Goal: Task Accomplishment & Management: Manage account settings

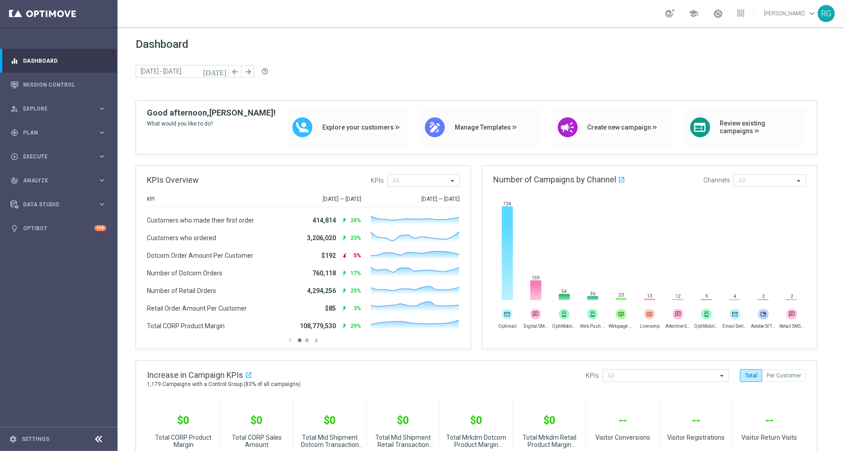
click at [590, 65] on div "[DATE] [DATE] - [DATE] arrow_back arrow_forward help_outline" at bounding box center [481, 72] width 690 height 14
click at [38, 84] on link "Mission Control" at bounding box center [64, 85] width 83 height 24
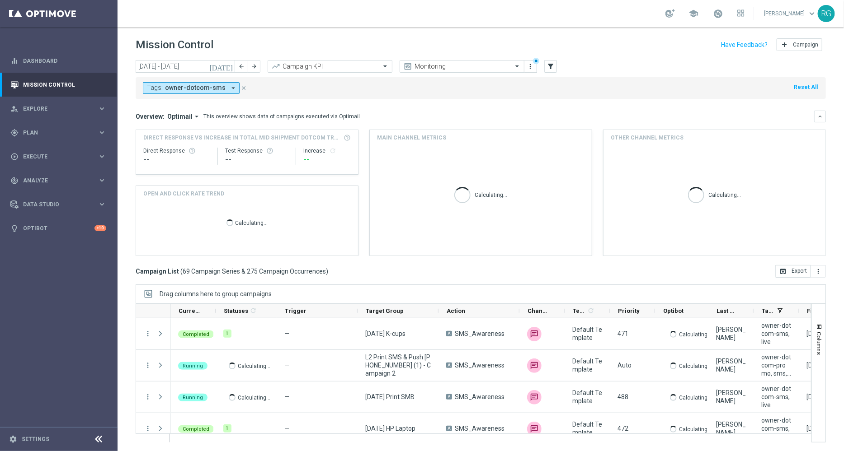
click at [228, 63] on icon "[DATE]" at bounding box center [221, 66] width 24 height 8
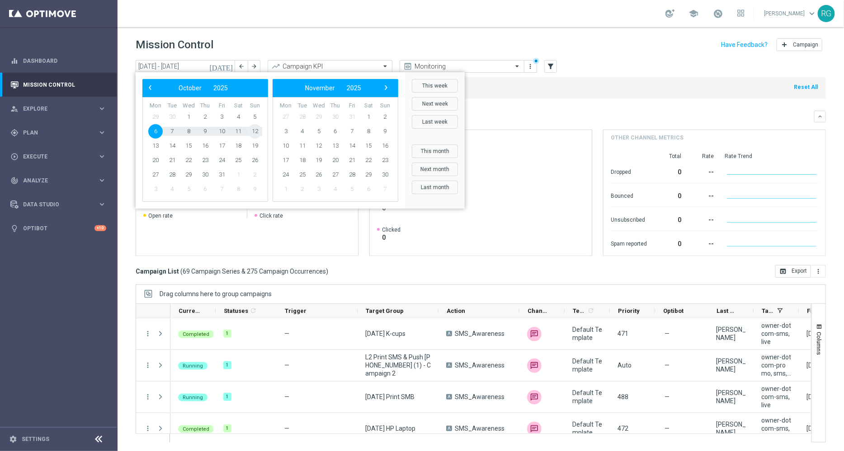
click at [255, 132] on span "12" at bounding box center [255, 131] width 14 height 14
type input "[DATE] - [DATE]"
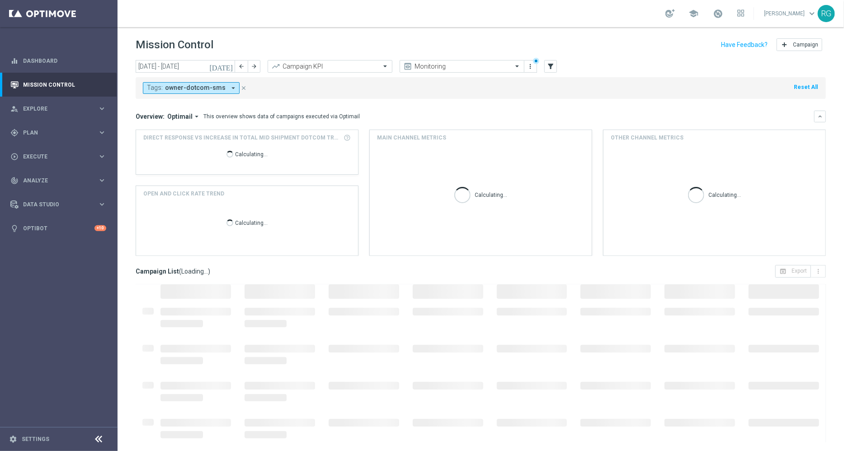
click at [321, 21] on div "school [PERSON_NAME] keyboard_arrow_down RG" at bounding box center [481, 13] width 726 height 27
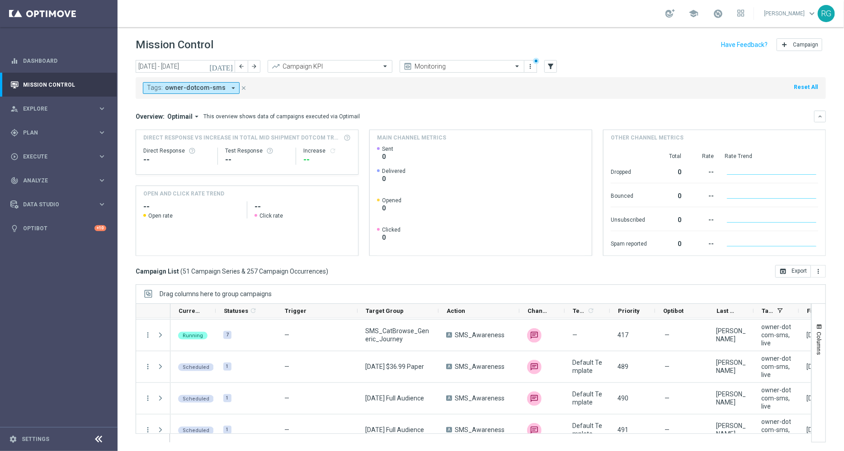
scroll to position [1401, 0]
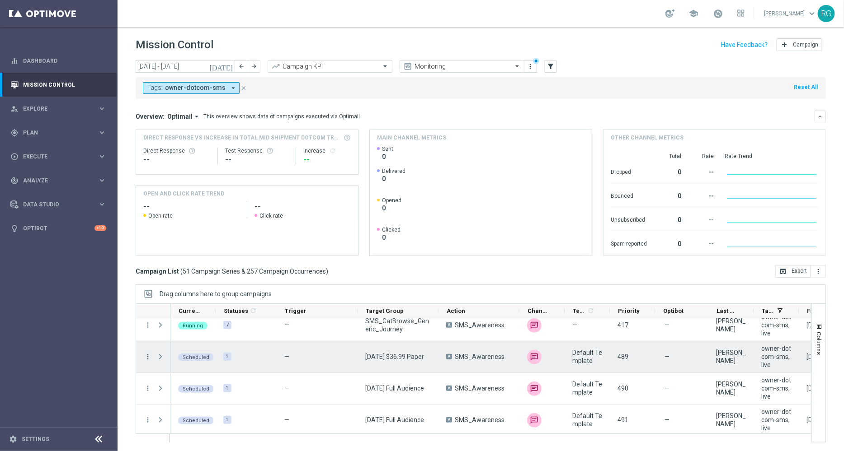
click at [148, 354] on icon "more_vert" at bounding box center [148, 357] width 8 height 8
click at [172, 344] on span "Delete" at bounding box center [173, 342] width 17 height 6
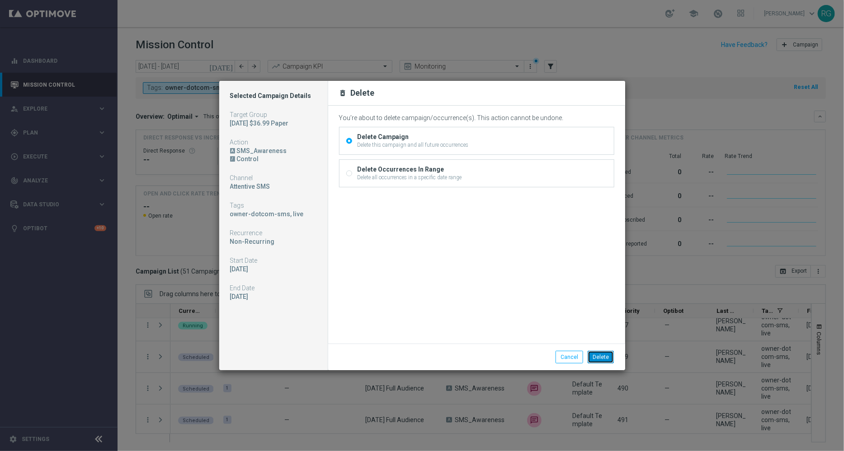
click at [602, 356] on button "Delete" at bounding box center [601, 357] width 26 height 13
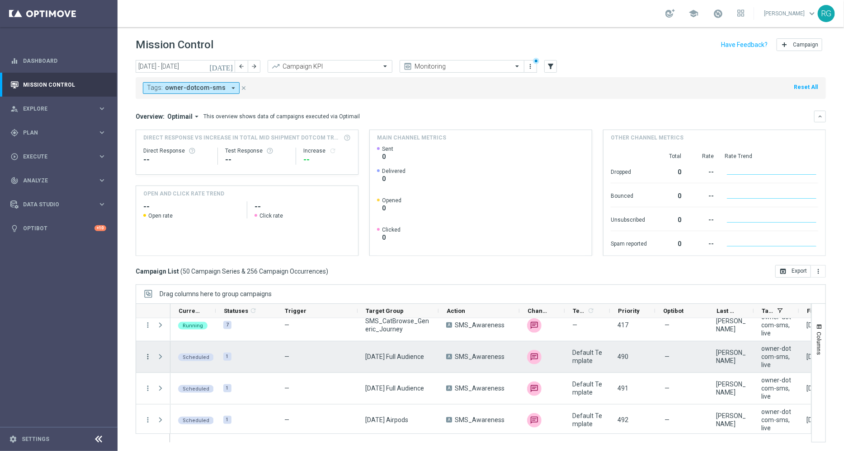
click at [146, 355] on icon "more_vert" at bounding box center [148, 357] width 8 height 8
click at [173, 345] on span "Delete" at bounding box center [173, 342] width 17 height 6
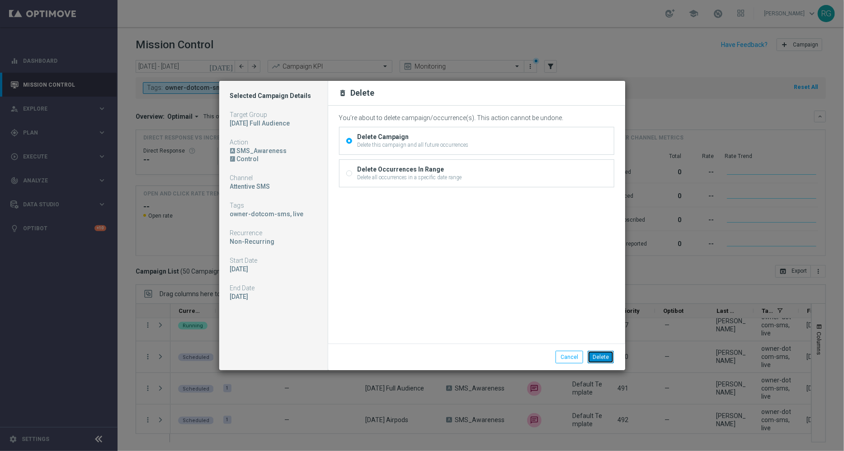
click at [607, 358] on button "Delete" at bounding box center [601, 357] width 26 height 13
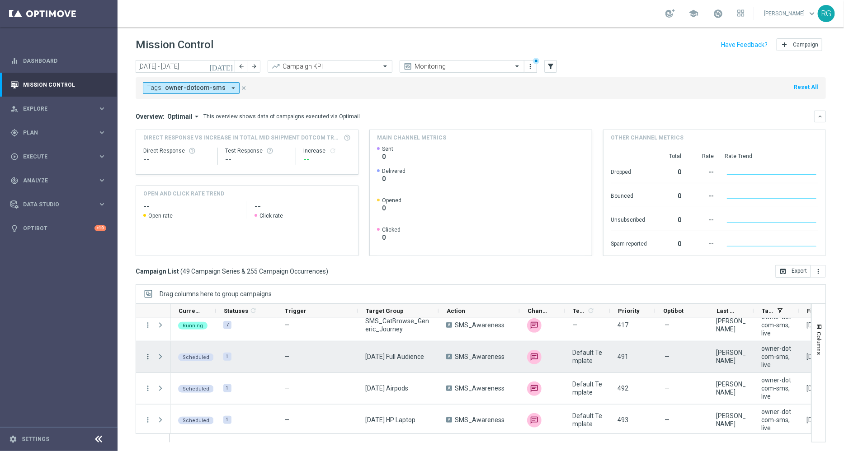
click at [147, 357] on icon "more_vert" at bounding box center [148, 357] width 8 height 8
click at [169, 344] on span "Delete" at bounding box center [173, 342] width 17 height 6
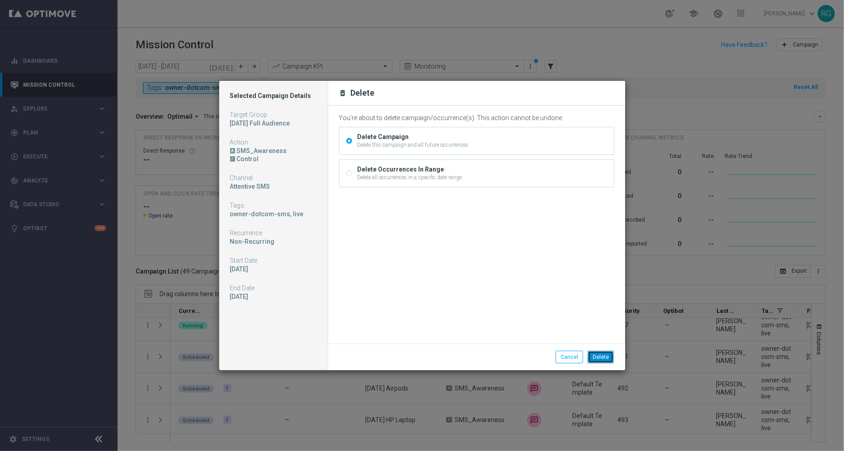
click at [601, 357] on button "Delete" at bounding box center [601, 357] width 26 height 13
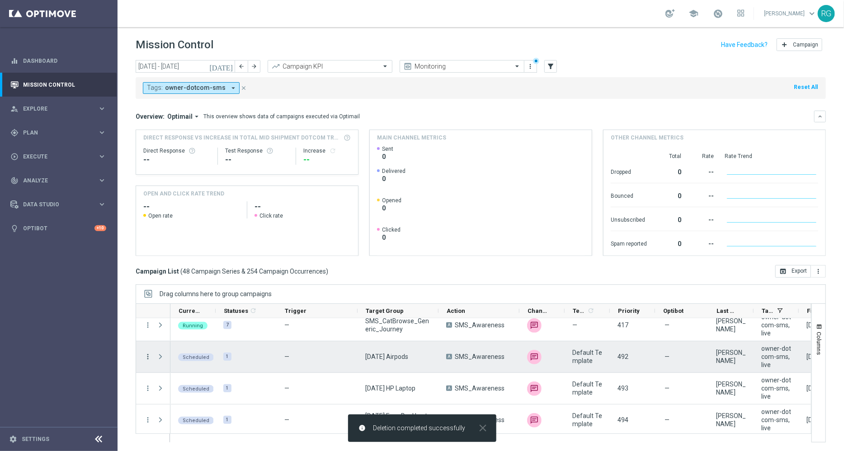
click at [147, 357] on icon "more_vert" at bounding box center [148, 357] width 8 height 8
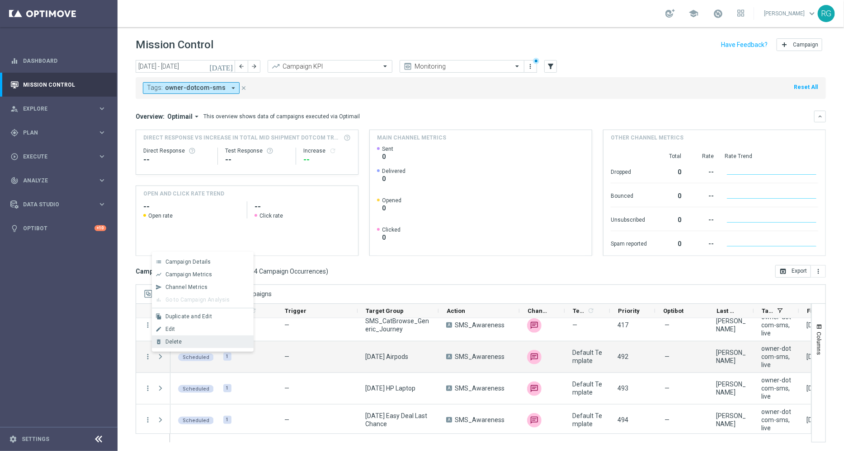
click at [194, 344] on div "Delete" at bounding box center [207, 342] width 84 height 6
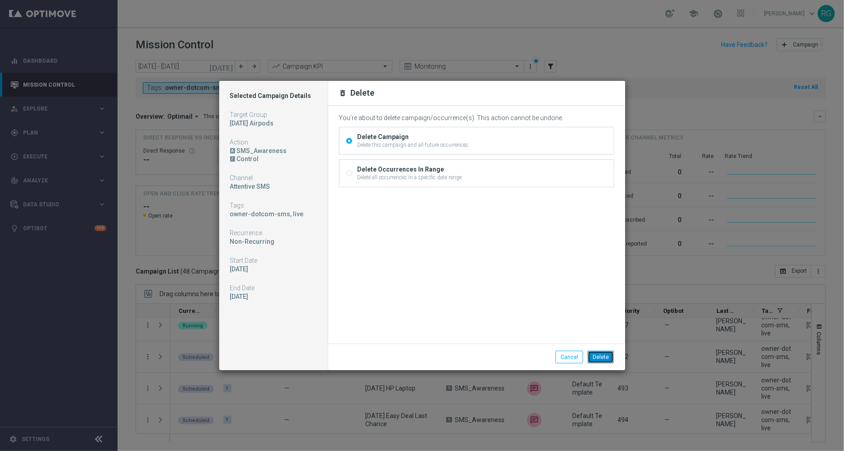
click at [601, 357] on button "Delete" at bounding box center [601, 357] width 26 height 13
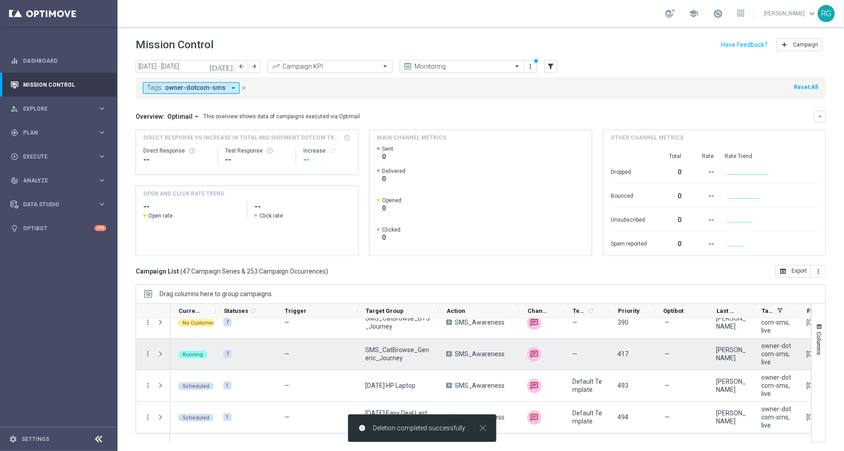
scroll to position [1372, 0]
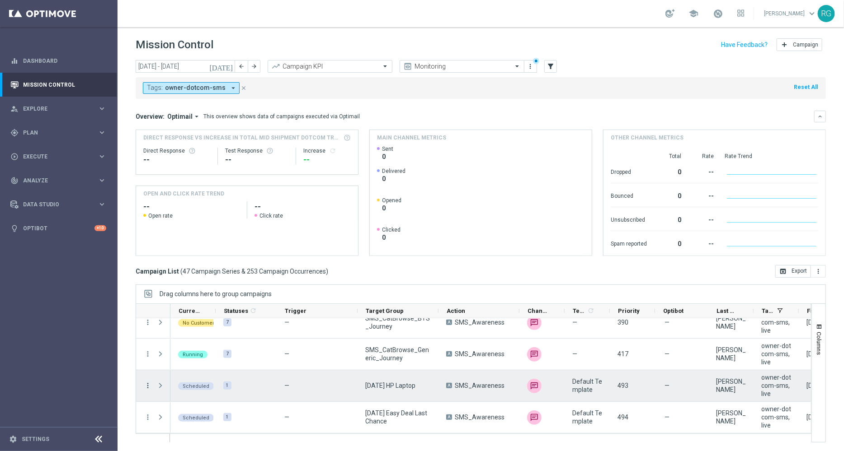
click at [149, 385] on icon "more_vert" at bounding box center [148, 386] width 8 height 8
click at [175, 371] on span "Delete" at bounding box center [173, 371] width 17 height 6
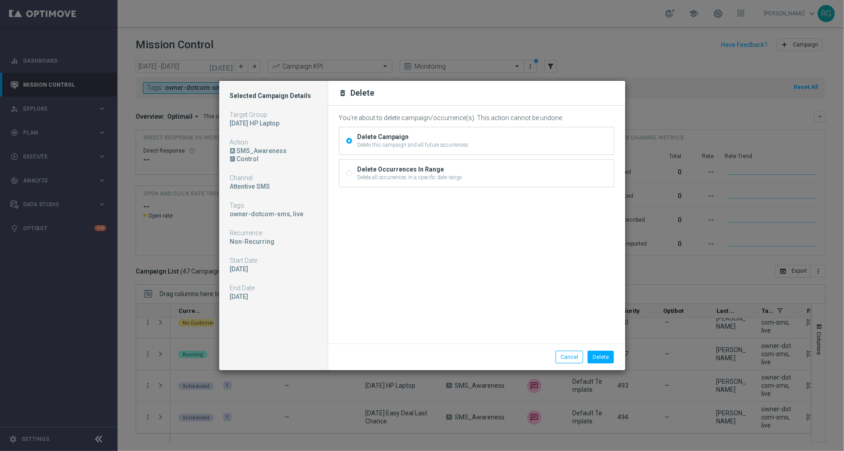
click at [615, 359] on li "Delete" at bounding box center [600, 357] width 31 height 13
click at [606, 355] on button "Delete" at bounding box center [601, 357] width 26 height 13
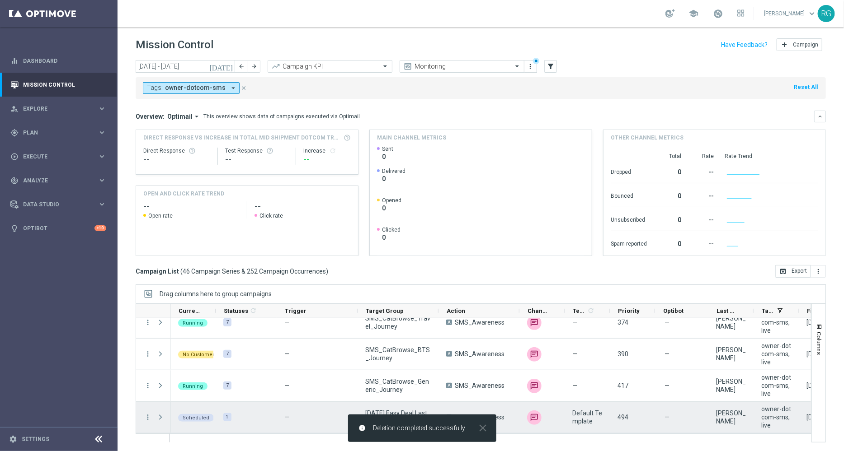
scroll to position [1340, 0]
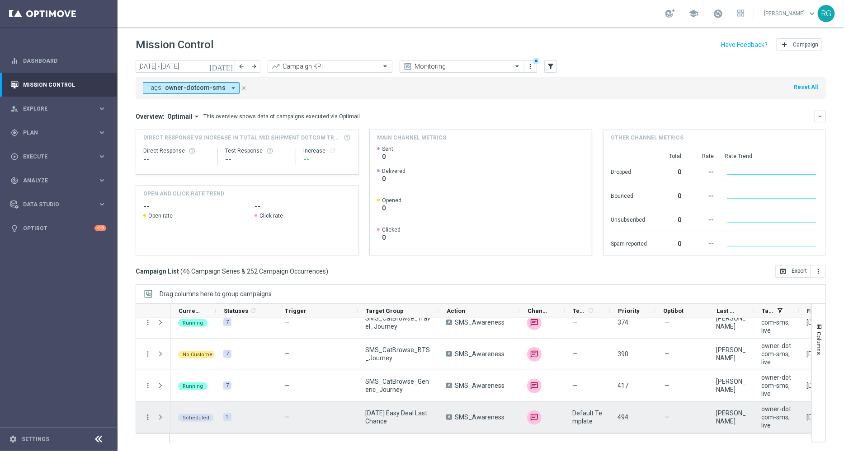
click at [147, 415] on icon "more_vert" at bounding box center [148, 418] width 8 height 8
click at [171, 404] on span "Delete" at bounding box center [173, 403] width 17 height 6
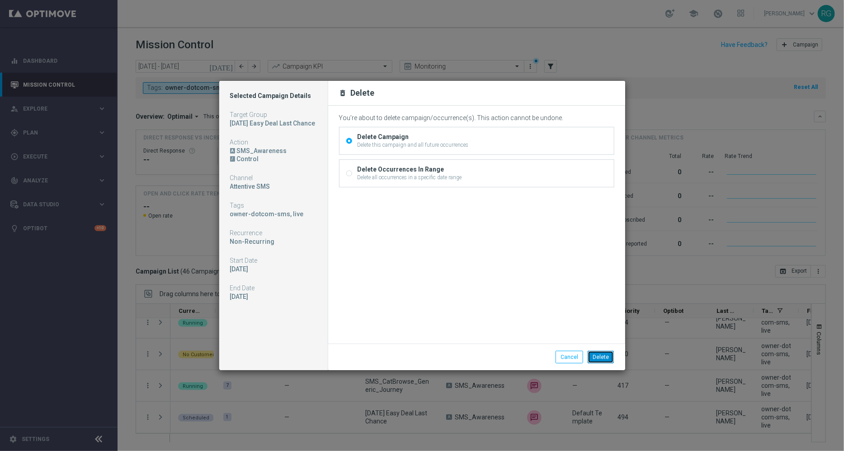
click at [597, 355] on button "Delete" at bounding box center [601, 357] width 26 height 13
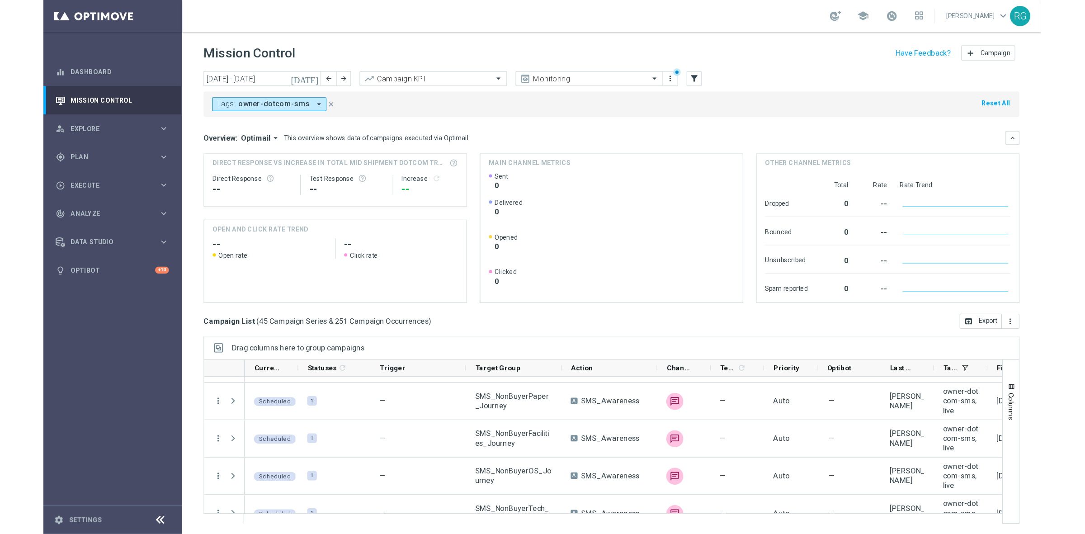
scroll to position [0, 0]
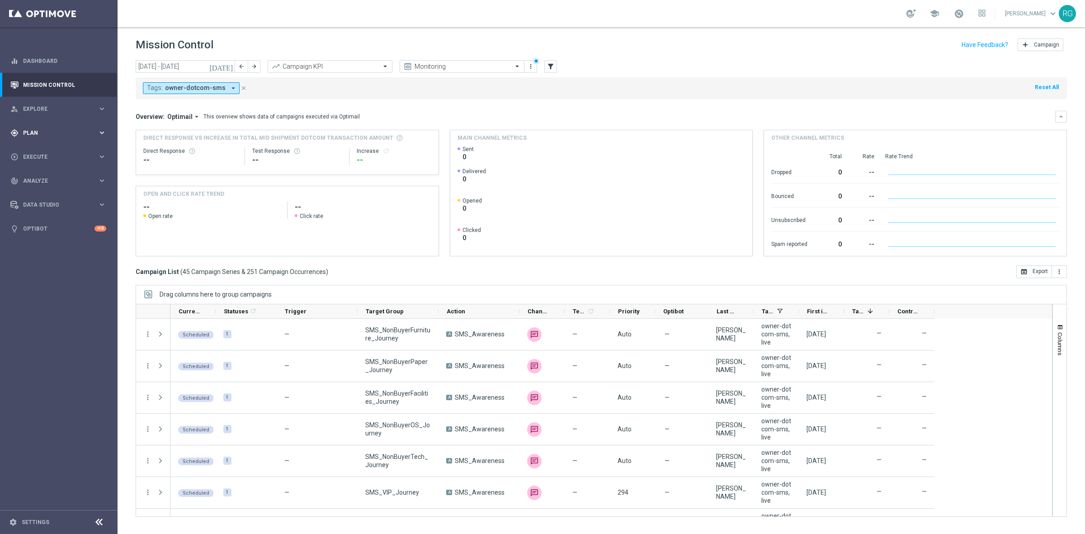
click at [36, 130] on span "Plan" at bounding box center [60, 132] width 75 height 5
click at [35, 190] on link "Streams" at bounding box center [59, 191] width 71 height 7
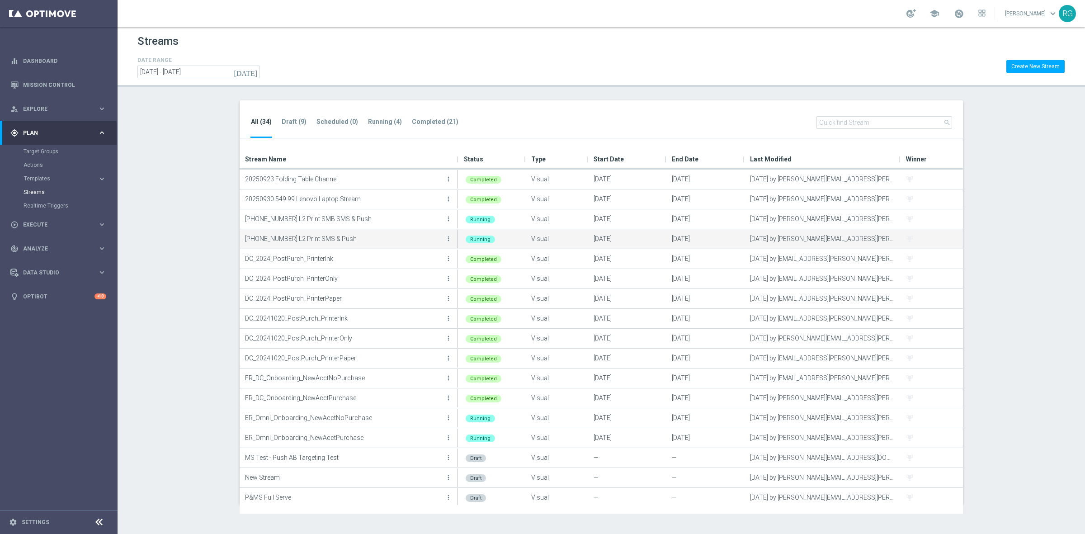
click at [278, 239] on p "[PHONE_NUMBER] L2 Print SMS & Push" at bounding box center [344, 239] width 198 height 14
click at [351, 243] on p "[PHONE_NUMBER] L2 Print SMS & Push" at bounding box center [344, 239] width 198 height 14
click at [447, 236] on icon "more_vert" at bounding box center [448, 238] width 7 height 7
click at [391, 277] on span "Edit" at bounding box center [390, 278] width 10 height 6
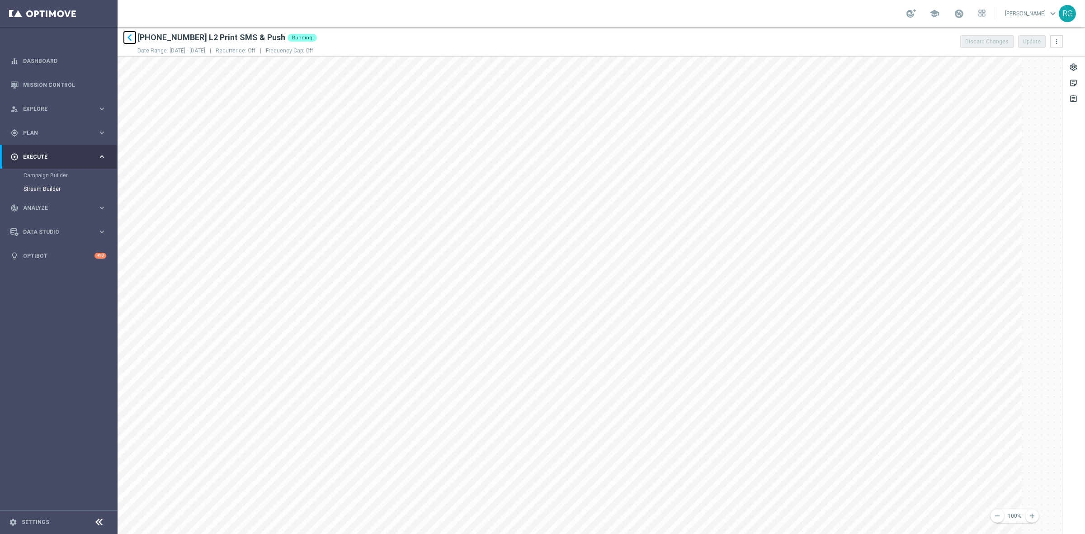
click at [132, 38] on icon "keyboard_arrow_left" at bounding box center [130, 38] width 14 height 14
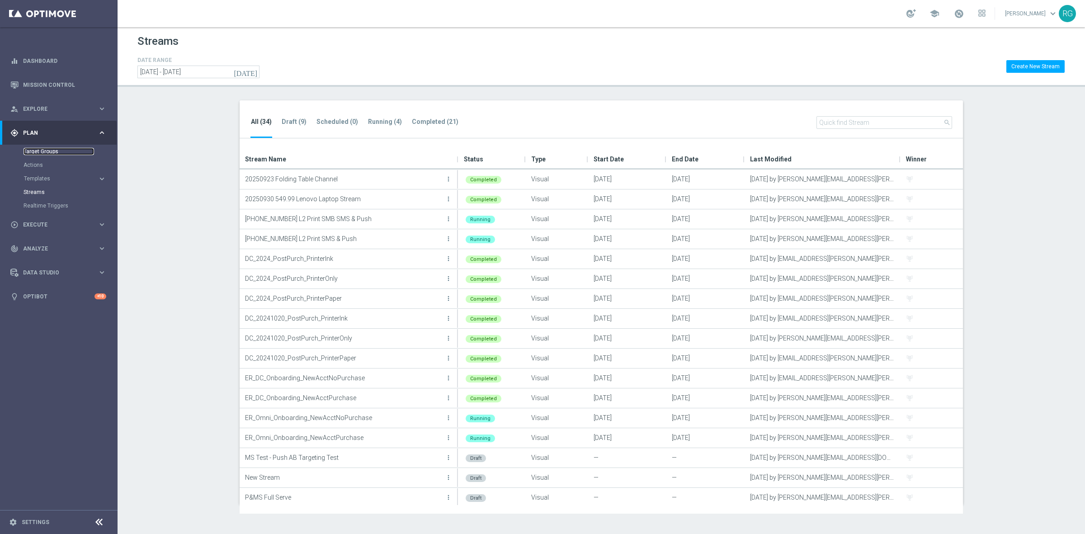
click at [42, 148] on link "Target Groups" at bounding box center [59, 151] width 71 height 7
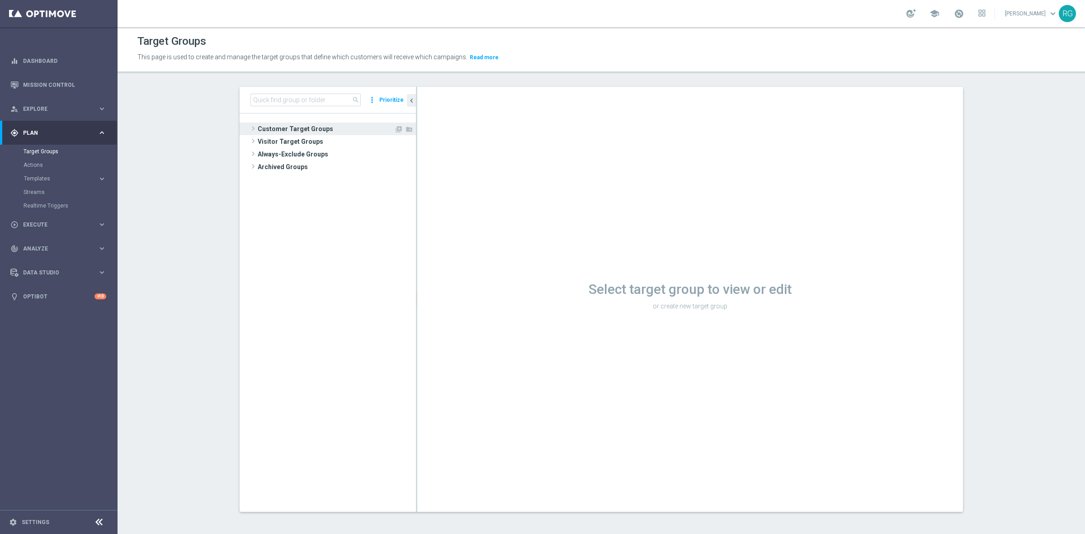
click at [249, 129] on span at bounding box center [253, 128] width 9 height 11
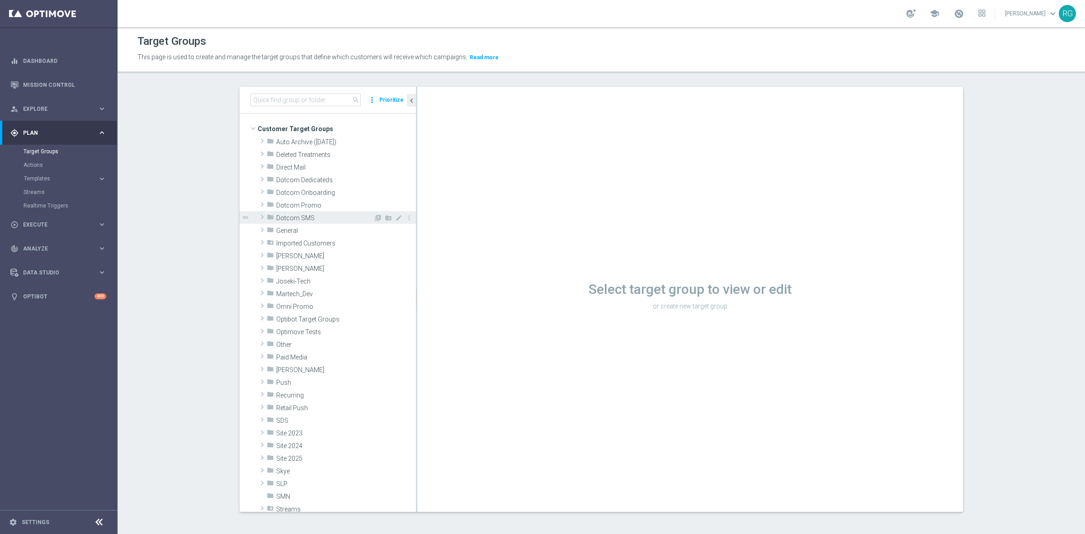
click at [258, 217] on span at bounding box center [262, 217] width 9 height 11
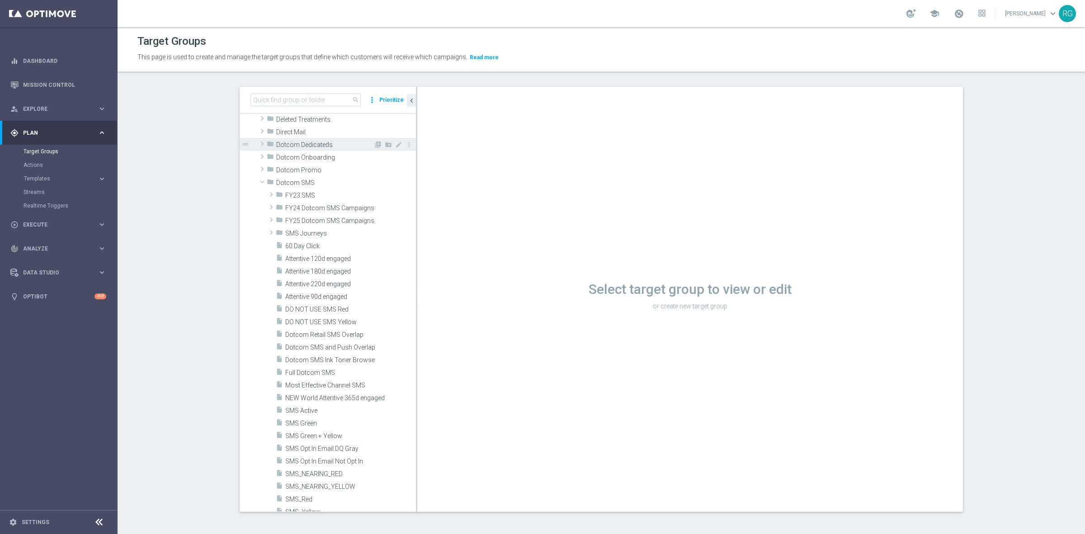
scroll to position [113, 0]
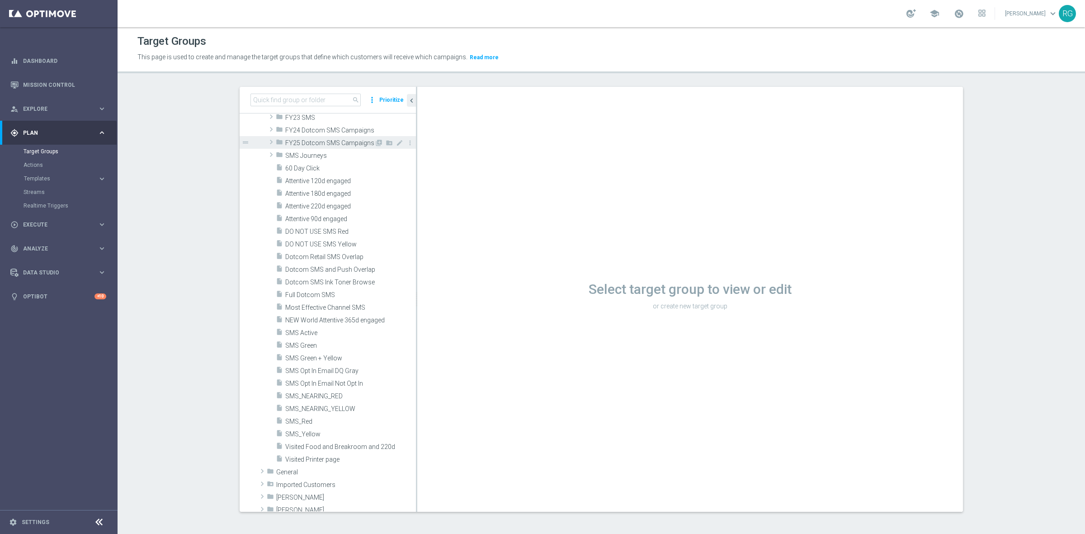
click at [268, 141] on span at bounding box center [271, 141] width 9 height 11
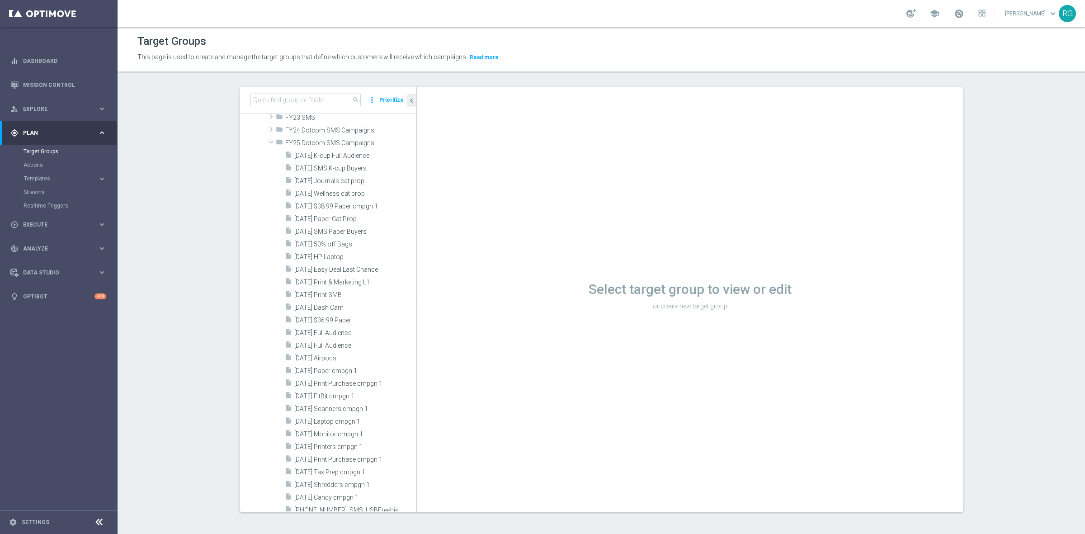
scroll to position [0, 0]
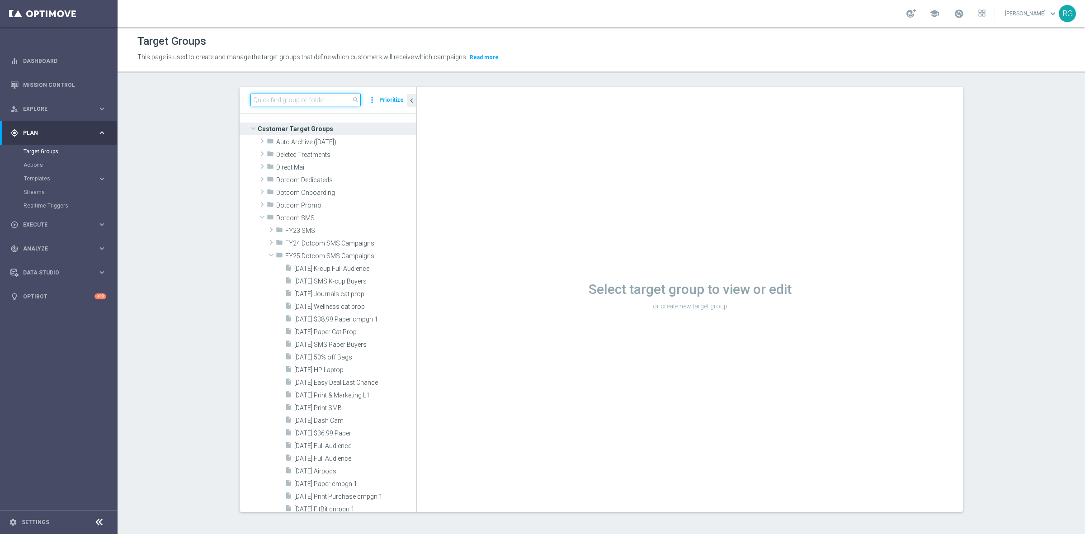
click at [280, 98] on input at bounding box center [305, 100] width 110 height 13
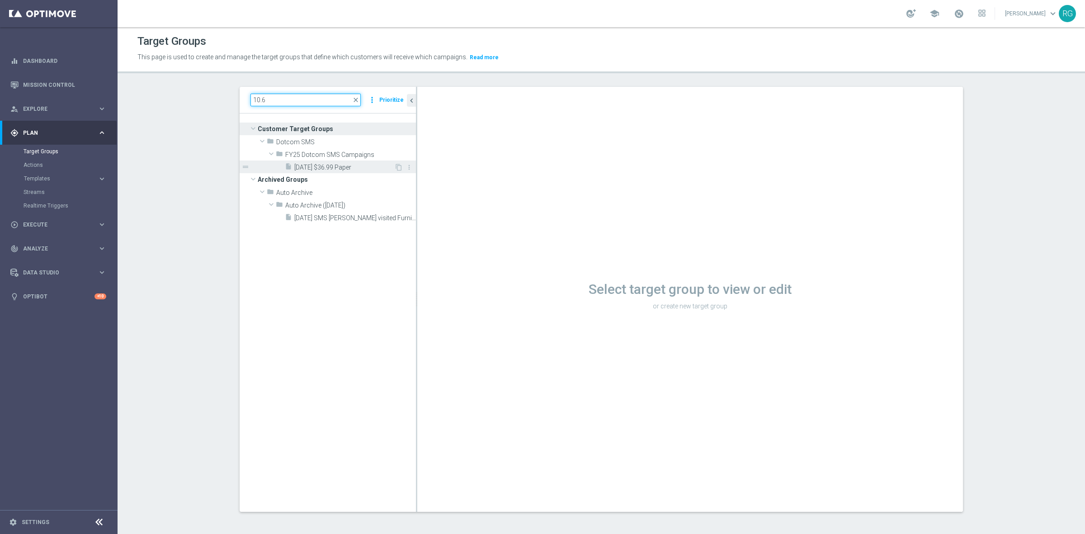
type input "10.6"
click at [353, 166] on span "[DATE] $36.99 Paper" at bounding box center [344, 168] width 100 height 8
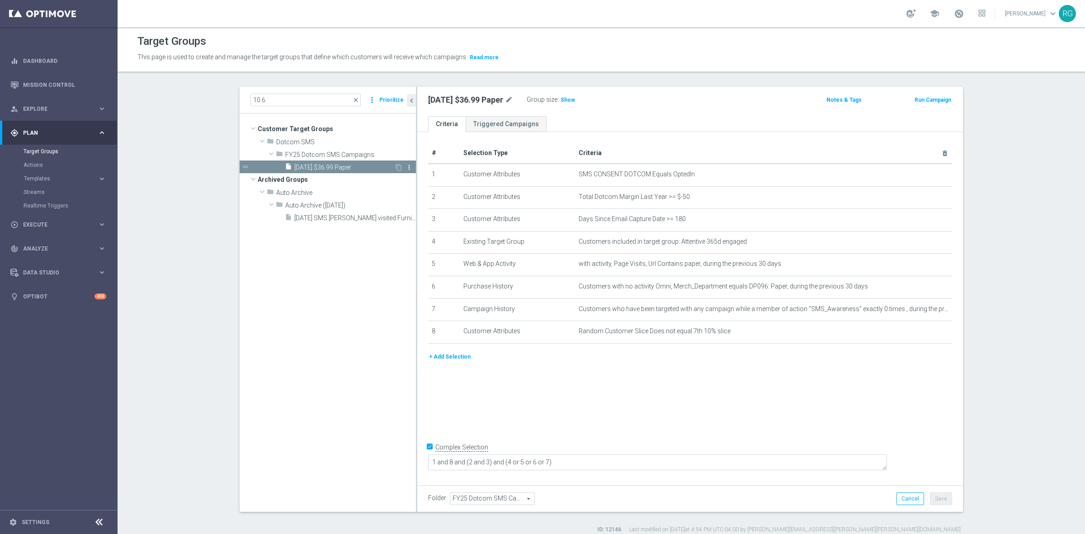
click at [405, 165] on icon "more_vert" at bounding box center [408, 167] width 7 height 7
click at [395, 167] on icon "content_copy" at bounding box center [398, 167] width 7 height 7
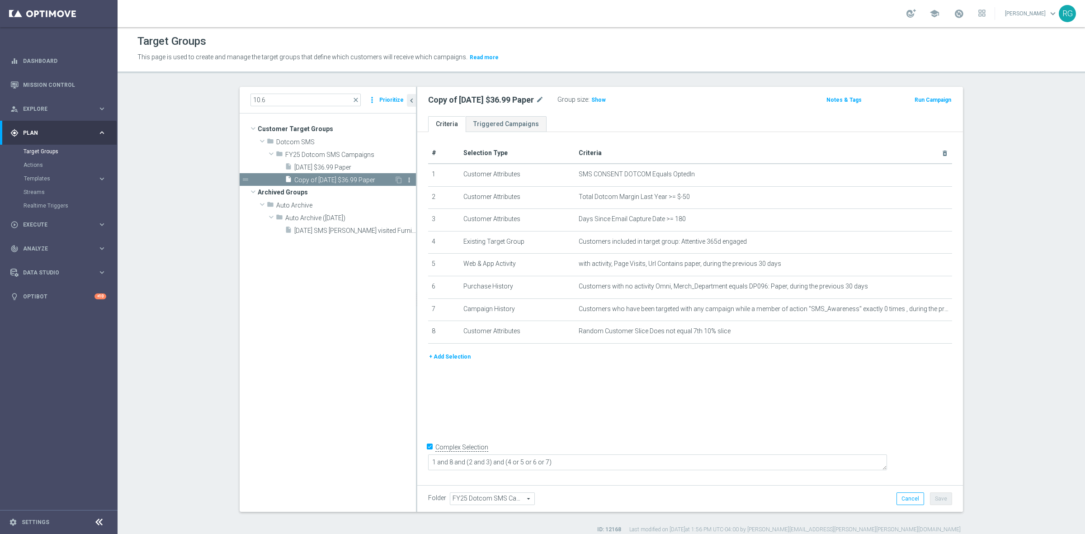
click at [405, 182] on icon "more_vert" at bounding box center [408, 179] width 7 height 7
click at [540, 96] on icon "mode_edit" at bounding box center [540, 99] width 8 height 11
click at [448, 100] on input "Copy of [DATE] $36.99 Paper" at bounding box center [489, 100] width 122 height 13
drag, startPoint x: 449, startPoint y: 100, endPoint x: 375, endPoint y: 102, distance: 73.7
click at [375, 102] on as-split "10.6 close more_vert Prioritize Customer Target Groups library_add create_new_f…" at bounding box center [601, 299] width 723 height 425
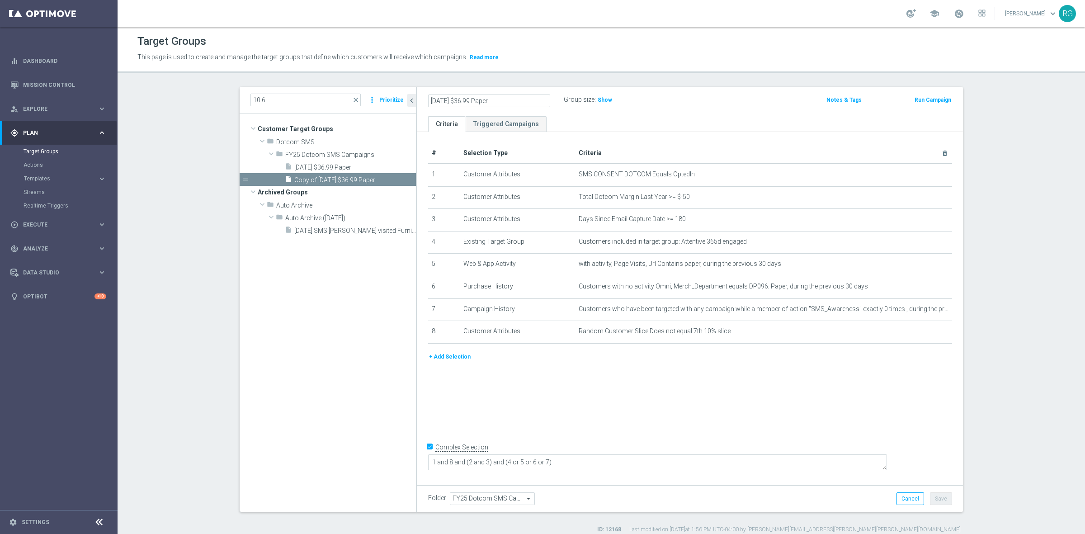
click at [502, 98] on input "[DATE] $36.99 Paper" at bounding box center [489, 100] width 122 height 13
type input "[DATE] $36.99 Paper SMS Push stream"
click at [555, 64] on div "This page is used to create and manage the target groups that define which cust…" at bounding box center [484, 57] width 706 height 14
click at [843, 451] on button "Save" at bounding box center [941, 498] width 22 height 13
click at [442, 360] on button "+ Add Selection" at bounding box center [449, 357] width 43 height 10
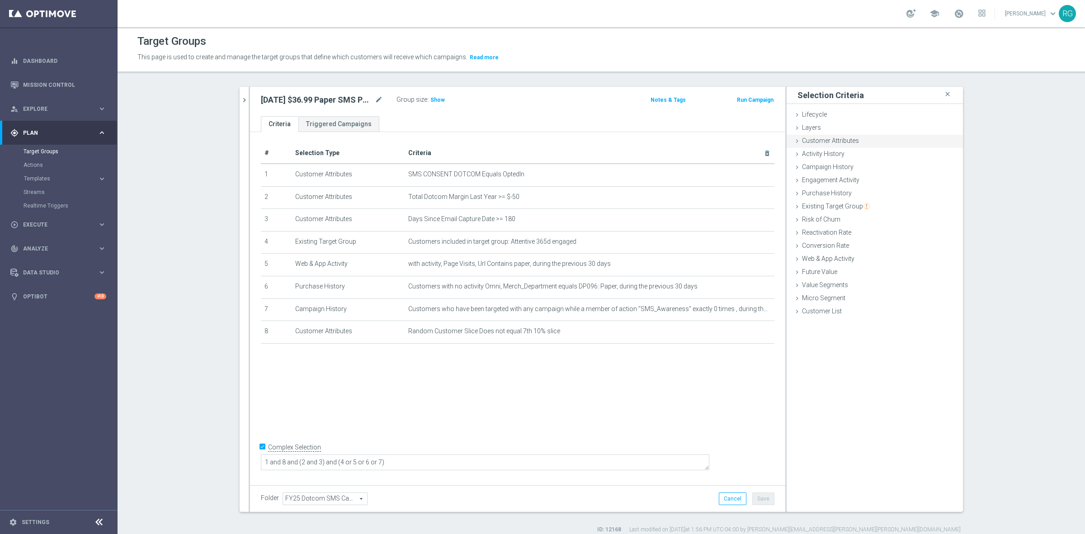
click at [795, 141] on icon at bounding box center [796, 140] width 7 height 7
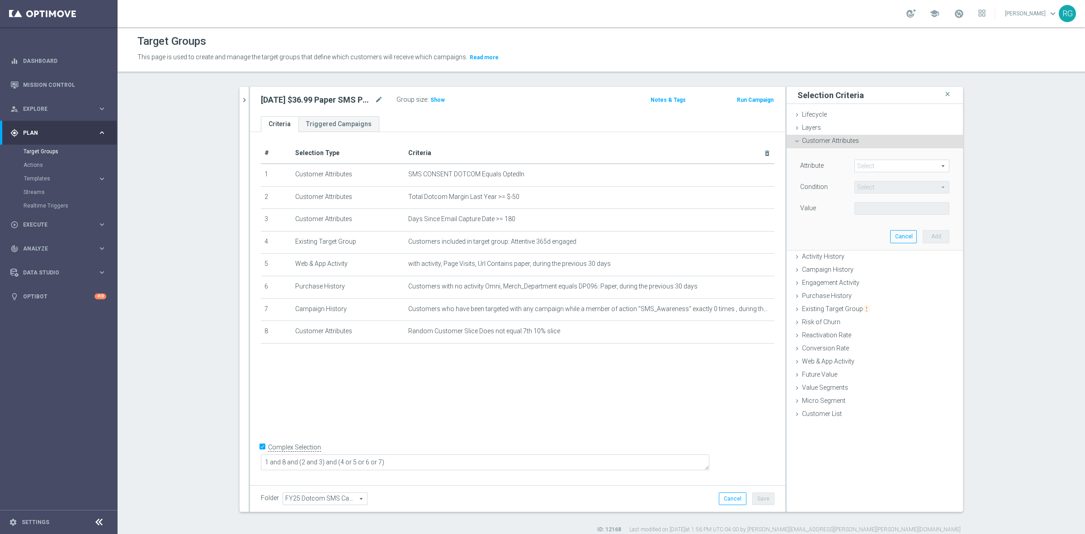
click at [843, 163] on span at bounding box center [902, 166] width 94 height 12
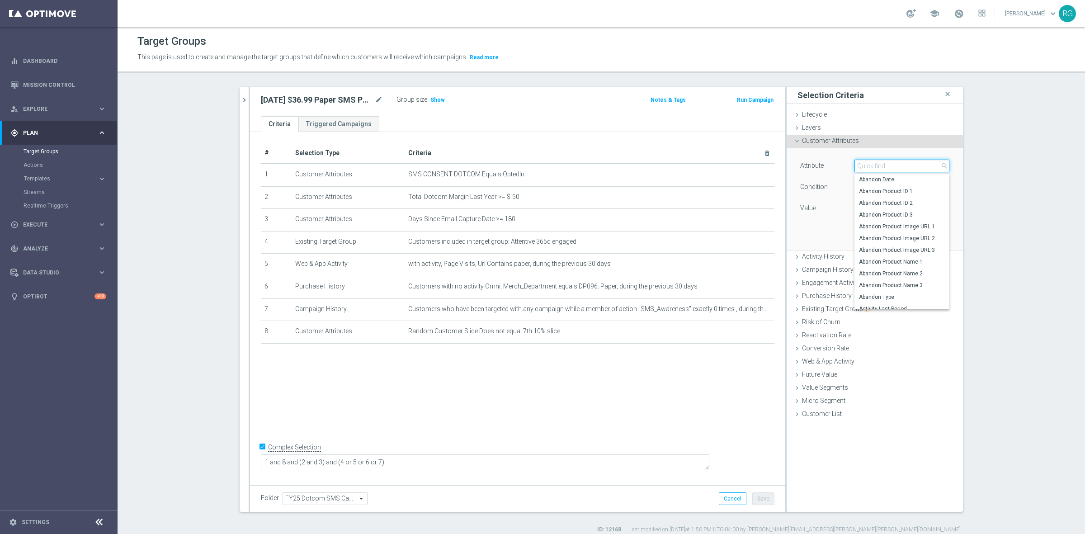
click at [843, 167] on input "search" at bounding box center [901, 166] width 95 height 13
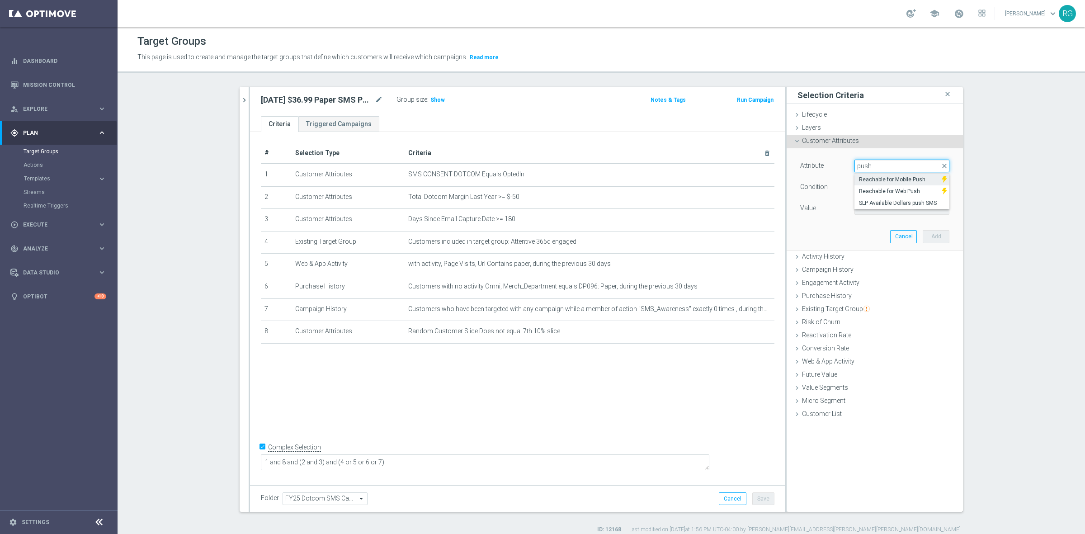
type input "push"
click at [843, 179] on span "Reachable for Mobile Push" at bounding box center [898, 179] width 78 height 7
type input "Reachable for Mobile Push"
type input "Equals"
click at [843, 211] on span at bounding box center [902, 208] width 94 height 12
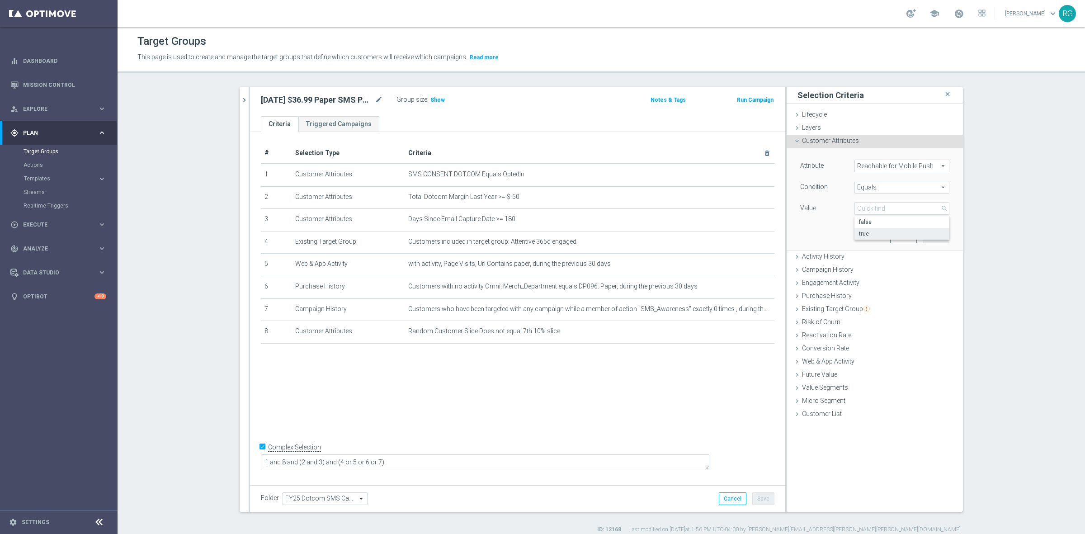
click at [843, 233] on span "true" at bounding box center [902, 233] width 86 height 7
type input "true"
click at [843, 231] on button "Add" at bounding box center [935, 236] width 27 height 13
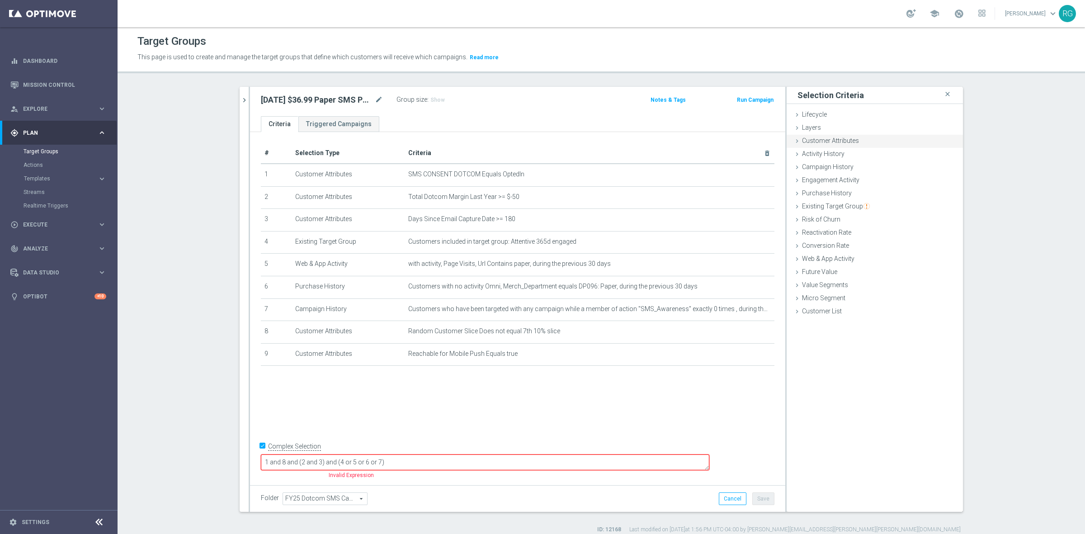
click at [793, 138] on icon at bounding box center [796, 140] width 7 height 7
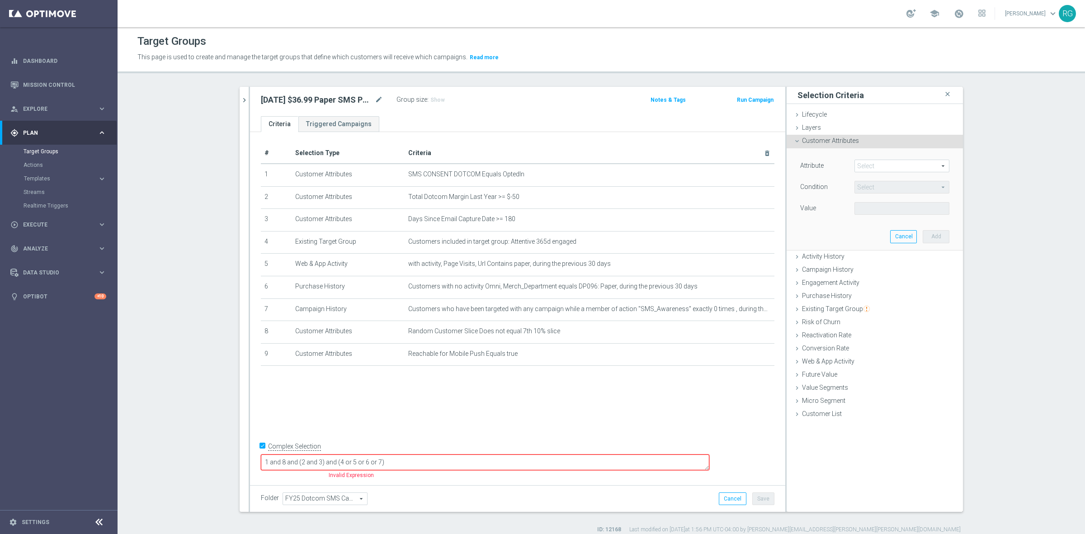
click at [843, 164] on span at bounding box center [902, 166] width 94 height 12
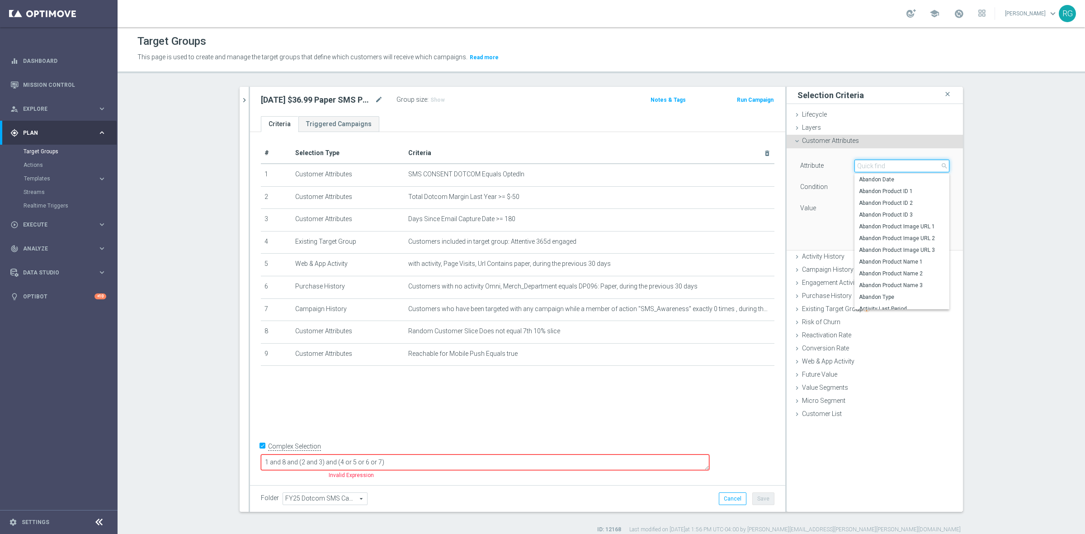
click at [843, 164] on input "search" at bounding box center [901, 166] width 95 height 13
type input "push"
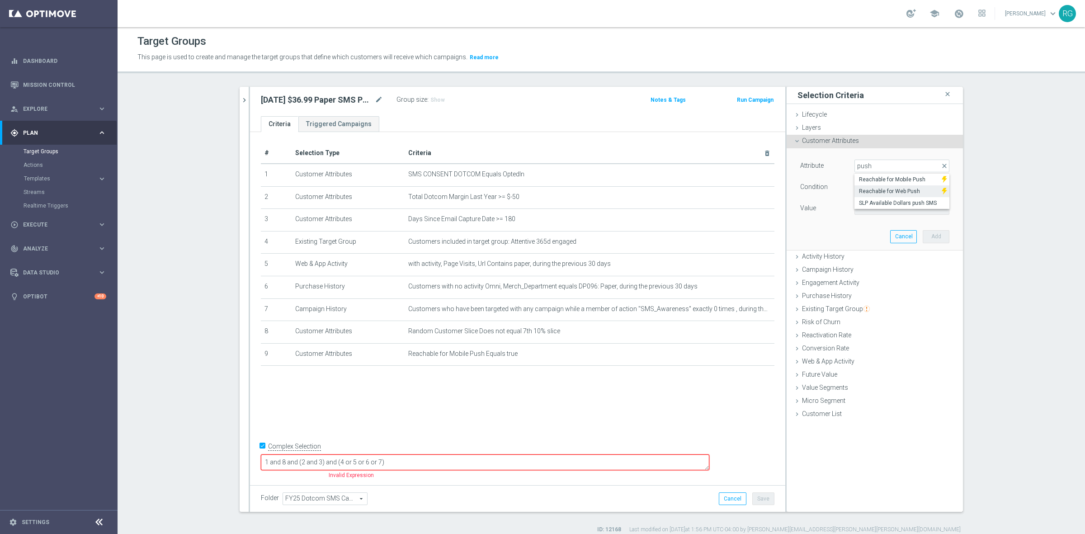
click at [843, 191] on span "Reachable for Web Push" at bounding box center [898, 191] width 78 height 7
type input "Reachable for Web Push"
type input "Equals"
click at [843, 209] on span at bounding box center [902, 208] width 94 height 12
click at [843, 218] on label "false" at bounding box center [901, 222] width 95 height 12
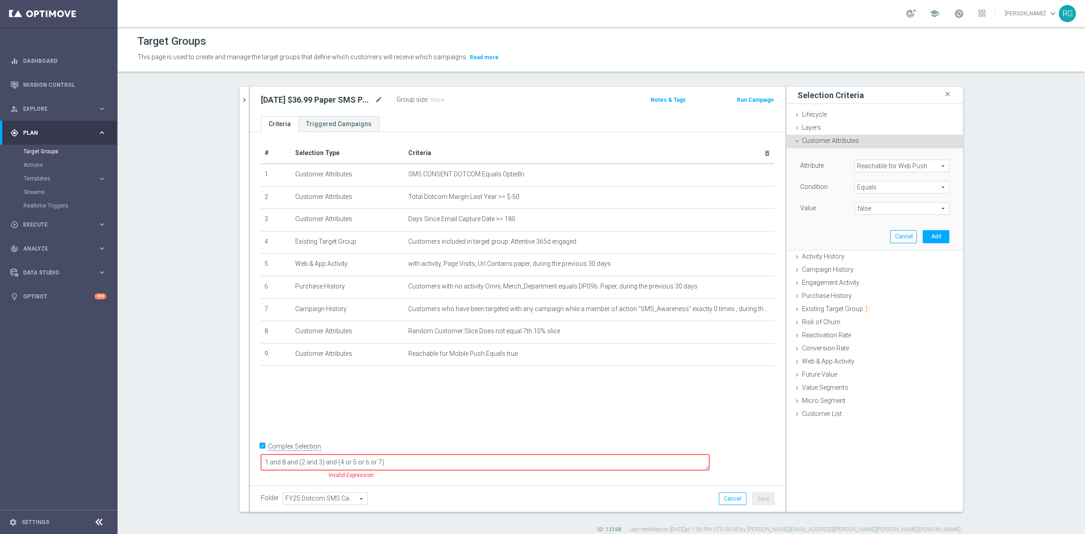
click at [843, 205] on span "false" at bounding box center [902, 208] width 94 height 12
click at [843, 231] on span "true" at bounding box center [902, 233] width 86 height 7
type input "true"
click at [843, 235] on button "Add" at bounding box center [935, 236] width 27 height 13
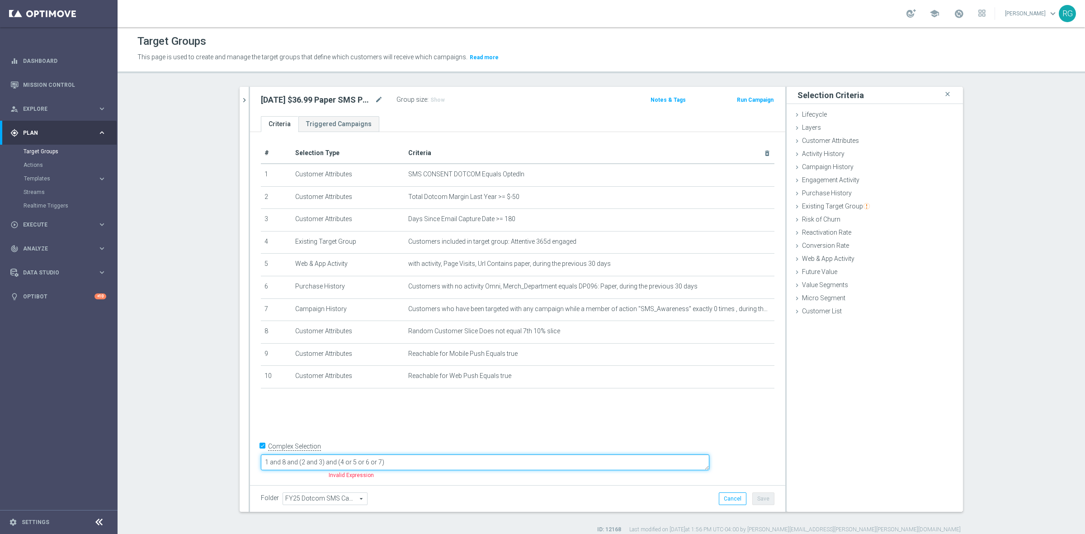
click at [358, 451] on textarea "1 and 8 and (2 and 3) and (4 or 5 or 6 or 7)" at bounding box center [485, 462] width 448 height 16
click at [326, 451] on textarea "1 and 8 and (2 and 3) and (4 or 5 or 6 or 7)" at bounding box center [485, 462] width 448 height 16
type textarea "(1 or 9 or 10) and 8 and (2 and 3) and (4 or 5 or 6 or 7)"
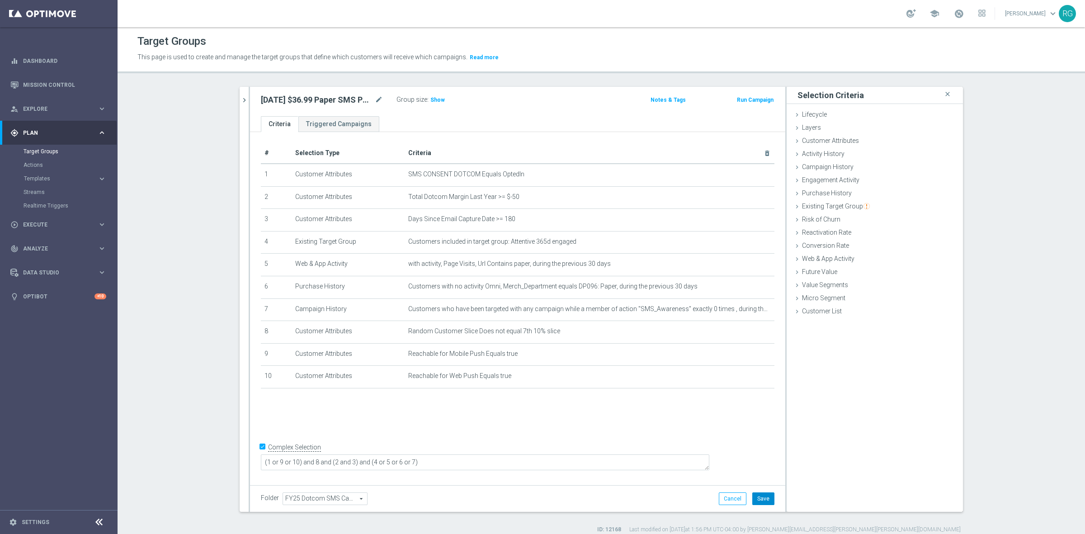
click at [756, 451] on button "Save" at bounding box center [763, 498] width 22 height 13
click at [240, 87] on button "chevron_right" at bounding box center [244, 100] width 9 height 27
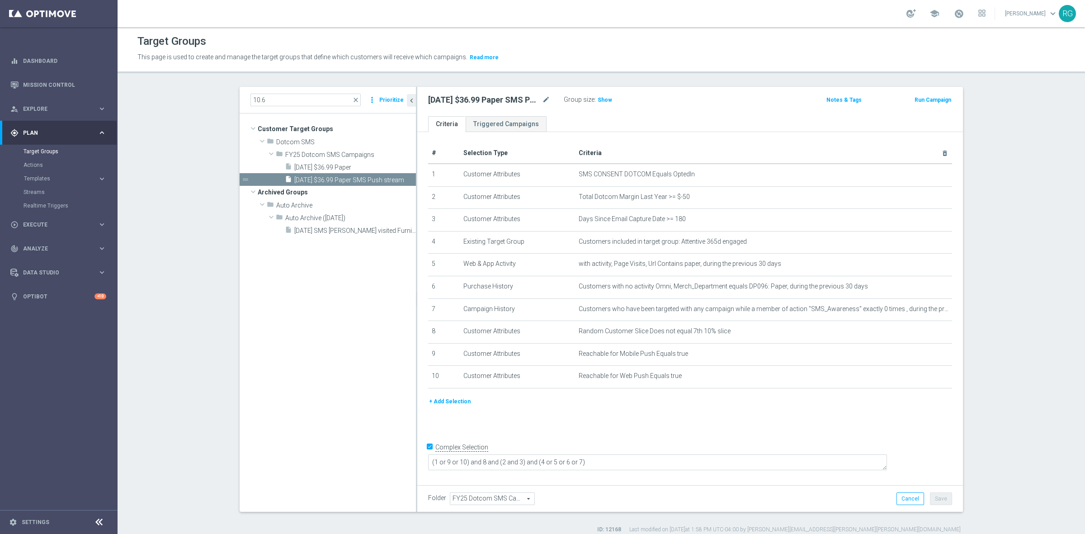
click at [455, 403] on button "+ Add Selection" at bounding box center [449, 401] width 43 height 10
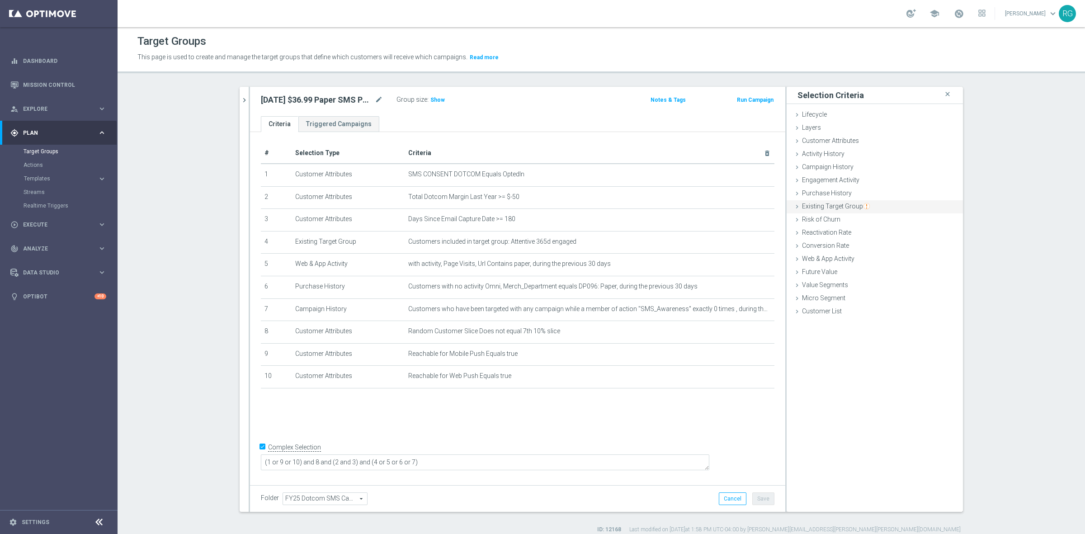
click at [793, 205] on icon at bounding box center [796, 206] width 7 height 7
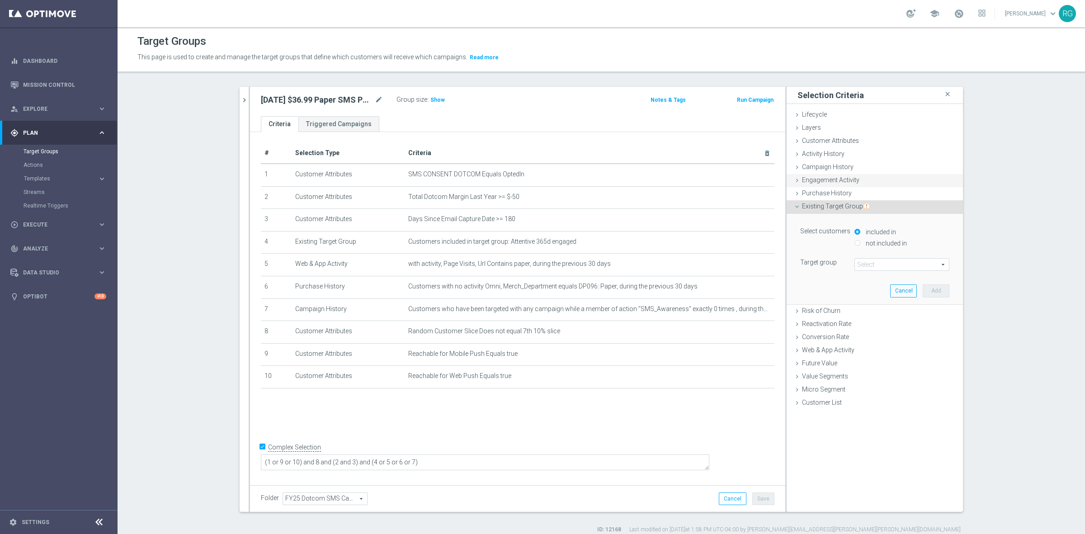
click at [794, 184] on div "Engagement Activity done" at bounding box center [874, 181] width 176 height 14
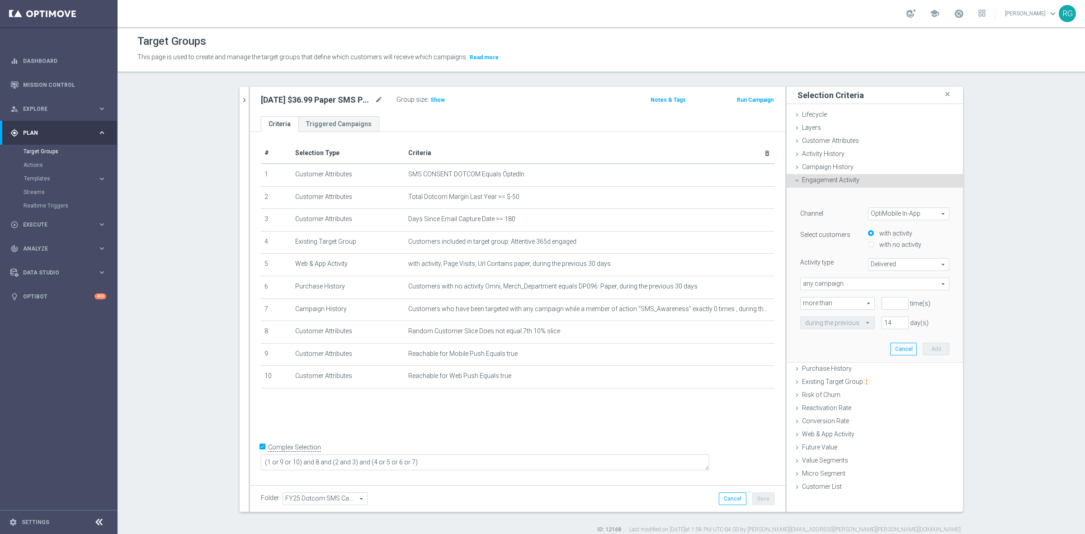
click at [843, 214] on span "OptiMobile In-App" at bounding box center [908, 214] width 80 height 12
click at [843, 229] on span "OptiMobile In-App" at bounding box center [908, 226] width 71 height 7
click at [843, 210] on span "OptiMobile In-App" at bounding box center [908, 214] width 80 height 12
click at [843, 249] on span "OptiMobile Push" at bounding box center [908, 250] width 71 height 7
type input "OptiMobile Push"
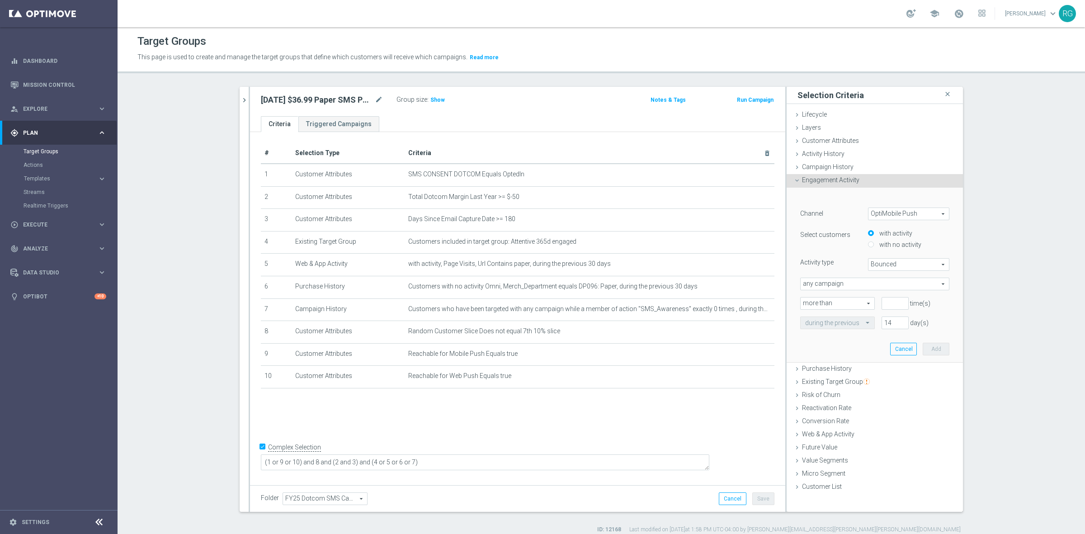
click at [843, 263] on span "Bounced" at bounding box center [908, 265] width 80 height 12
click at [843, 303] on span "Opened" at bounding box center [908, 300] width 71 height 7
type input "Opened"
click at [843, 304] on input "number" at bounding box center [894, 303] width 27 height 13
type input "0"
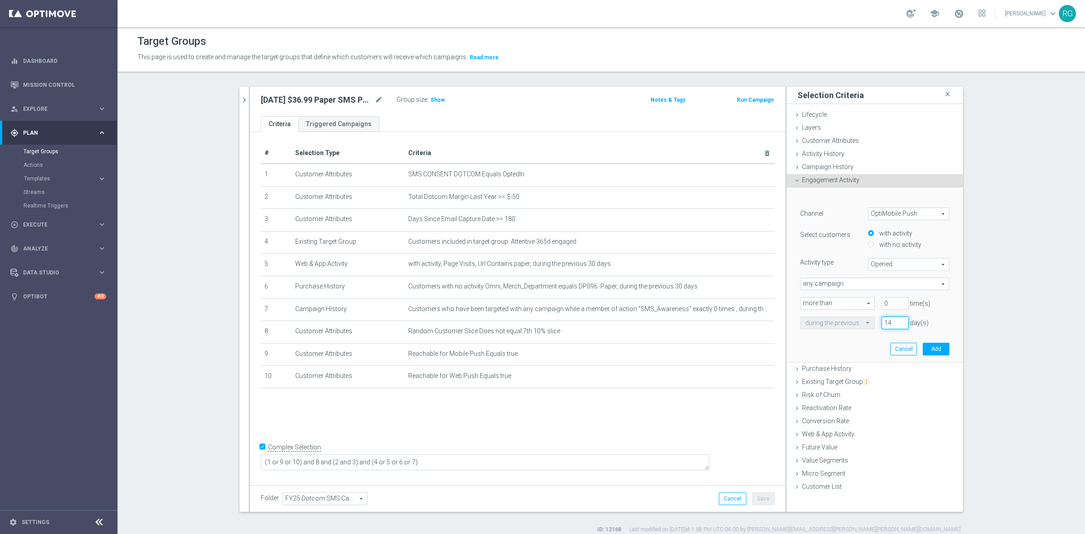
drag, startPoint x: 881, startPoint y: 322, endPoint x: 863, endPoint y: 327, distance: 18.6
click at [843, 327] on div "during the previous 14 day(s)" at bounding box center [874, 322] width 163 height 13
type input "4"
type input "365"
click at [843, 348] on button "Add" at bounding box center [935, 349] width 27 height 13
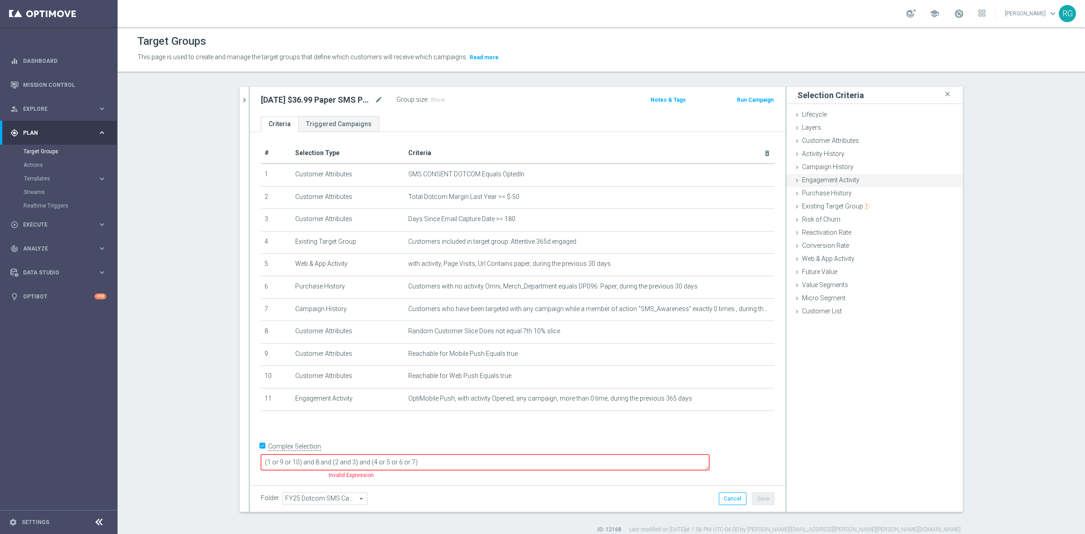
click at [792, 174] on div "Engagement Activity done selection saved" at bounding box center [874, 181] width 176 height 14
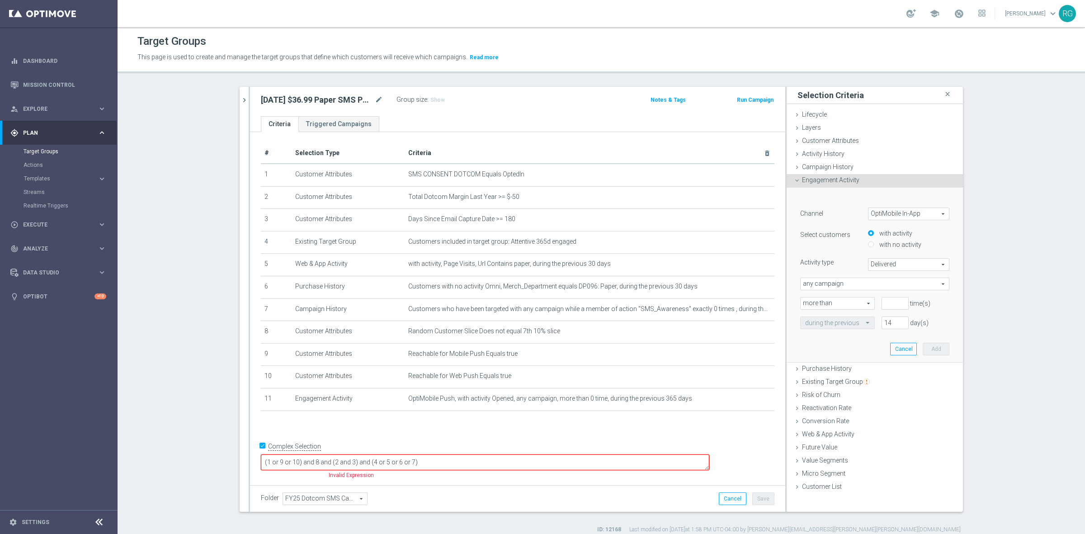
click at [843, 212] on span "OptiMobile In-App" at bounding box center [908, 214] width 80 height 12
click at [843, 261] on span "Web Push Notifications" at bounding box center [908, 262] width 71 height 7
type input "Web Push Notifications"
click at [843, 267] on span "Bounced" at bounding box center [908, 265] width 80 height 12
click at [843, 298] on span "Opened" at bounding box center [908, 300] width 71 height 7
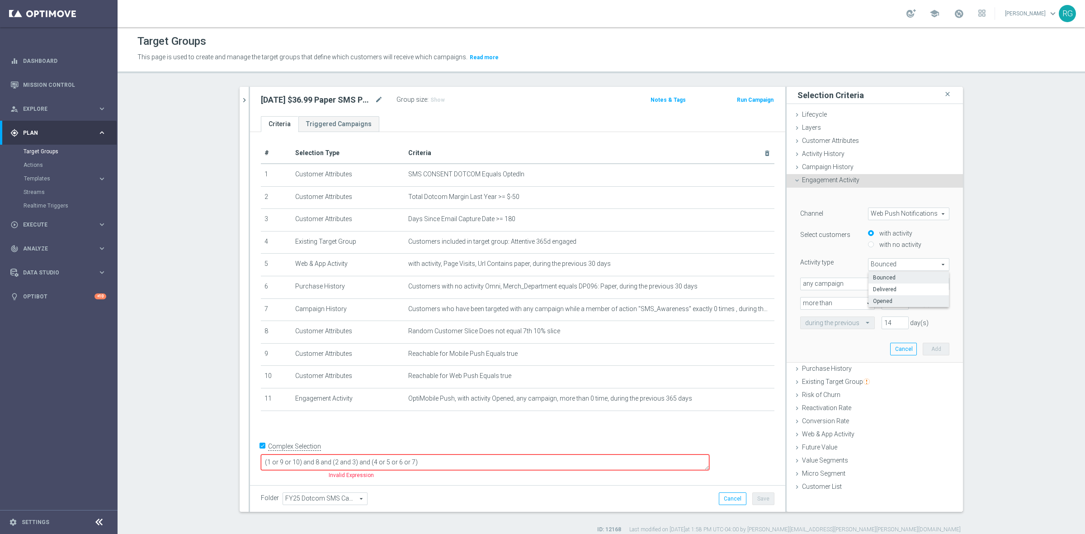
type input "Opened"
click at [843, 300] on input "number" at bounding box center [894, 303] width 27 height 13
type input "0"
click at [843, 324] on input "14" at bounding box center [894, 322] width 27 height 13
type input "1"
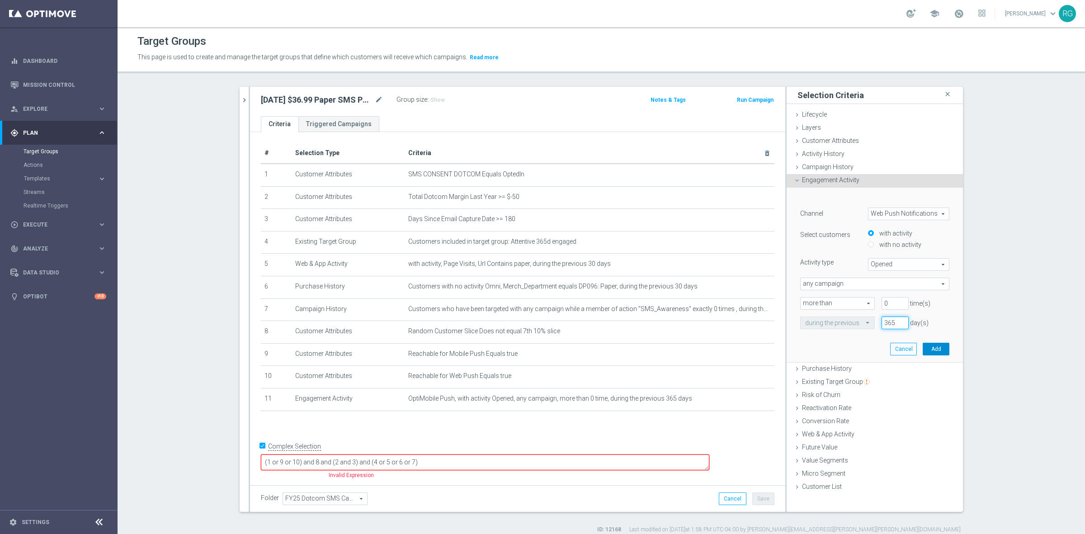
type input "365"
click at [843, 346] on button "Add" at bounding box center [935, 349] width 27 height 13
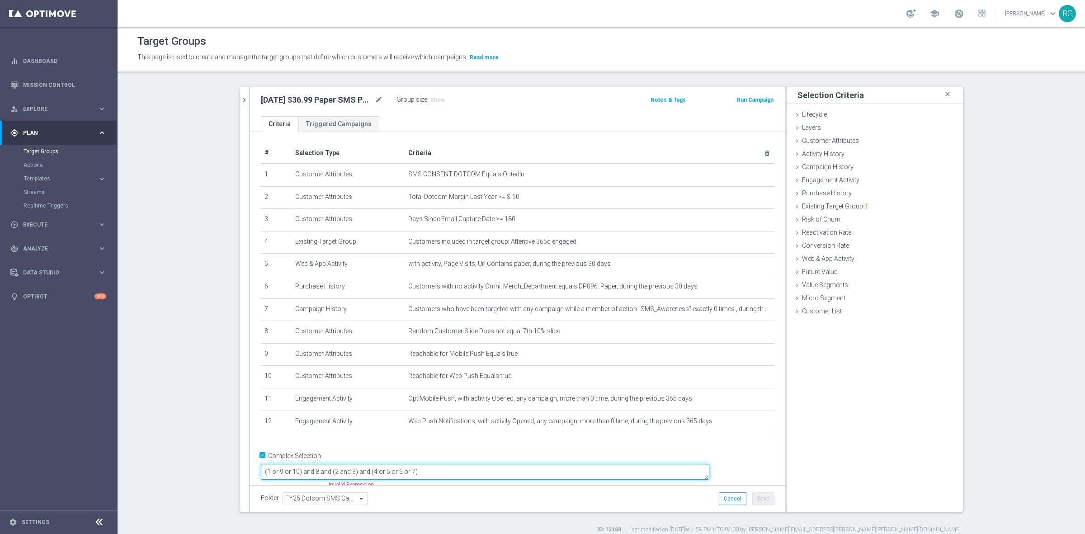
click at [470, 451] on textarea "(1 or 9 or 10) and 8 and (2 and 3) and (4 or 5 or 6 or 7)" at bounding box center [485, 472] width 448 height 16
type textarea "(1 or 9 or 10) and 8 and (2 and 3) and (4 or 5 or 6 or 7 or 11 or 12)"
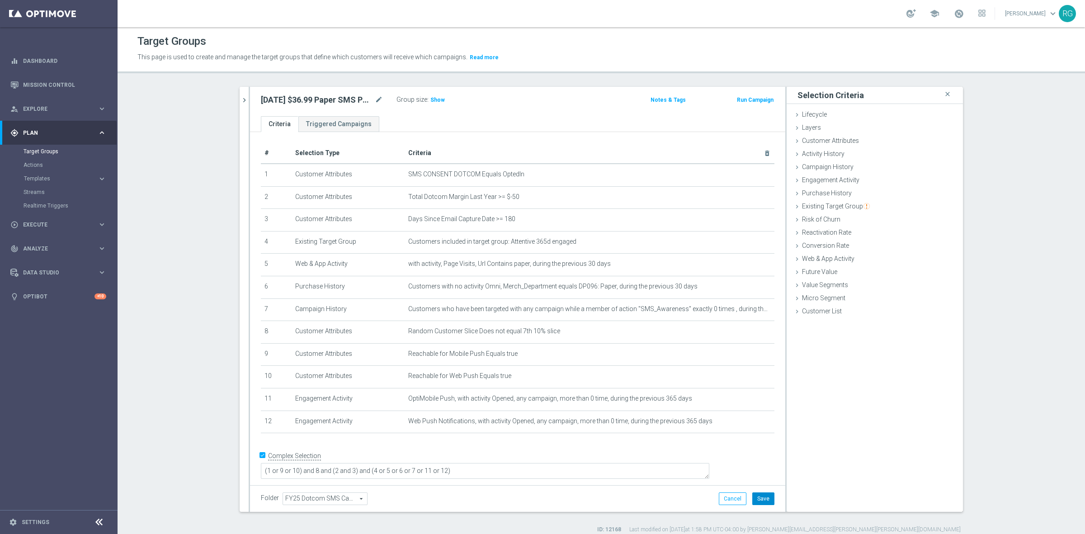
click at [769, 451] on button "Save" at bounding box center [763, 498] width 22 height 13
click at [742, 308] on icon "mode_edit" at bounding box center [745, 308] width 7 height 7
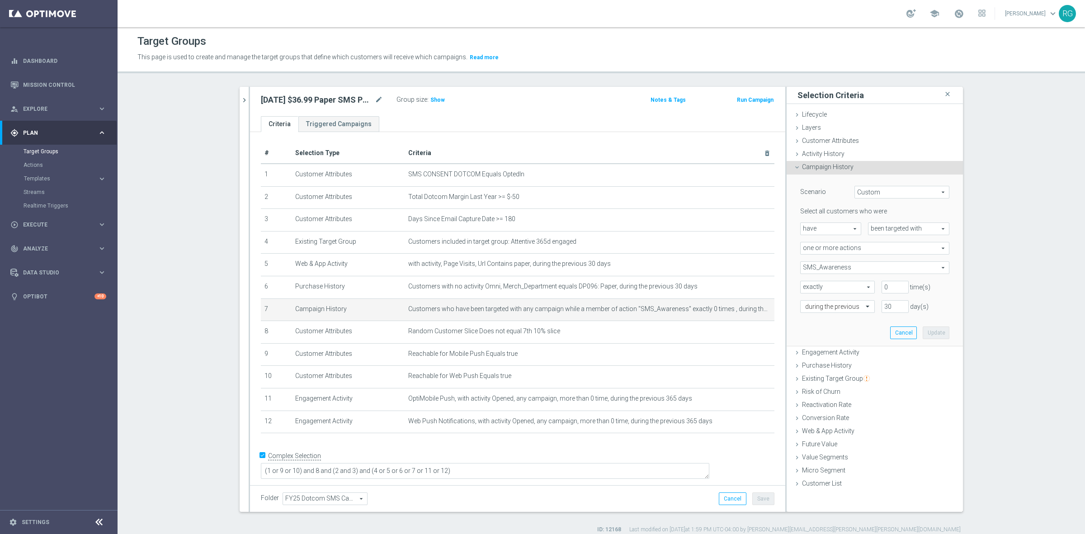
click at [843, 268] on span "SMS_Awareness" at bounding box center [874, 268] width 148 height 12
click at [804, 286] on input "Show Selected" at bounding box center [807, 287] width 6 height 6
checkbox input "true"
click at [809, 265] on input "search" at bounding box center [874, 267] width 149 height 13
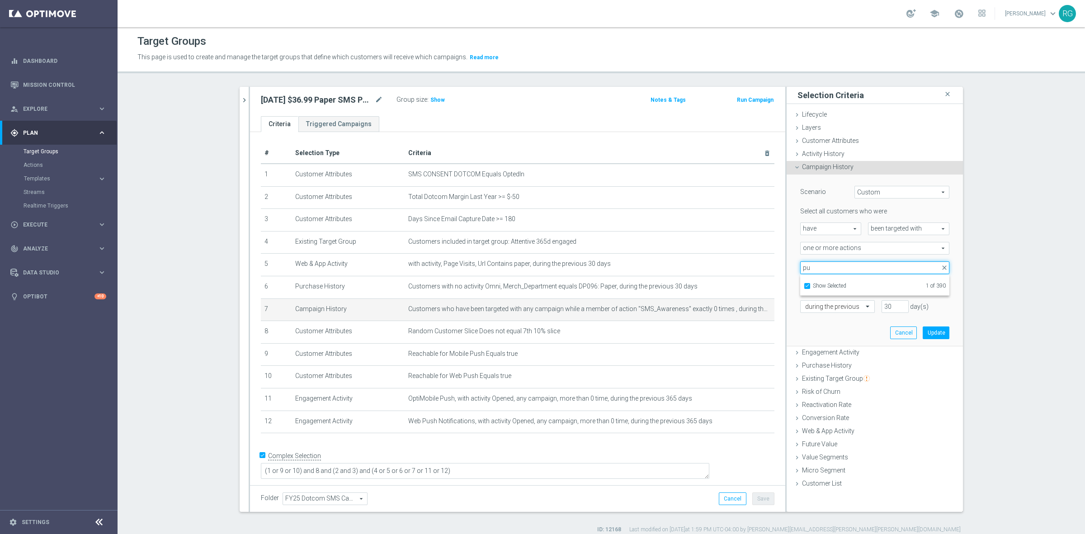
type input "p"
click at [813, 283] on label "Show Selected" at bounding box center [829, 286] width 33 height 8
click at [804, 284] on input "Show Selected" at bounding box center [807, 287] width 6 height 6
checkbox input "false"
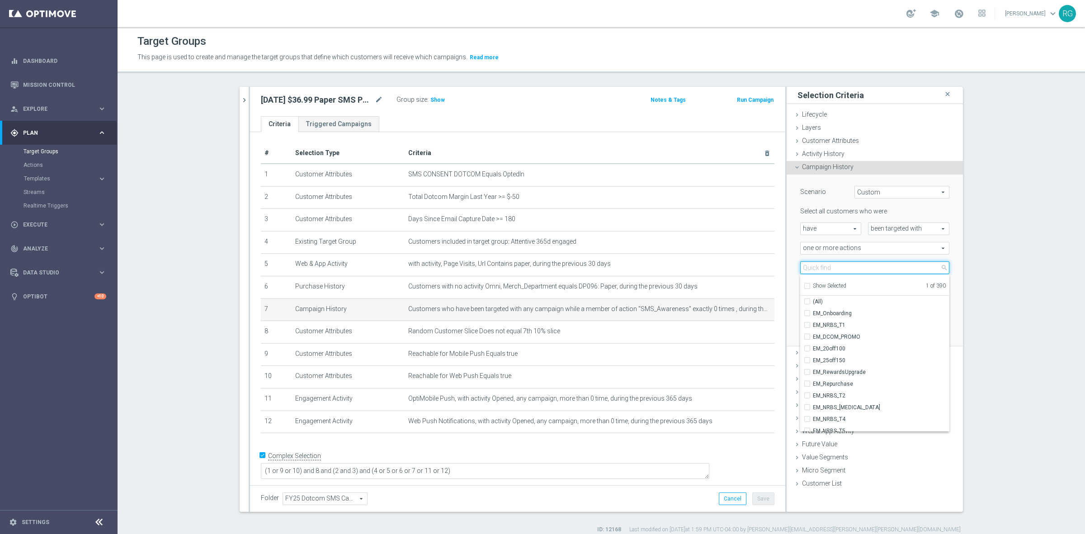
click at [843, 263] on input "search" at bounding box center [874, 267] width 149 height 13
type input "push"
click at [807, 315] on input "PUSH_NO_OFFER" at bounding box center [810, 313] width 6 height 6
checkbox input "true"
type input "Selected 2 of 390"
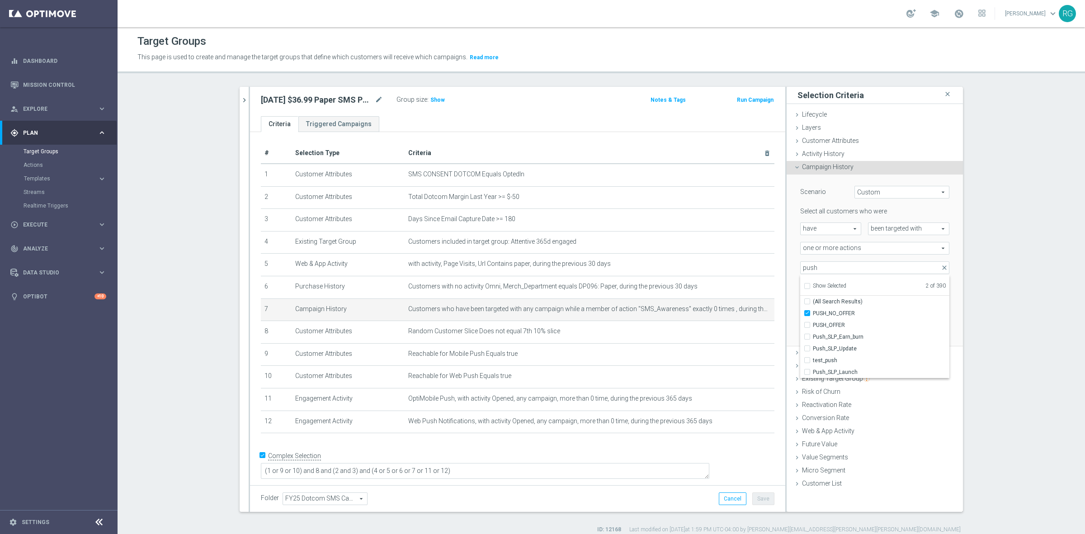
click at [788, 260] on div "Scenario Custom Custom arrow_drop_down search Select all customers who were hav…" at bounding box center [874, 260] width 176 height 172
click at [843, 330] on button "Update" at bounding box center [935, 332] width 27 height 13
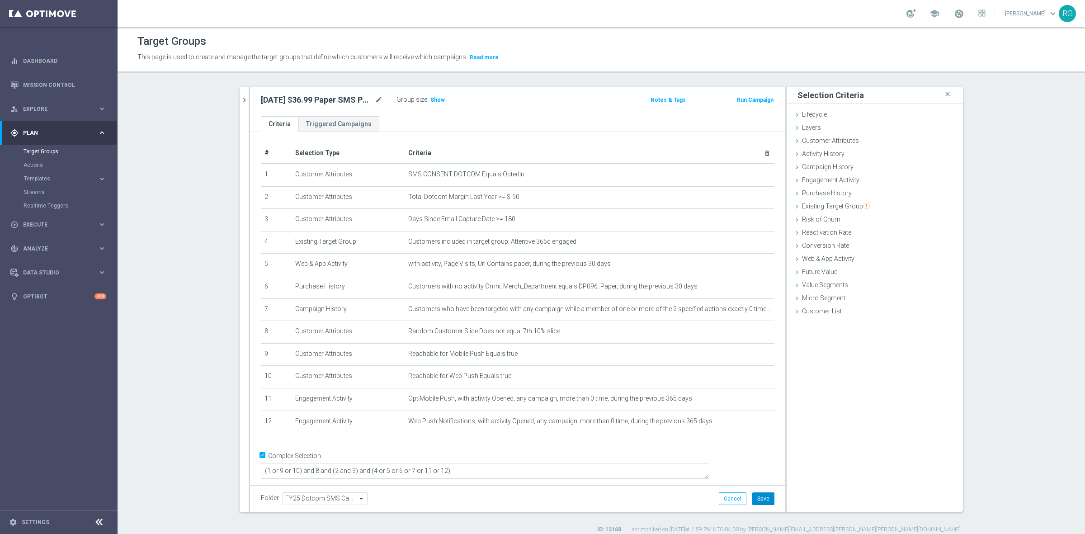
click at [765, 451] on button "Save" at bounding box center [763, 498] width 22 height 13
click at [430, 100] on span "Show" at bounding box center [437, 100] width 14 height 6
click at [234, 97] on div "10.6 close more_vert Prioritize Customer Target Groups library_add create_new_f…" at bounding box center [600, 310] width 759 height 447
click at [240, 99] on icon "chevron_right" at bounding box center [244, 100] width 9 height 9
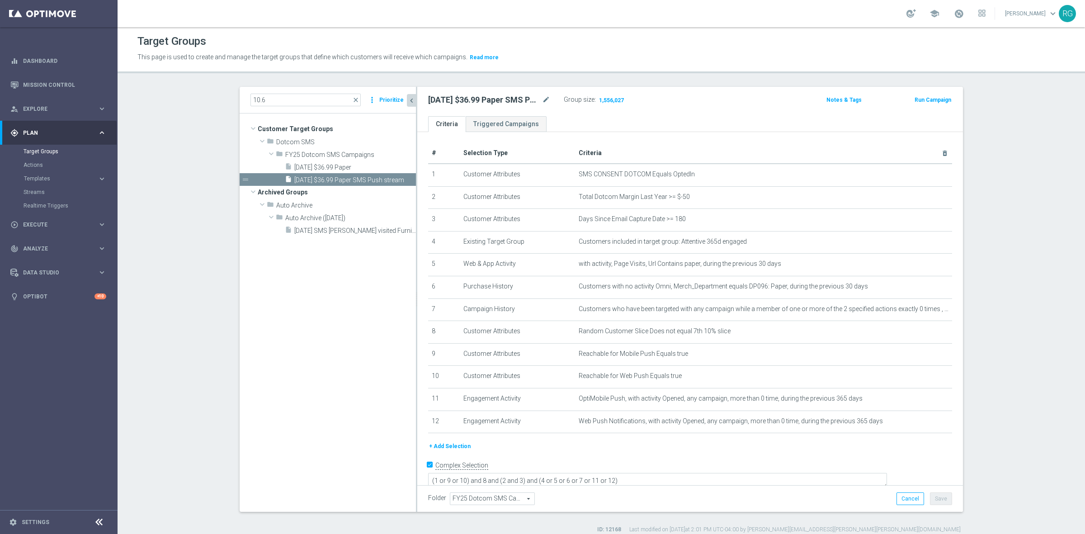
click at [389, 99] on button "Prioritize" at bounding box center [391, 100] width 27 height 12
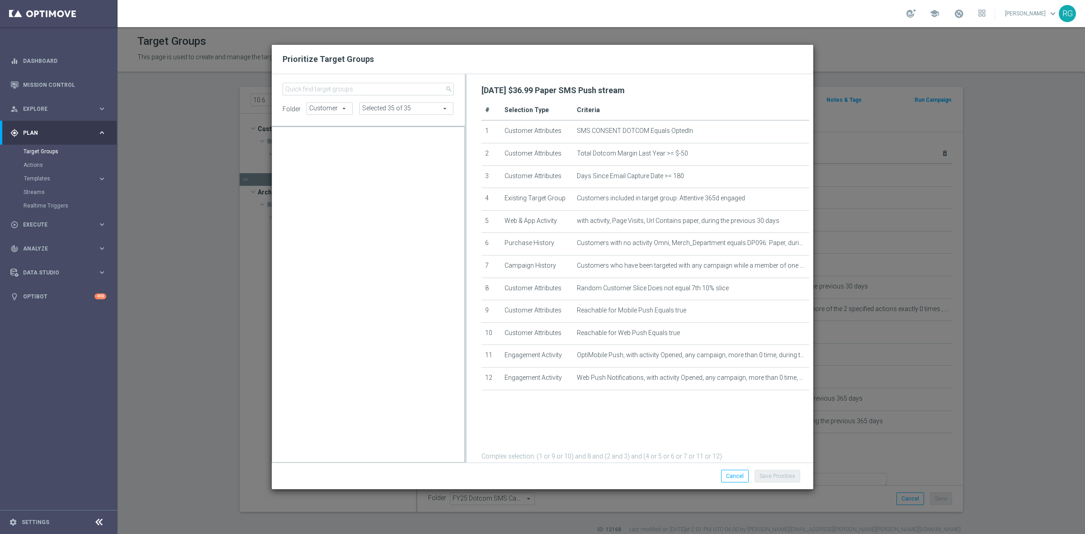
scroll to position [9012, 0]
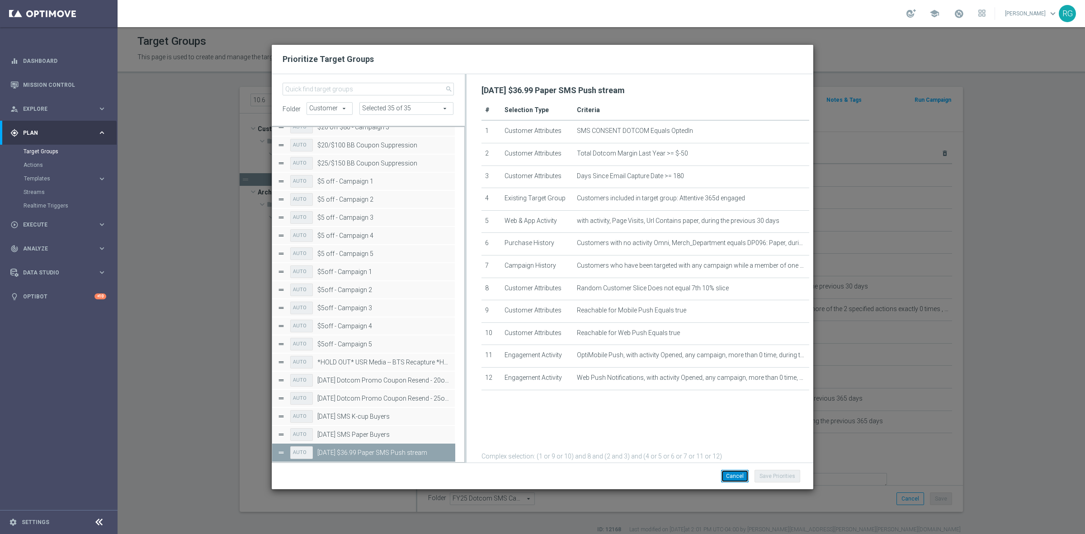
click at [730, 451] on button "Cancel" at bounding box center [735, 476] width 28 height 13
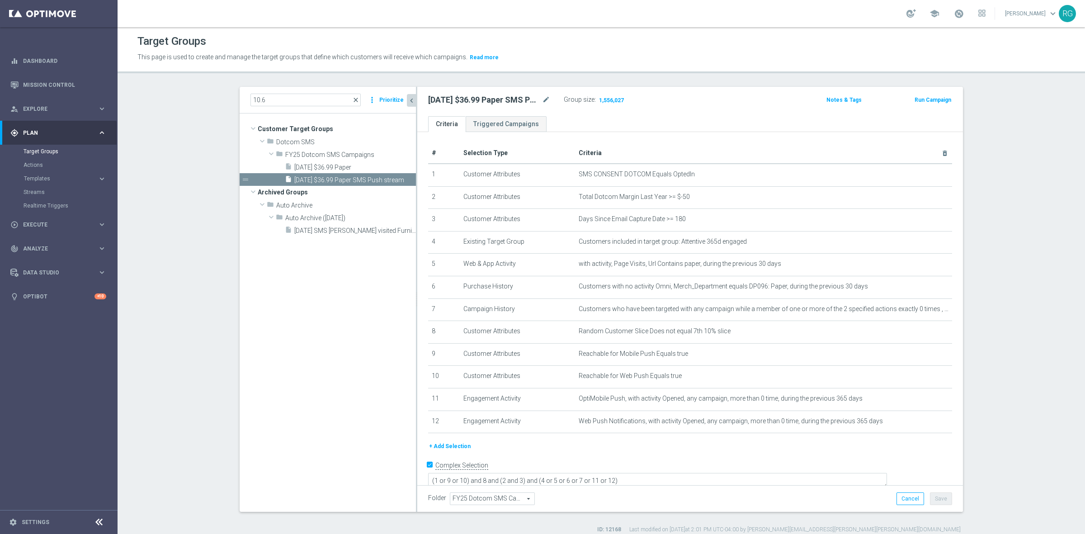
click at [354, 99] on span "close" at bounding box center [355, 99] width 7 height 7
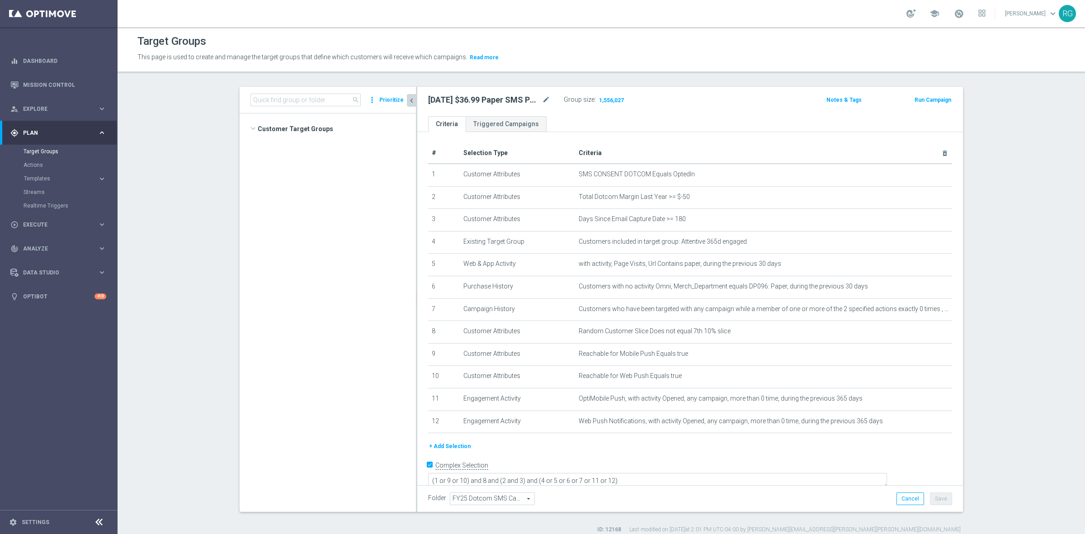
scroll to position [5935, 0]
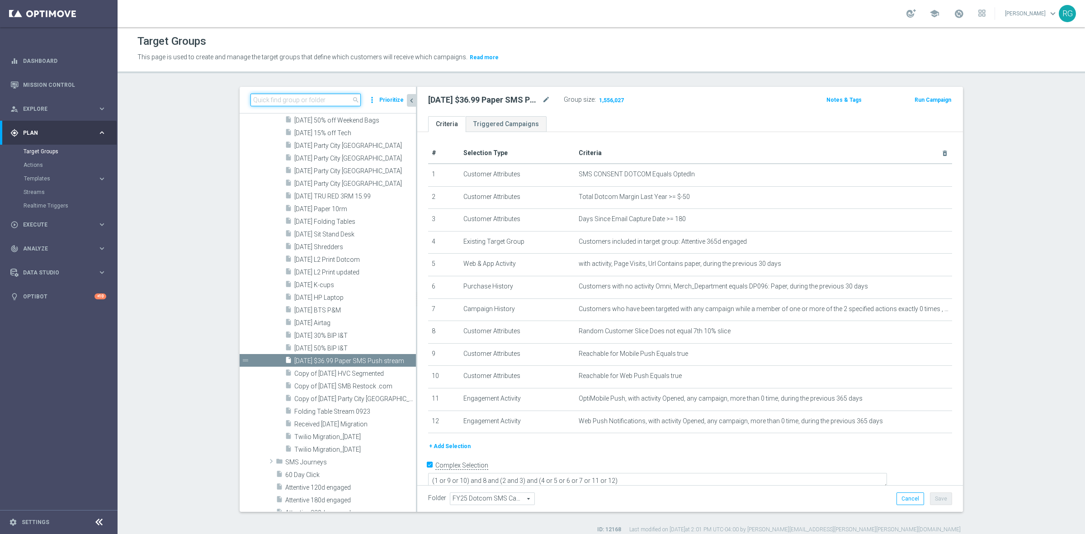
click at [317, 94] on input at bounding box center [305, 100] width 110 height 13
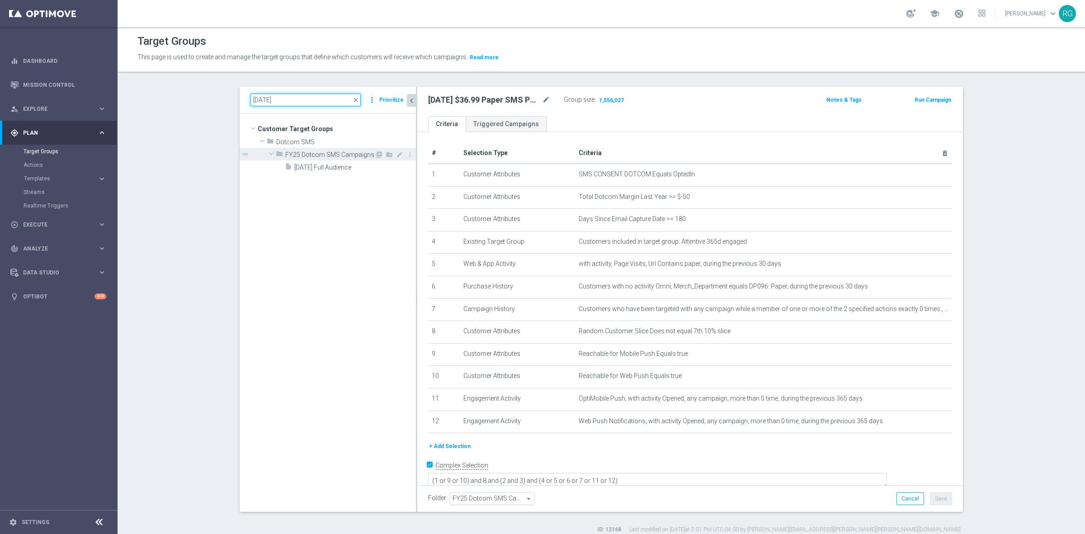
type input "[DATE]"
click at [350, 168] on span "[DATE] Full Audience" at bounding box center [355, 168] width 122 height 8
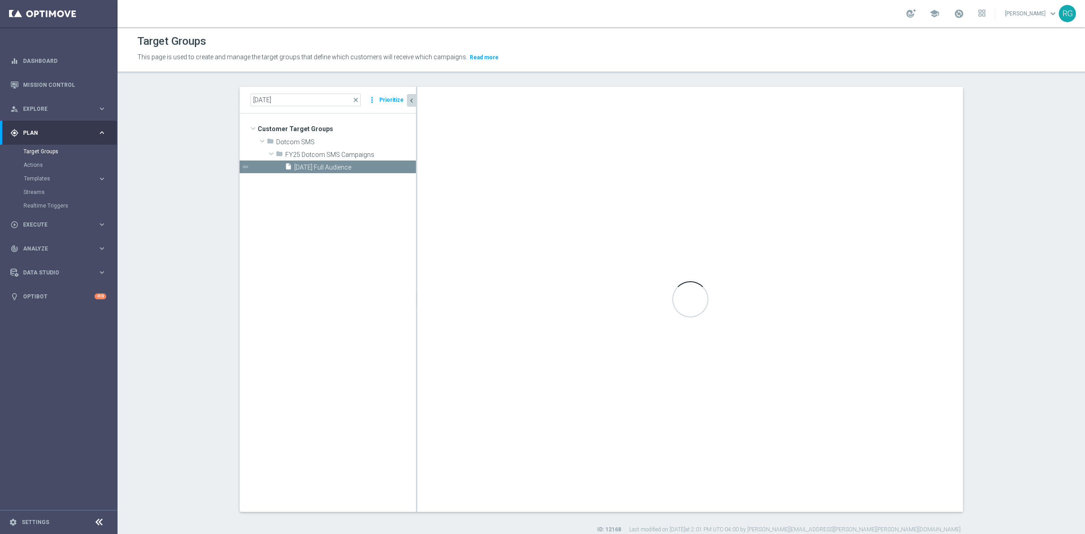
checkbox input "false"
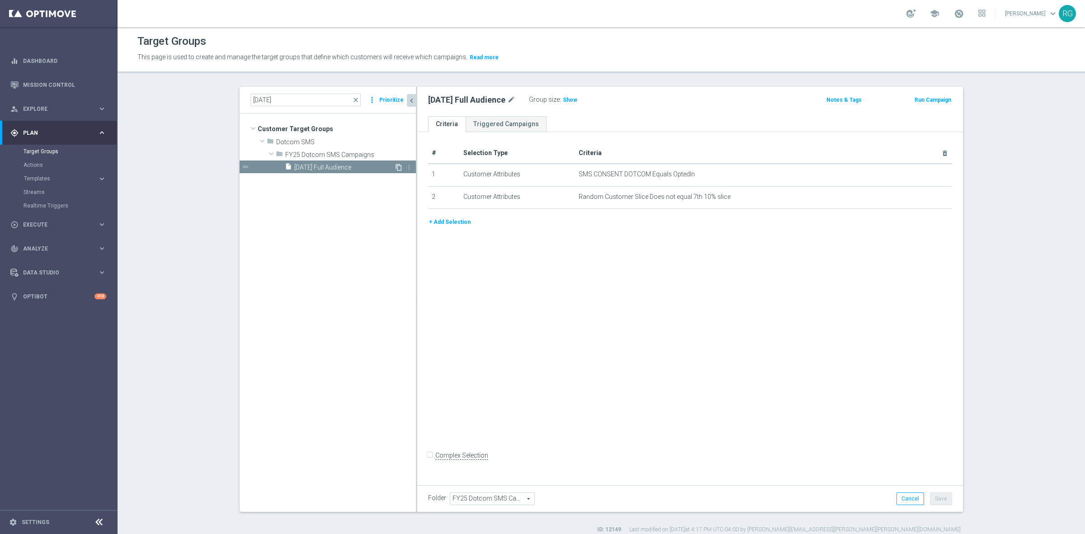
click at [395, 168] on icon "content_copy" at bounding box center [398, 167] width 7 height 7
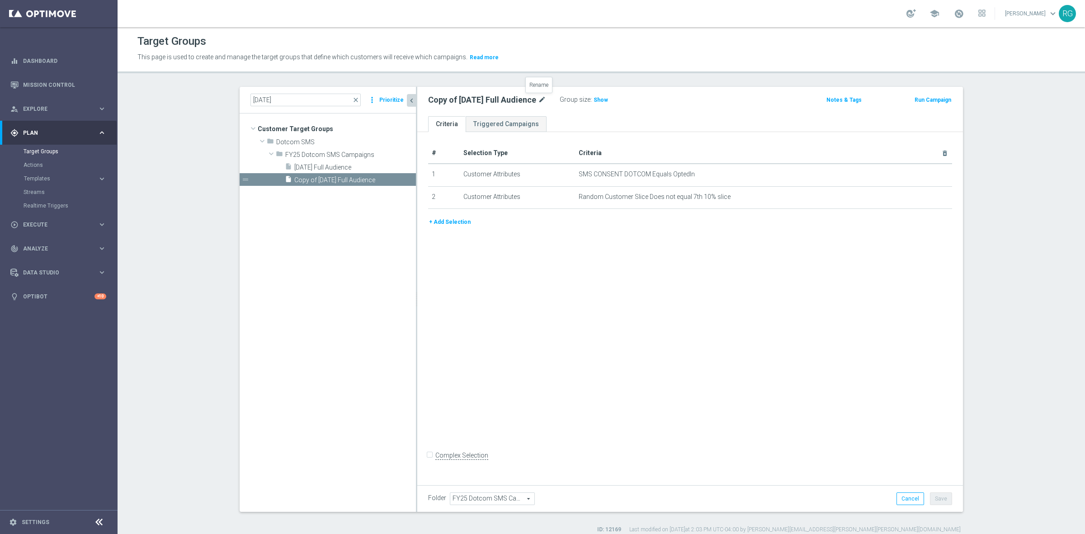
click at [541, 99] on icon "mode_edit" at bounding box center [542, 99] width 8 height 11
click at [449, 97] on input "Copy of [DATE] Full Audience" at bounding box center [489, 100] width 122 height 13
drag, startPoint x: 450, startPoint y: 99, endPoint x: 426, endPoint y: 100, distance: 24.0
click at [428, 100] on input "Copy of [DATE] Full Audience" at bounding box center [489, 100] width 122 height 13
click at [491, 98] on input "[DATE] Full Audience" at bounding box center [489, 100] width 122 height 13
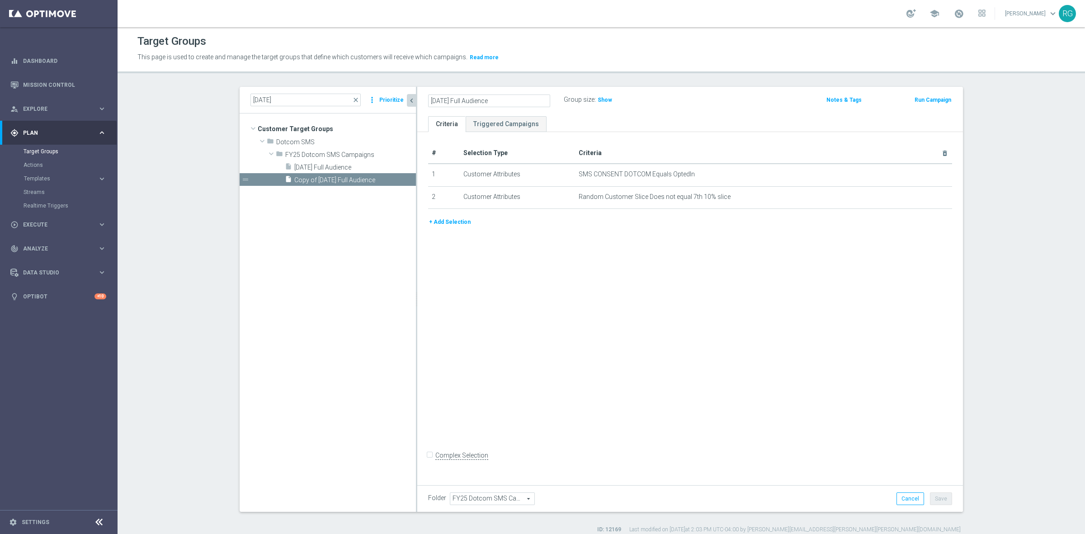
drag, startPoint x: 771, startPoint y: 77, endPoint x: 508, endPoint y: 100, distance: 264.1
click at [508, 100] on input "[DATE] Full Audience" at bounding box center [489, 100] width 122 height 13
click at [512, 100] on input "[DATE] Full Audience" at bounding box center [489, 100] width 122 height 13
type input "[DATE] Full Audience Push stream"
click at [649, 102] on div "Group size : Show" at bounding box center [609, 99] width 90 height 11
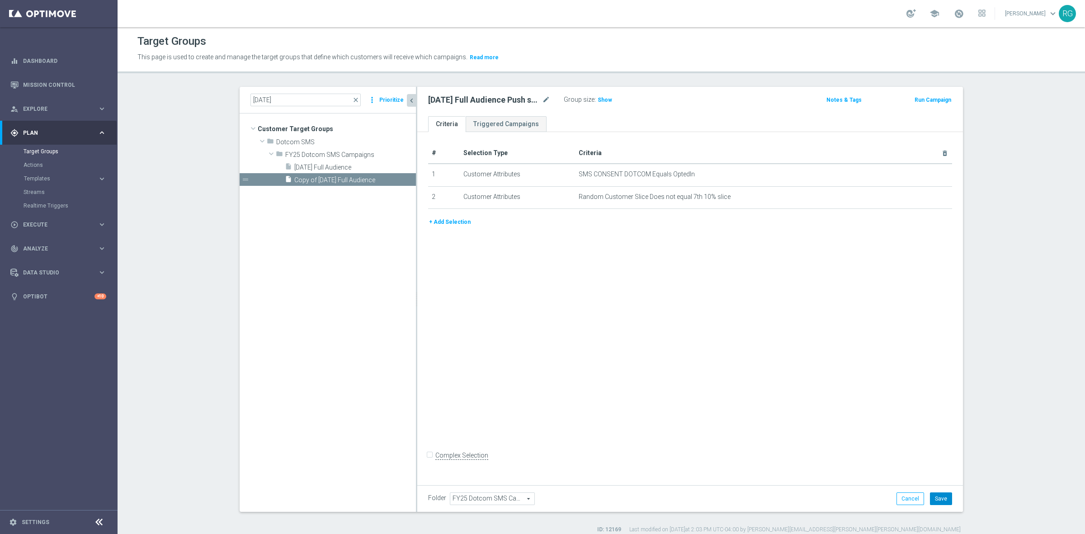
click at [843, 451] on button "Save" at bounding box center [941, 498] width 22 height 13
click at [459, 222] on button "+ Add Selection" at bounding box center [449, 222] width 43 height 10
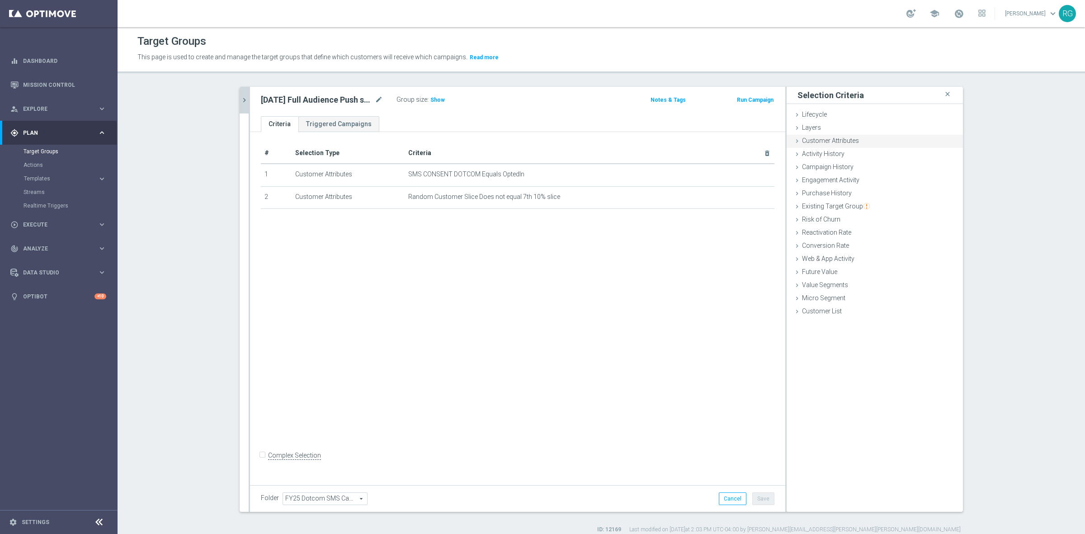
click at [794, 141] on icon at bounding box center [796, 140] width 7 height 7
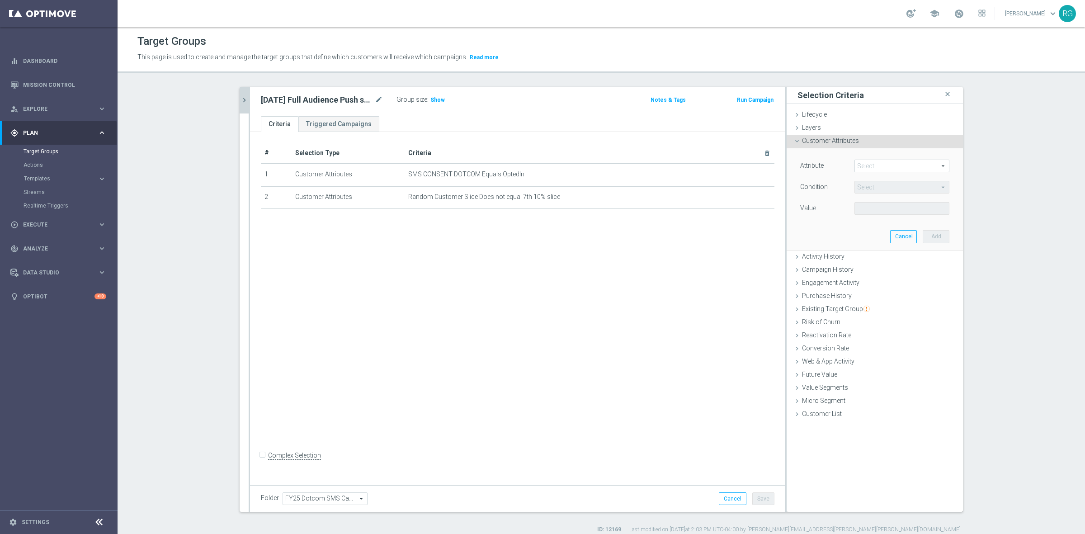
click at [843, 165] on span at bounding box center [902, 166] width 94 height 12
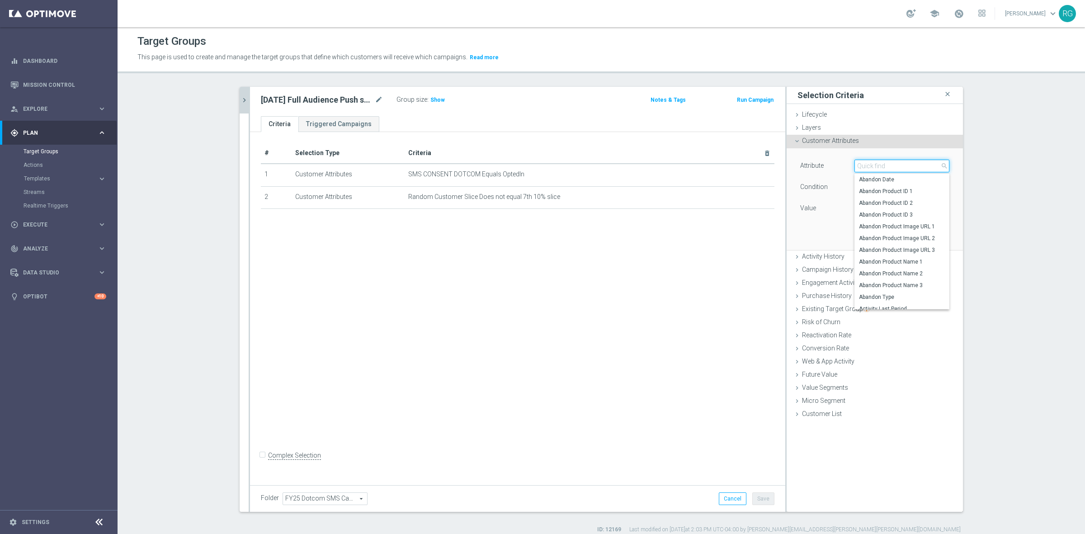
click at [843, 165] on input "search" at bounding box center [901, 166] width 95 height 13
type input "push"
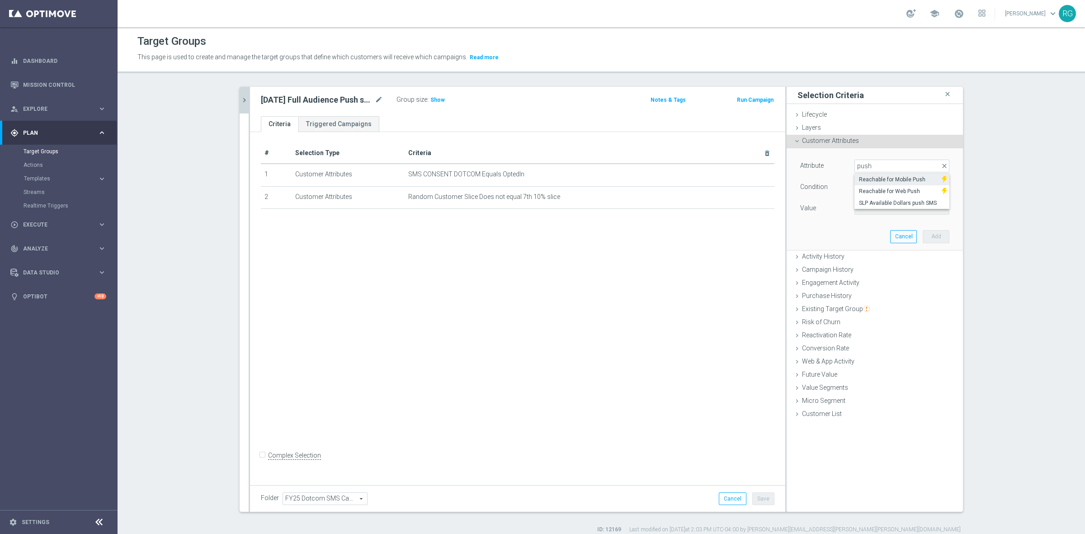
click at [843, 177] on span "Reachable for Mobile Push" at bounding box center [898, 179] width 78 height 7
type input "Reachable for Mobile Push"
type input "Equals"
click at [843, 206] on span at bounding box center [902, 208] width 94 height 12
click at [843, 230] on span "true" at bounding box center [902, 233] width 86 height 7
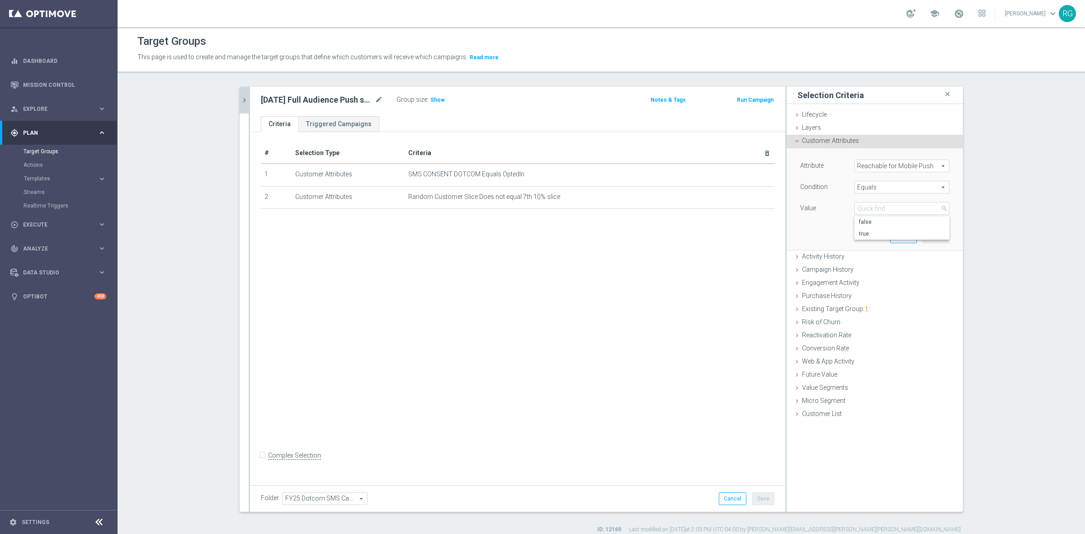
type input "true"
click at [843, 233] on button "Add" at bounding box center [935, 236] width 27 height 13
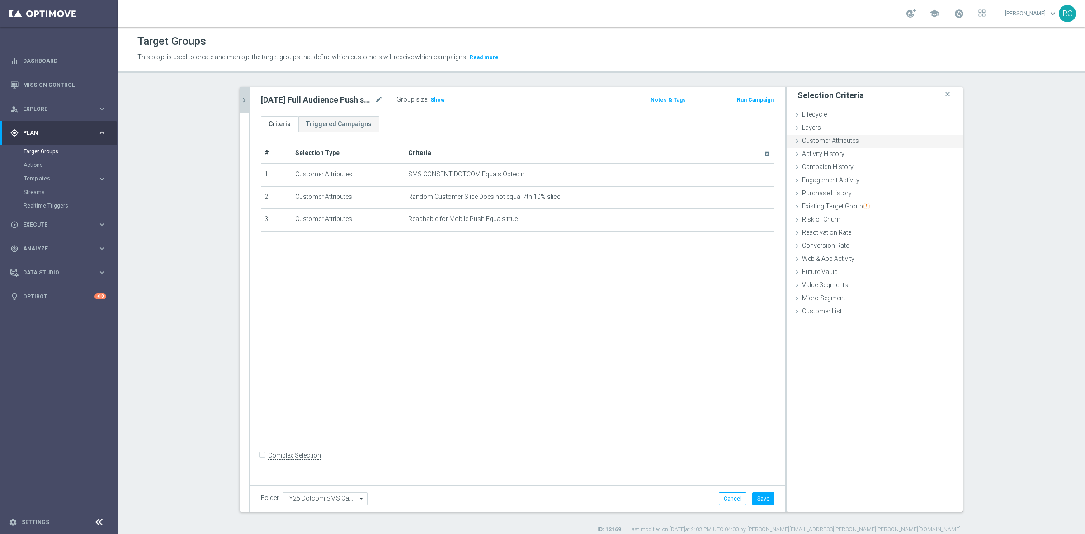
click at [795, 141] on icon at bounding box center [796, 140] width 7 height 7
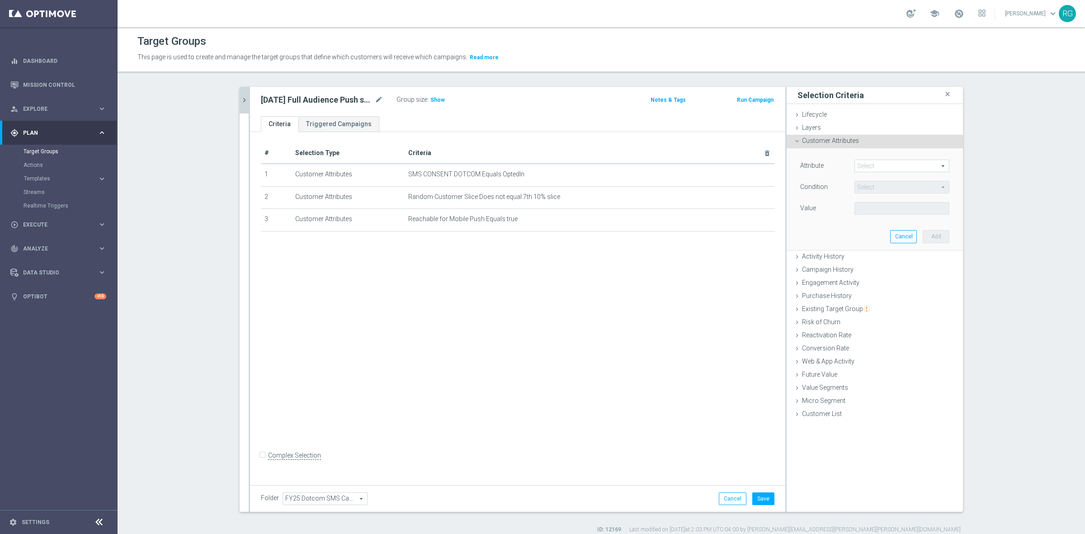
click at [843, 163] on span at bounding box center [902, 166] width 94 height 12
click at [843, 164] on span at bounding box center [902, 166] width 94 height 12
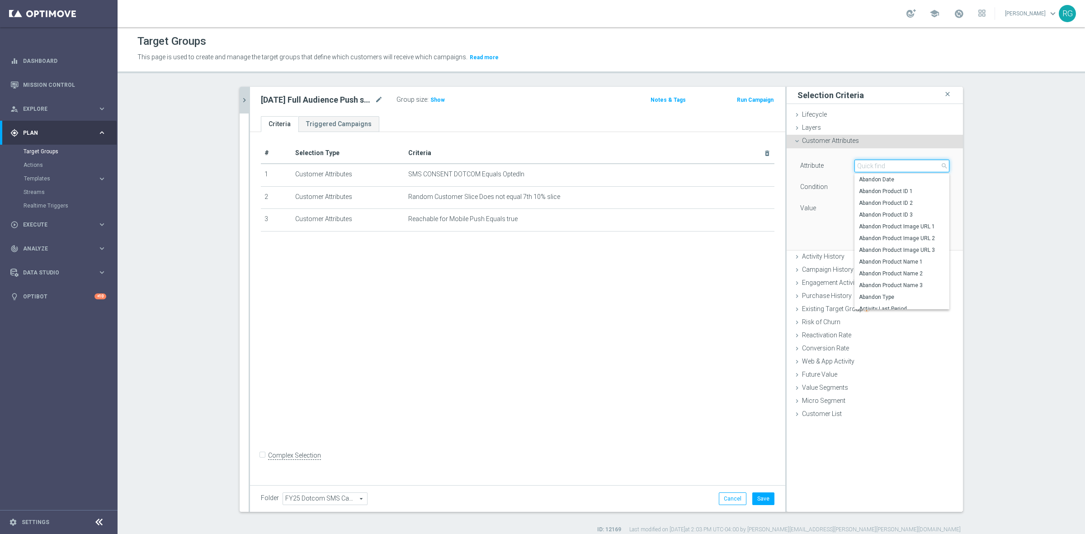
click at [843, 164] on input "search" at bounding box center [901, 166] width 95 height 13
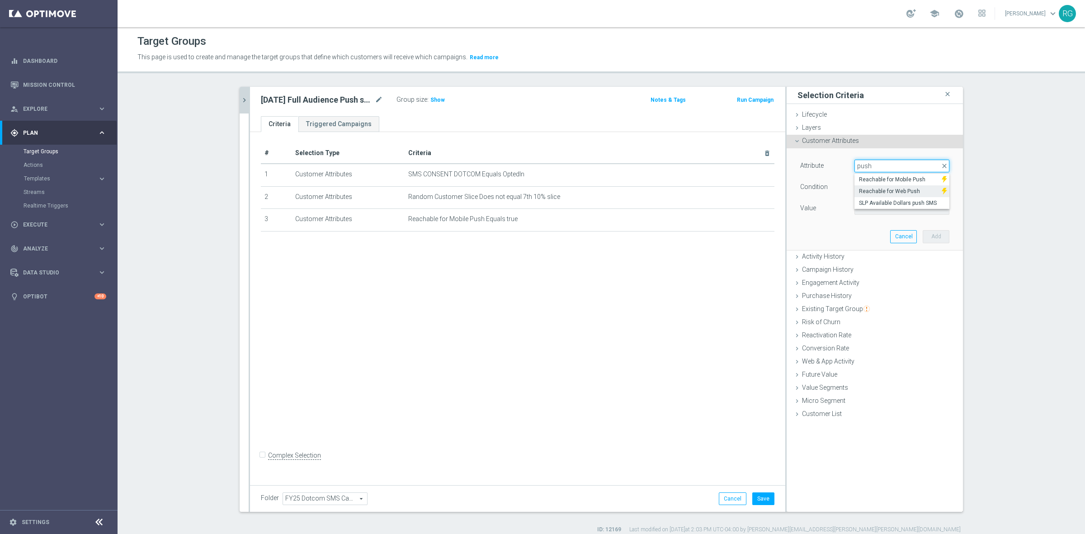
type input "push"
click at [843, 188] on span "Reachable for Web Push" at bounding box center [898, 191] width 78 height 7
type input "Reachable for Web Push"
type input "Equals"
click at [843, 209] on span at bounding box center [902, 208] width 94 height 12
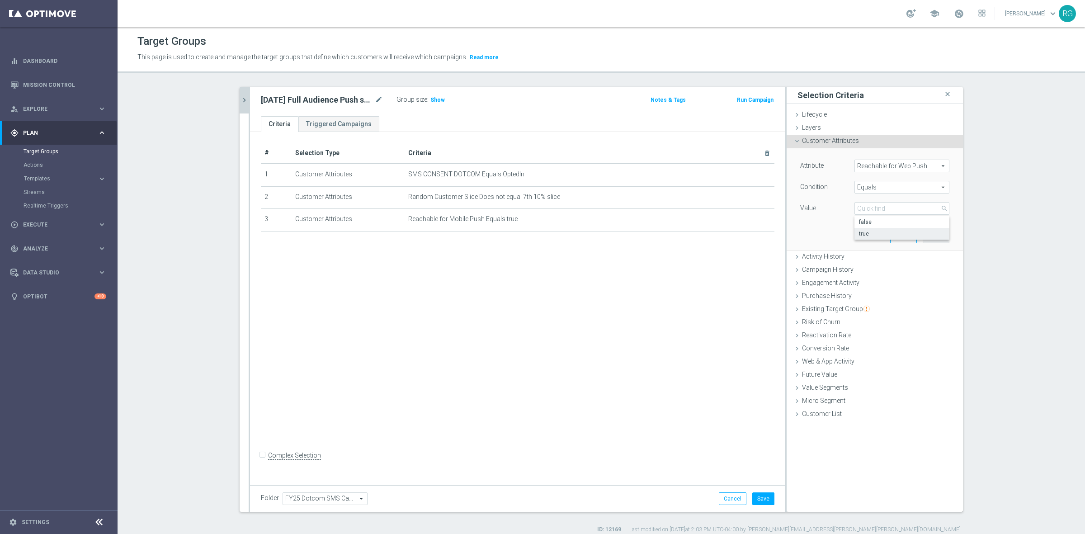
click at [843, 231] on span "true" at bounding box center [902, 233] width 86 height 7
type input "true"
click at [843, 233] on button "Add" at bounding box center [935, 236] width 27 height 13
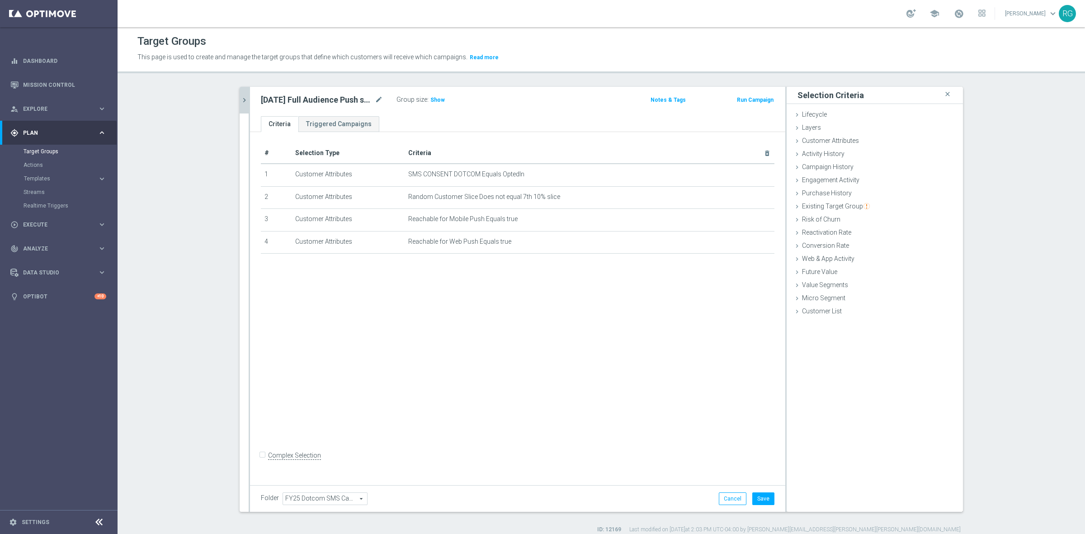
click at [751, 451] on div "Folder FY25 Dotcom SMS Campaigns FY25 Dotcom SMS Campaigns arrow_drop_down sear…" at bounding box center [517, 498] width 535 height 27
click at [752, 451] on button "Save" at bounding box center [763, 498] width 22 height 13
click at [261, 451] on input "Complex Selection" at bounding box center [264, 456] width 6 height 13
checkbox input "true"
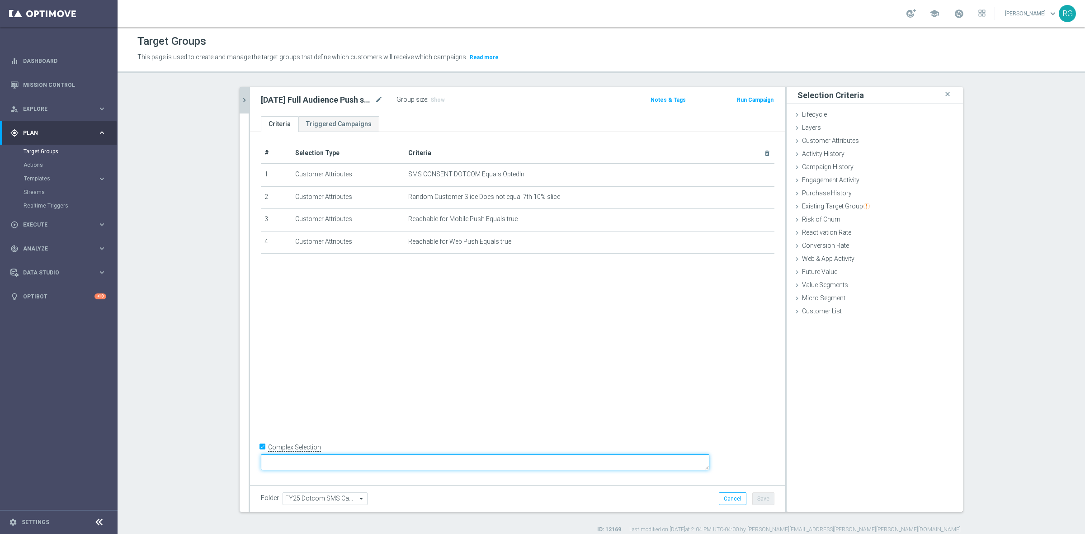
click at [337, 451] on textarea at bounding box center [485, 462] width 448 height 16
type textarea "(1 or 3 or 4) and 2"
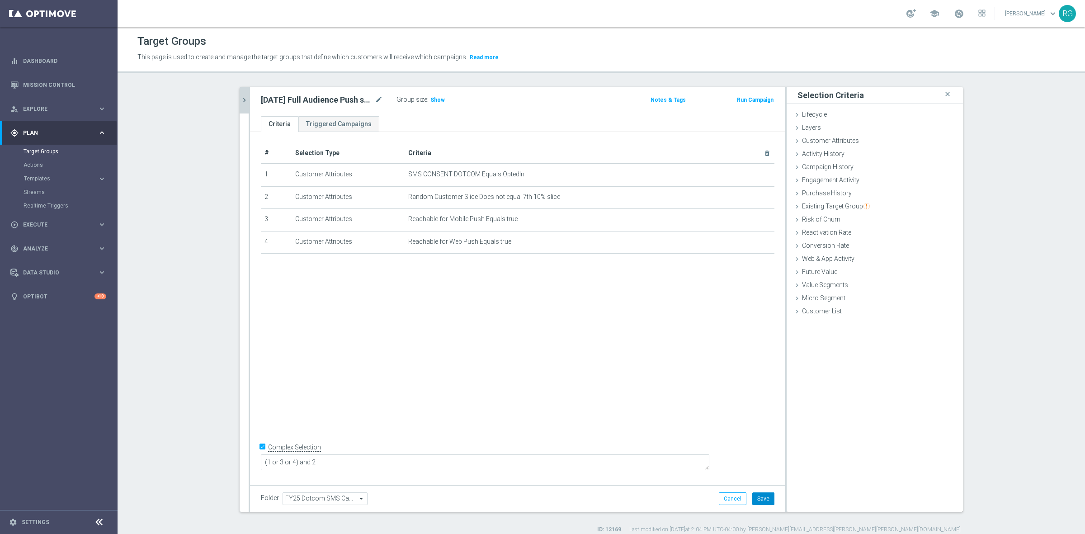
click at [752, 451] on button "Save" at bounding box center [763, 498] width 22 height 13
click at [435, 102] on span "Show" at bounding box center [437, 100] width 14 height 6
click at [240, 96] on icon "chevron_right" at bounding box center [244, 100] width 9 height 9
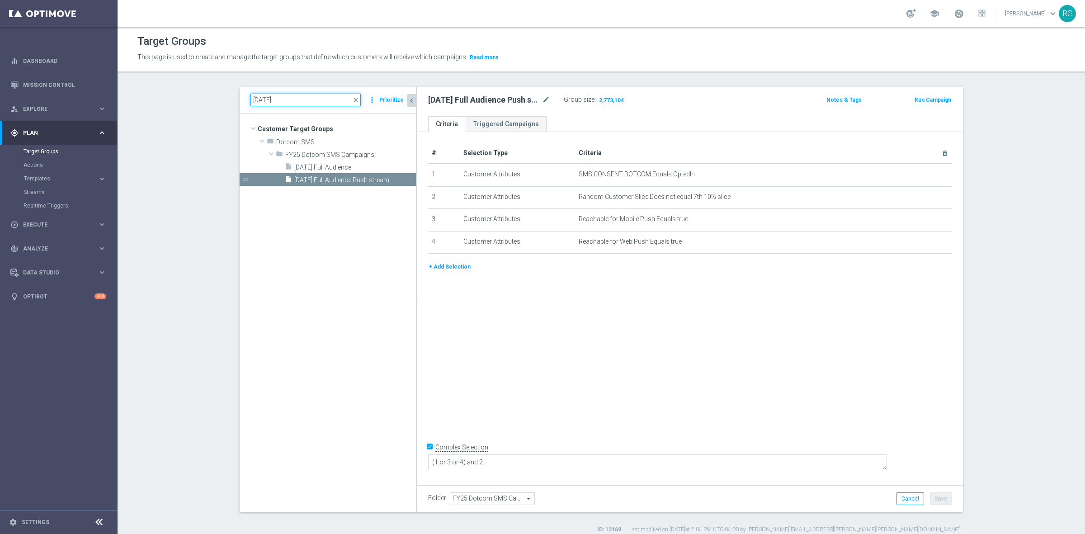
click at [261, 97] on input "[DATE]" at bounding box center [305, 100] width 110 height 13
type input "[DATE]"
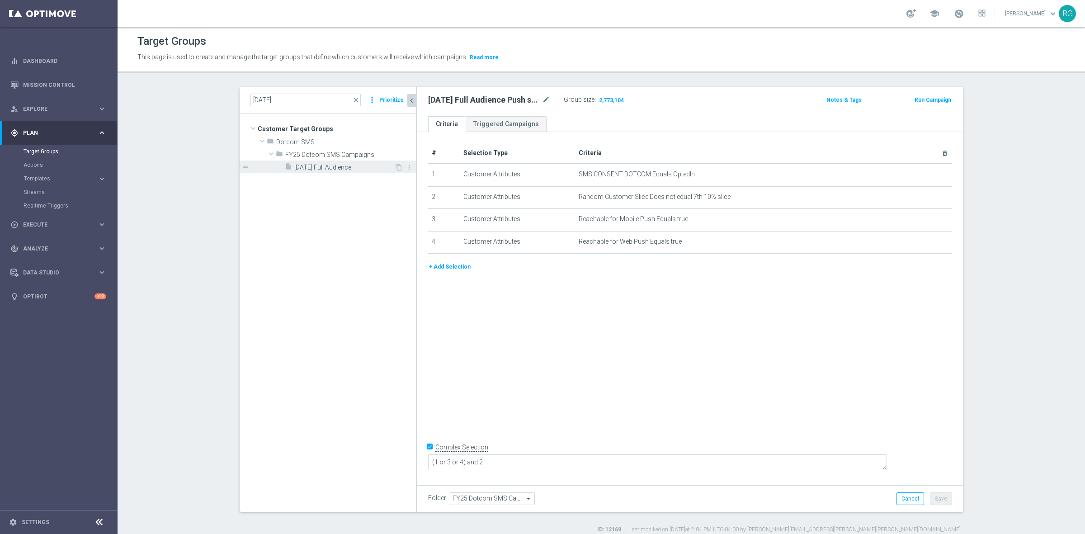
drag, startPoint x: 338, startPoint y: 169, endPoint x: 355, endPoint y: 168, distance: 17.2
click at [338, 169] on span "[DATE] Full Audience" at bounding box center [344, 168] width 100 height 8
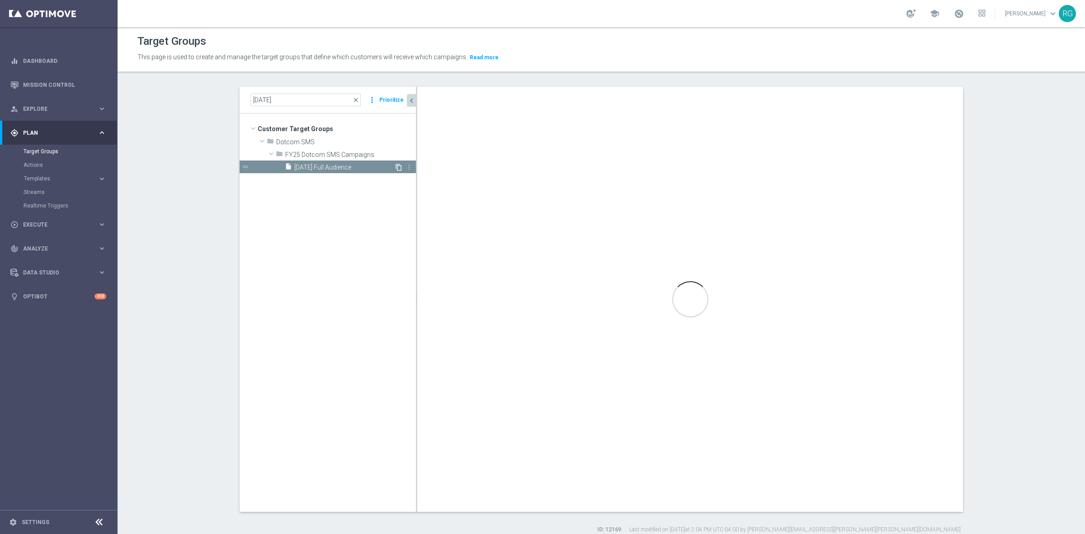
checkbox input "false"
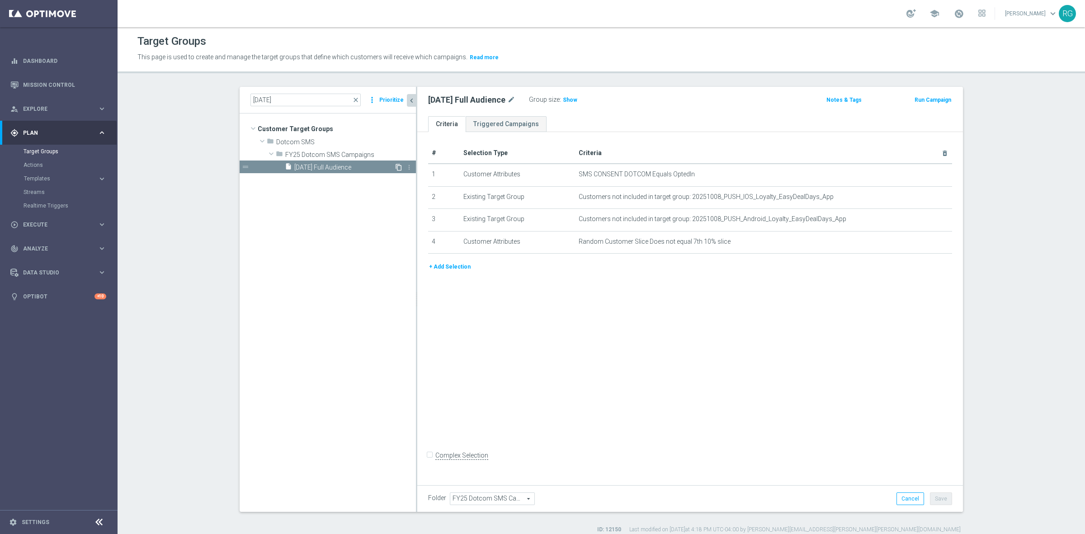
click at [395, 167] on icon "content_copy" at bounding box center [398, 167] width 7 height 7
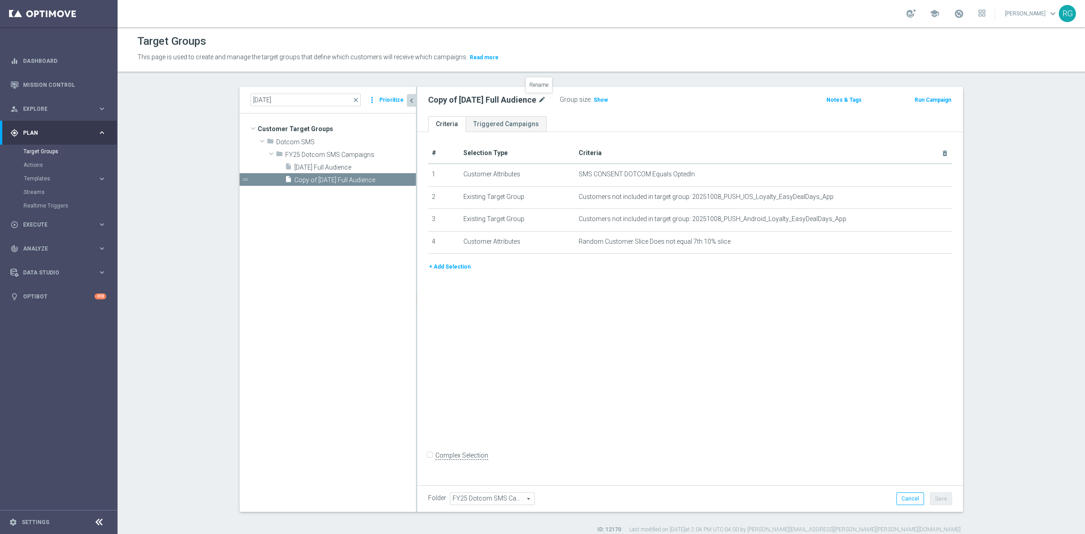
click at [541, 98] on icon "mode_edit" at bounding box center [542, 99] width 8 height 11
click at [512, 103] on input "Copy of [DATE] Full Audience" at bounding box center [489, 100] width 122 height 13
click at [447, 102] on input "Copy of [DATE] Full Audience Push Stream" at bounding box center [489, 100] width 122 height 13
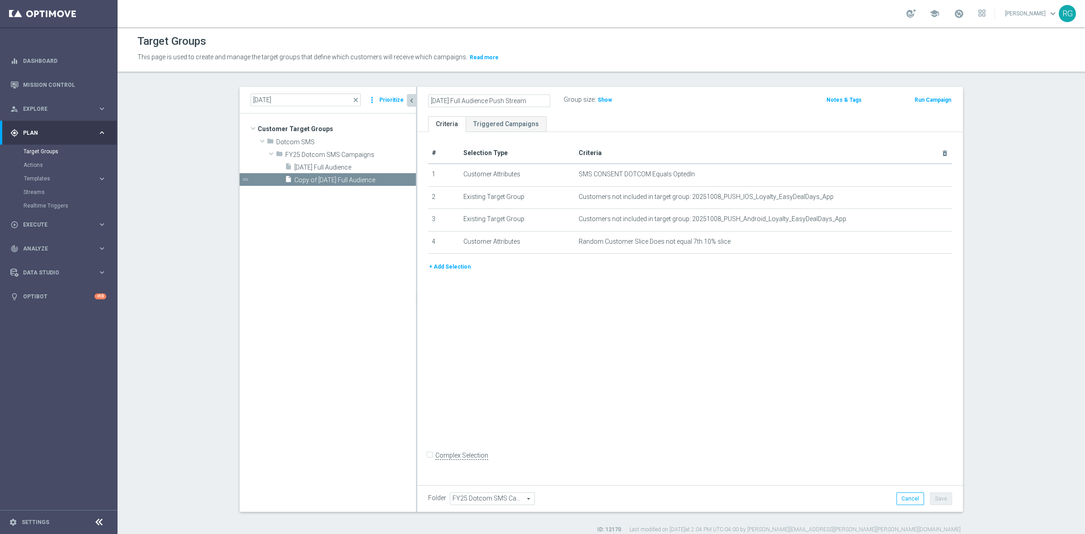
type input "[DATE] Full Audience Push Stream"
click at [722, 107] on div "[DATE] Full Audience Push Stream Group size : Show" at bounding box center [600, 101] width 358 height 14
click at [843, 451] on button "Save" at bounding box center [941, 498] width 22 height 13
click at [843, 195] on icon "mode_edit" at bounding box center [922, 196] width 7 height 7
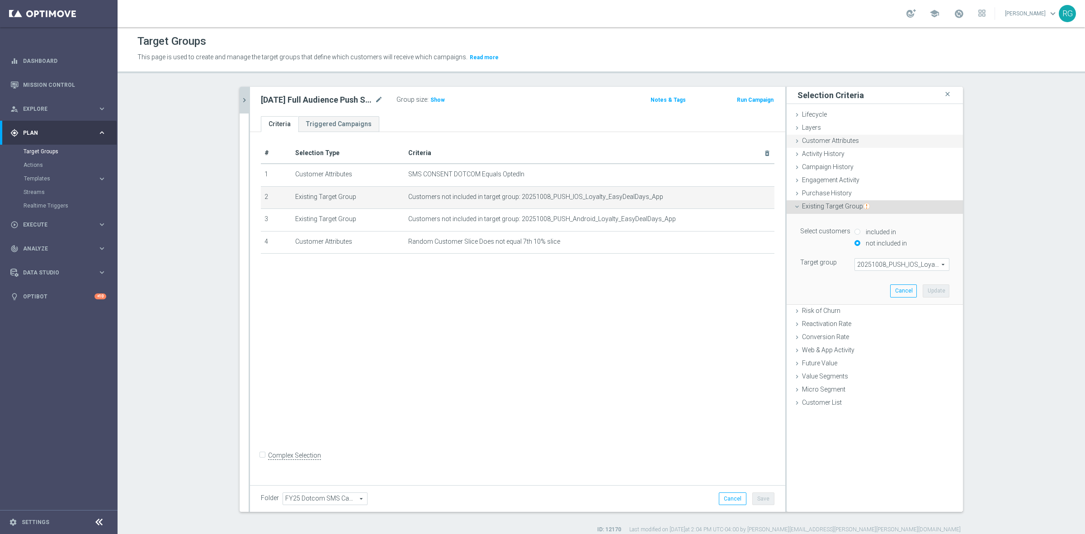
click at [793, 141] on icon at bounding box center [796, 140] width 7 height 7
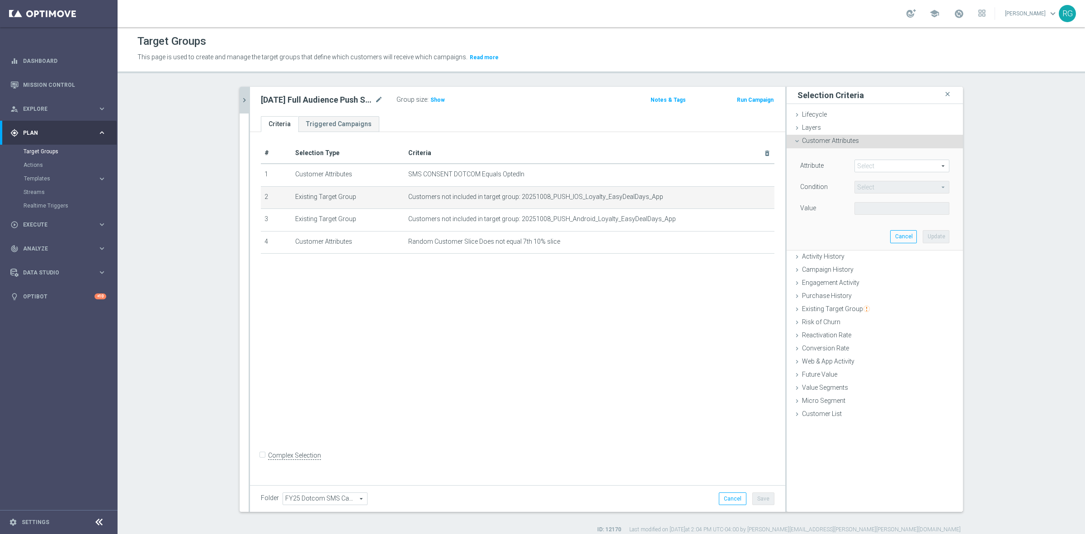
click at [843, 165] on span at bounding box center [902, 166] width 94 height 12
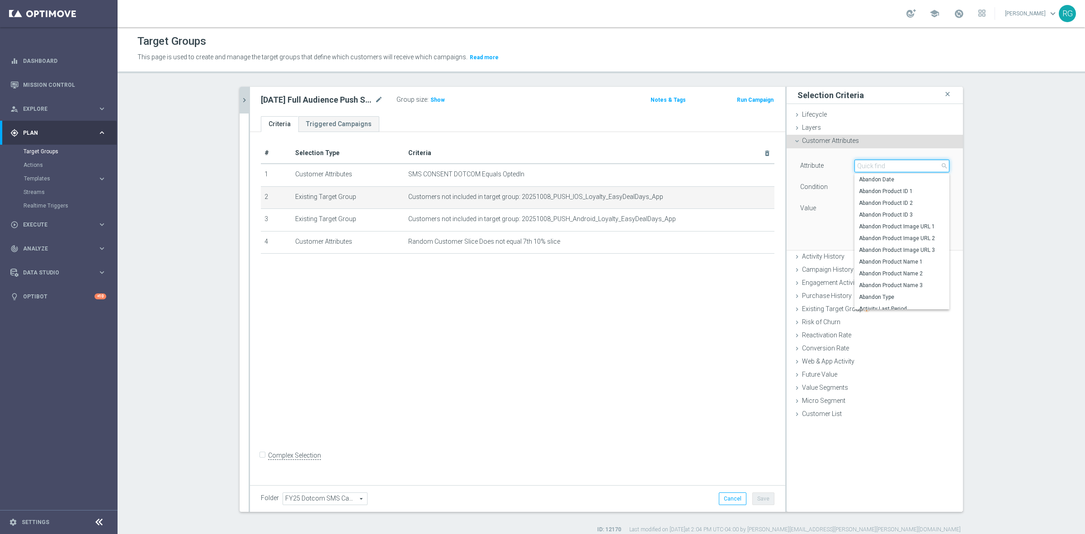
click at [843, 165] on input "search" at bounding box center [901, 166] width 95 height 13
type input "push"
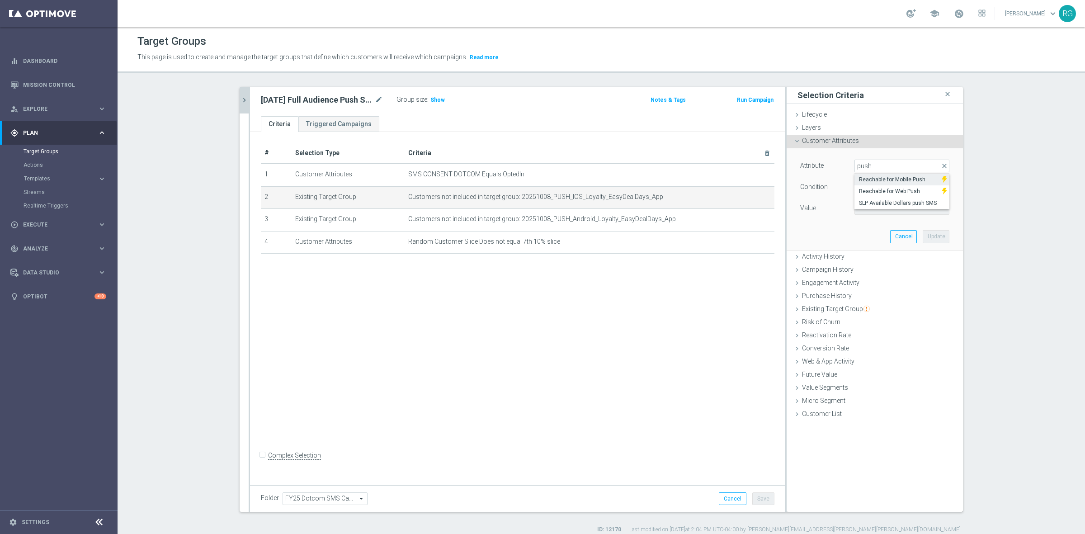
click at [843, 183] on span "Reachable for Mobile Push" at bounding box center [898, 179] width 78 height 7
type input "Reachable for Mobile Push"
type input "Equals"
click at [843, 210] on span at bounding box center [902, 208] width 94 height 12
click at [843, 231] on span "true" at bounding box center [902, 233] width 86 height 7
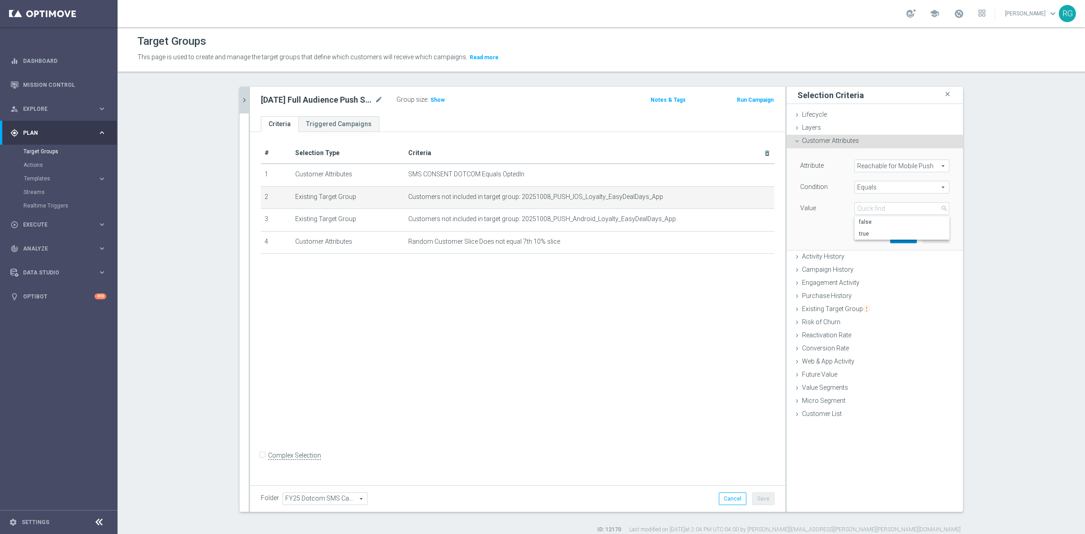
type input "true"
click at [843, 238] on button "Update" at bounding box center [935, 236] width 27 height 13
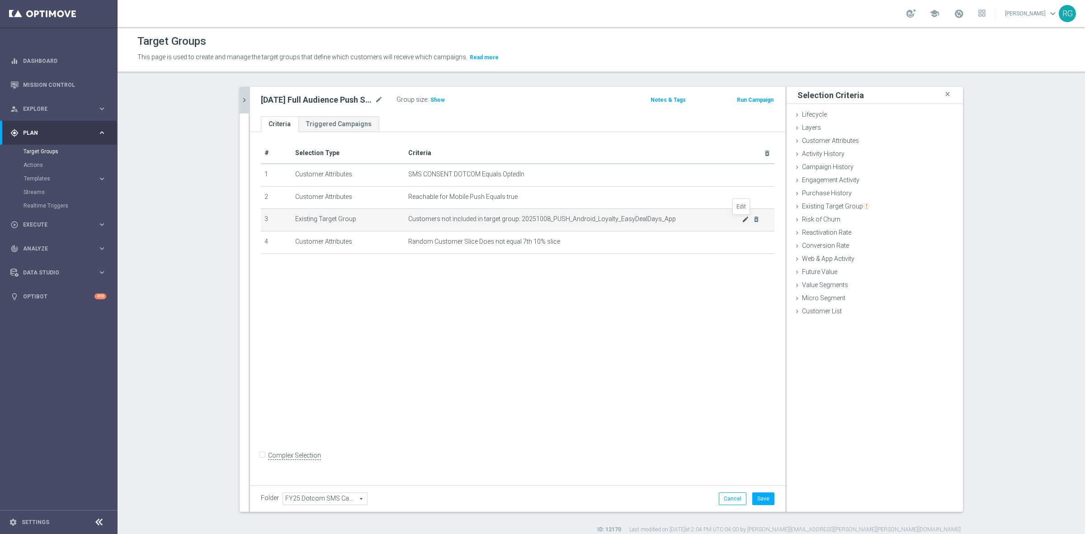
click at [742, 217] on icon "mode_edit" at bounding box center [745, 219] width 7 height 7
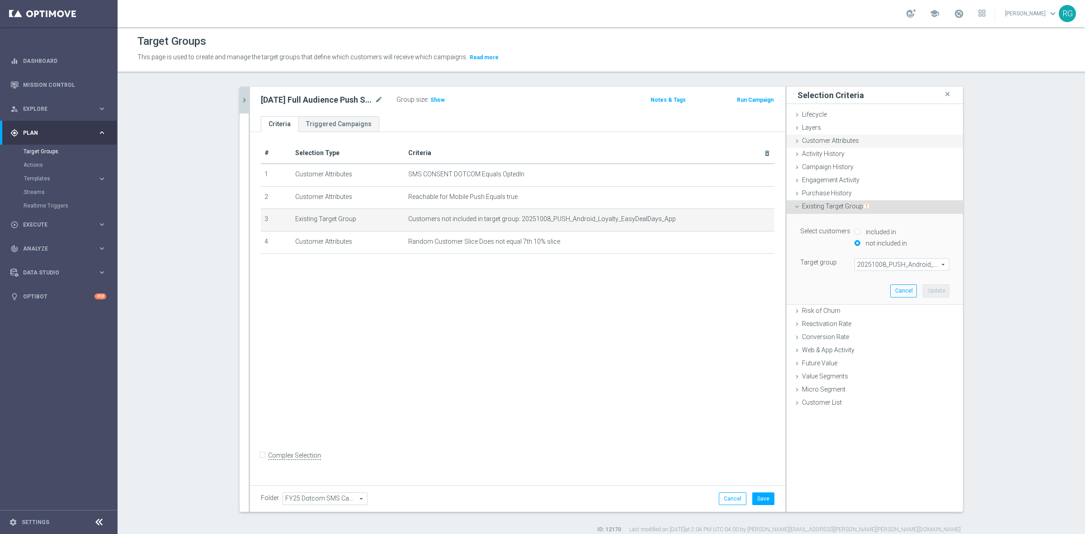
click at [793, 141] on icon at bounding box center [796, 140] width 7 height 7
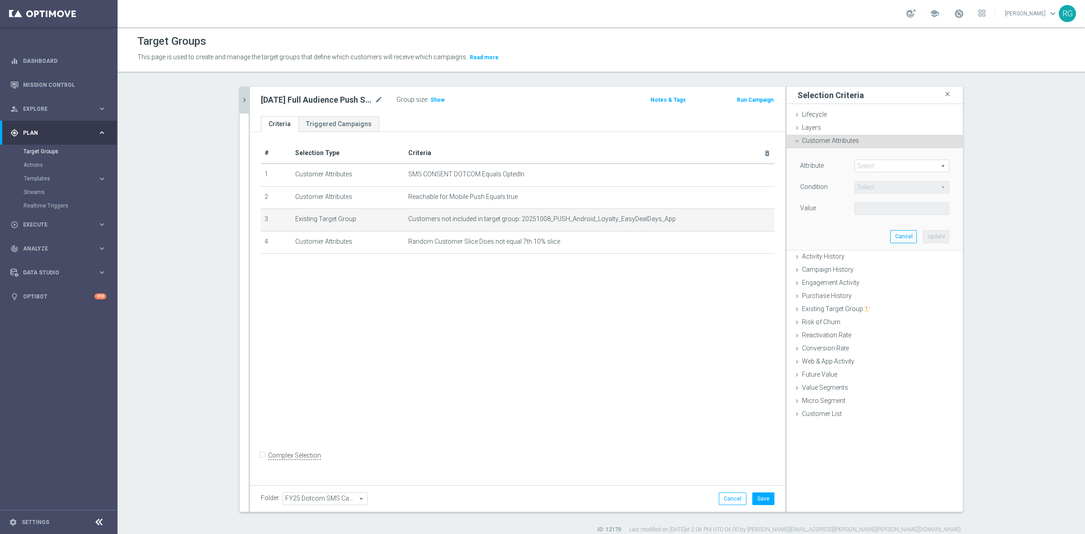
click at [843, 165] on span at bounding box center [902, 166] width 94 height 12
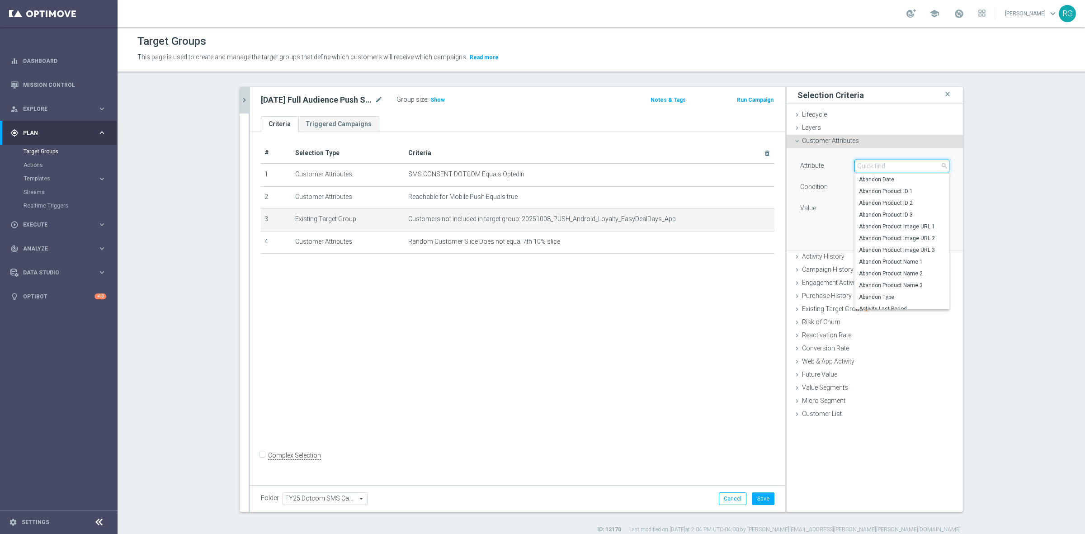
click at [843, 165] on input "search" at bounding box center [901, 166] width 95 height 13
type input "push"
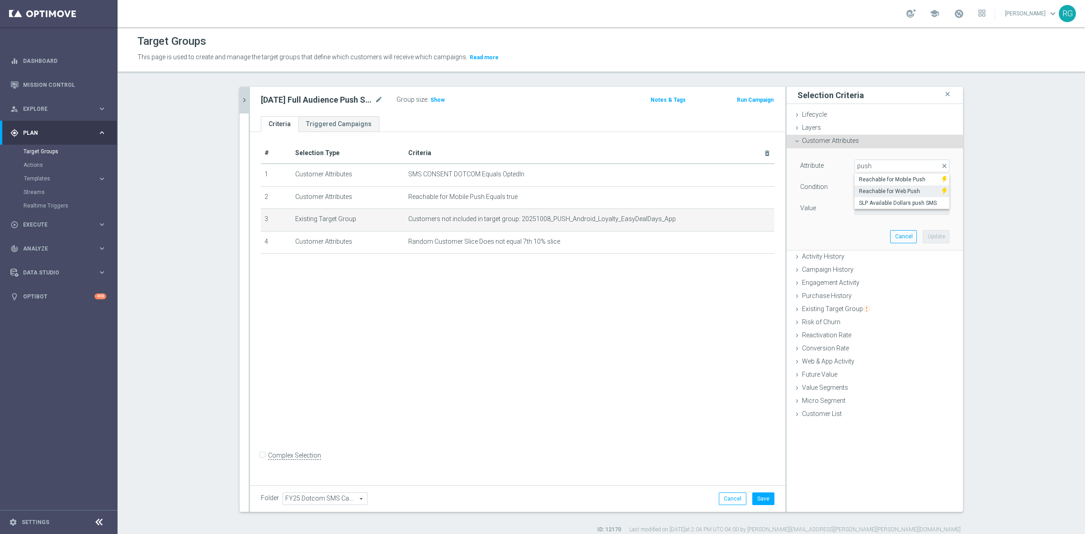
click at [843, 192] on span "Reachable for Web Push" at bounding box center [898, 191] width 78 height 7
type input "Reachable for Web Push"
type input "Equals"
click at [843, 209] on span at bounding box center [902, 208] width 94 height 12
click at [843, 234] on span "true" at bounding box center [902, 233] width 86 height 7
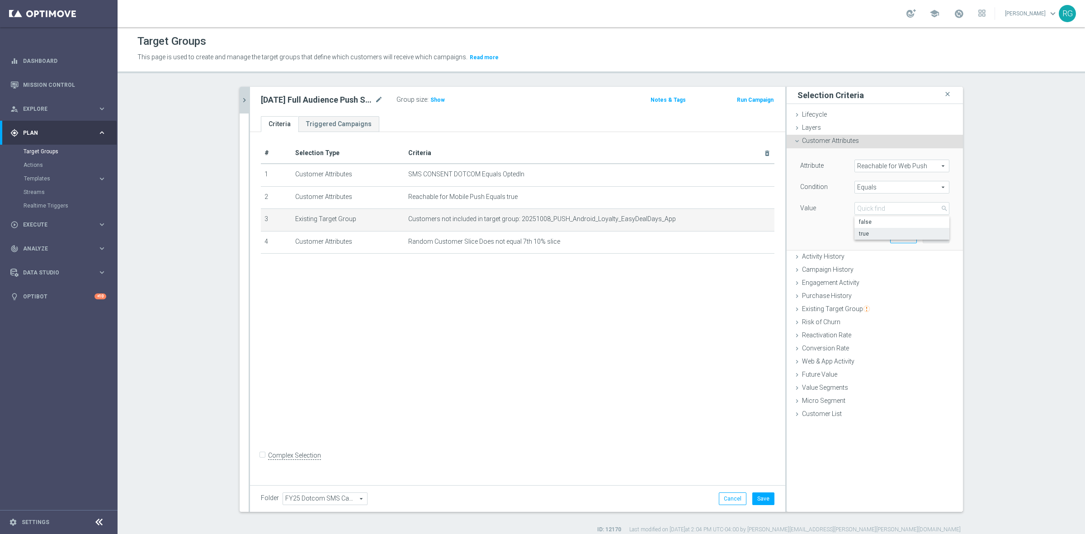
type input "true"
click at [843, 235] on button "Update" at bounding box center [935, 236] width 27 height 13
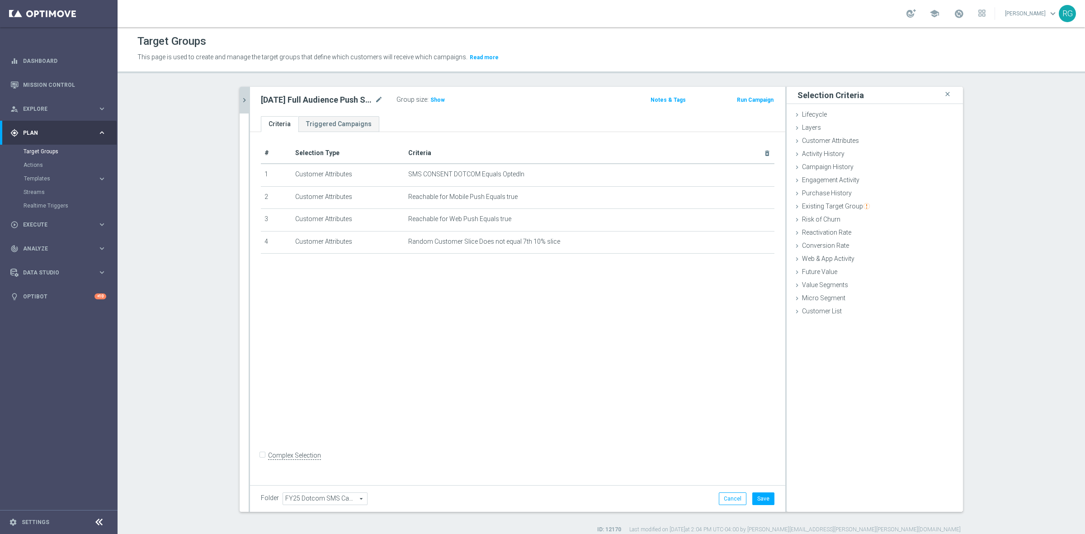
click at [261, 451] on input "Complex Selection" at bounding box center [264, 456] width 6 height 13
checkbox input "true"
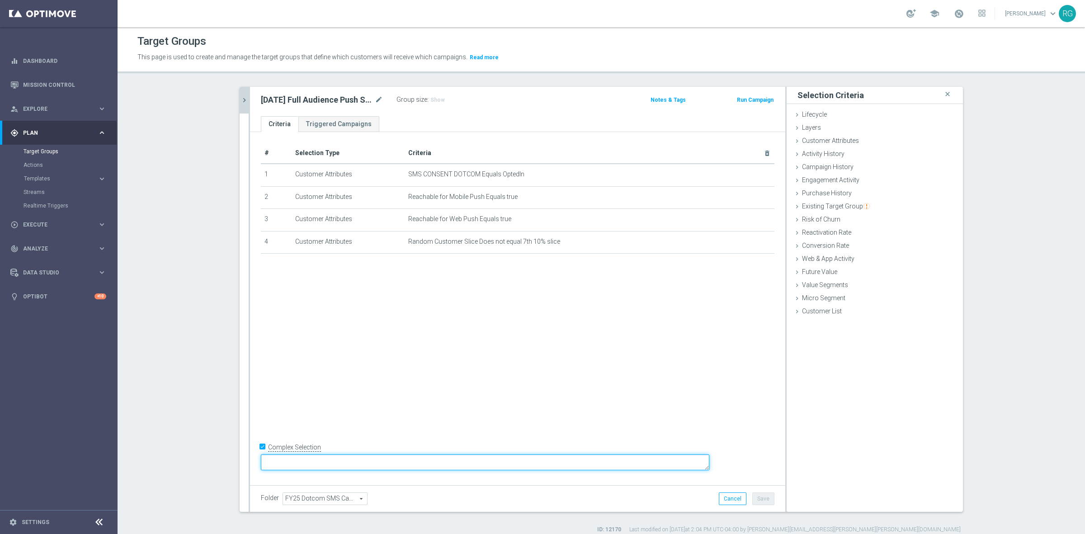
click at [394, 451] on textarea at bounding box center [485, 462] width 448 height 16
type textarea "(1 or 2 or 3) and 4"
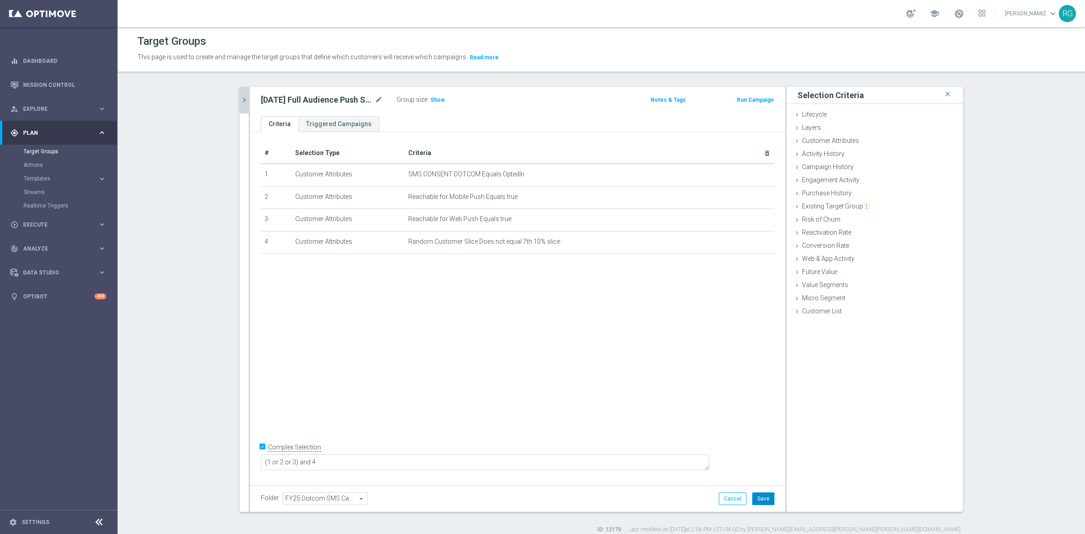
click at [755, 451] on button "Save" at bounding box center [763, 498] width 22 height 13
click at [438, 100] on h3 "Show" at bounding box center [437, 100] width 16 height 10
click at [243, 97] on icon "chevron_right" at bounding box center [244, 100] width 9 height 9
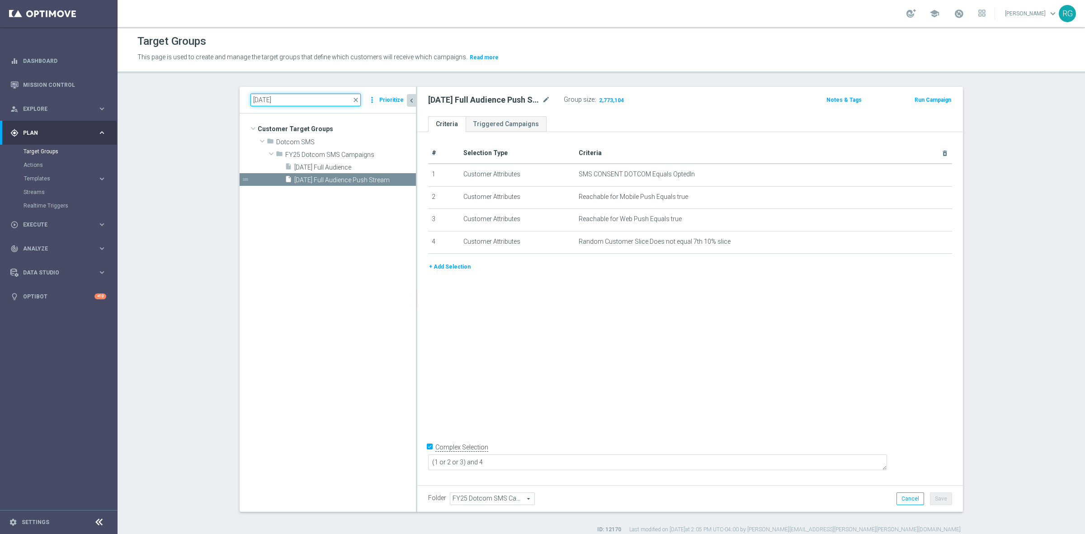
click at [259, 100] on input "[DATE]" at bounding box center [305, 100] width 110 height 13
type input "[DATE]"
click at [317, 170] on span "[DATE] Airpods" at bounding box center [344, 168] width 100 height 8
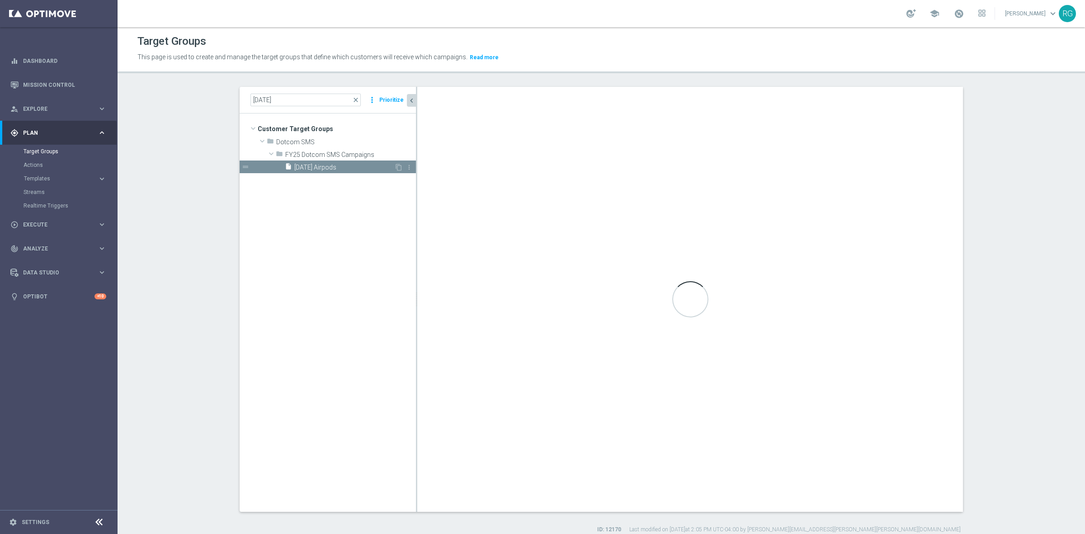
type textarea "1 and 7 and (4 and 5) and (2 or 3 or 6)"
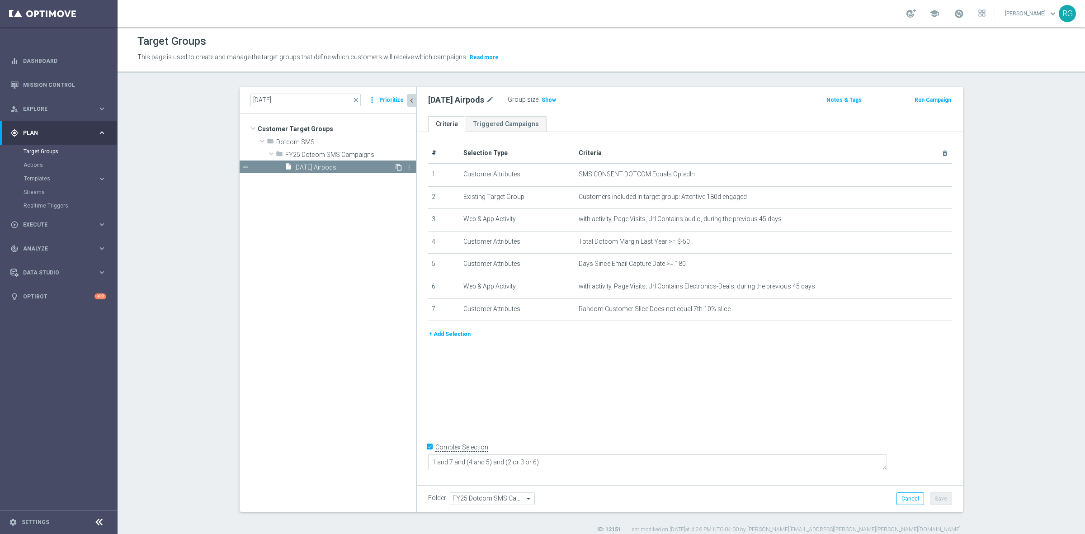
click at [395, 167] on icon "content_copy" at bounding box center [398, 167] width 7 height 7
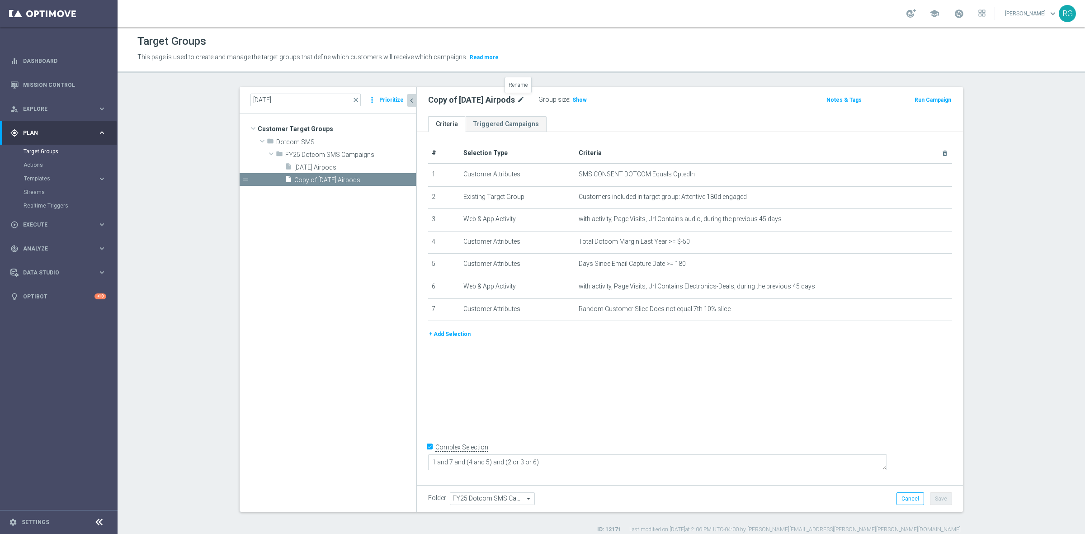
click at [520, 99] on icon "mode_edit" at bounding box center [521, 99] width 8 height 11
click at [504, 103] on input "Copy of [DATE] Airpods" at bounding box center [489, 100] width 122 height 13
click at [450, 103] on input "Copy of [DATE] Airpods Push stream" at bounding box center [489, 100] width 122 height 13
type input "0.9.25 Airpods Push stream"
click at [782, 104] on div "Notes & Tags" at bounding box center [824, 99] width 89 height 11
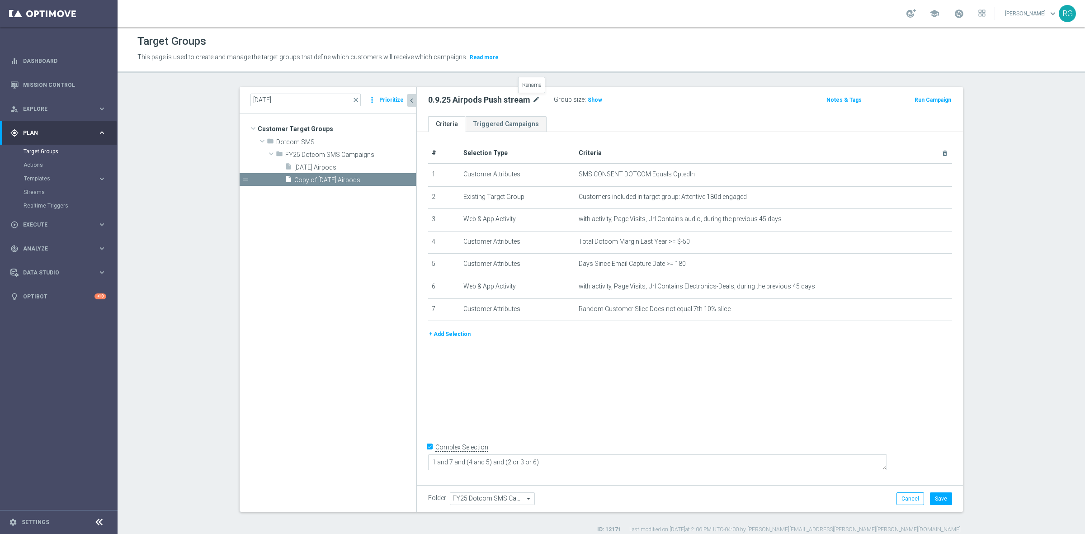
click at [534, 95] on icon "mode_edit" at bounding box center [536, 99] width 8 height 11
click at [428, 99] on input "0.9.25 Airpods Push stream" at bounding box center [489, 100] width 122 height 13
type input "[DATE] Airpods Push stream"
click at [540, 99] on icon "mode_edit" at bounding box center [538, 99] width 8 height 11
click at [484, 98] on input "[DATE] Airpods Push stream" at bounding box center [489, 100] width 122 height 13
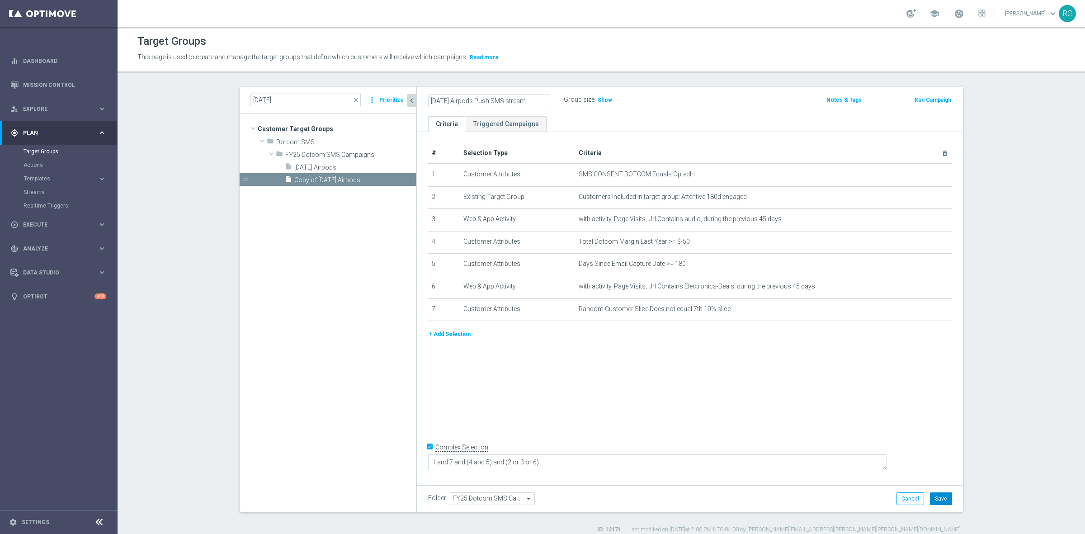
type input "[DATE] Airpods Push SMS stream"
click at [843, 362] on div "# Selection Type Criteria delete_forever 1 Customer Attributes SMS CONSENT DOTC…" at bounding box center [689, 306] width 545 height 349
click at [843, 451] on button "Save" at bounding box center [941, 498] width 22 height 13
click at [447, 333] on button "+ Add Selection" at bounding box center [449, 334] width 43 height 10
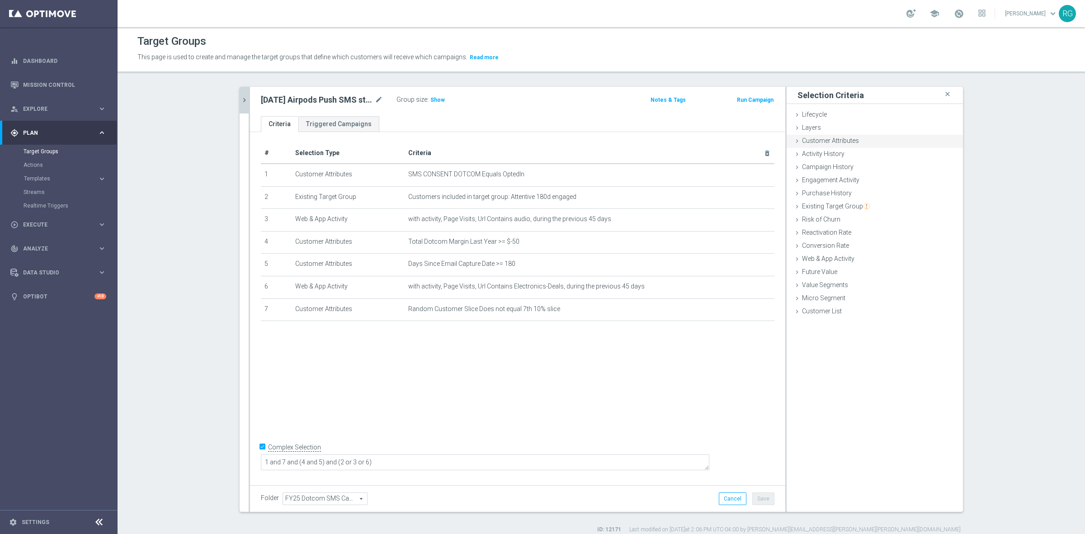
click at [793, 142] on icon at bounding box center [796, 140] width 7 height 7
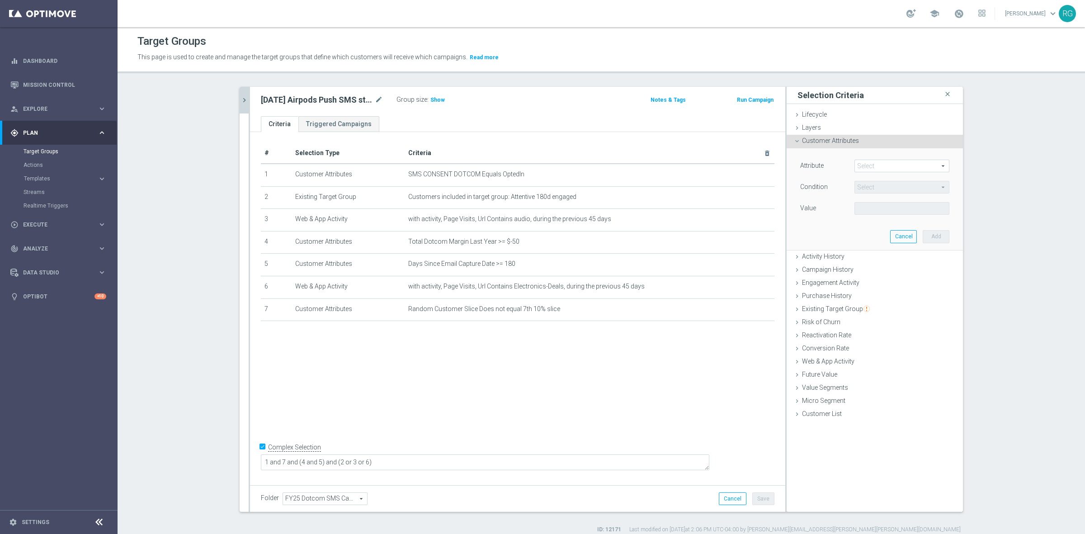
click at [843, 164] on span at bounding box center [902, 166] width 94 height 12
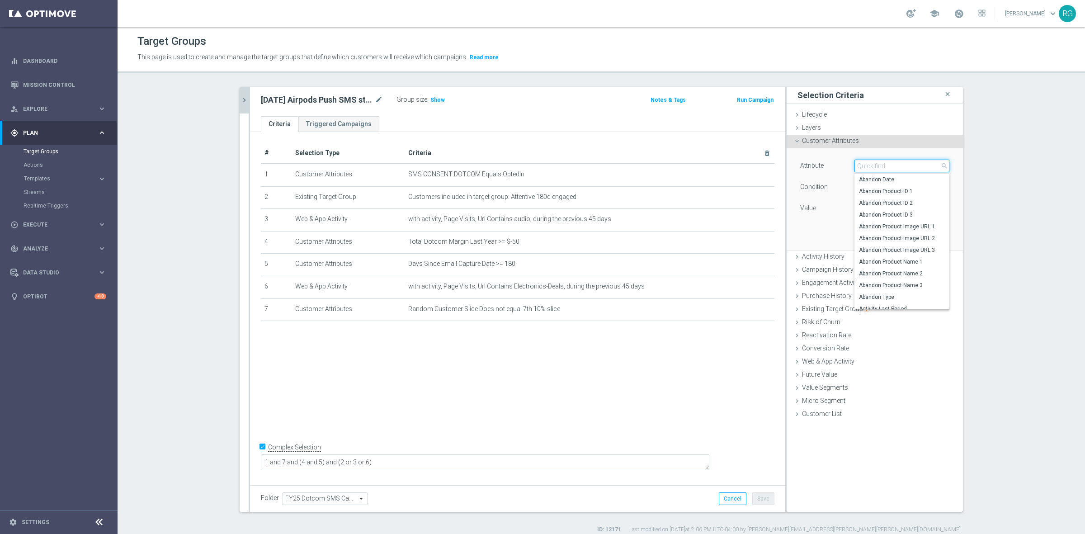
click at [843, 166] on input "search" at bounding box center [901, 166] width 95 height 13
type input "push"
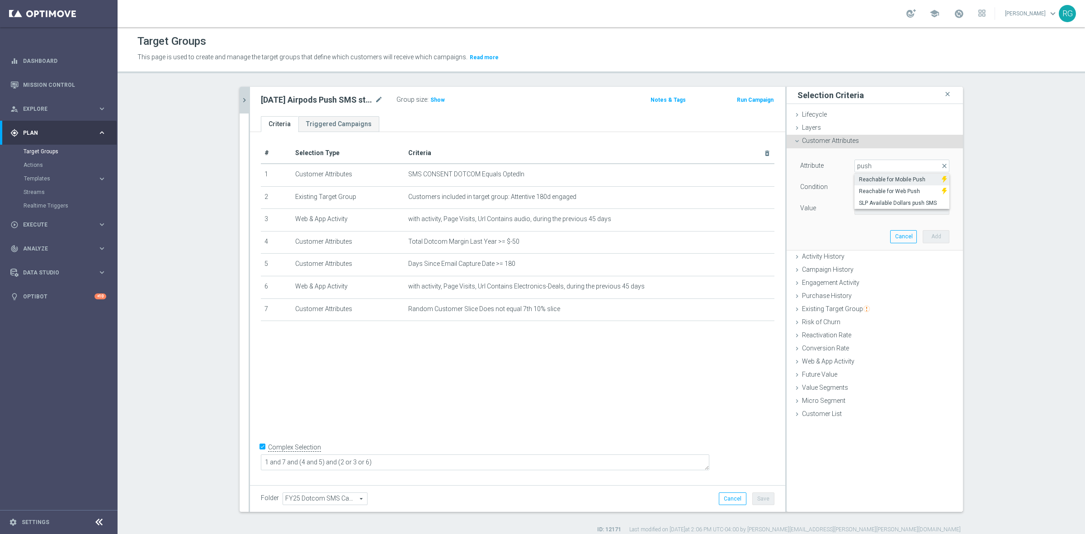
click at [843, 182] on span "Reachable for Mobile Push" at bounding box center [898, 179] width 78 height 7
type input "Reachable for Mobile Push"
type input "Equals"
click at [843, 202] on span at bounding box center [902, 208] width 94 height 12
click at [843, 213] on input "search" at bounding box center [901, 208] width 95 height 13
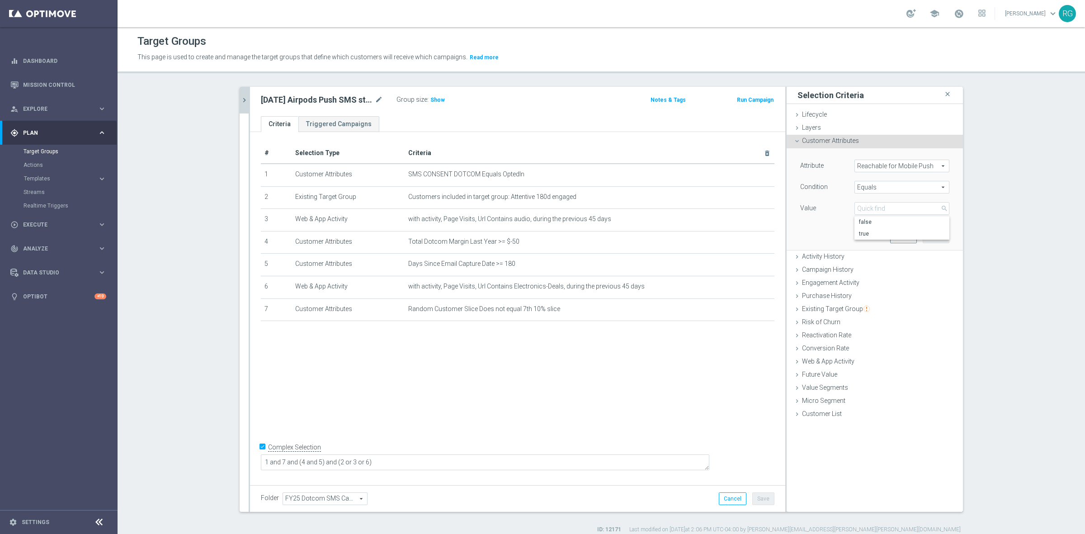
click at [843, 231] on span "true" at bounding box center [902, 233] width 86 height 7
type input "true"
click at [843, 233] on button "Add" at bounding box center [935, 236] width 27 height 13
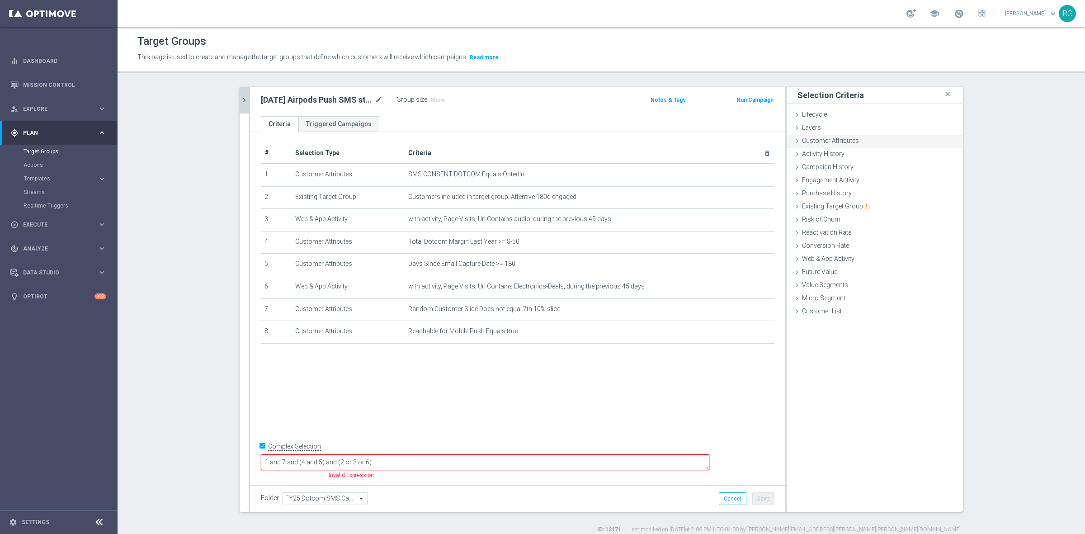
click at [793, 139] on icon at bounding box center [796, 140] width 7 height 7
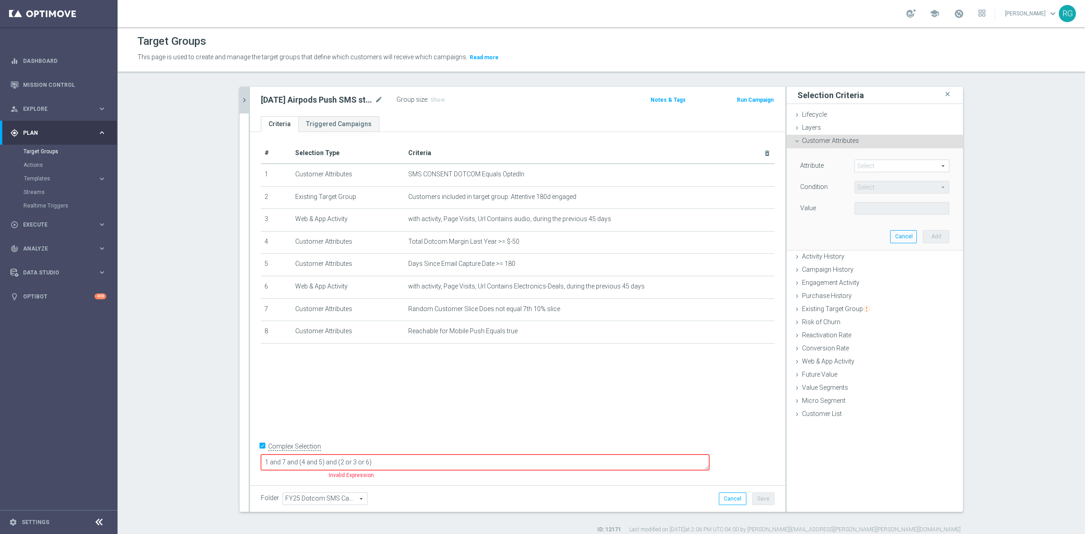
click at [843, 163] on span at bounding box center [902, 166] width 94 height 12
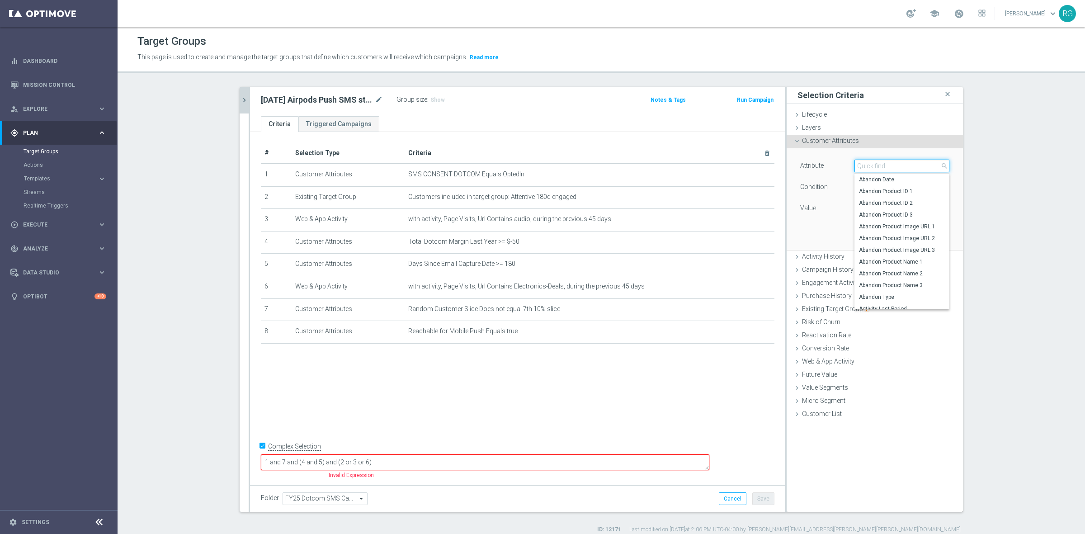
click at [843, 166] on input "search" at bounding box center [901, 166] width 95 height 13
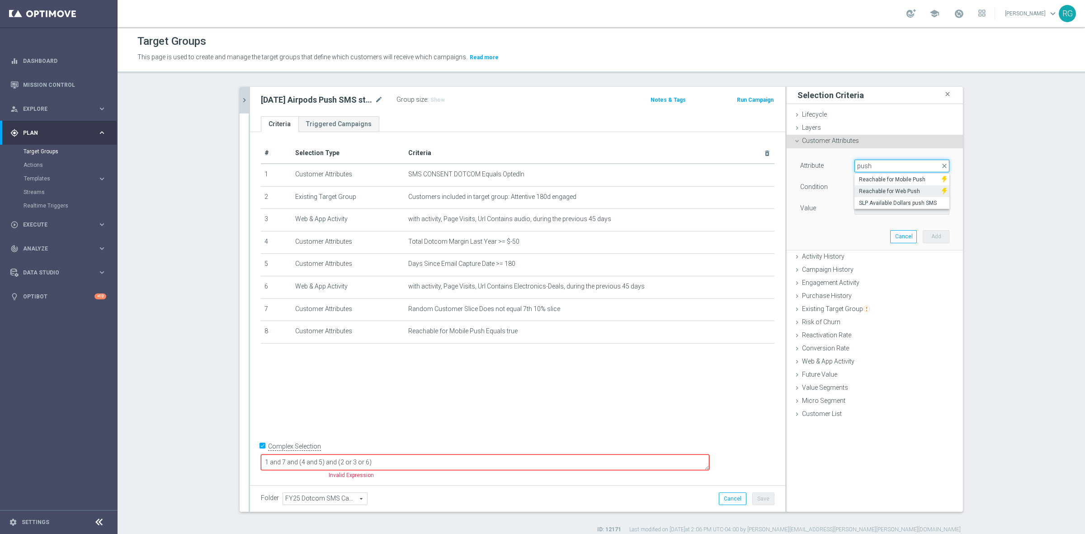
type input "push"
click at [843, 193] on span "Reachable for Web Push" at bounding box center [898, 191] width 78 height 7
type input "Reachable for Web Push"
type input "Equals"
click at [843, 212] on span at bounding box center [902, 208] width 94 height 12
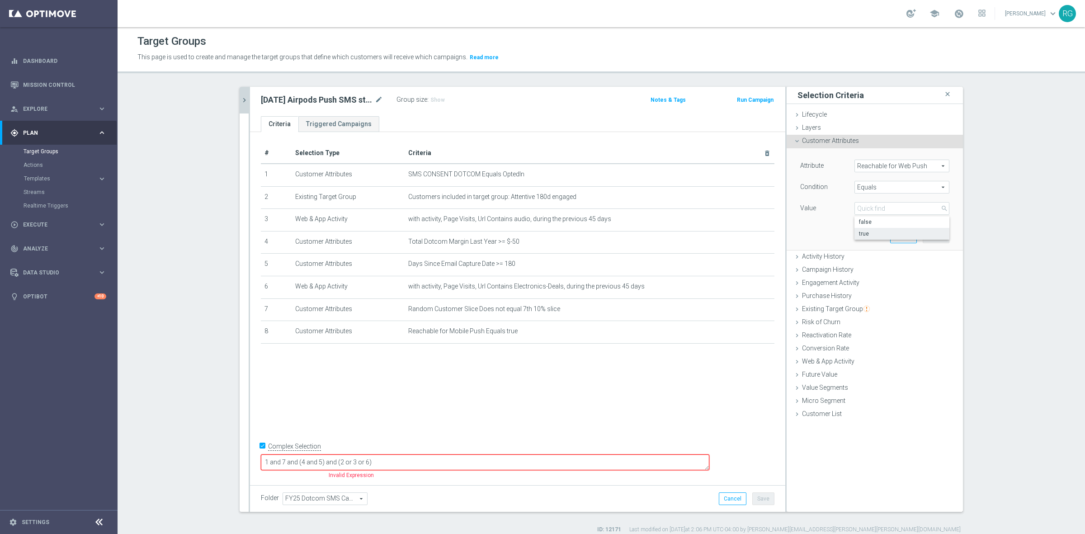
click at [843, 234] on span "true" at bounding box center [902, 233] width 86 height 7
type input "true"
click at [843, 234] on button "Add" at bounding box center [935, 236] width 27 height 13
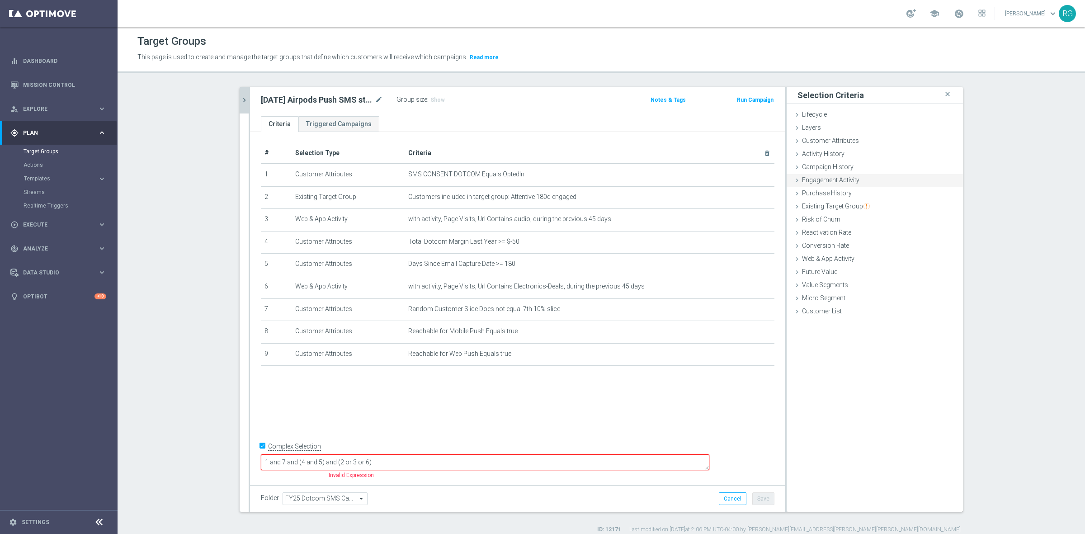
click at [793, 177] on icon at bounding box center [796, 180] width 7 height 7
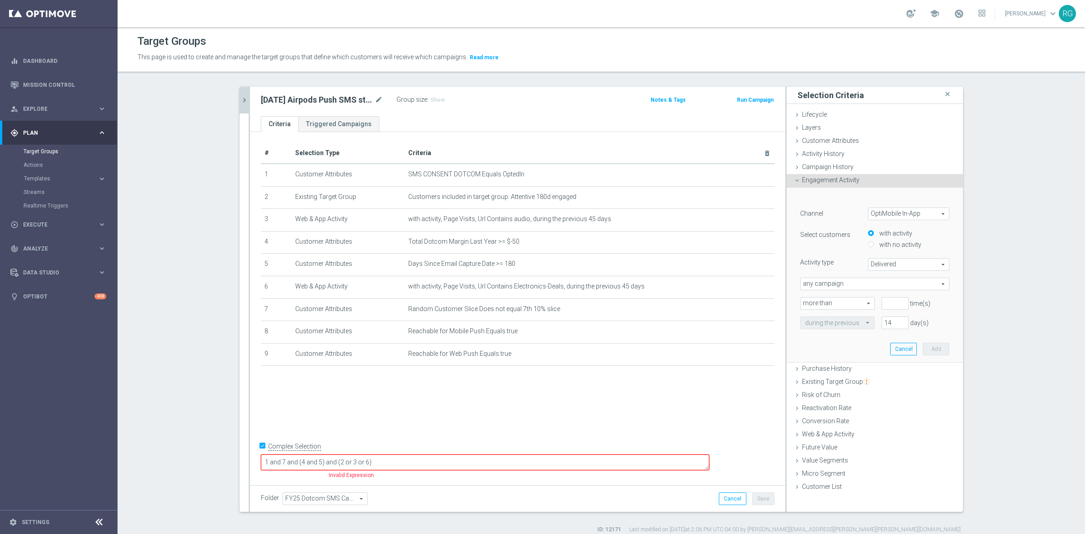
click at [843, 215] on span "OptiMobile In-App" at bounding box center [908, 214] width 80 height 12
click at [843, 247] on span "OptiMobile Push" at bounding box center [908, 250] width 71 height 7
type input "OptiMobile Push"
click at [843, 263] on span "Bounced" at bounding box center [908, 265] width 80 height 12
click at [843, 299] on span "Opened" at bounding box center [908, 300] width 71 height 7
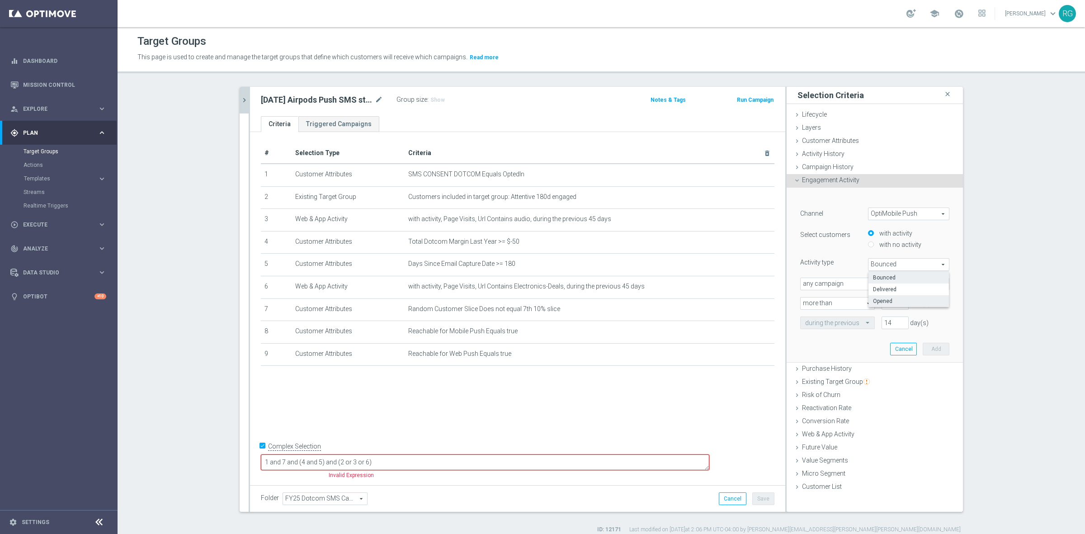
type input "Opened"
click at [843, 304] on input "number" at bounding box center [894, 303] width 27 height 13
type input "0"
drag, startPoint x: 889, startPoint y: 321, endPoint x: 859, endPoint y: 322, distance: 30.3
click at [843, 322] on div "during the previous 14 day(s)" at bounding box center [874, 322] width 163 height 13
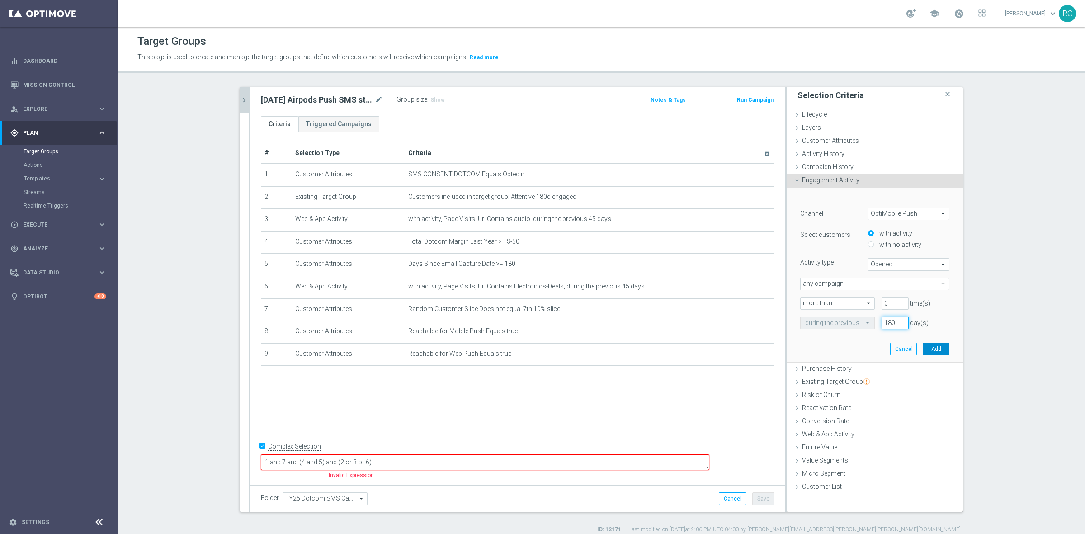
type input "180"
click at [843, 347] on button "Add" at bounding box center [935, 349] width 27 height 13
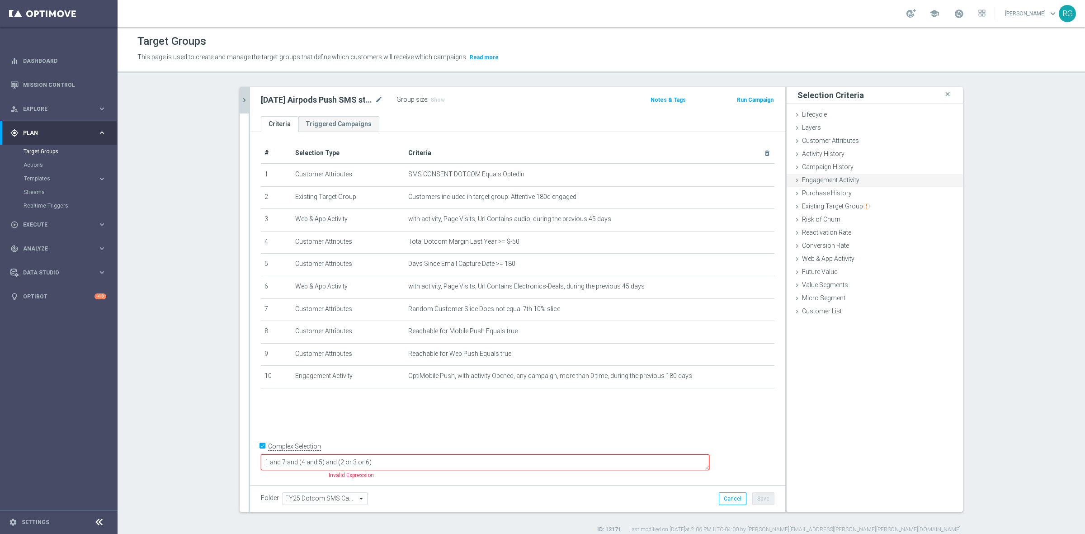
click at [794, 179] on icon at bounding box center [796, 180] width 7 height 7
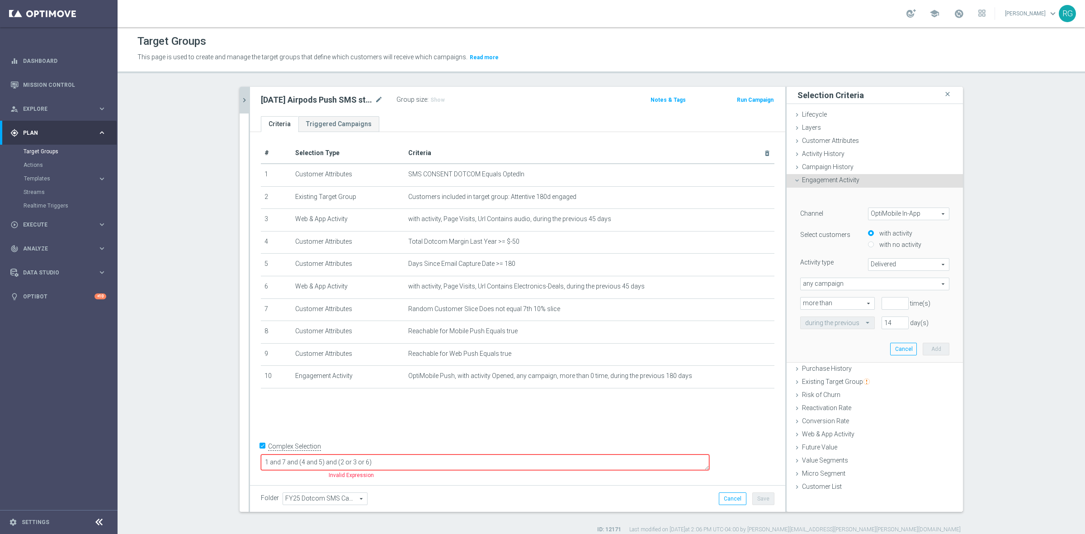
click at [843, 215] on span "OptiMobile In-App" at bounding box center [908, 214] width 80 height 12
click at [843, 265] on span "Web Push Notifications" at bounding box center [908, 262] width 71 height 7
type input "Web Push Notifications"
click at [843, 264] on span "Bounced" at bounding box center [908, 265] width 80 height 12
click at [843, 303] on span "Opened" at bounding box center [908, 300] width 71 height 7
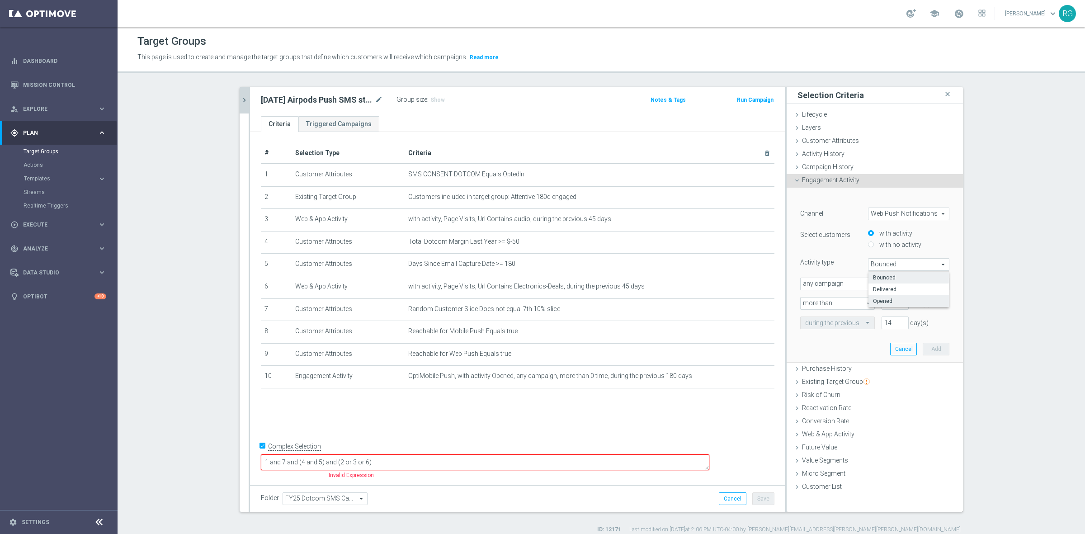
type input "Opened"
click at [843, 305] on input "-1" at bounding box center [894, 303] width 27 height 13
drag, startPoint x: 882, startPoint y: 303, endPoint x: 857, endPoint y: 305, distance: 25.4
click at [843, 305] on div "more than more than arrow_drop_down search -1 time(s) Enter a valid number" at bounding box center [874, 308] width 163 height 23
type input "0"
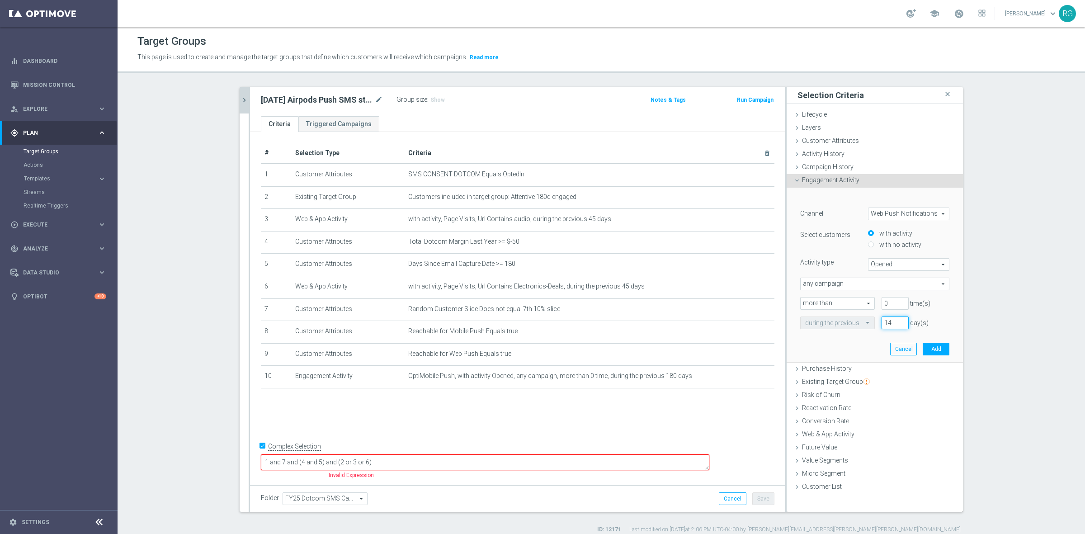
click at [843, 322] on input "14" at bounding box center [894, 322] width 27 height 13
type input "180"
click at [843, 348] on button "Add" at bounding box center [935, 349] width 27 height 13
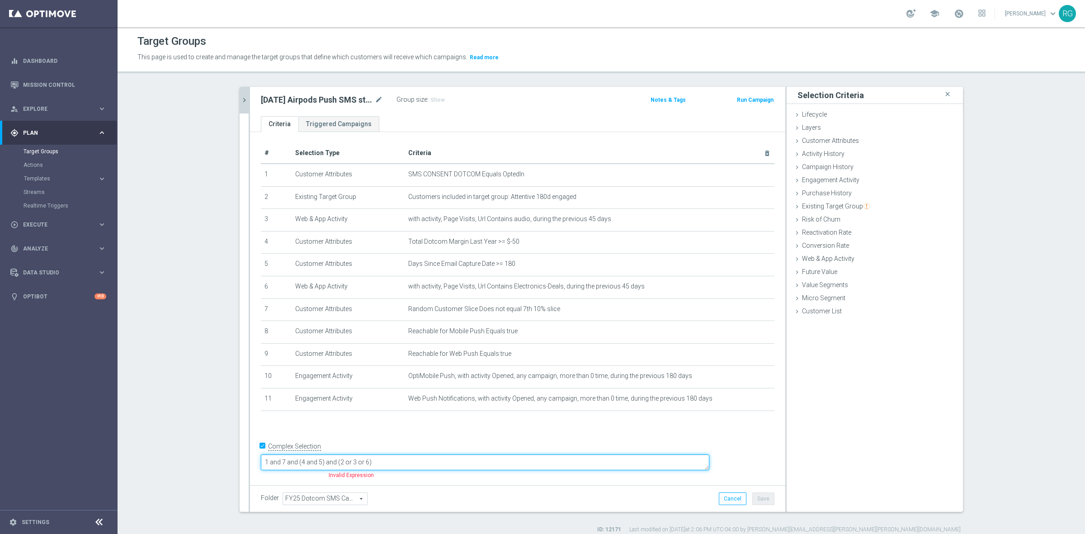
click at [326, 451] on textarea "1 and 7 and (4 and 5) and (2 or 3 or 6)" at bounding box center [485, 462] width 448 height 16
click at [330, 451] on textarea "(1 and 7 and (4 and 5) and (2 or 3 or 6)" at bounding box center [485, 462] width 448 height 16
click at [456, 451] on textarea "(1 or 8 or 9) and 7 and (4 and 5) and (2 or 3 or 6)" at bounding box center [485, 462] width 448 height 16
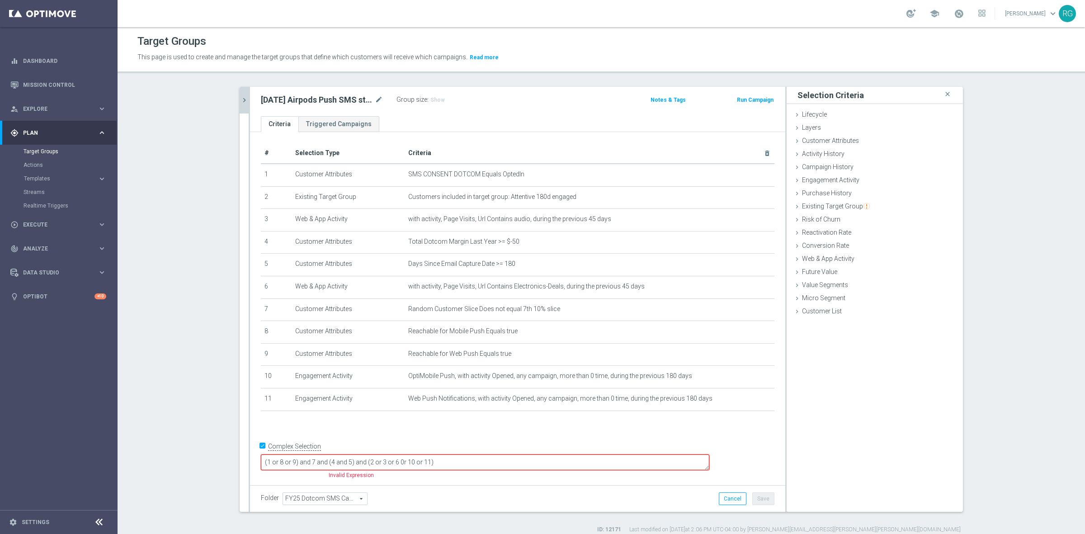
click at [720, 443] on div "# Selection Type Criteria delete_forever 1 Customer Attributes SMS CONSENT DOTC…" at bounding box center [517, 306] width 535 height 349
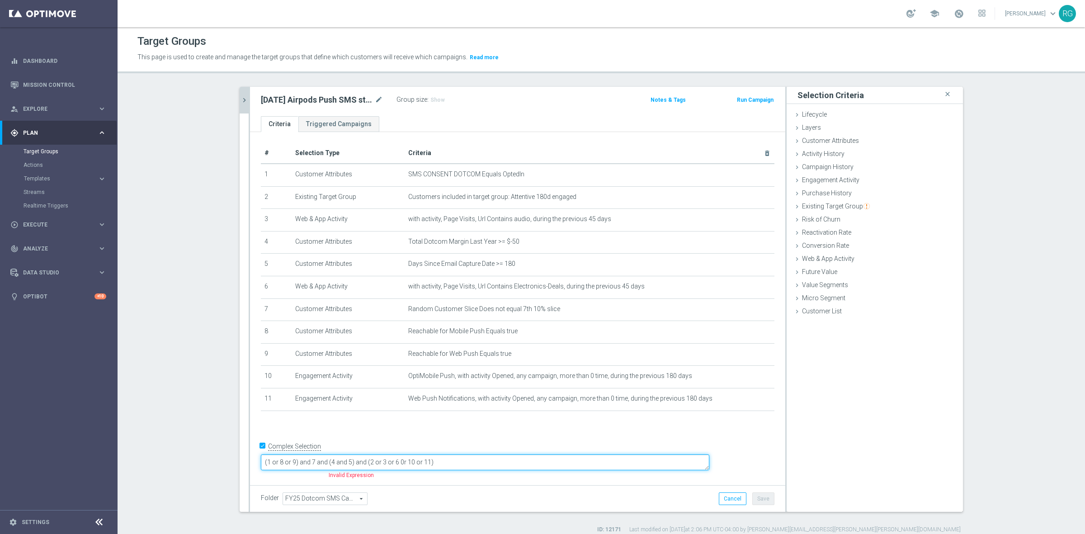
click at [459, 451] on textarea "(1 or 8 or 9) and 7 and (4 and 5) and (2 or 3 or 6 0r 10 or 11)" at bounding box center [485, 462] width 448 height 16
type textarea "(1 or 8 or 9) and 7 and (4 and 5) and (2 or 3 or 6 or 10 or 11)"
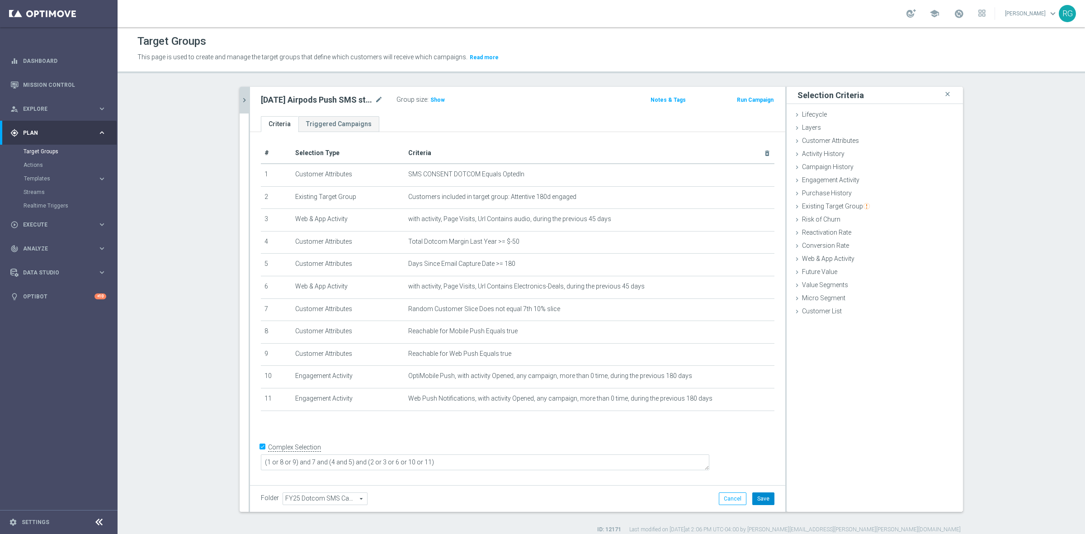
click at [767, 451] on button "Save" at bounding box center [763, 498] width 22 height 13
click at [437, 100] on span "Show" at bounding box center [437, 100] width 14 height 6
click at [243, 108] on button "chevron_right" at bounding box center [244, 100] width 9 height 27
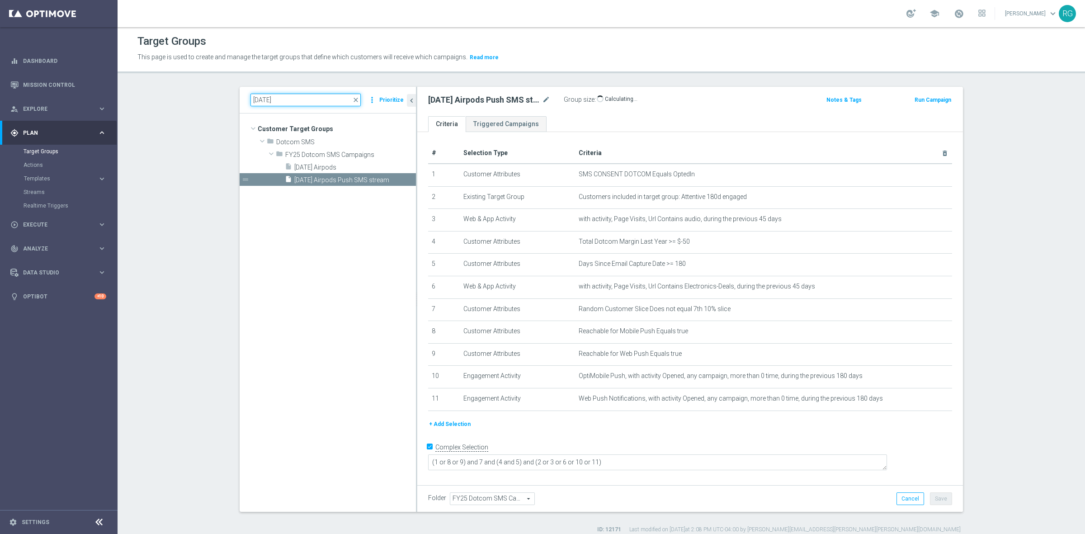
click at [260, 98] on input "[DATE]" at bounding box center [305, 100] width 110 height 13
type input "[DATE]"
click at [366, 183] on span "[DATE] Full Audience Push Stream" at bounding box center [344, 180] width 100 height 8
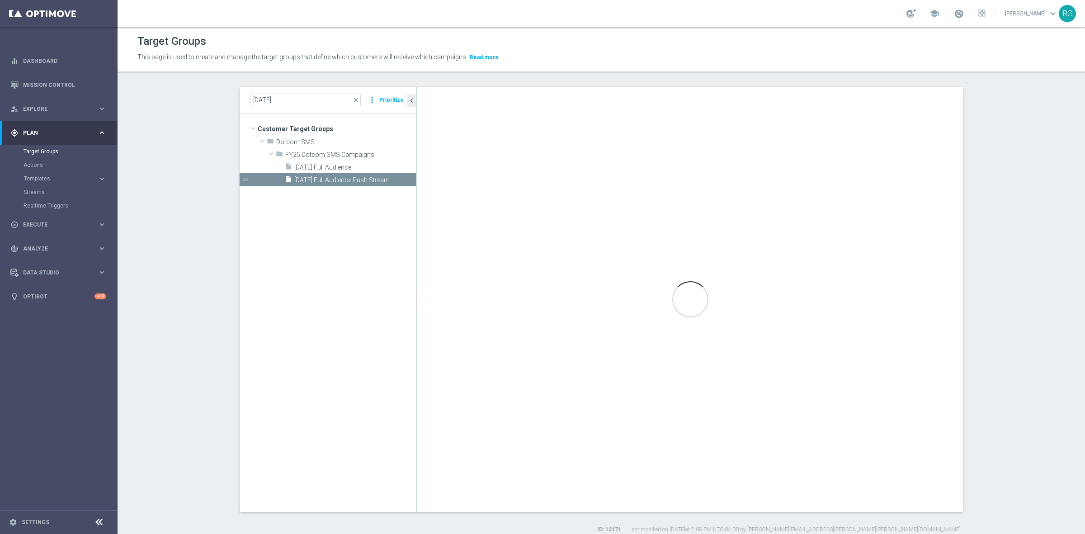
type textarea "(1 or 2 or 3) and 4"
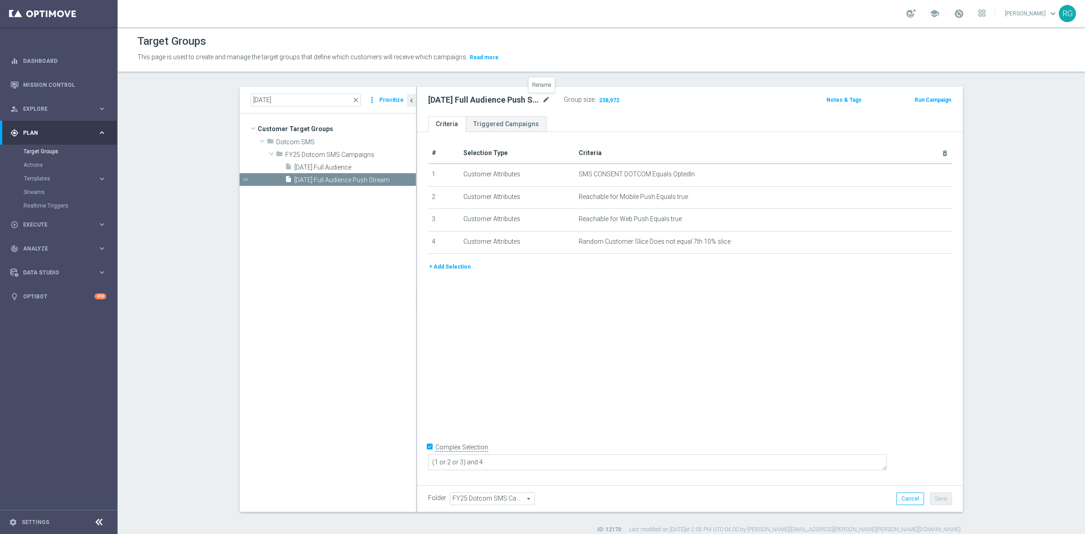
click at [543, 97] on icon "mode_edit" at bounding box center [546, 99] width 8 height 11
click at [502, 100] on input "[DATE] Full Audience Push Stream" at bounding box center [489, 100] width 122 height 13
type input "[DATE] Full Audience Push SMS Stream"
click at [741, 112] on div "[DATE] Full Audience Push SMS Stream Group size : 238,972 Notes & Tags Run Camp…" at bounding box center [689, 101] width 545 height 29
click at [843, 451] on button "Save" at bounding box center [941, 498] width 22 height 13
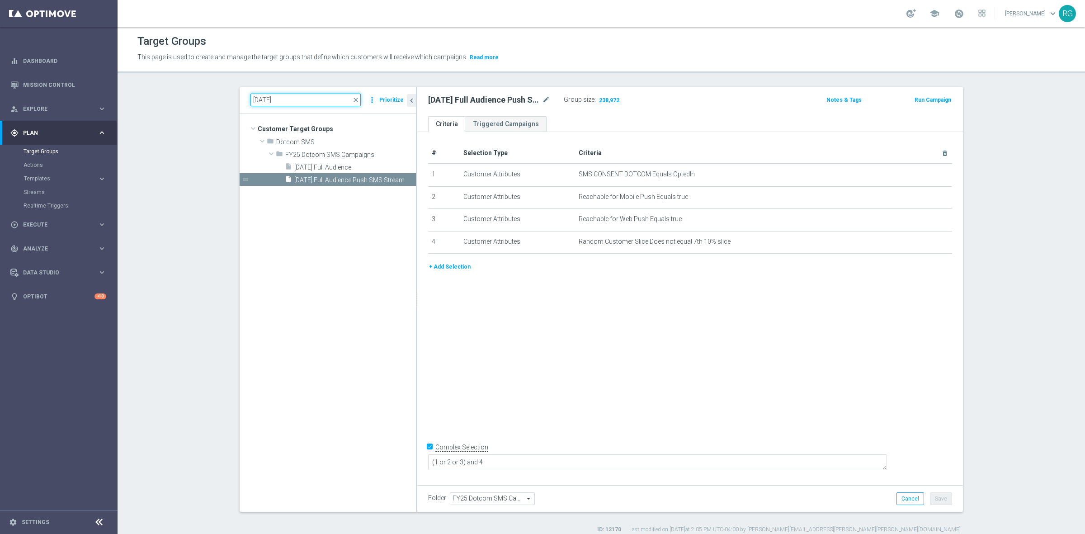
click at [260, 97] on input "[DATE]" at bounding box center [305, 100] width 110 height 13
type input "[DATE]"
click at [325, 171] on span "[DATE] HP Laptop" at bounding box center [344, 168] width 100 height 8
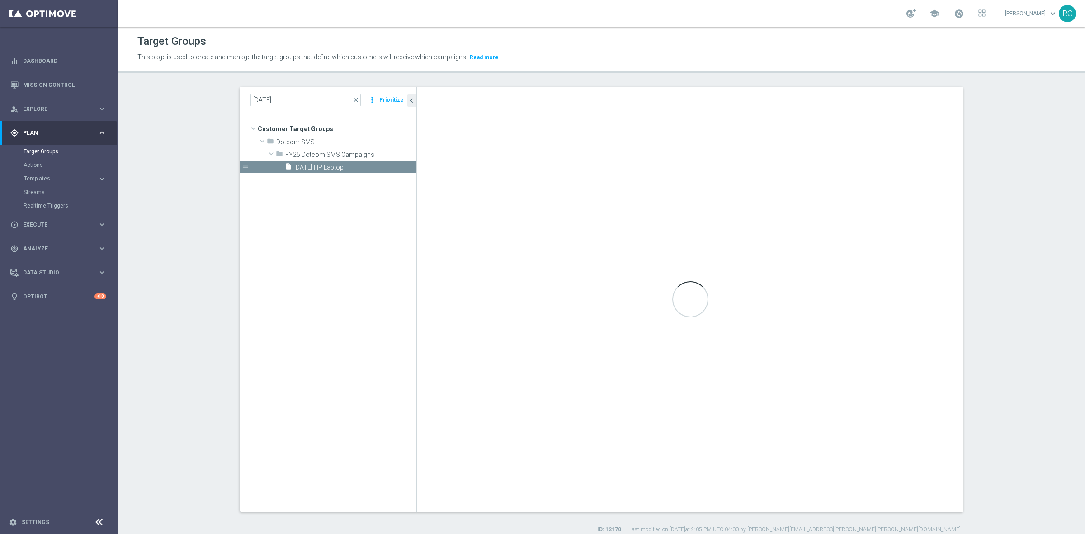
type textarea "2 and 6 and (1 or 3) and (4 and 5)"
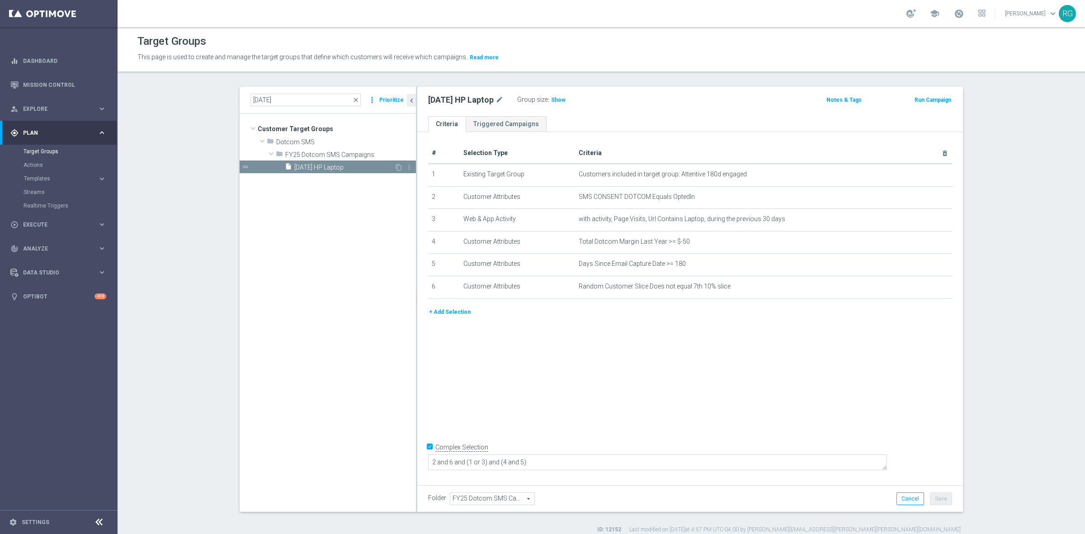
click at [394, 166] on div "content_copy more_vert" at bounding box center [403, 168] width 19 height 9
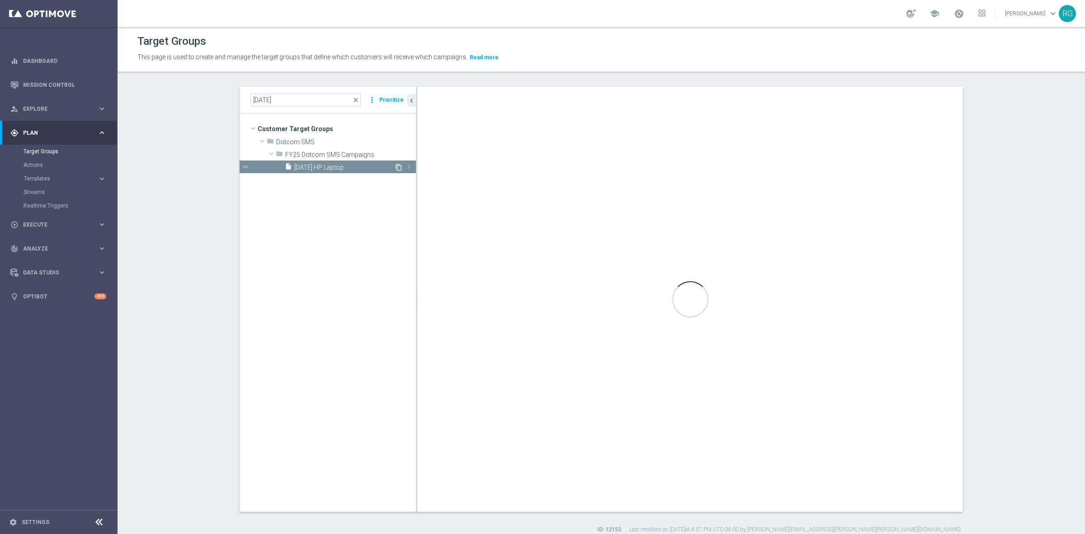
click at [395, 166] on icon "content_copy" at bounding box center [398, 167] width 7 height 7
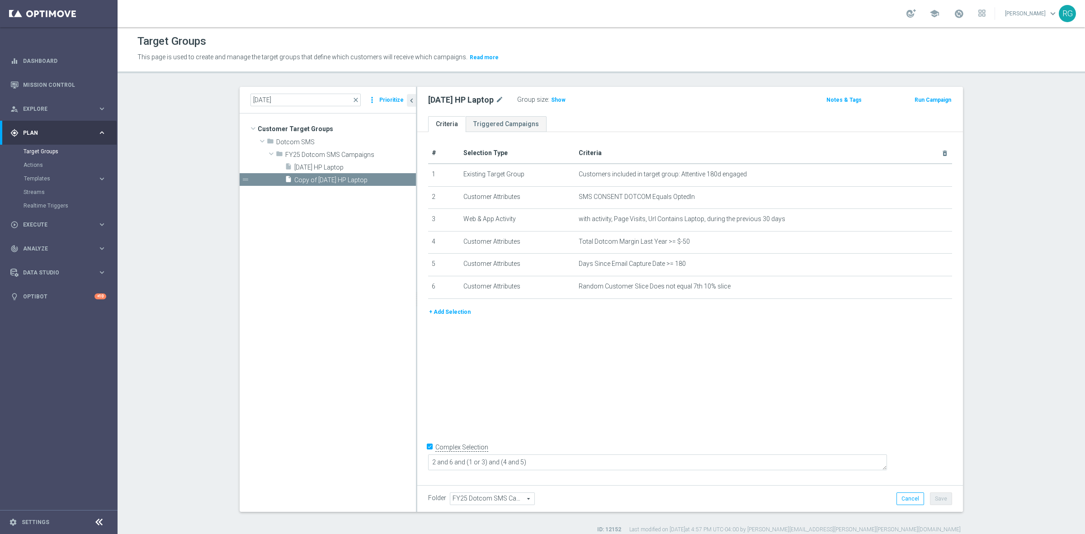
click at [507, 97] on div "[DATE] HP Laptop mode_edit" at bounding box center [472, 100] width 89 height 13
click at [503, 99] on icon "mode_edit" at bounding box center [499, 99] width 8 height 11
click at [373, 197] on tree-viewport "Customer Target Groups library_add create_new_folder folder" at bounding box center [328, 312] width 176 height 398
click at [372, 174] on div "insert_drive_file Copy of [DATE] HP Laptop" at bounding box center [339, 179] width 109 height 13
click at [538, 100] on div "Copy of [DATE] HP Laptop mode_edit" at bounding box center [488, 100] width 120 height 13
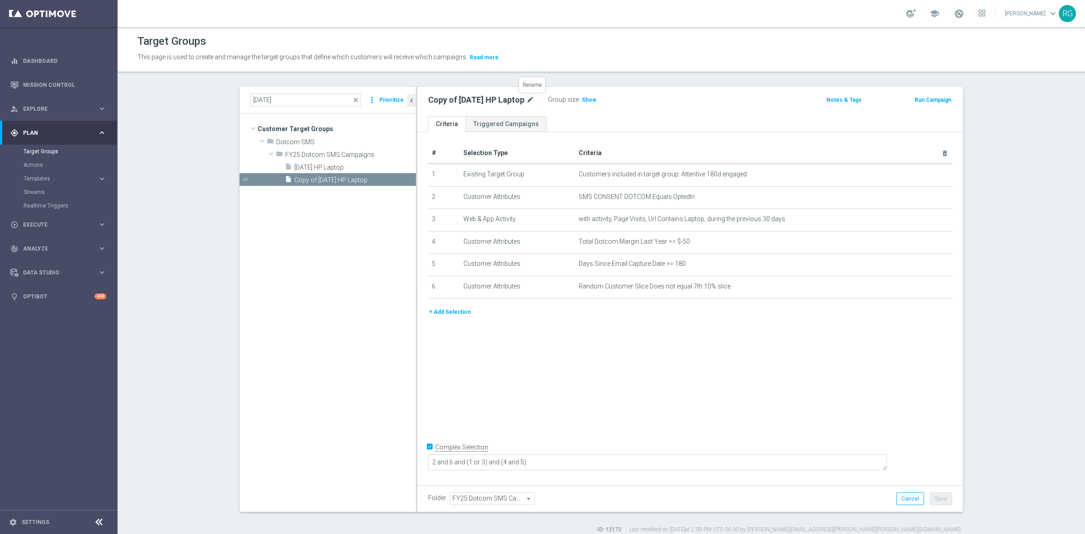
click at [534, 98] on icon "mode_edit" at bounding box center [530, 99] width 8 height 11
click at [517, 100] on input "Copy of [DATE] HP Laptop" at bounding box center [489, 100] width 122 height 13
click at [452, 99] on input "Copy of [DATE] HP Laptop" at bounding box center [489, 100] width 122 height 13
type input "[DATE] HP Laptop Push SMS Stream"
click at [656, 80] on div "Target Groups This page is used to create and manage the target groups that def…" at bounding box center [601, 280] width 967 height 507
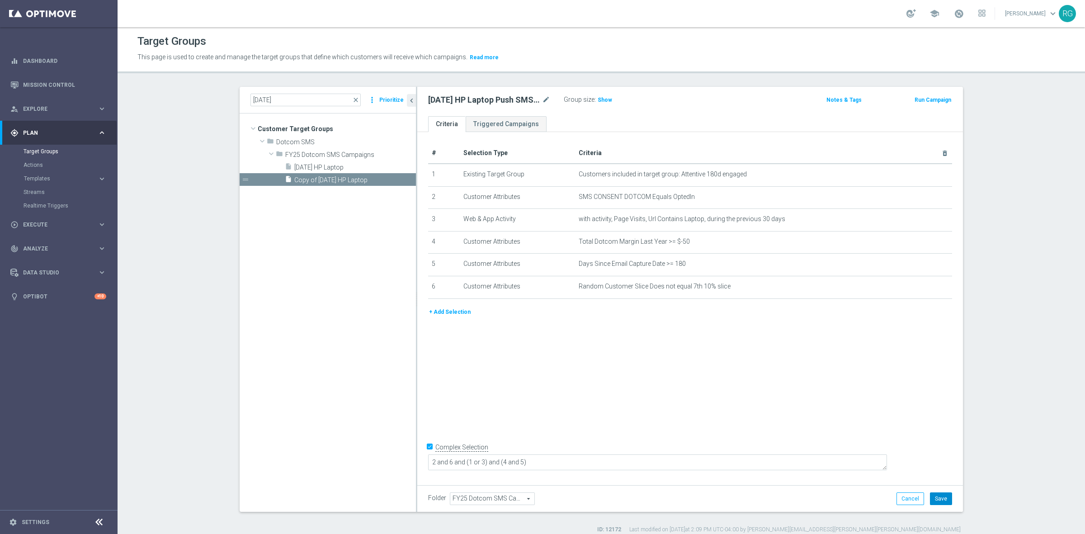
click at [843, 451] on button "Save" at bounding box center [941, 498] width 22 height 13
click at [456, 310] on button "+ Add Selection" at bounding box center [449, 312] width 43 height 10
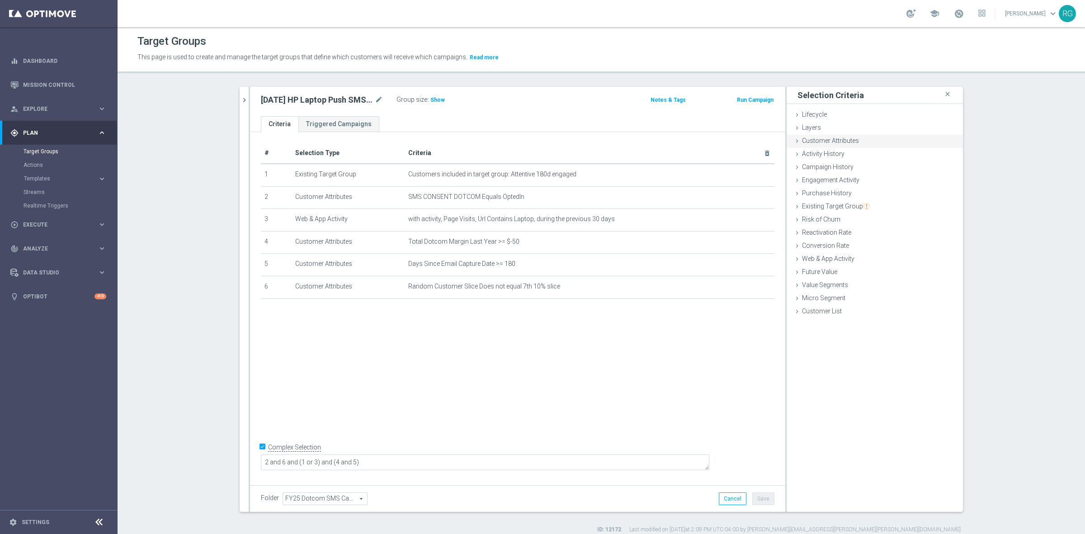
click at [787, 140] on div "Customer Attributes done selection saved" at bounding box center [874, 142] width 176 height 14
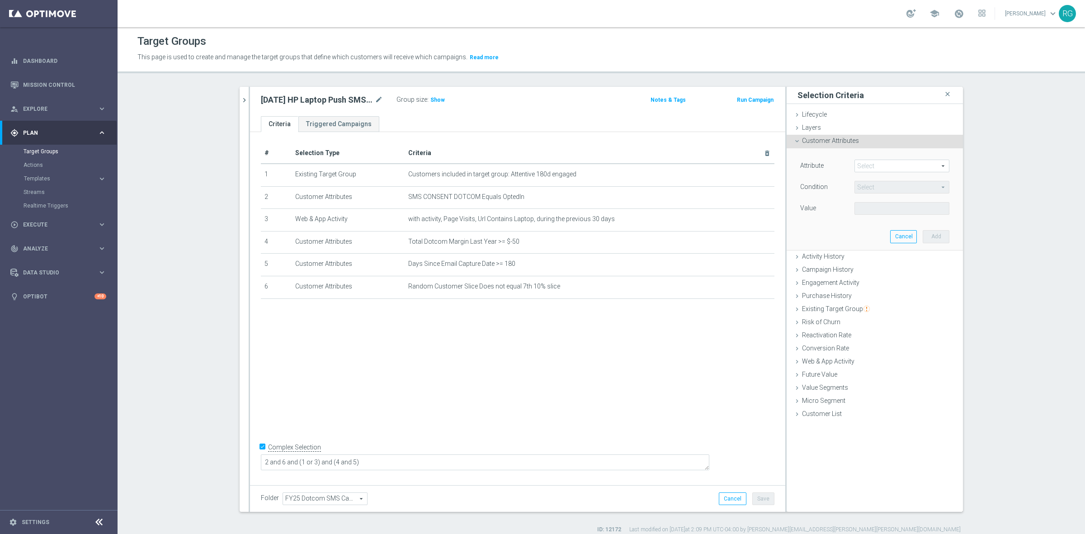
click at [843, 165] on span at bounding box center [902, 166] width 94 height 12
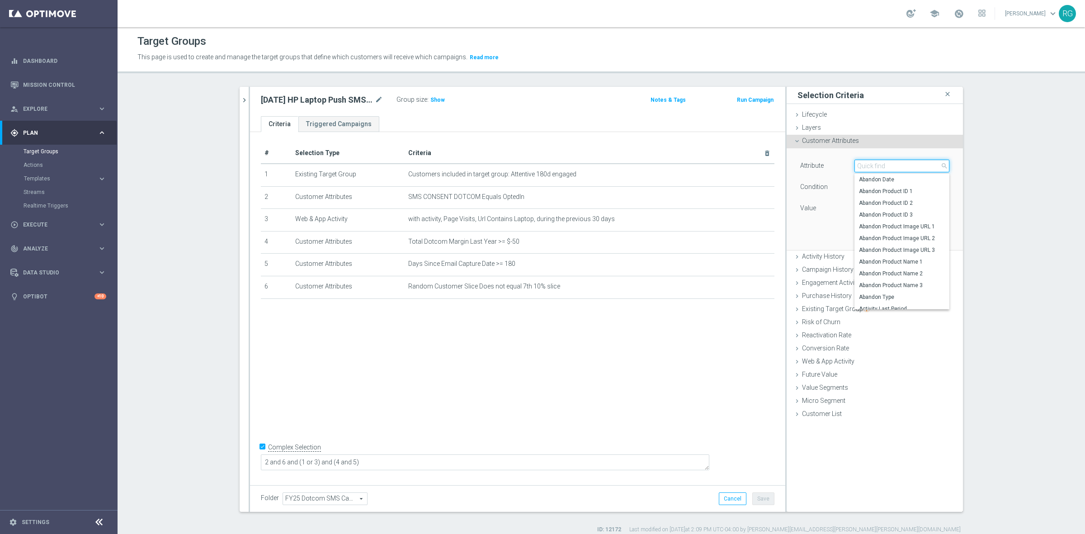
click at [843, 165] on input "search" at bounding box center [901, 166] width 95 height 13
type input "push"
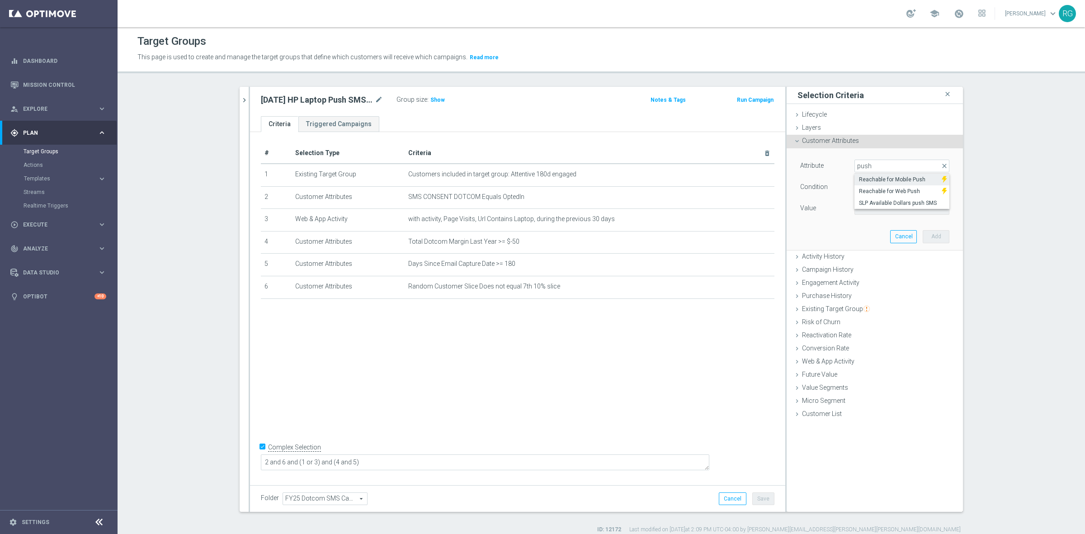
click at [843, 179] on span "Reachable for Mobile Push" at bounding box center [898, 179] width 78 height 7
type input "Reachable for Mobile Push"
type input "Equals"
click at [843, 209] on span at bounding box center [902, 208] width 94 height 12
click at [843, 233] on span "true" at bounding box center [902, 233] width 86 height 7
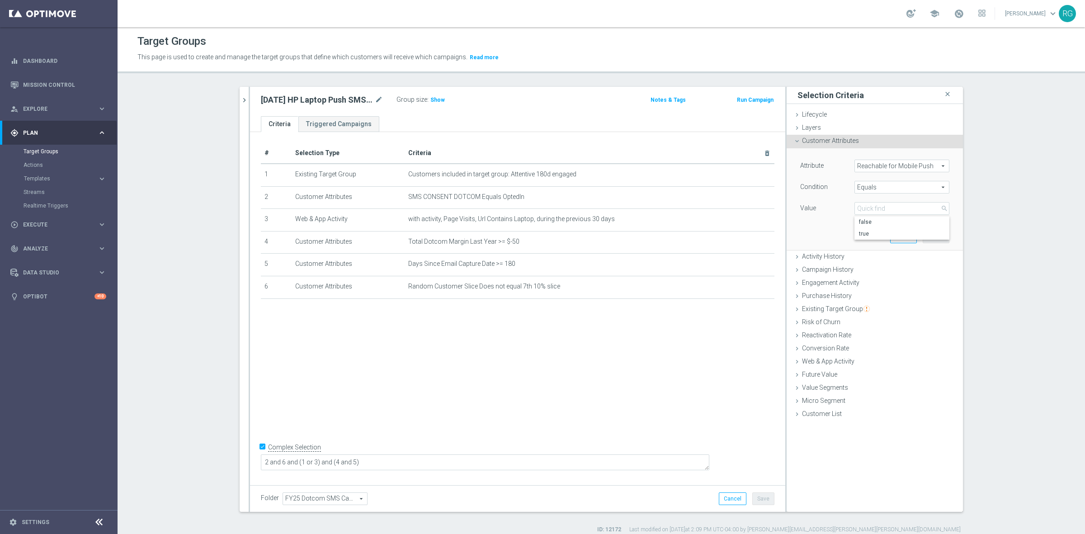
type input "true"
click at [843, 238] on button "Add" at bounding box center [935, 236] width 27 height 13
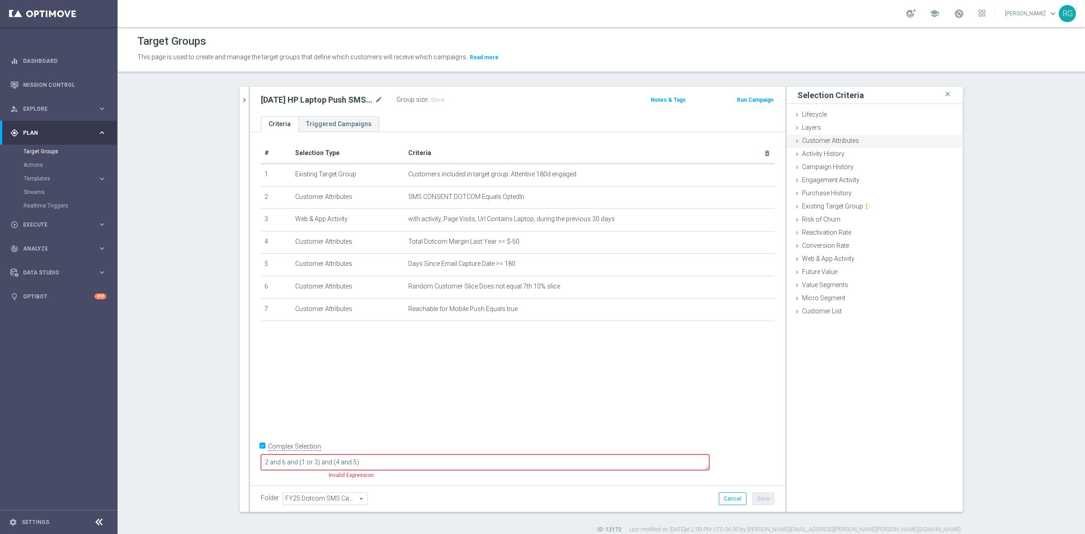
click at [793, 136] on div "Customer Attributes done selection saved" at bounding box center [874, 142] width 176 height 14
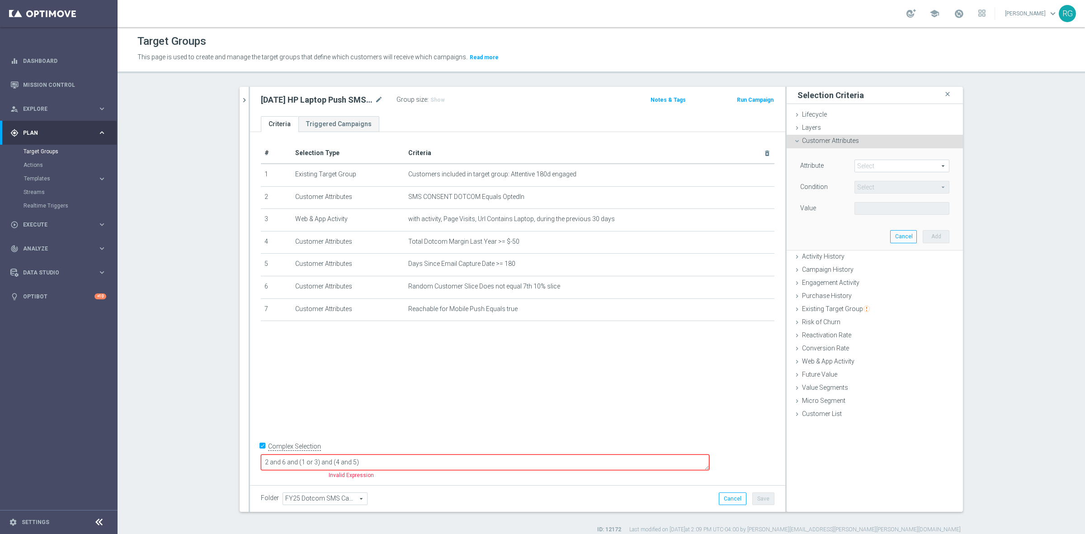
click at [843, 163] on span at bounding box center [902, 166] width 94 height 12
click at [843, 165] on span at bounding box center [902, 166] width 94 height 12
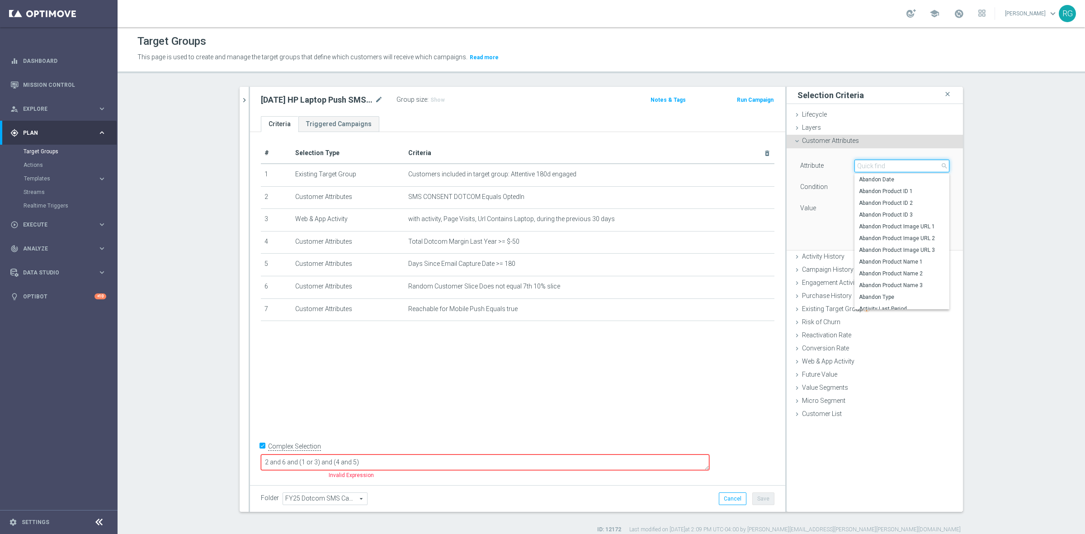
click at [843, 165] on input "search" at bounding box center [901, 166] width 95 height 13
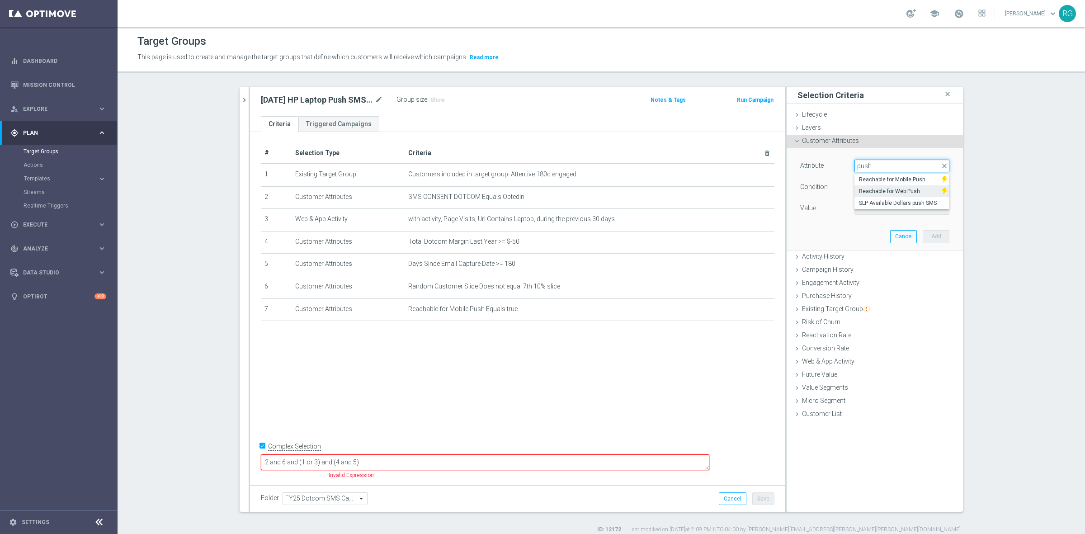
type input "push"
click at [843, 193] on span "Reachable for Web Push" at bounding box center [898, 191] width 78 height 7
type input "Reachable for Web Push"
type input "Equals"
click at [843, 211] on span at bounding box center [902, 208] width 94 height 12
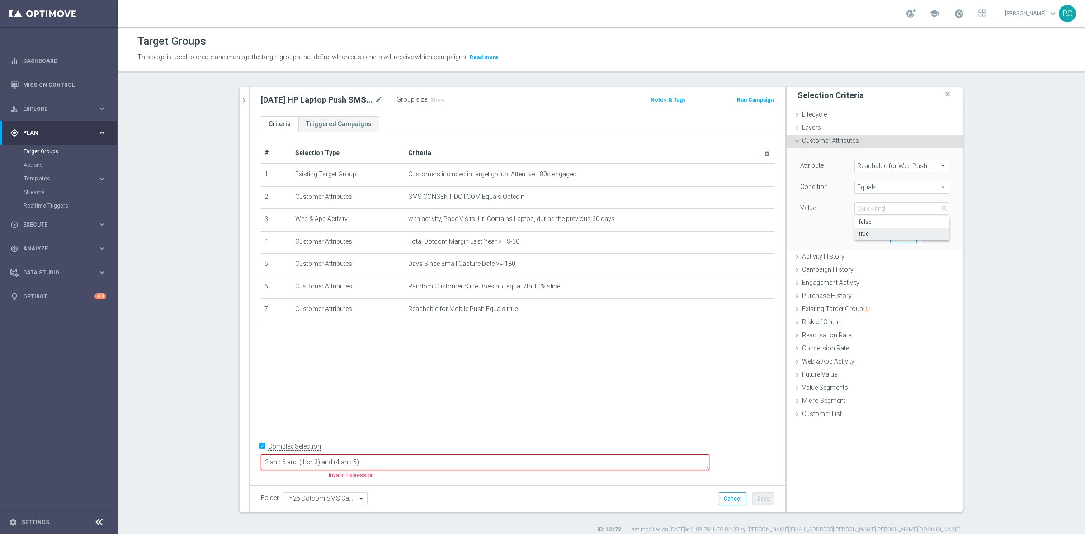
click at [843, 234] on span "true" at bounding box center [902, 233] width 86 height 7
type input "true"
click at [843, 236] on button "Add" at bounding box center [935, 236] width 27 height 13
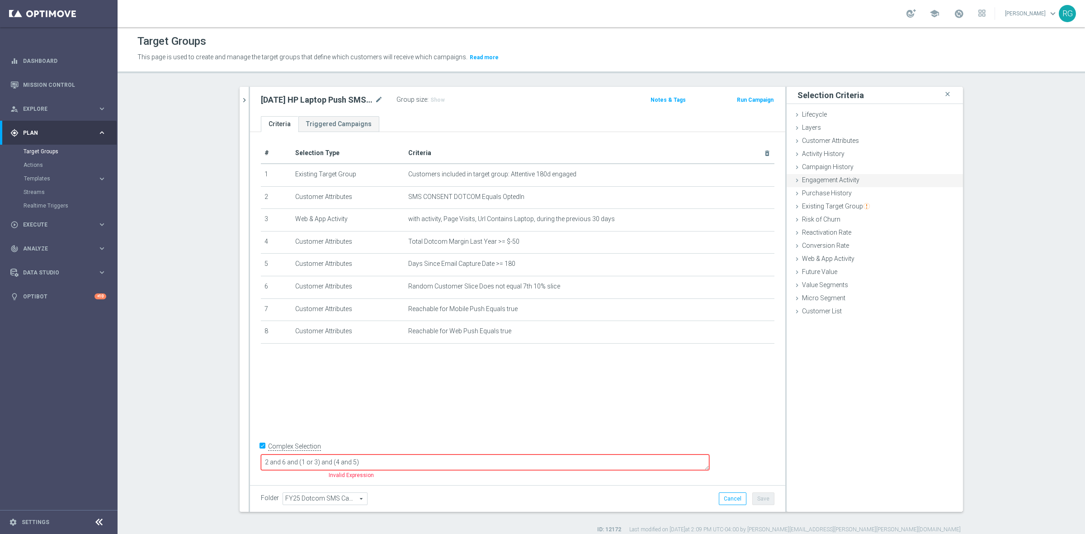
click at [793, 179] on icon at bounding box center [796, 180] width 7 height 7
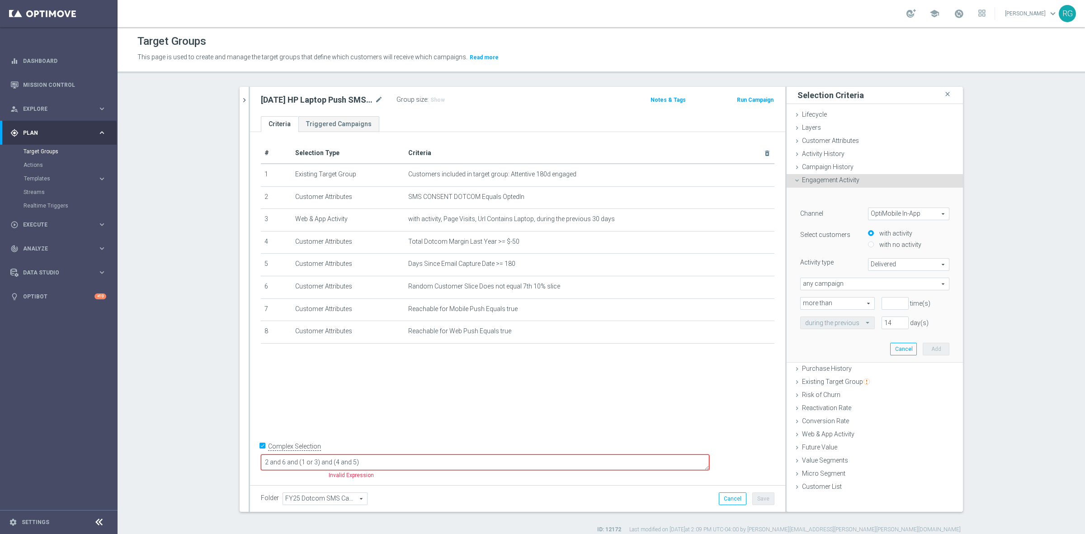
click at [843, 216] on span "OptiMobile In-App" at bounding box center [908, 214] width 80 height 12
click at [843, 249] on span "OptiMobile Push" at bounding box center [908, 250] width 71 height 7
type input "OptiMobile Push"
click at [843, 260] on span "Bounced" at bounding box center [908, 265] width 80 height 12
click at [843, 303] on span "Opened" at bounding box center [908, 300] width 71 height 7
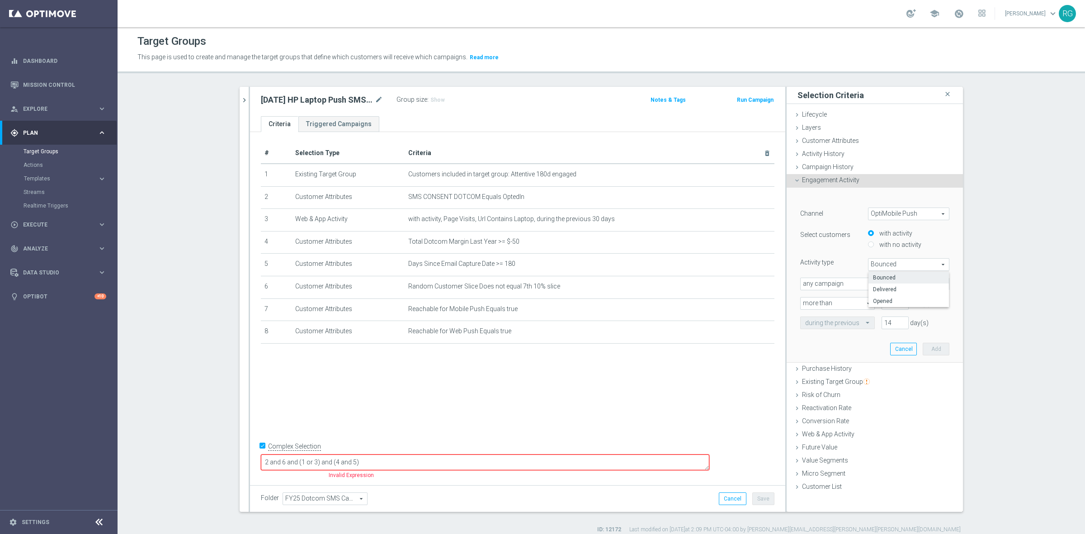
type input "Opened"
click at [843, 304] on input "number" at bounding box center [894, 303] width 27 height 13
type input "0"
click at [843, 324] on input "14" at bounding box center [894, 322] width 27 height 13
type input "180"
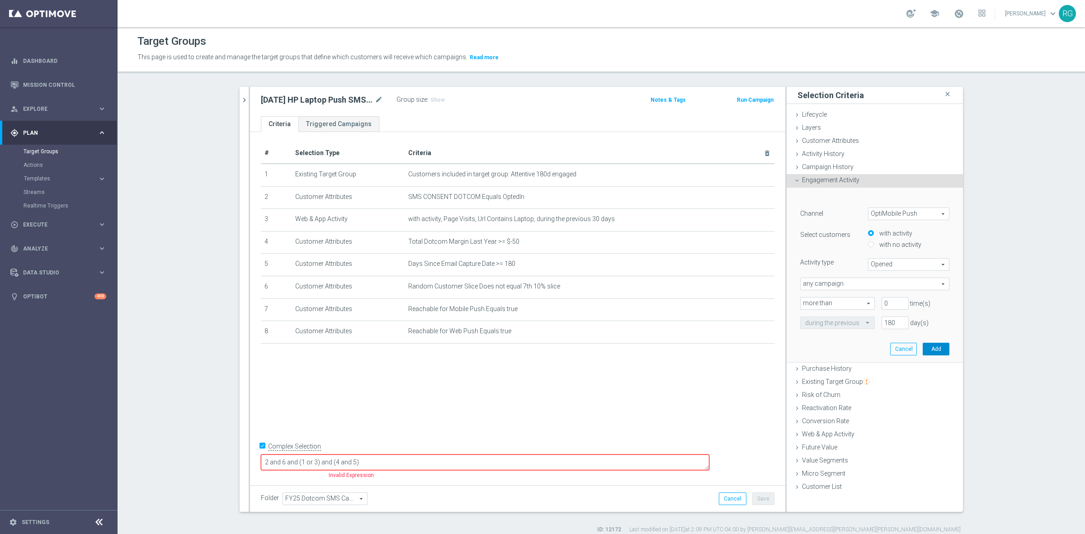
click at [843, 347] on button "Add" at bounding box center [935, 349] width 27 height 13
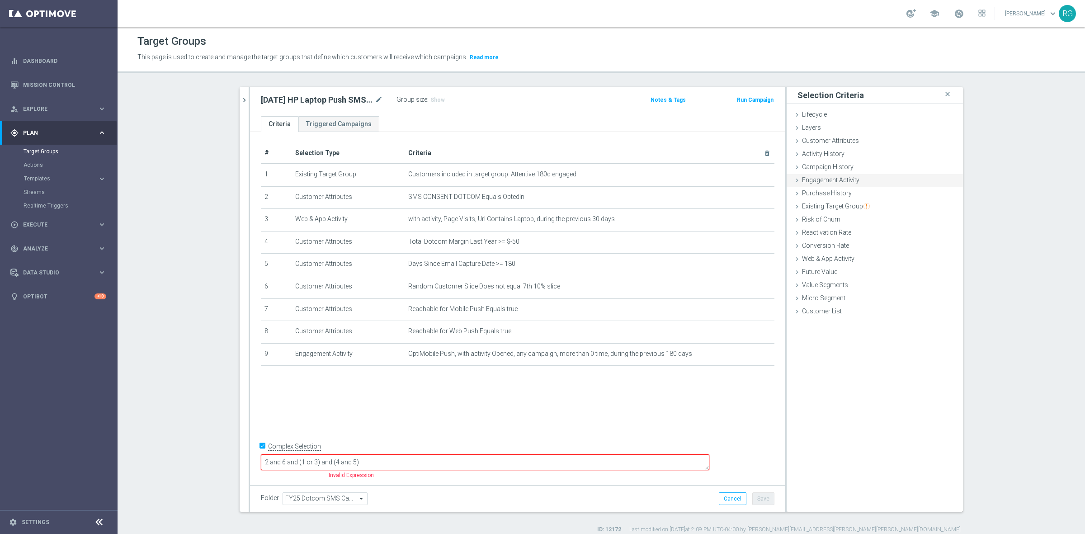
click at [796, 179] on icon at bounding box center [796, 180] width 7 height 7
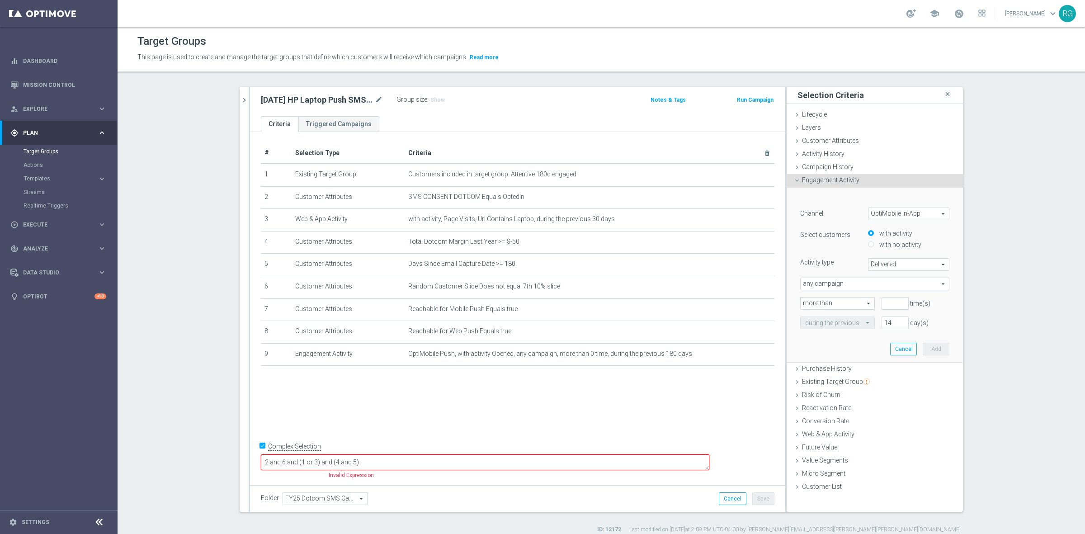
click at [843, 211] on span "OptiMobile In-App" at bounding box center [908, 214] width 80 height 12
click at [843, 263] on span "Web Push Notifications" at bounding box center [908, 262] width 71 height 7
type input "Web Push Notifications"
click at [843, 263] on span "Bounced" at bounding box center [908, 265] width 80 height 12
click at [843, 301] on span "Opened" at bounding box center [908, 300] width 71 height 7
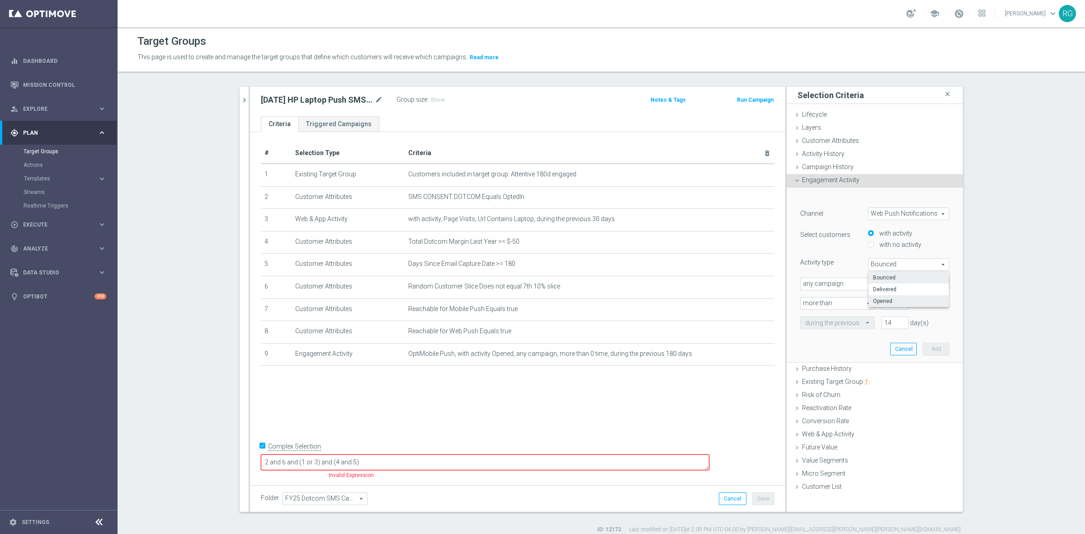
type input "Opened"
click at [843, 303] on input "number" at bounding box center [894, 303] width 27 height 13
type input "0"
click at [843, 326] on input "14" at bounding box center [894, 322] width 27 height 13
type input "180"
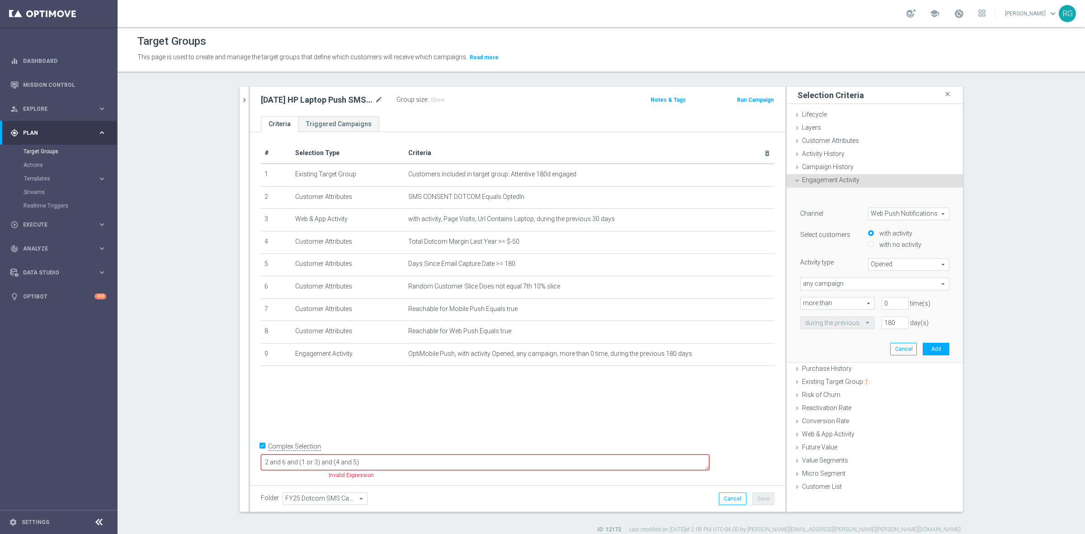
click at [843, 338] on div "﻿ Channel Web Push Notifications Web Push Notifications arrow_drop_down search …" at bounding box center [874, 275] width 163 height 174
click at [843, 346] on button "Add" at bounding box center [935, 349] width 27 height 13
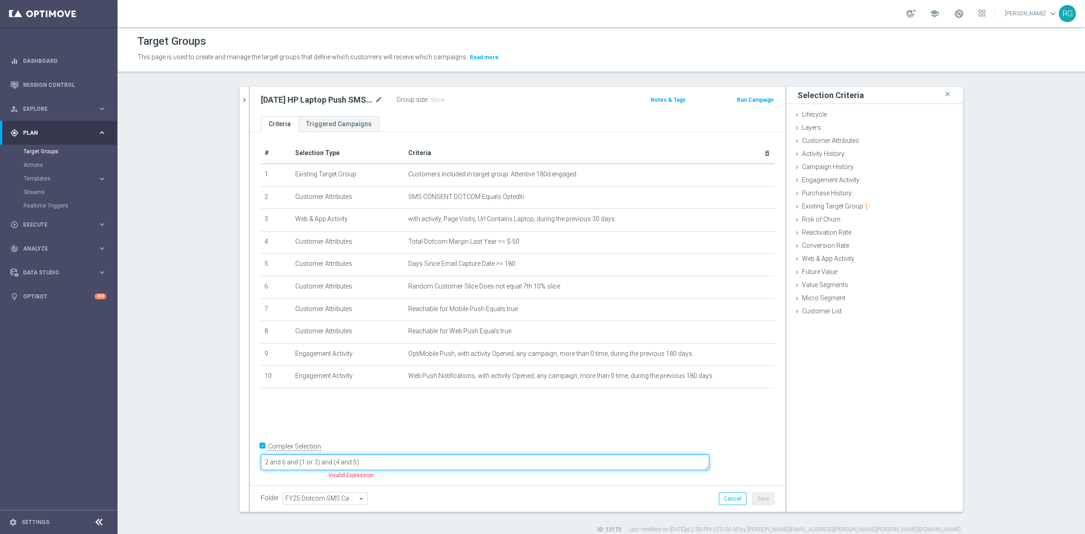
click at [328, 451] on textarea "2 and 6 and (1 or 3) and (4 and 5)" at bounding box center [485, 462] width 448 height 16
click at [405, 451] on textarea "(2 or 7 or 8) and 6 and (1 or 3) and (4 and 5)" at bounding box center [485, 462] width 448 height 16
type textarea "(2 or 7 or 8) and 6 and (1 or 3 or 9 or 10) and (4 and 5)"
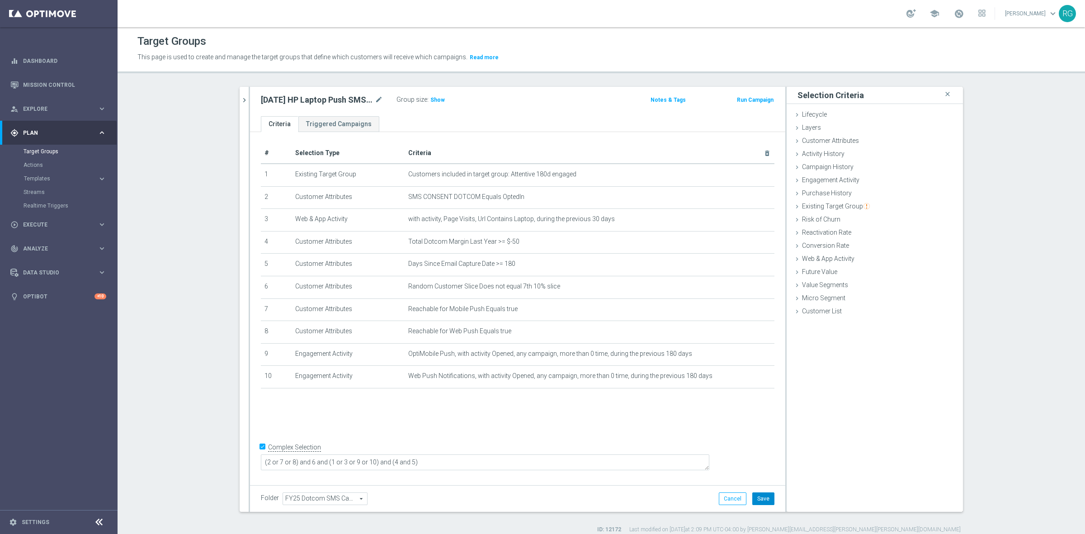
click at [760, 451] on button "Save" at bounding box center [763, 498] width 22 height 13
click at [240, 99] on icon "chevron_right" at bounding box center [244, 100] width 9 height 9
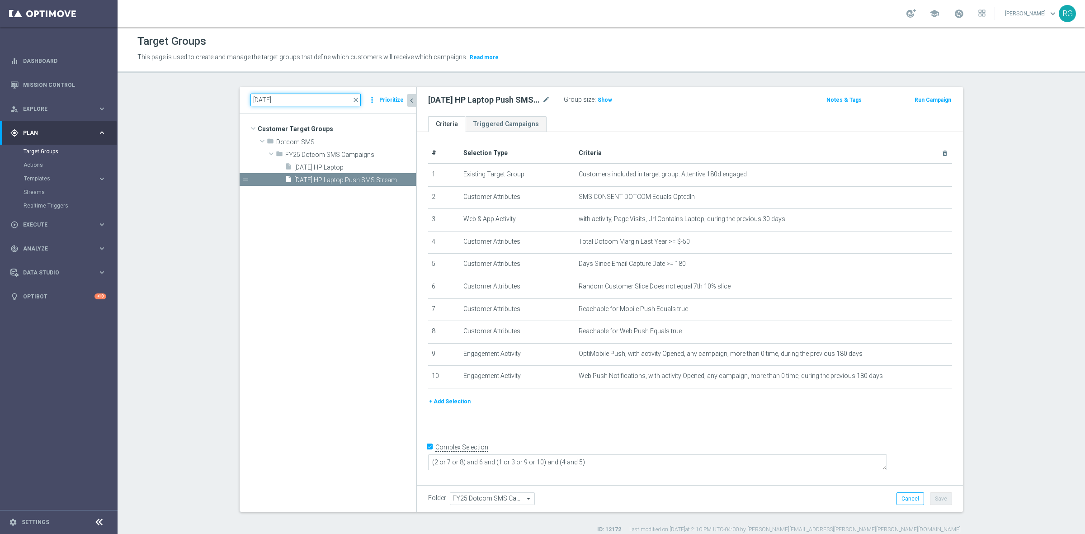
click at [263, 99] on input "[DATE]" at bounding box center [305, 100] width 110 height 13
type input "[DATE]"
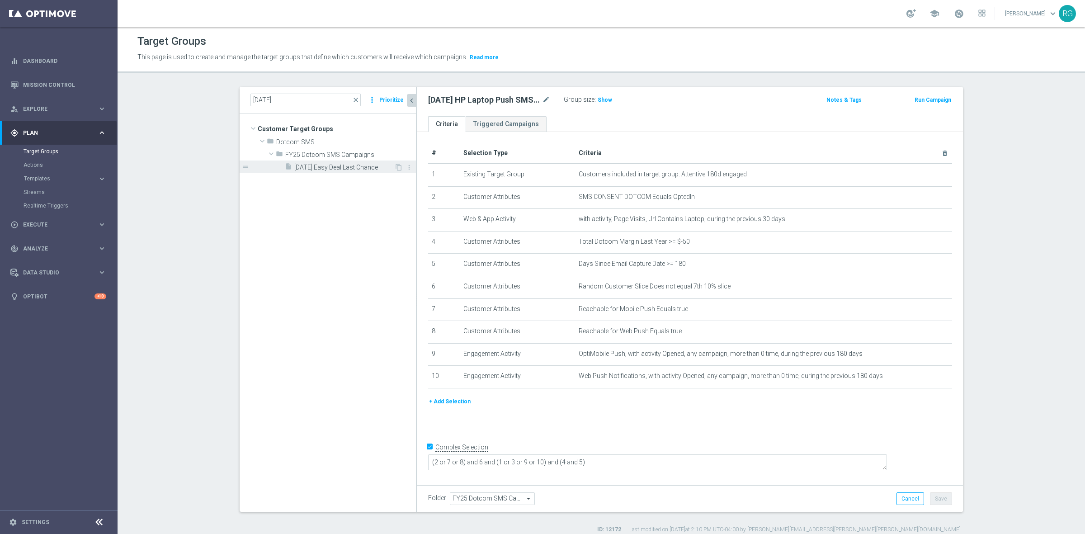
click at [342, 166] on span "[DATE] Easy Deal Last Chance" at bounding box center [344, 168] width 100 height 8
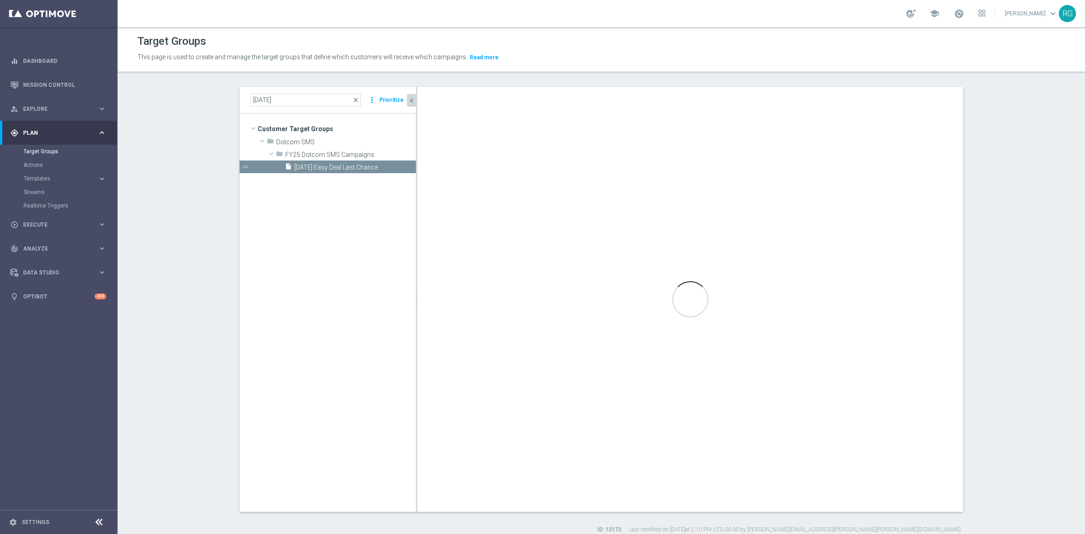
type textarea "2 and 5 and (3 and 4) and (1 or (6 and 7))"
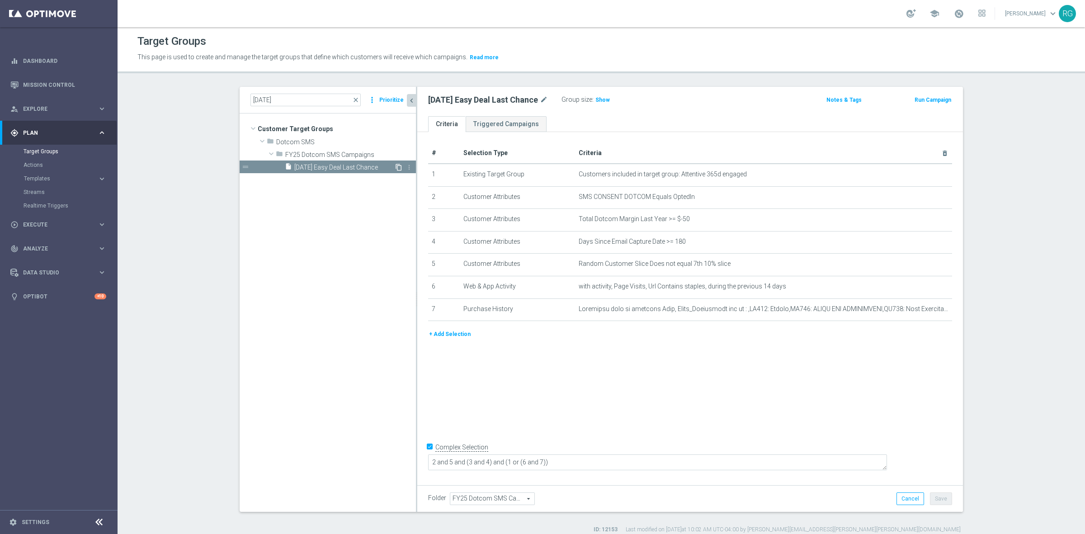
click at [395, 166] on icon "content_copy" at bounding box center [398, 167] width 7 height 7
click at [357, 216] on tree-viewport "Customer Target Groups library_add create_new_folder folder" at bounding box center [328, 312] width 176 height 398
click at [356, 163] on div "insert_drive_file [DATE] Easy Deal Last Chance" at bounding box center [350, 166] width 131 height 13
click at [362, 179] on span "Copy of [DATE] Easy Deal Last Chance" at bounding box center [355, 180] width 122 height 8
click at [542, 96] on icon "mode_edit" at bounding box center [546, 99] width 8 height 11
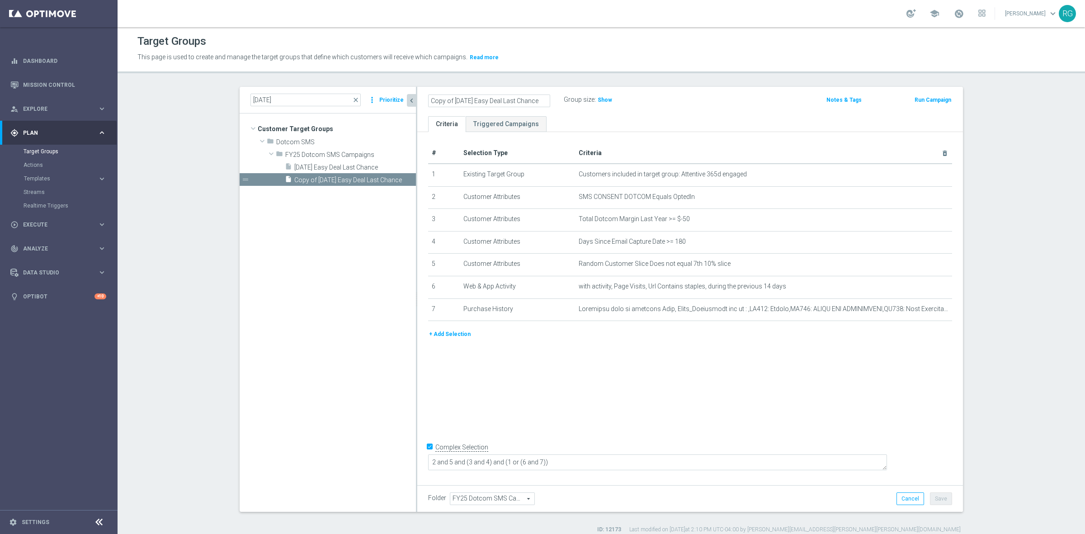
click at [460, 100] on input "Copy of [DATE] Easy Deal Last Chance" at bounding box center [489, 100] width 122 height 13
click at [451, 101] on input "Copy of [DATE] Easy Deal Last Chance" at bounding box center [489, 100] width 122 height 13
click at [521, 101] on input "[DATE] Easy Deal Last Chance" at bounding box center [489, 100] width 122 height 13
type input "[DATE] Easy Deal Last Chance SMS Push Stream"
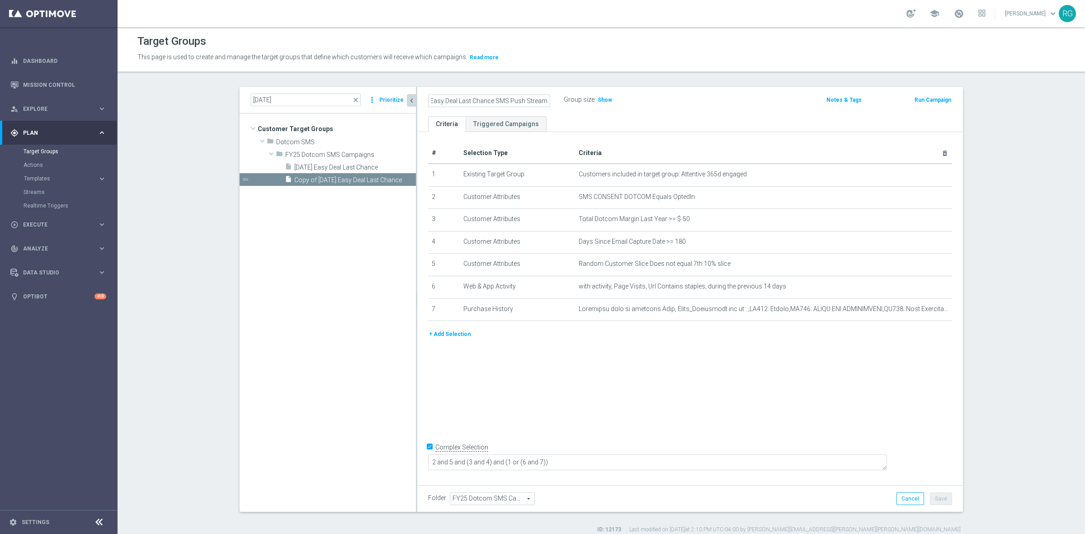
click at [719, 97] on div "[DATE] Easy Deal Last Chance SMS Push Stream Group size : Show" at bounding box center [600, 101] width 358 height 14
click at [843, 451] on button "Save" at bounding box center [941, 498] width 22 height 13
click at [456, 338] on button "+ Add Selection" at bounding box center [449, 334] width 43 height 10
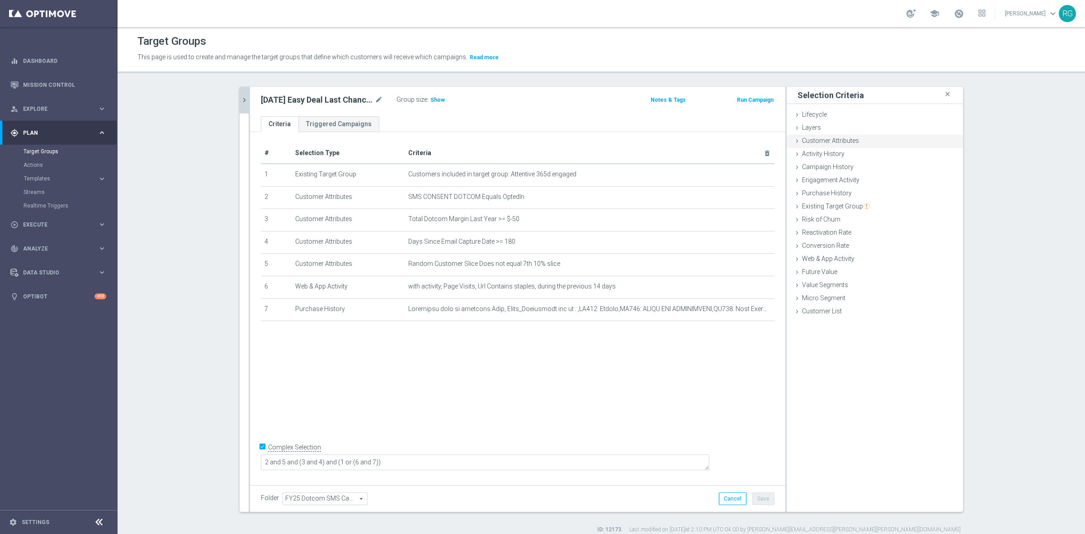
click at [795, 146] on div "Customer Attributes done selection saved" at bounding box center [874, 142] width 176 height 14
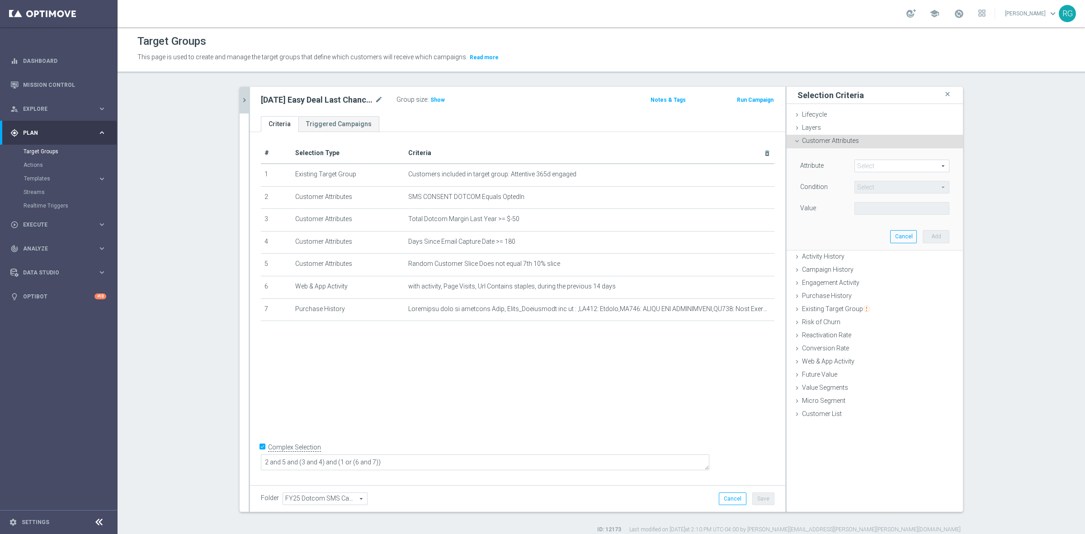
click at [843, 170] on span at bounding box center [902, 166] width 94 height 12
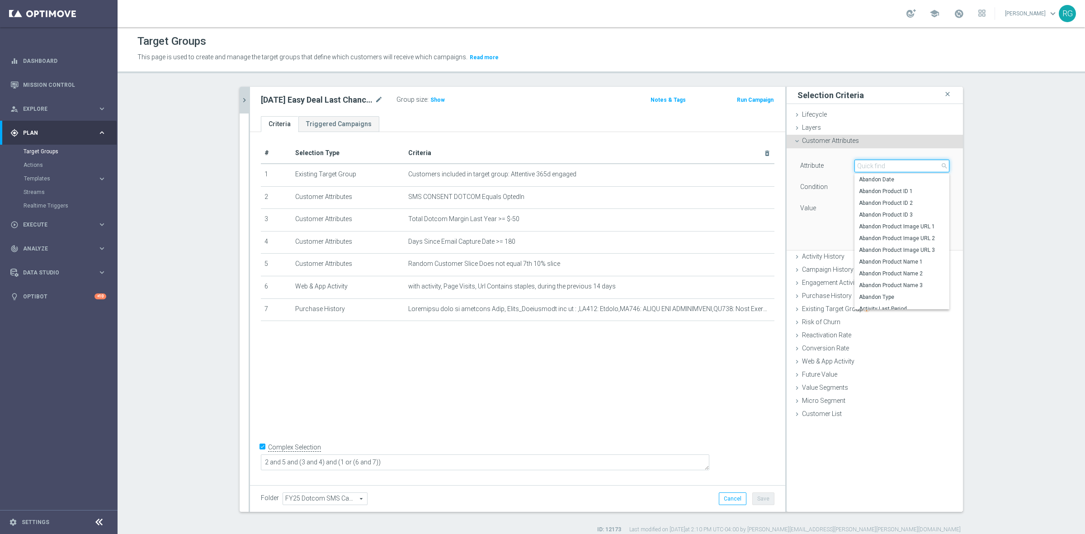
click at [843, 168] on input "search" at bounding box center [901, 166] width 95 height 13
type input "push"
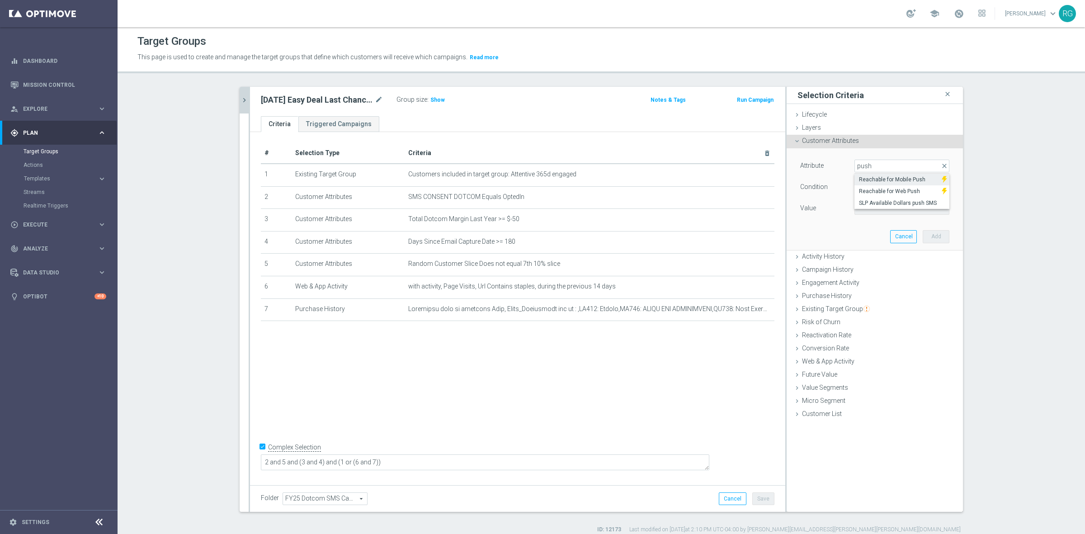
click at [843, 181] on span "Reachable for Mobile Push" at bounding box center [898, 179] width 78 height 7
type input "Reachable for Mobile Push"
type input "Equals"
click at [843, 211] on span at bounding box center [902, 208] width 94 height 12
click at [843, 235] on span "true" at bounding box center [902, 233] width 86 height 7
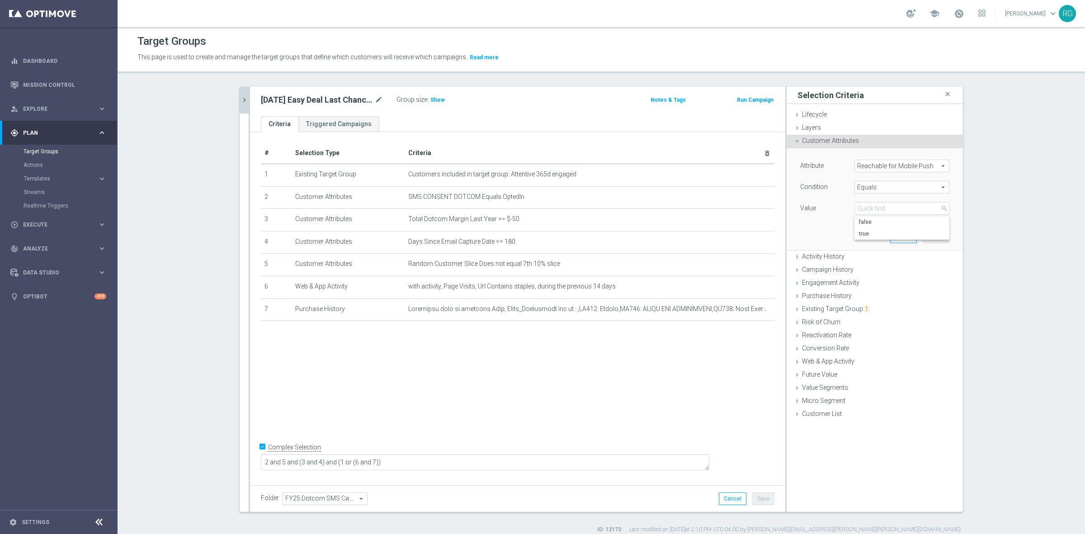
type input "true"
click at [843, 235] on button "Add" at bounding box center [935, 236] width 27 height 13
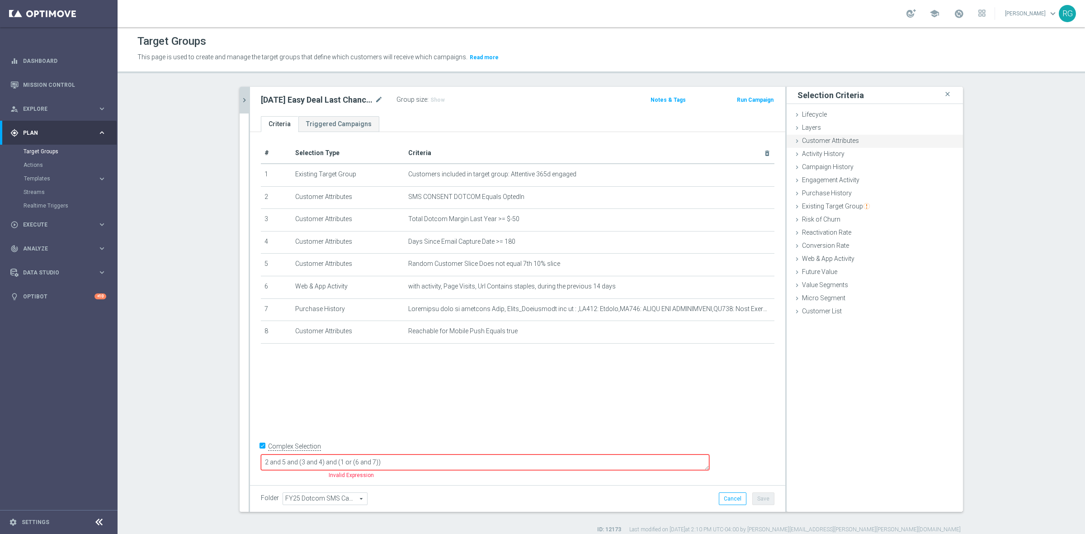
click at [794, 139] on icon at bounding box center [796, 140] width 7 height 7
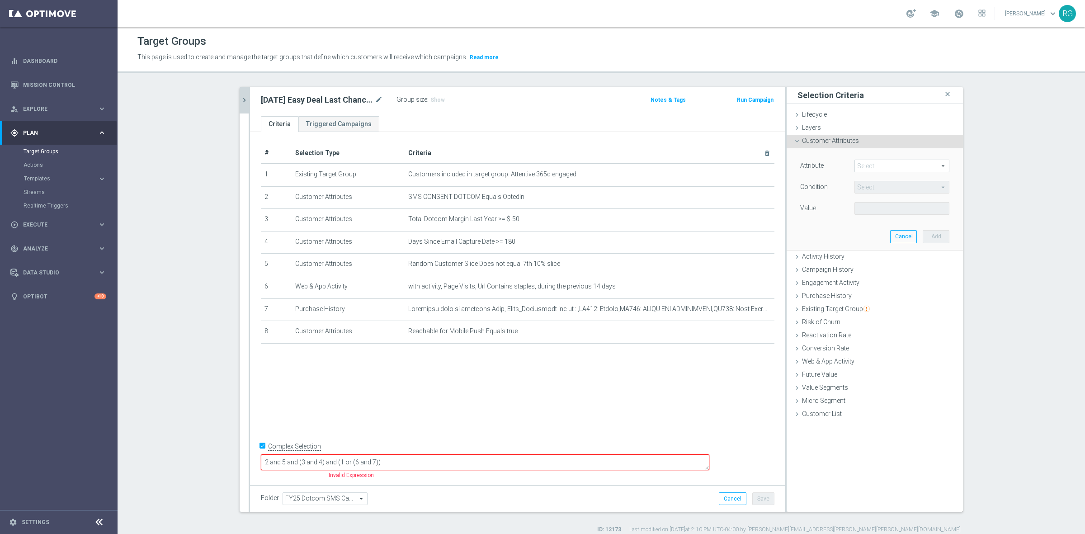
click at [843, 169] on span at bounding box center [902, 166] width 94 height 12
click at [843, 166] on span at bounding box center [902, 166] width 94 height 12
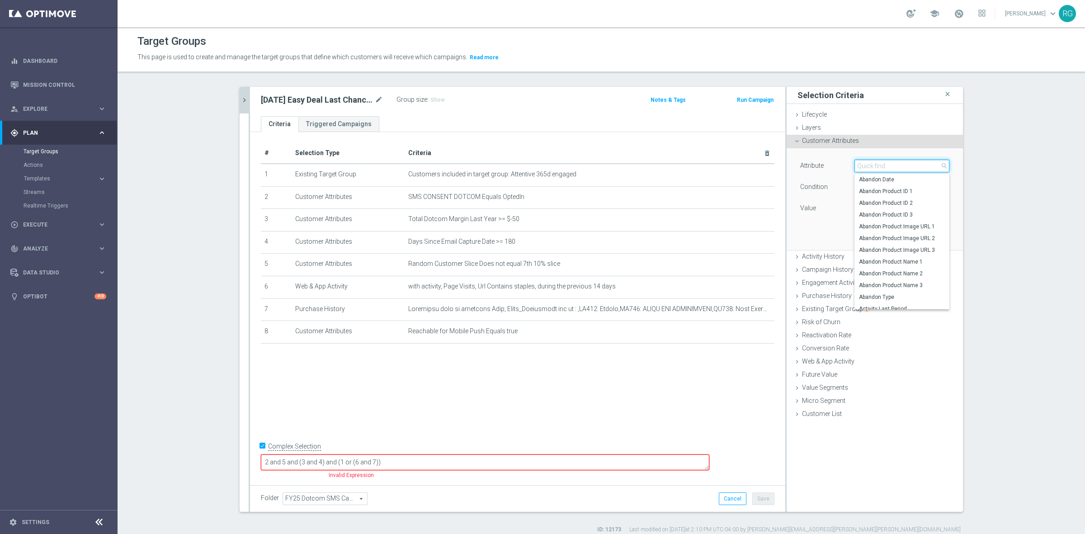
click at [843, 166] on input "search" at bounding box center [901, 166] width 95 height 13
type input "push"
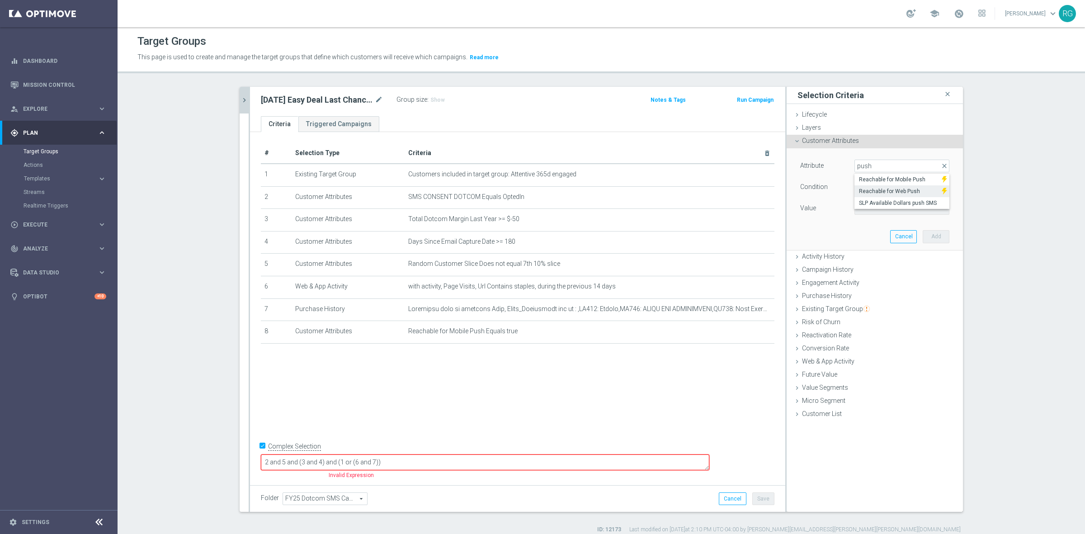
click at [843, 190] on span "Reachable for Web Push" at bounding box center [898, 191] width 78 height 7
type input "Reachable for Web Push"
type input "Equals"
click at [843, 208] on span at bounding box center [902, 208] width 94 height 12
click at [843, 233] on span "true" at bounding box center [902, 233] width 86 height 7
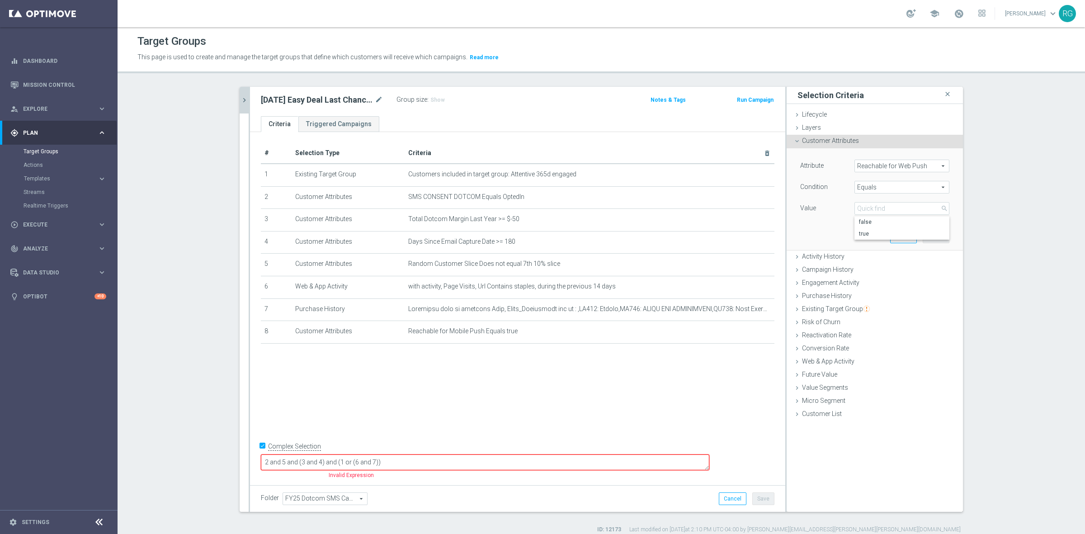
type input "true"
click at [843, 235] on button "Add" at bounding box center [935, 236] width 27 height 13
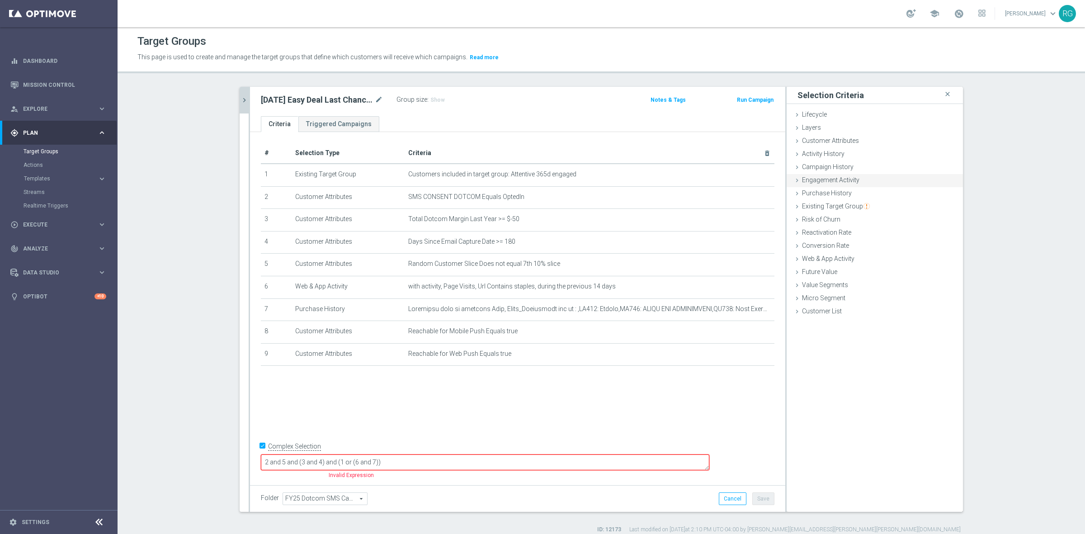
click at [793, 181] on icon at bounding box center [796, 180] width 7 height 7
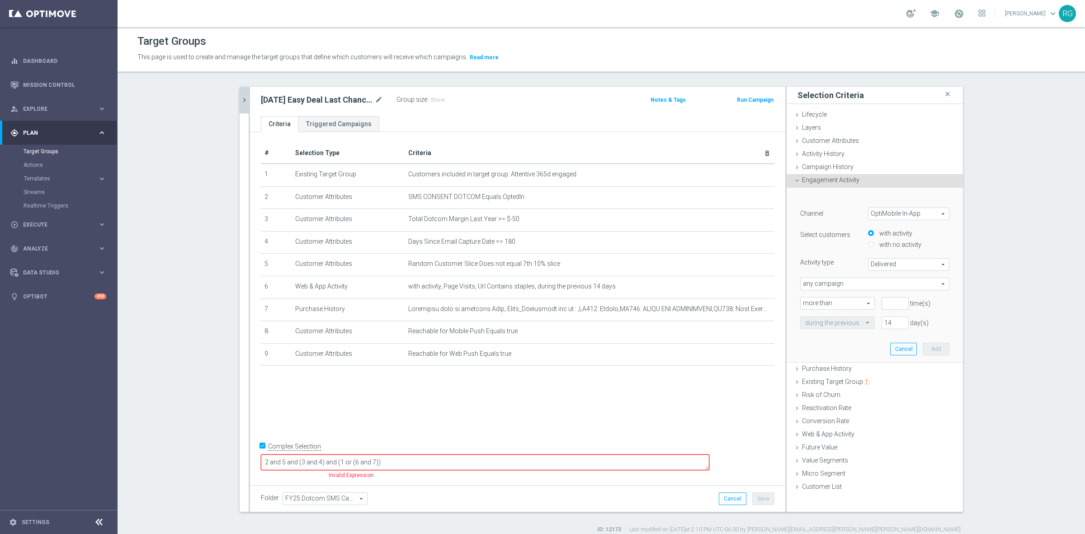
click at [843, 214] on span "OptiMobile In-App" at bounding box center [908, 214] width 80 height 12
click at [843, 253] on span "OptiMobile Push" at bounding box center [908, 250] width 71 height 7
type input "OptiMobile Push"
click at [843, 264] on span "Bounced" at bounding box center [908, 265] width 80 height 12
click at [843, 301] on span "Opened" at bounding box center [908, 300] width 71 height 7
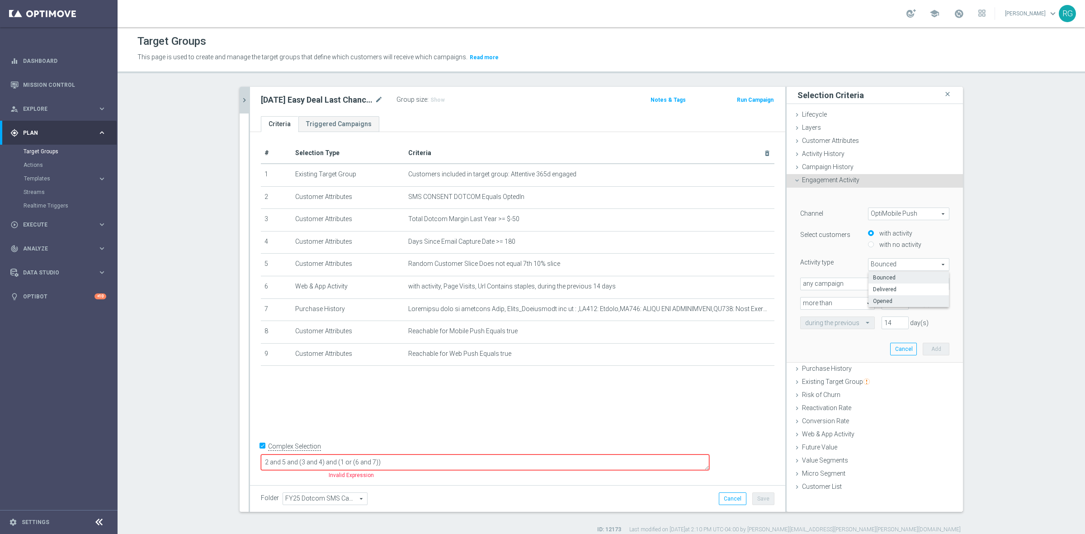
type input "Opened"
click at [843, 299] on input "number" at bounding box center [894, 303] width 27 height 13
type input "0"
click at [843, 320] on input "14" at bounding box center [894, 322] width 27 height 13
type input "180"
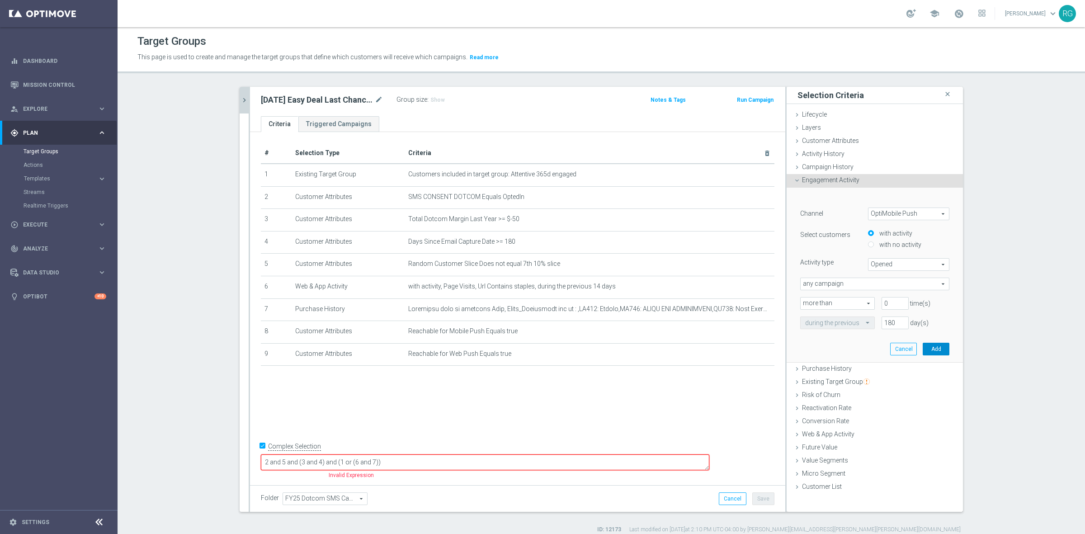
click at [843, 349] on button "Add" at bounding box center [935, 349] width 27 height 13
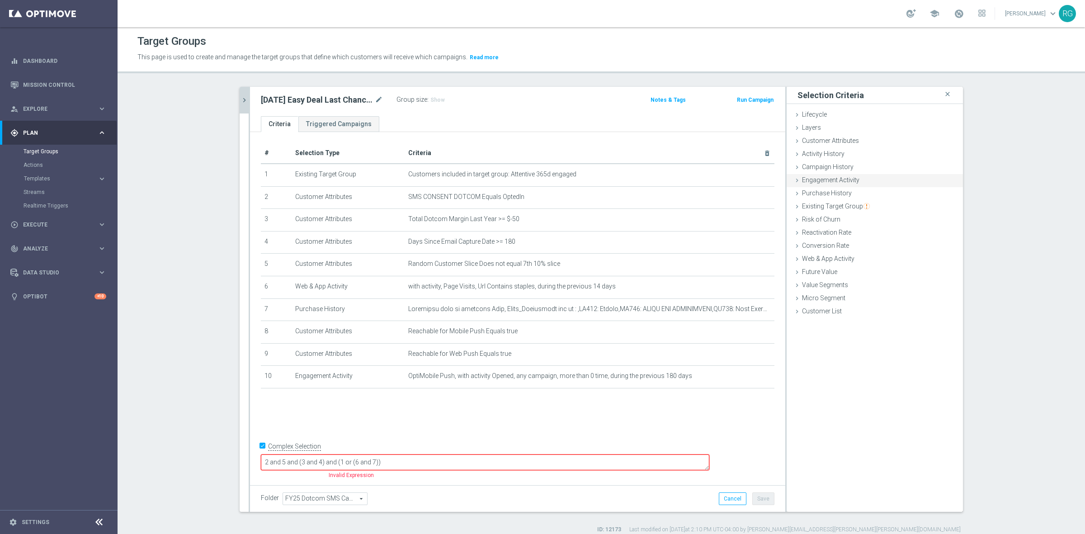
click at [793, 179] on icon at bounding box center [796, 180] width 7 height 7
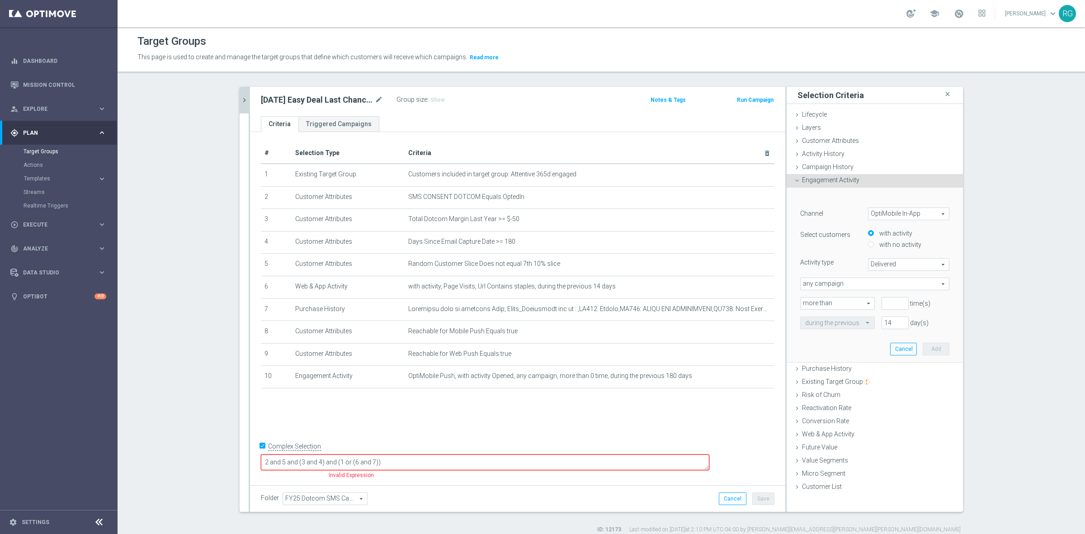
click at [843, 218] on span "OptiMobile In-App" at bounding box center [908, 214] width 80 height 12
click at [843, 260] on span "Web Push Notifications" at bounding box center [908, 262] width 71 height 7
type input "Web Push Notifications"
click at [843, 263] on span "Bounced" at bounding box center [908, 265] width 80 height 12
click at [843, 298] on span "Opened" at bounding box center [908, 300] width 71 height 7
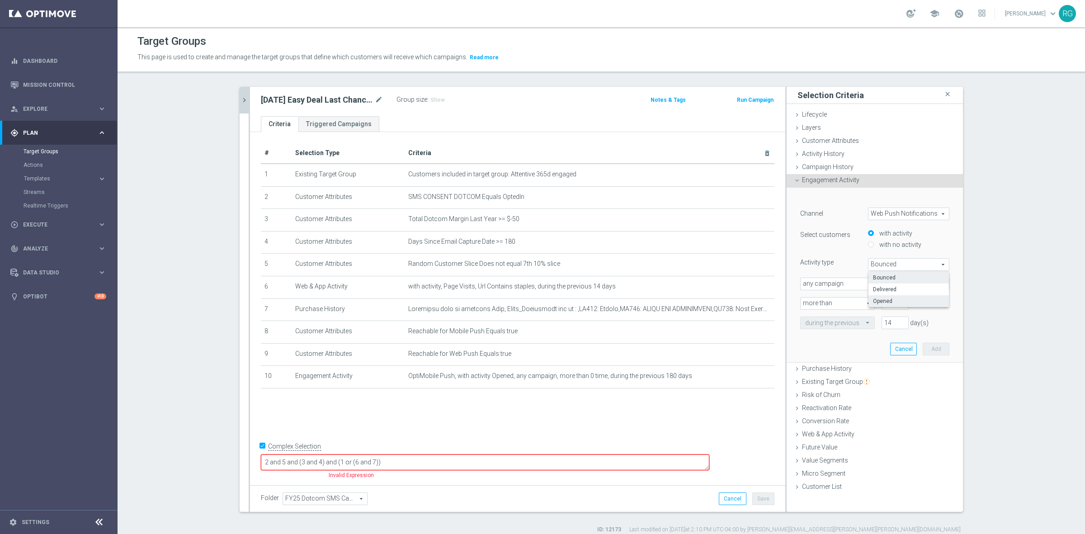
type input "Opened"
click at [843, 302] on input "number" at bounding box center [894, 303] width 27 height 13
type input "0"
click at [843, 319] on div "during the previous 14 day(s)" at bounding box center [874, 322] width 163 height 13
type input "365"
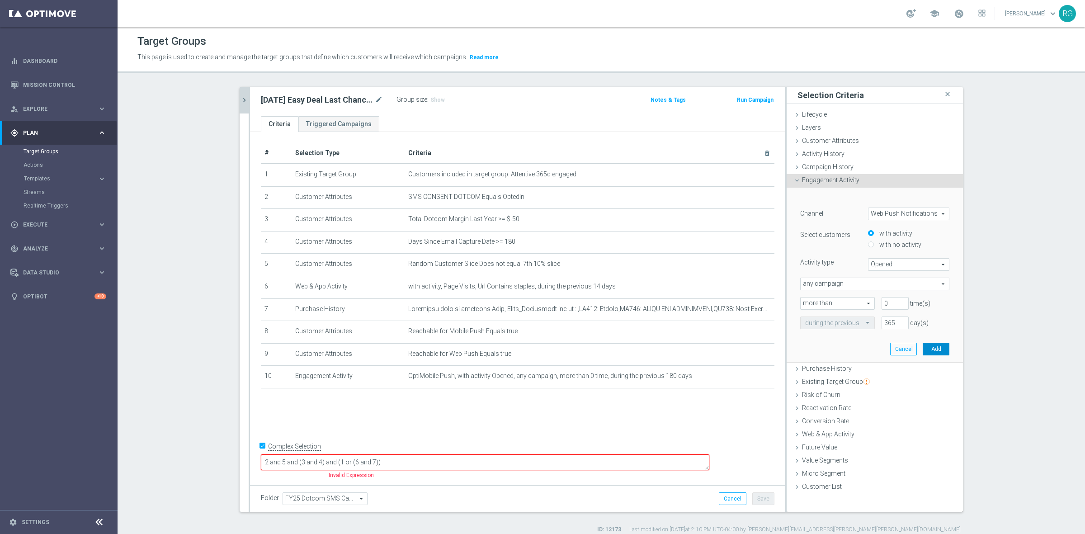
click at [843, 348] on button "Add" at bounding box center [935, 349] width 27 height 13
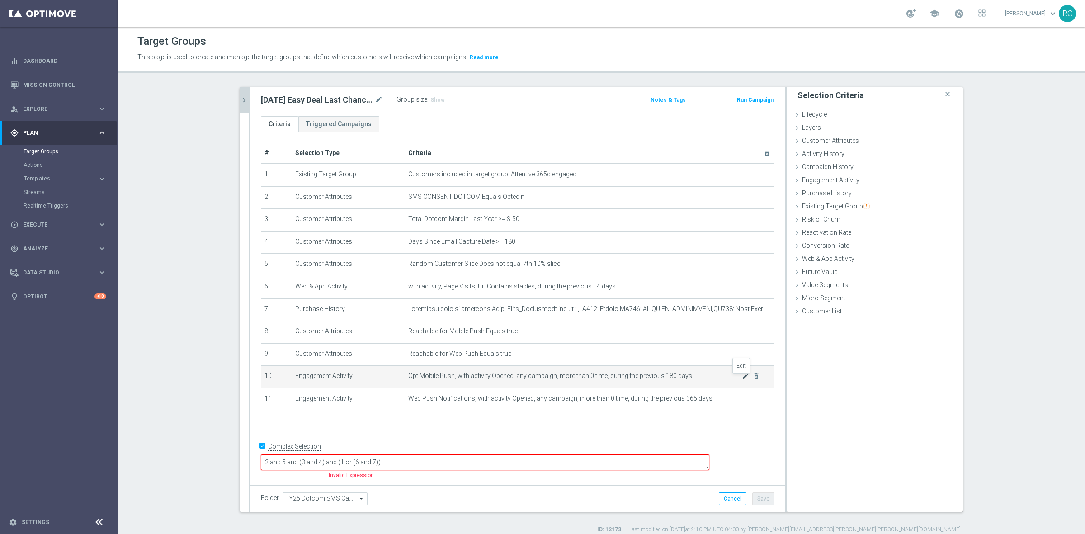
click at [742, 378] on icon "mode_edit" at bounding box center [745, 375] width 7 height 7
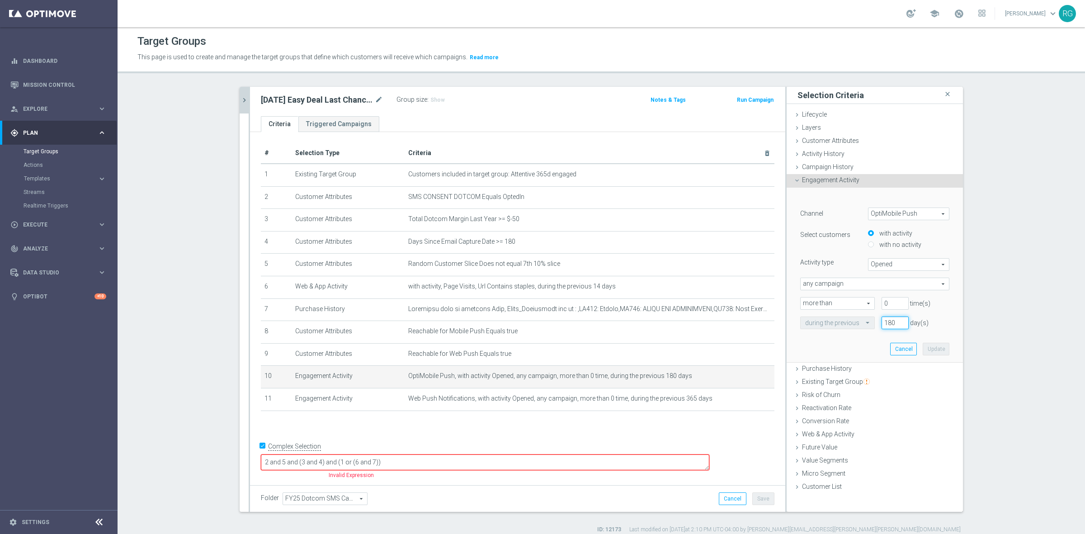
click at [821, 322] on div "during the previous 180 day(s)" at bounding box center [874, 322] width 163 height 13
type input "365"
click at [843, 348] on button "Update" at bounding box center [935, 349] width 27 height 13
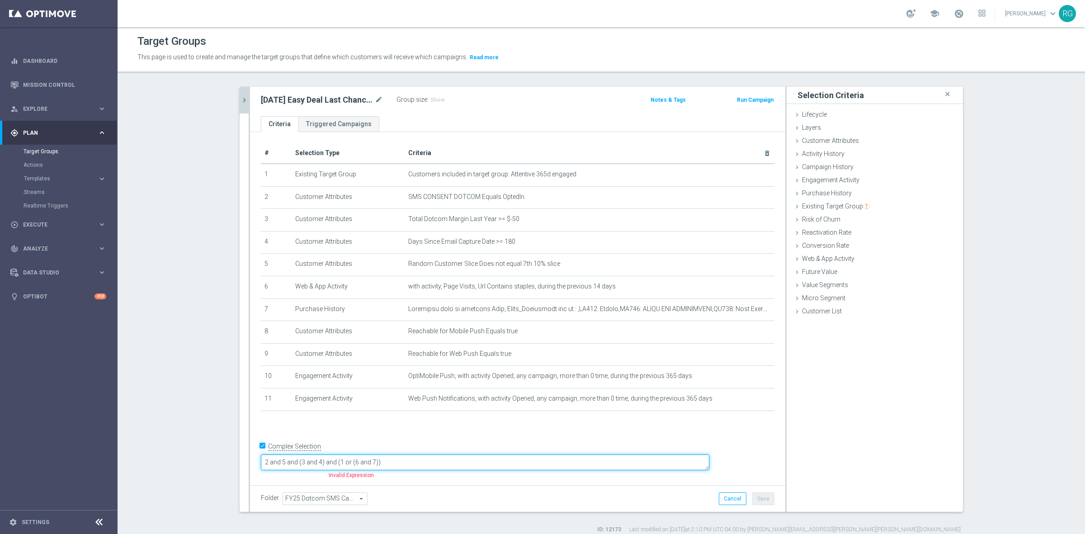
click at [324, 451] on textarea "2 and 5 and (3 and 4) and (1 or (6 and 7))" at bounding box center [485, 462] width 448 height 16
click at [330, 451] on textarea "(2 and 5 and (3 and 4) and (1 or (6 and 7))" at bounding box center [485, 462] width 448 height 16
click at [462, 451] on textarea "(2 or 8 or 9) and 5 and (3 and 4) and (1 or (6 and 7))" at bounding box center [485, 462] width 448 height 16
click at [439, 451] on textarea "(2 or 8 or 9) and 5 and (3 and 4) and (1 or (6 and 7))" at bounding box center [485, 462] width 448 height 16
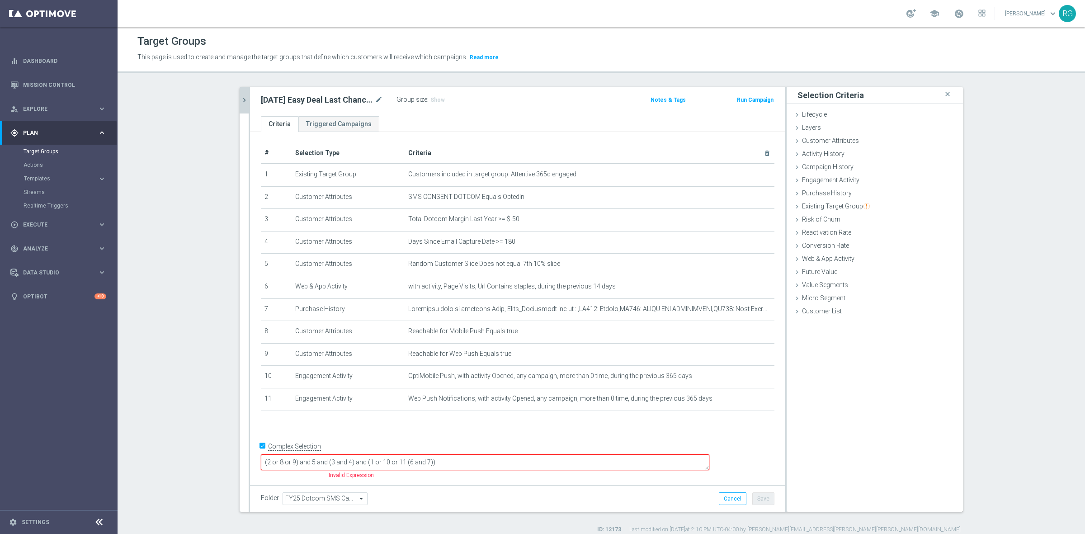
click at [597, 446] on div "# Selection Type Criteria delete_forever 1 Existing Target Group Customers incl…" at bounding box center [517, 306] width 535 height 349
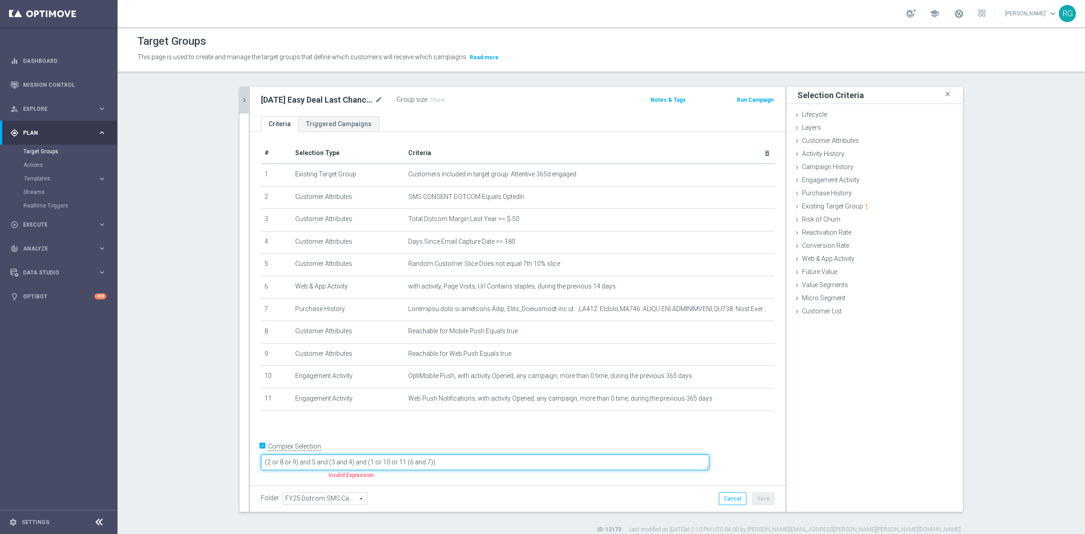
click at [461, 451] on textarea "(2 or 8 or 9) and 5 and (3 and 4) and (1 or 10 or 11 (6 and 7))" at bounding box center [485, 462] width 448 height 16
click at [464, 451] on textarea "(2 or 8 or 9) and 5 and (3 and 4) and (1 or (6 and 7))" at bounding box center [485, 462] width 448 height 16
type textarea "(2 or 8 or 9) and 5 and (3 and 4) and (1 or (6 and 7) or 10 or 11)"
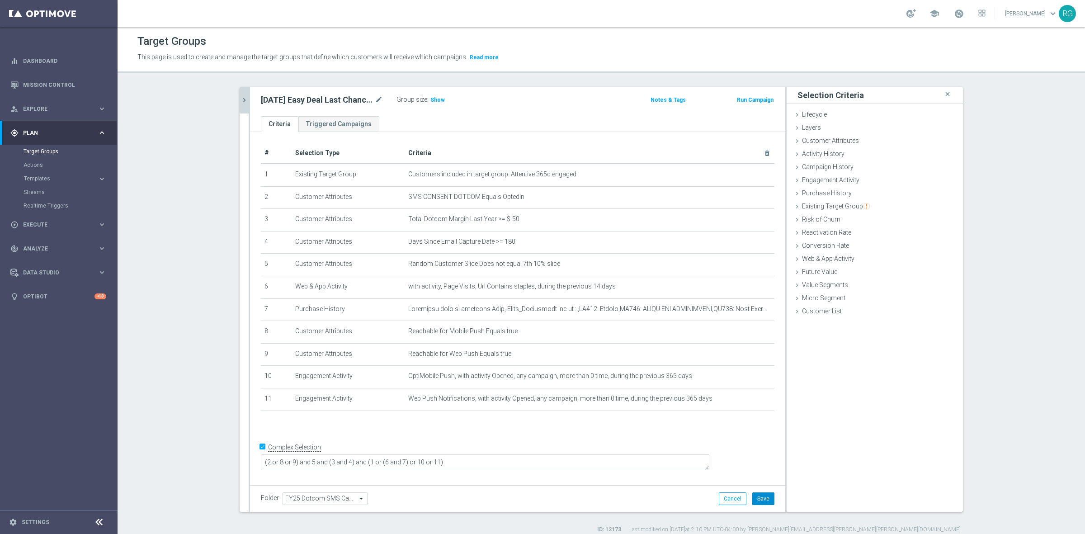
click at [759, 451] on button "Save" at bounding box center [763, 498] width 22 height 13
click at [244, 99] on icon "chevron_right" at bounding box center [244, 100] width 9 height 9
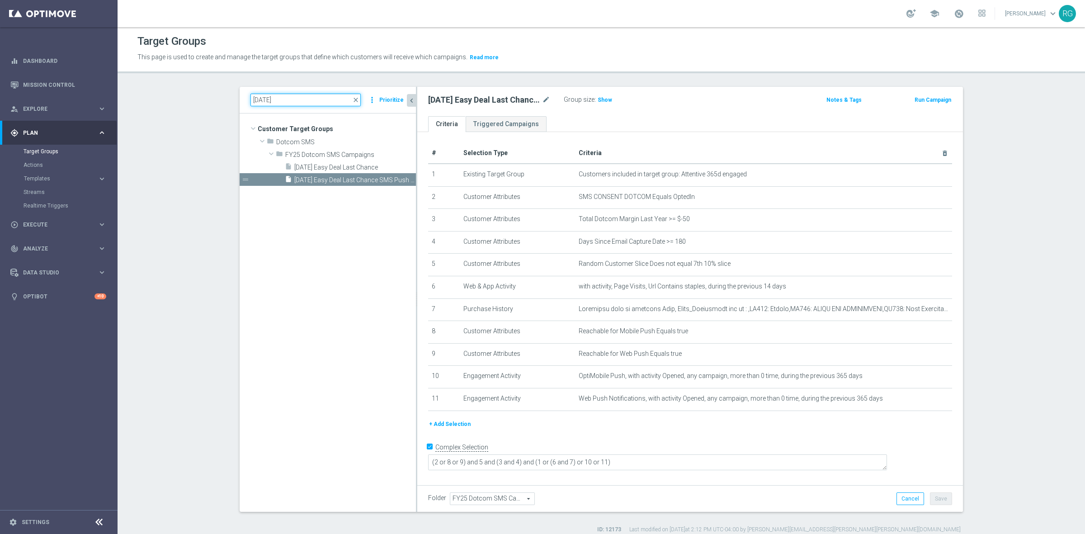
click at [266, 95] on input "[DATE]" at bounding box center [305, 100] width 110 height 13
type input "[DATE]"
click at [330, 166] on span "[DATE] Full Audience" at bounding box center [344, 168] width 100 height 8
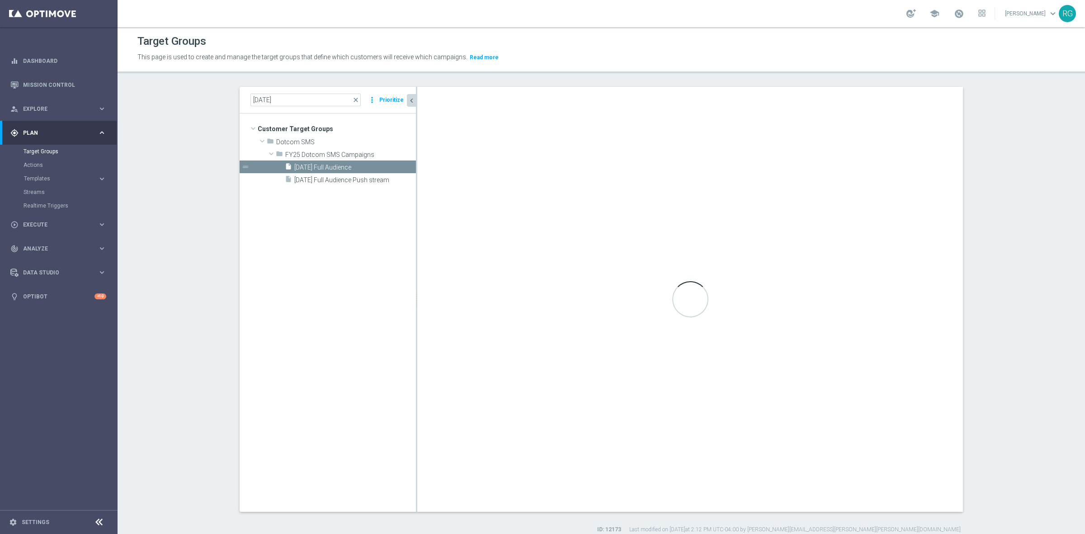
checkbox input "false"
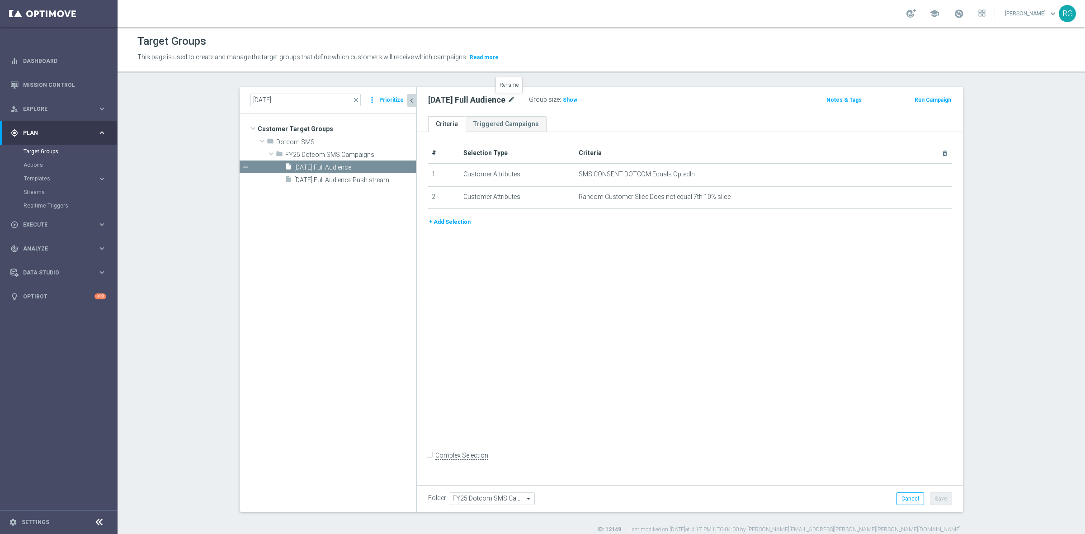
click at [509, 95] on icon "mode_edit" at bounding box center [511, 99] width 8 height 11
click at [503, 105] on input "[DATE] Full Audience" at bounding box center [489, 100] width 122 height 13
drag, startPoint x: 490, startPoint y: 96, endPoint x: 450, endPoint y: 105, distance: 41.7
click at [450, 105] on input "[DATE] Full Audience" at bounding box center [489, 100] width 122 height 13
type input "[DATE] SMS Stream"
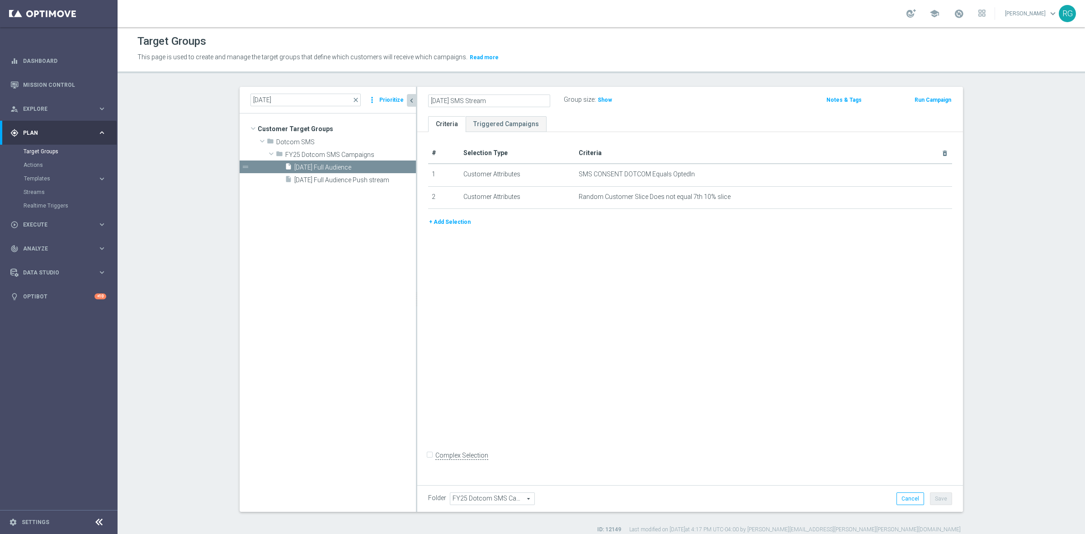
click at [685, 97] on div "[DATE] SMS Stream Group size : Show" at bounding box center [600, 101] width 358 height 14
click at [843, 451] on button "Save" at bounding box center [941, 498] width 22 height 13
click at [439, 218] on button "+ Add Selection" at bounding box center [449, 222] width 43 height 10
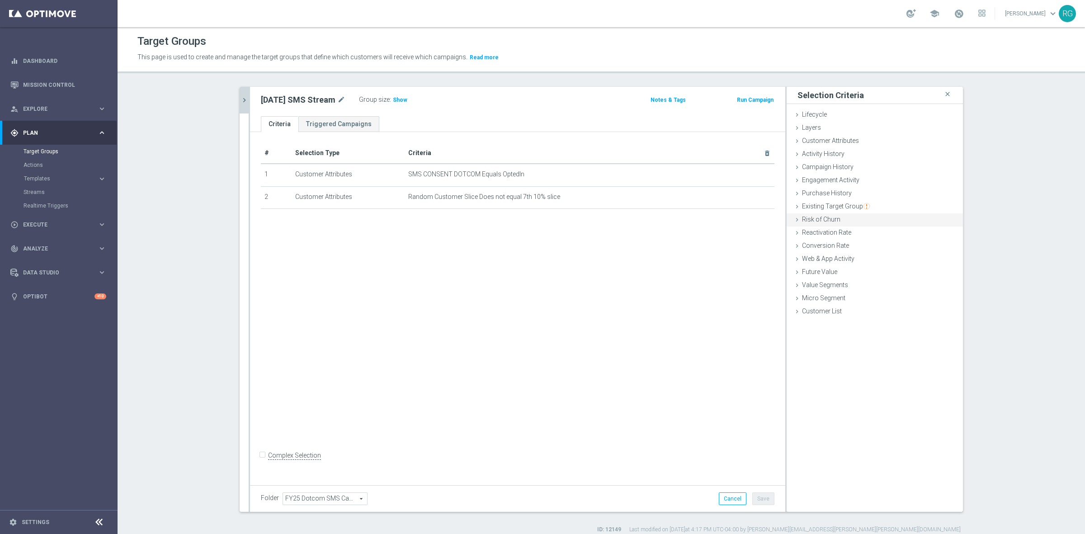
click at [793, 209] on icon at bounding box center [796, 206] width 7 height 7
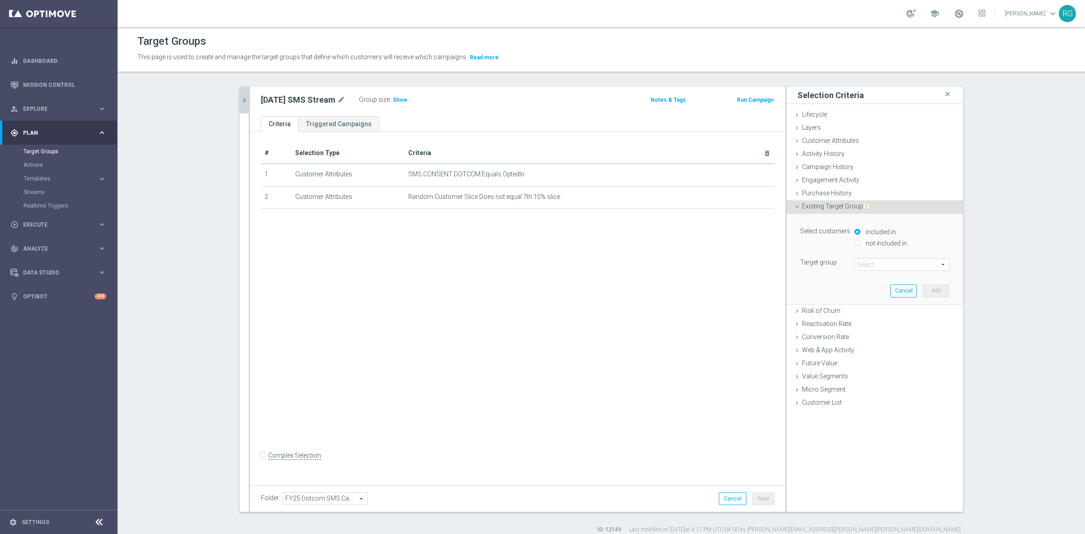
click at [843, 263] on span at bounding box center [902, 265] width 94 height 12
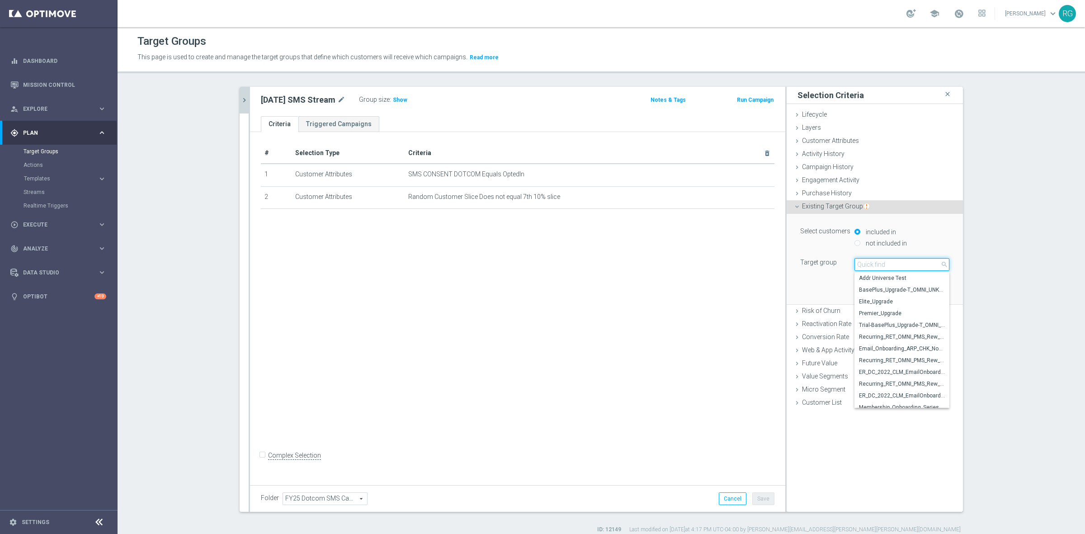
click at [843, 263] on input "search" at bounding box center [901, 264] width 95 height 13
type input "attentive 22"
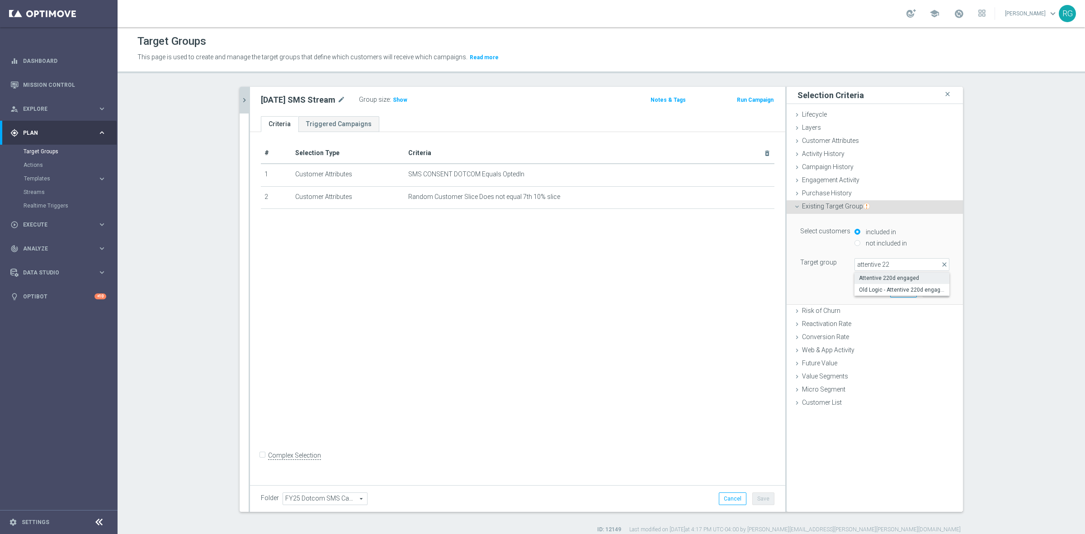
click at [843, 275] on span "Attentive 220d engaged" at bounding box center [902, 277] width 86 height 7
type input "Attentive 220d engaged"
click at [843, 290] on button "Add" at bounding box center [935, 290] width 27 height 13
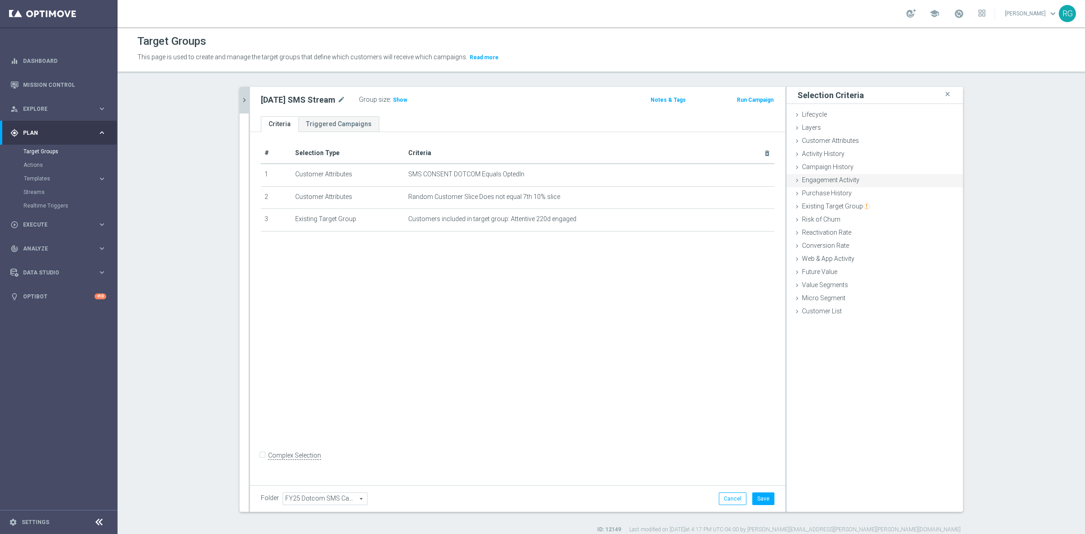
click at [795, 179] on icon at bounding box center [796, 180] width 7 height 7
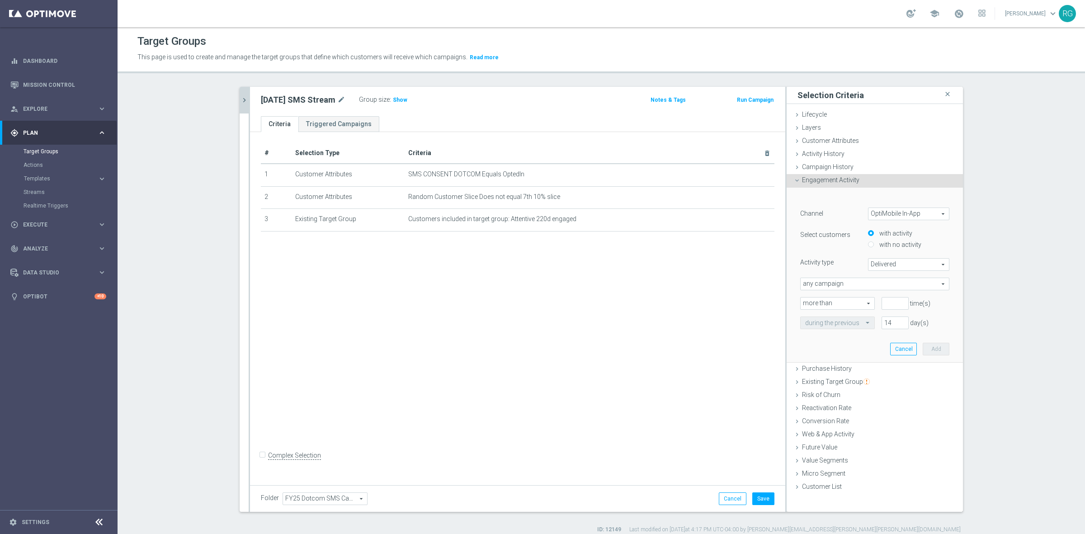
click at [843, 214] on span "OptiMobile In-App" at bounding box center [908, 214] width 80 height 12
click at [843, 236] on span "Optimail" at bounding box center [908, 238] width 71 height 7
type input "Optimail"
type input "Bounced"
click at [843, 264] on span "Bounced" at bounding box center [908, 265] width 80 height 12
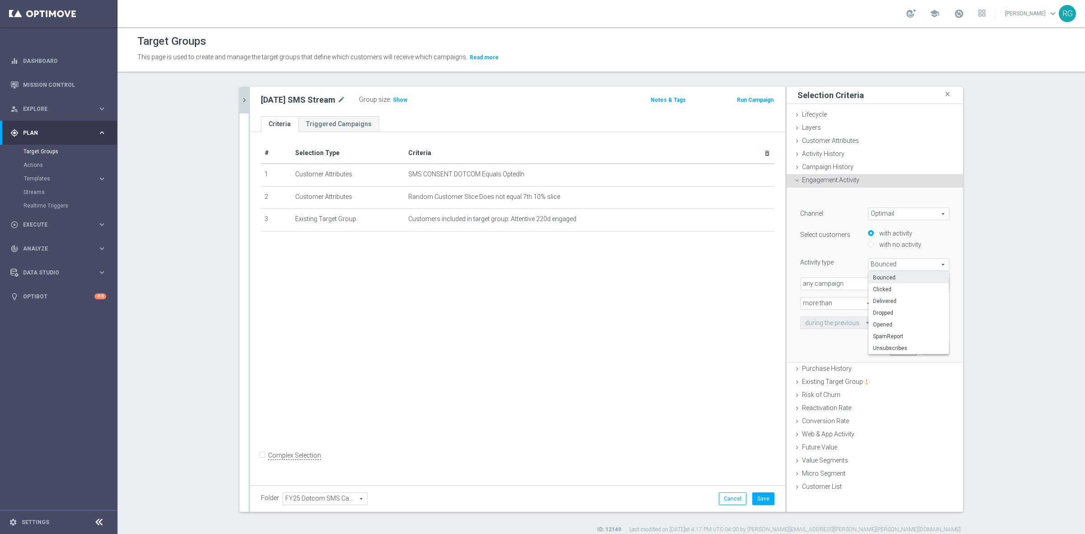
click at [793, 177] on icon at bounding box center [796, 180] width 7 height 7
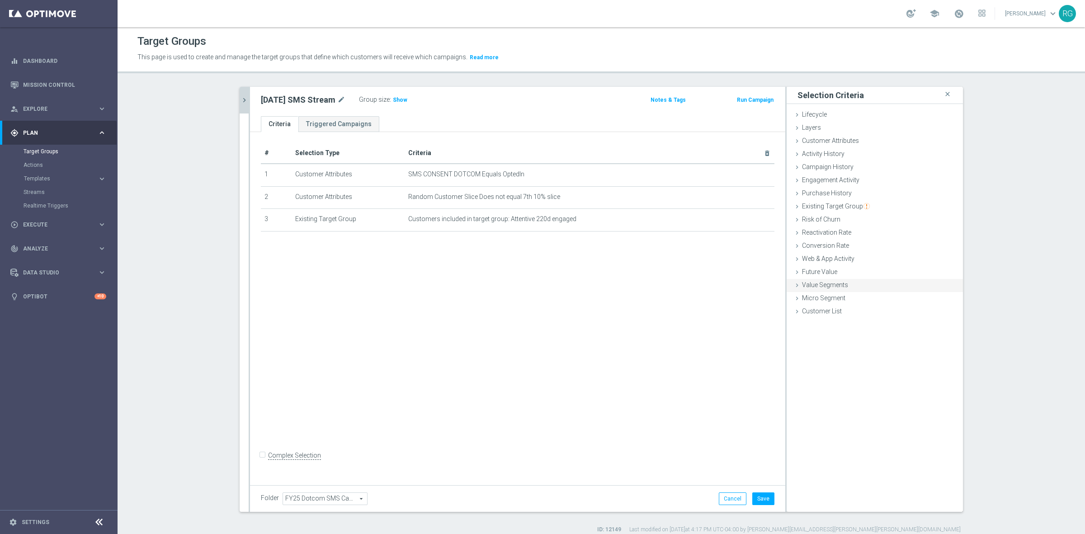
click at [794, 260] on icon at bounding box center [796, 258] width 7 height 7
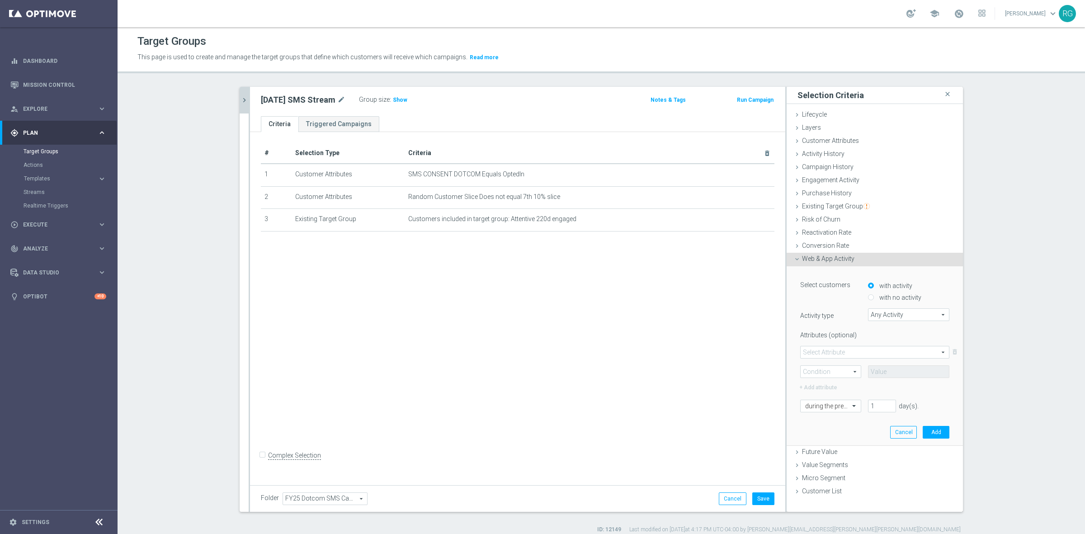
click at [843, 313] on span "Any Activity" at bounding box center [908, 315] width 80 height 12
click at [843, 338] on span "Page Visits" at bounding box center [908, 339] width 72 height 7
type input "Page Visits"
click at [843, 349] on span at bounding box center [874, 352] width 148 height 12
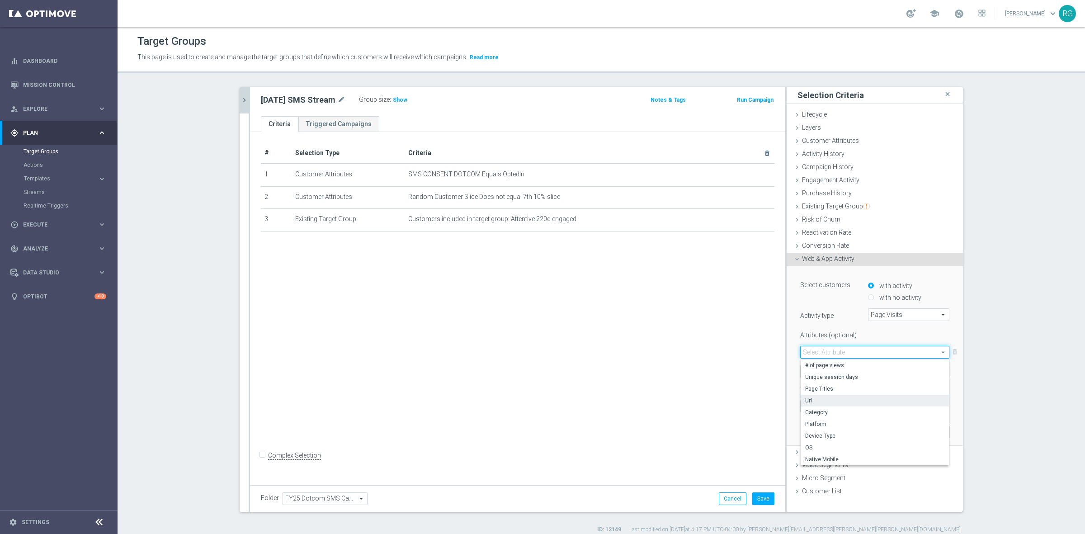
click at [809, 402] on span "Url" at bounding box center [874, 400] width 139 height 7
type input "Url"
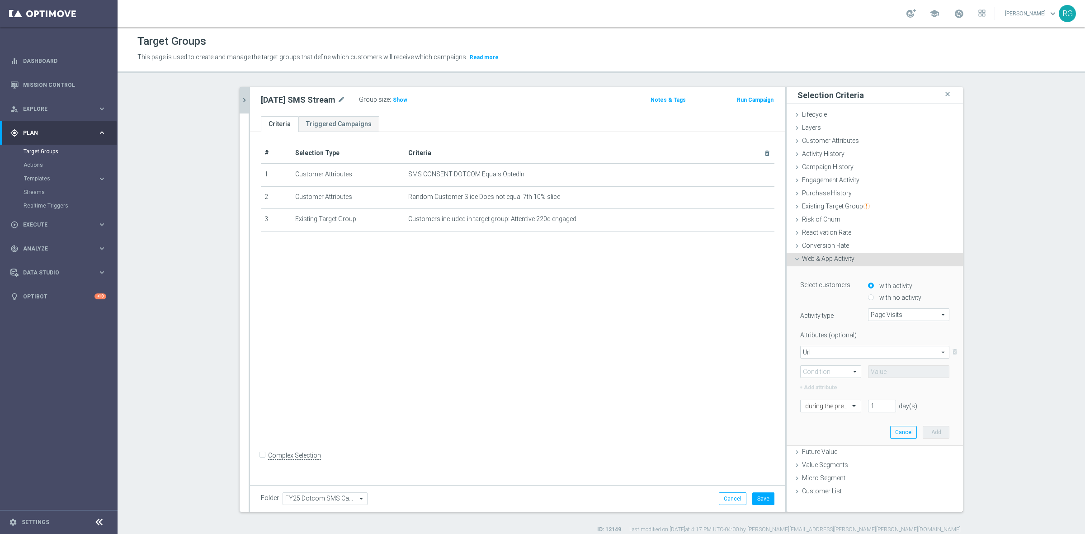
click at [823, 374] on span at bounding box center [830, 372] width 60 height 12
click at [814, 434] on span "Contains" at bounding box center [830, 431] width 51 height 7
type input "Contains"
click at [843, 369] on input "text" at bounding box center [908, 371] width 81 height 13
paste input "apple-ipad/"
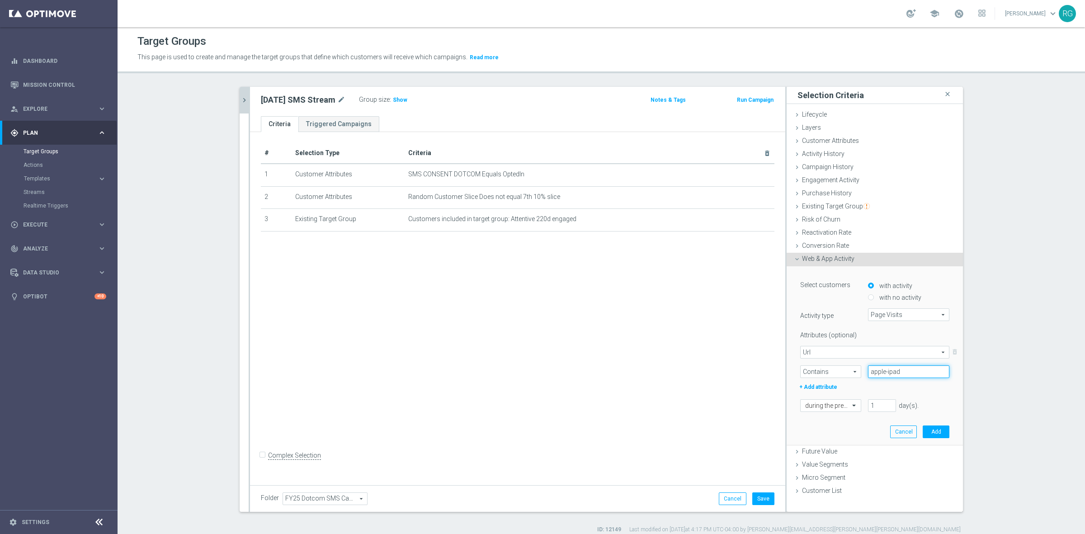
click at [843, 370] on input "apple-ipad" at bounding box center [908, 371] width 81 height 13
type input "ipad"
click at [843, 397] on div "Select customers with activity with no activity Activity type Page Visits Page …" at bounding box center [874, 344] width 149 height 134
drag, startPoint x: 880, startPoint y: 407, endPoint x: 838, endPoint y: 404, distance: 41.6
click at [838, 404] on div "during the previous 1 day(s). Enter a number between 1 and 730" at bounding box center [874, 405] width 163 height 13
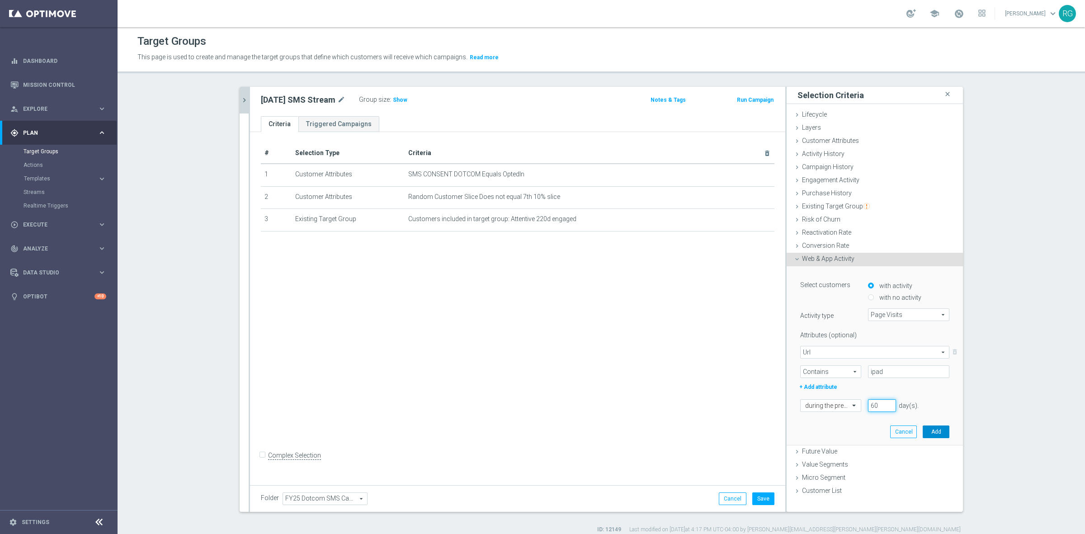
type input "60"
click at [843, 428] on button "Add" at bounding box center [935, 431] width 27 height 13
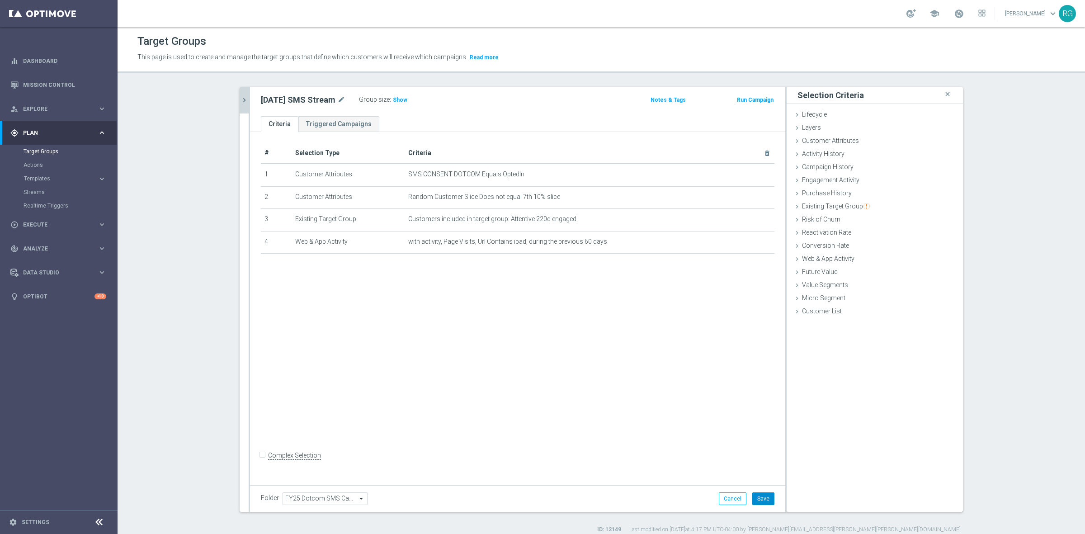
click at [756, 451] on button "Save" at bounding box center [763, 498] width 22 height 13
click at [261, 451] on input "Complex Selection" at bounding box center [264, 456] width 6 height 13
checkbox input "true"
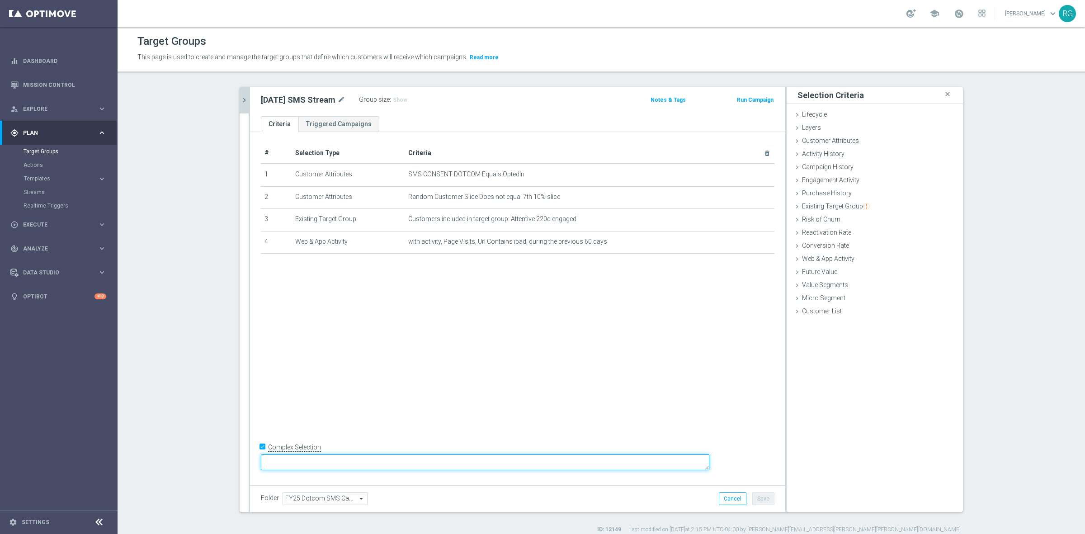
click at [391, 451] on textarea at bounding box center [485, 462] width 448 height 16
type textarea "1 and 2 and"
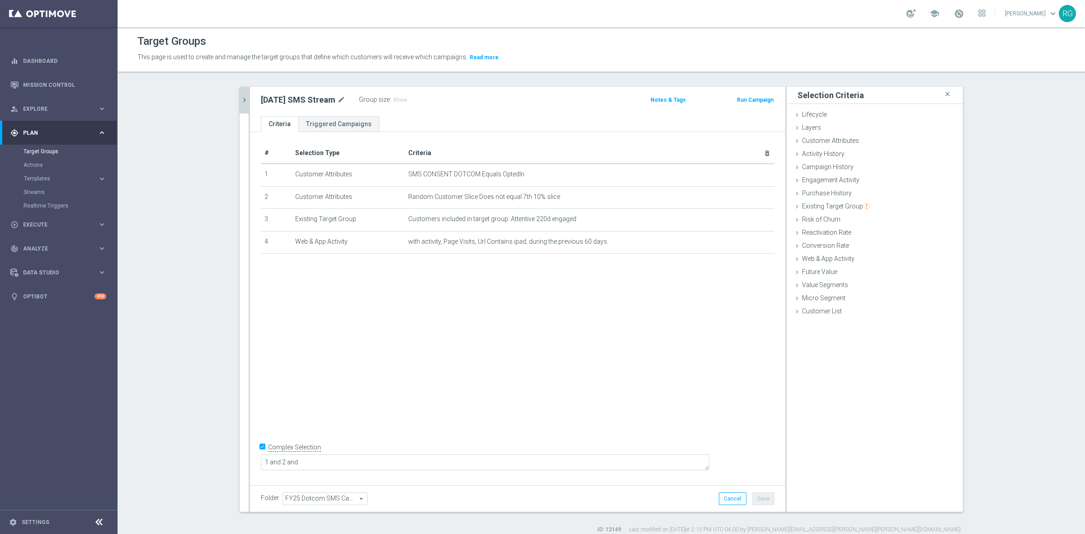
click at [460, 376] on div "# Selection Type Criteria delete_forever 1 Customer Attributes SMS CONSENT DOTC…" at bounding box center [517, 306] width 535 height 349
click at [261, 451] on input "Complex Selection" at bounding box center [264, 447] width 6 height 13
checkbox input "false"
click at [795, 141] on icon at bounding box center [796, 140] width 7 height 7
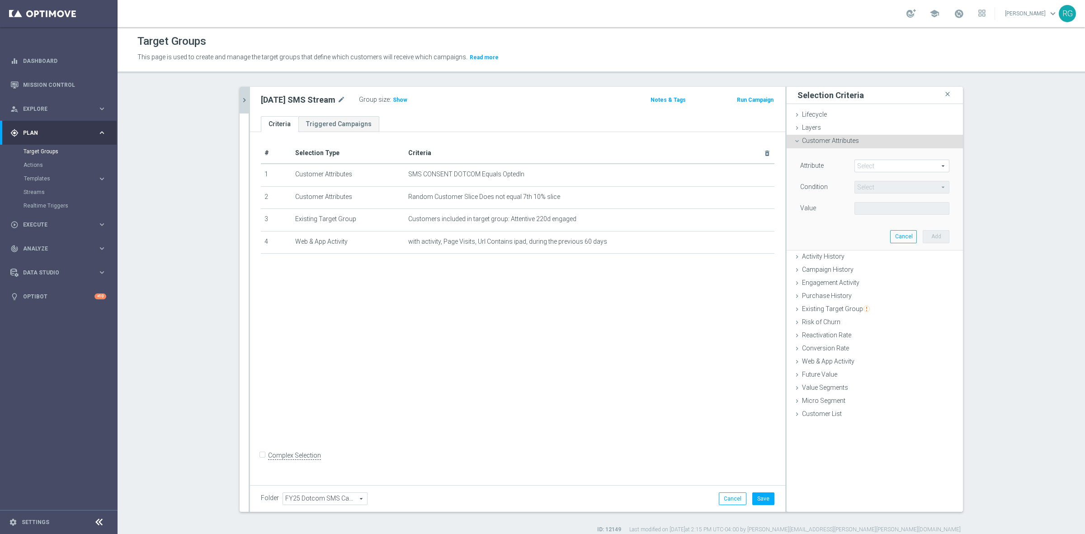
click at [843, 165] on span at bounding box center [902, 166] width 94 height 12
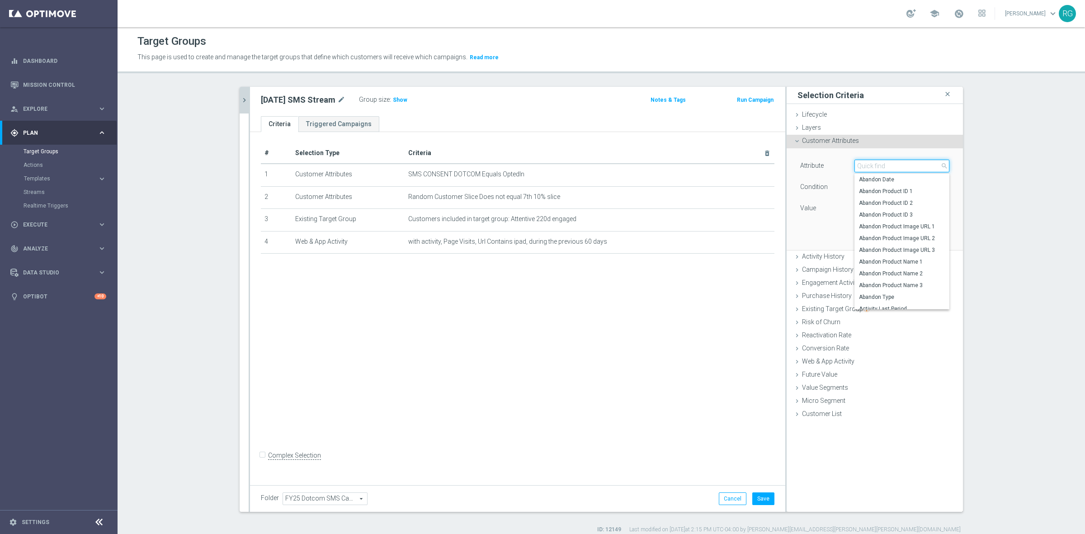
click at [843, 165] on input "search" at bounding box center [901, 166] width 95 height 13
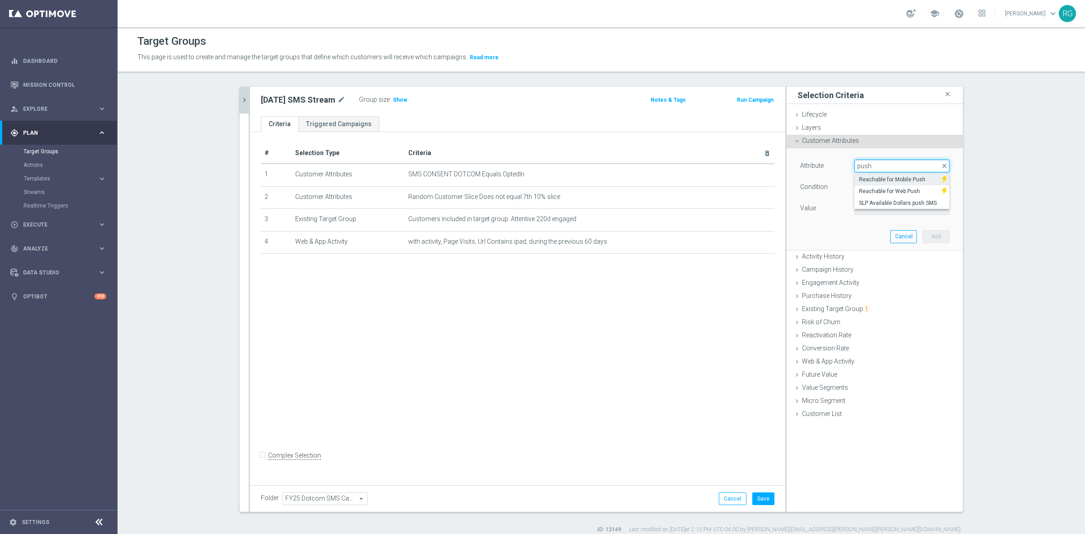
type input "push"
click at [843, 175] on label "Reachable for Mobile Push" at bounding box center [897, 180] width 87 height 12
type input "Reachable for Mobile Push"
type input "Equals"
click at [843, 208] on span at bounding box center [902, 208] width 94 height 12
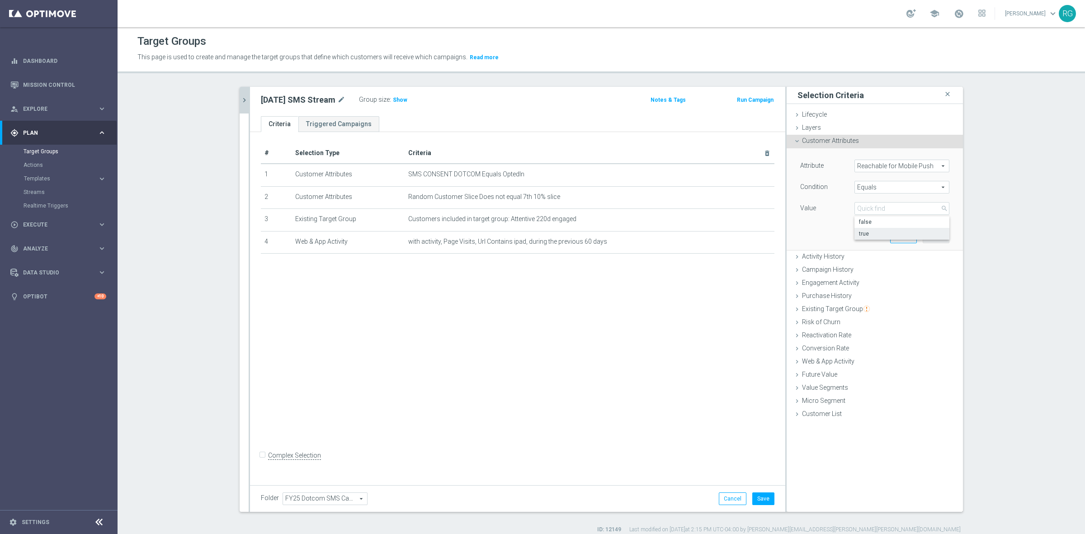
click at [843, 233] on span "true" at bounding box center [902, 233] width 86 height 7
type input "true"
click at [843, 233] on button "Add" at bounding box center [935, 236] width 27 height 13
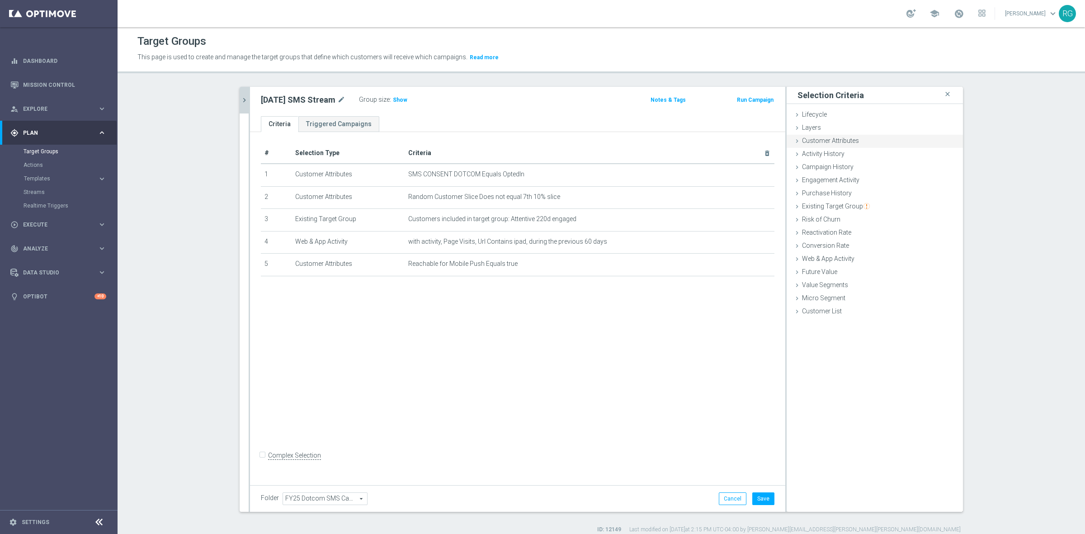
click at [793, 141] on icon at bounding box center [796, 140] width 7 height 7
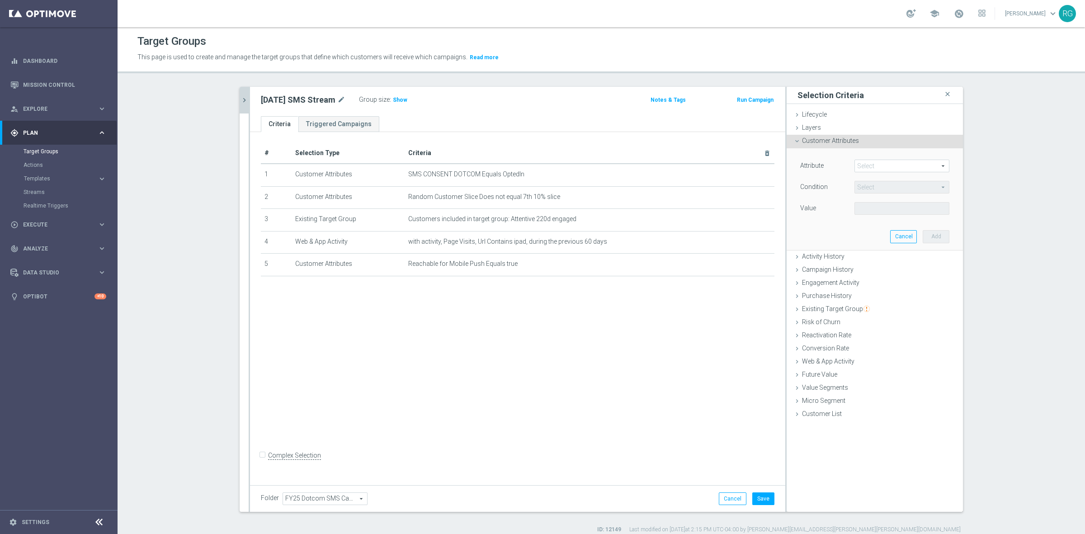
click at [843, 168] on span at bounding box center [902, 166] width 94 height 12
click at [843, 165] on span at bounding box center [902, 166] width 94 height 12
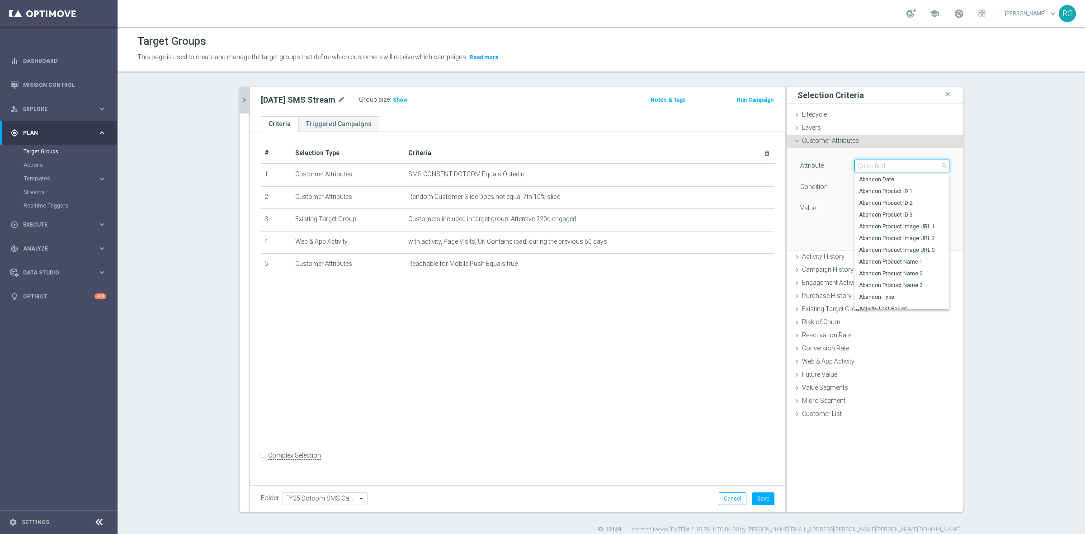
click at [843, 165] on input "search" at bounding box center [901, 166] width 95 height 13
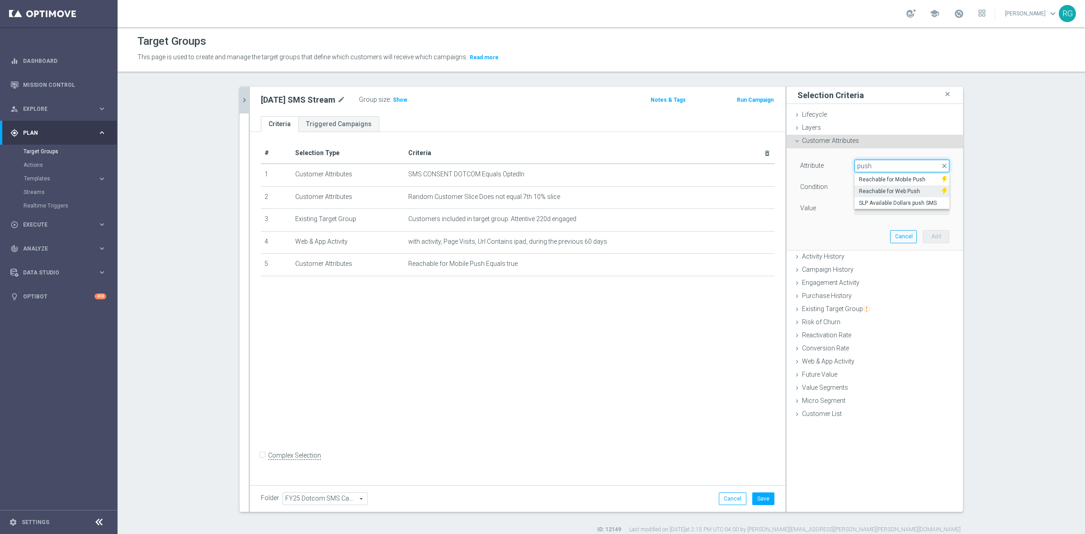
type input "push"
click at [843, 188] on span "Reachable for Web Push" at bounding box center [898, 191] width 78 height 7
type input "Reachable for Web Push"
type input "Equals"
click at [843, 208] on span at bounding box center [902, 208] width 94 height 12
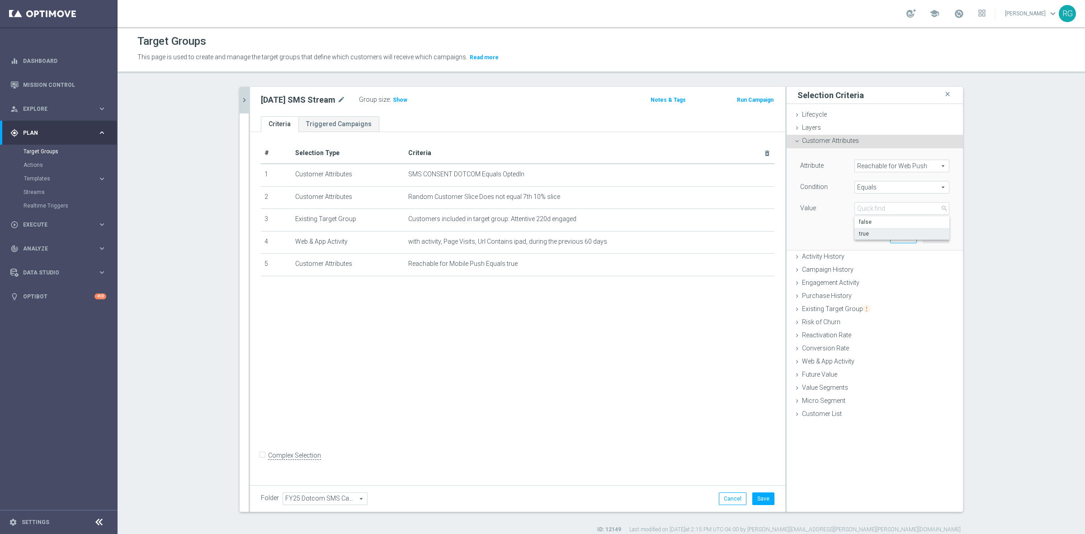
click at [843, 234] on span "true" at bounding box center [902, 233] width 86 height 7
type input "true"
click at [843, 237] on button "Add" at bounding box center [935, 236] width 27 height 13
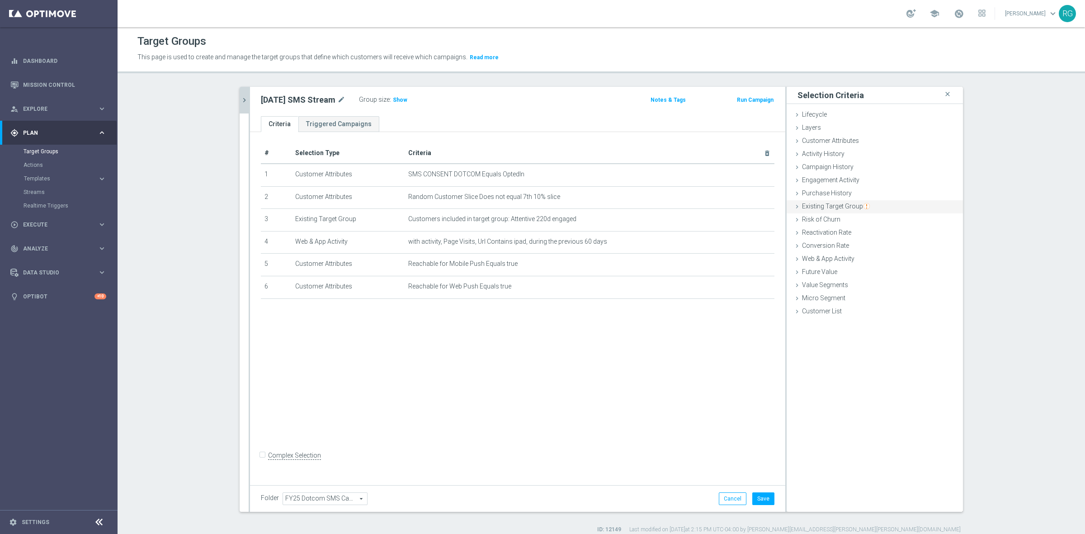
click at [795, 181] on icon at bounding box center [796, 180] width 7 height 7
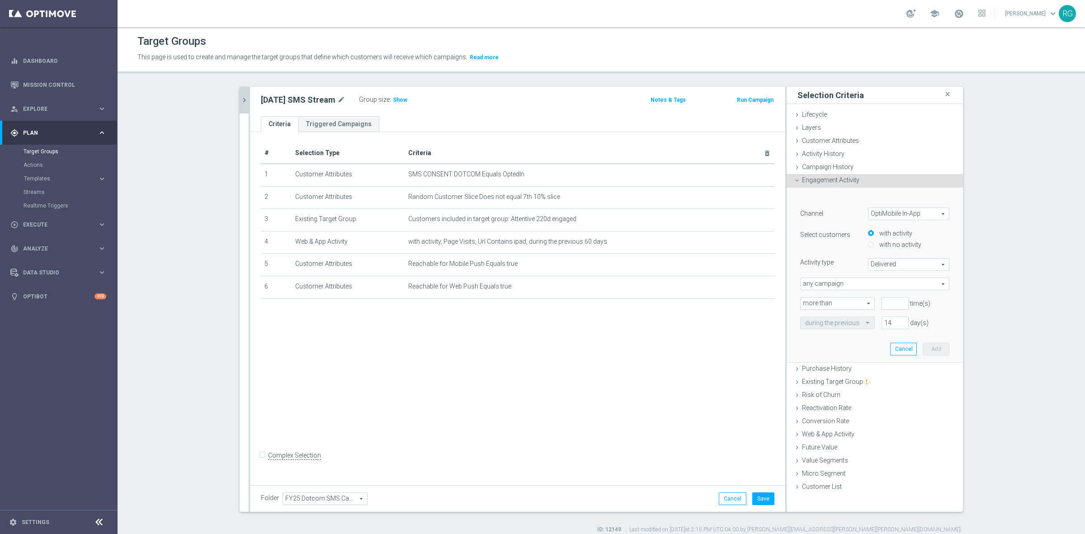
click at [843, 215] on span "OptiMobile In-App" at bounding box center [908, 214] width 80 height 12
click at [843, 250] on span "OptiMobile Push" at bounding box center [908, 250] width 71 height 7
type input "OptiMobile Push"
click at [843, 267] on span "Bounced" at bounding box center [908, 265] width 80 height 12
click at [843, 297] on span "Opened" at bounding box center [908, 300] width 71 height 7
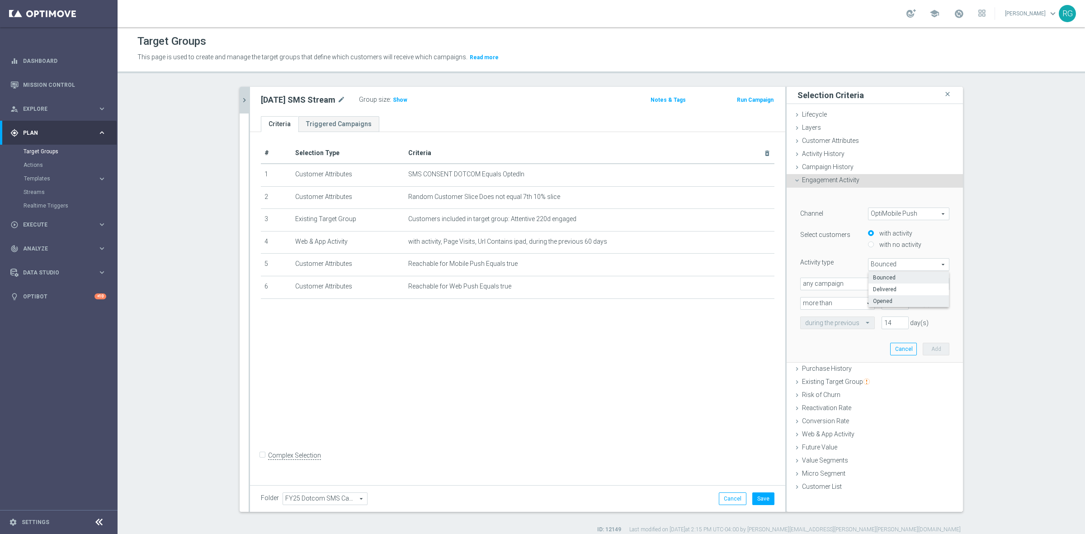
type input "Opened"
click at [843, 303] on input "number" at bounding box center [894, 303] width 27 height 13
type input "0"
drag, startPoint x: 886, startPoint y: 324, endPoint x: 841, endPoint y: 316, distance: 45.9
click at [841, 316] on div "during the previous 14 day(s)" at bounding box center [874, 322] width 163 height 13
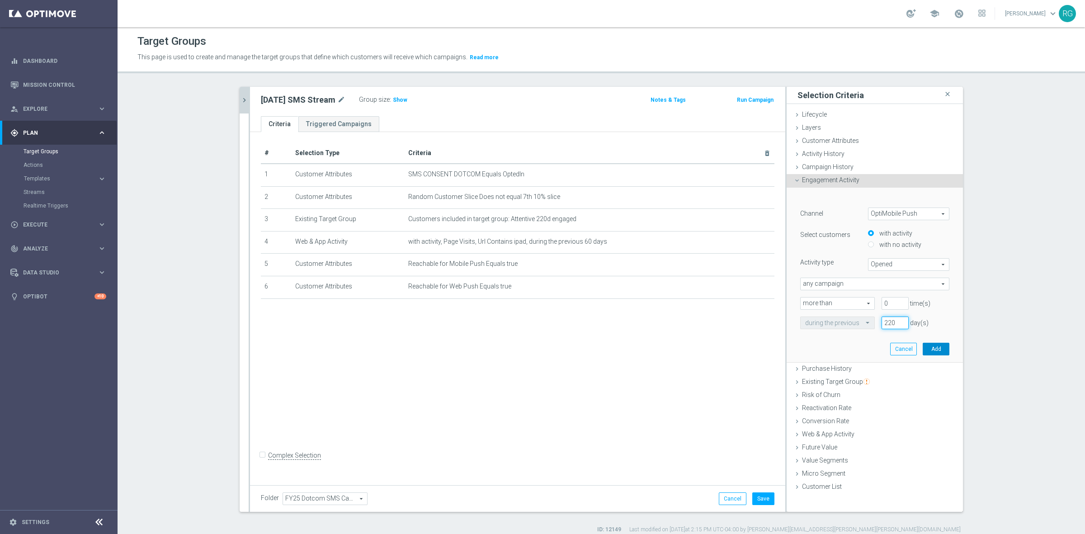
type input "220"
click at [843, 348] on button "Add" at bounding box center [935, 349] width 27 height 13
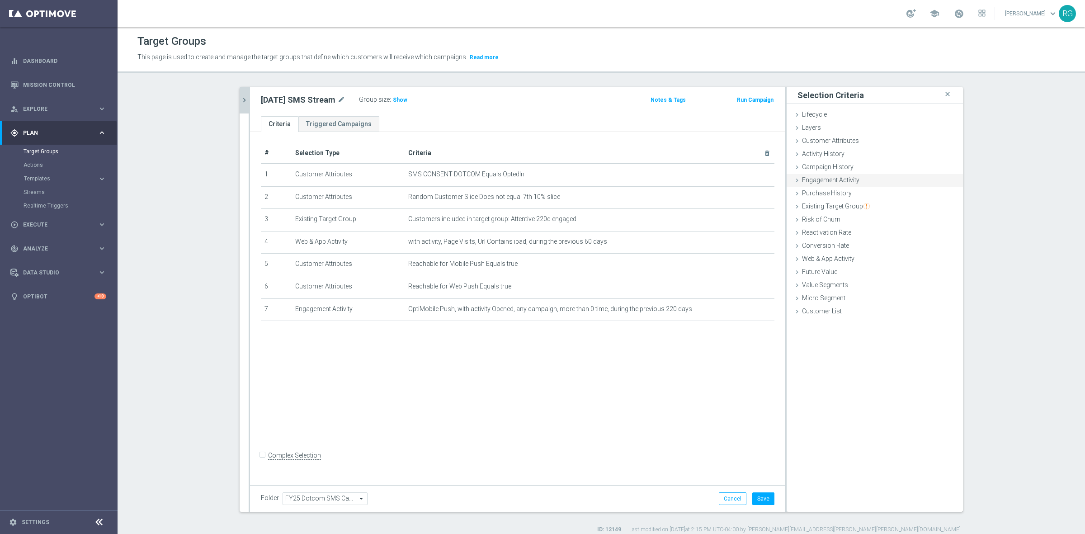
click at [792, 175] on div "Engagement Activity done selection saved" at bounding box center [874, 181] width 176 height 14
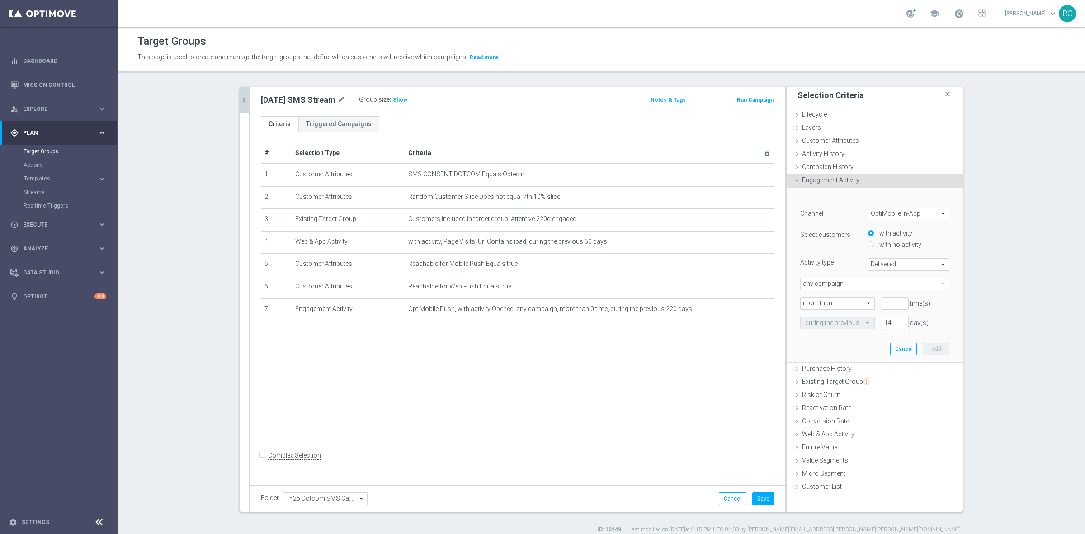
click at [843, 213] on span "OptiMobile In-App" at bounding box center [908, 214] width 80 height 12
click at [843, 214] on span "OptiMobile In-App" at bounding box center [908, 214] width 80 height 12
click at [843, 258] on label "Web Push Notifications" at bounding box center [908, 262] width 80 height 12
type input "Web Push Notifications"
click at [843, 265] on span "Bounced" at bounding box center [908, 265] width 80 height 12
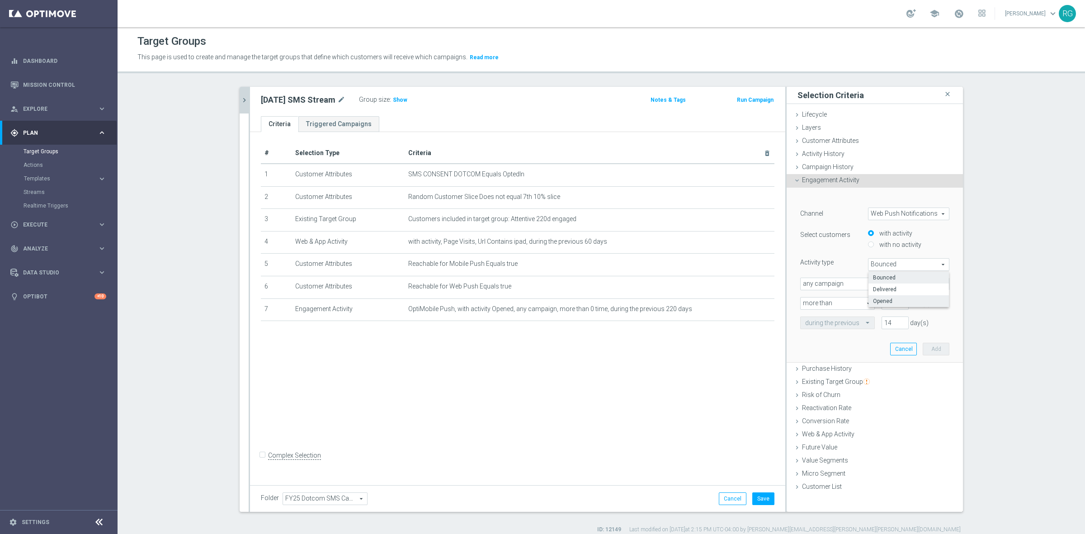
click at [843, 304] on span "Opened" at bounding box center [908, 300] width 71 height 7
type input "Opened"
click at [843, 305] on input "number" at bounding box center [894, 303] width 27 height 13
type input "0"
drag, startPoint x: 893, startPoint y: 324, endPoint x: 875, endPoint y: 322, distance: 18.1
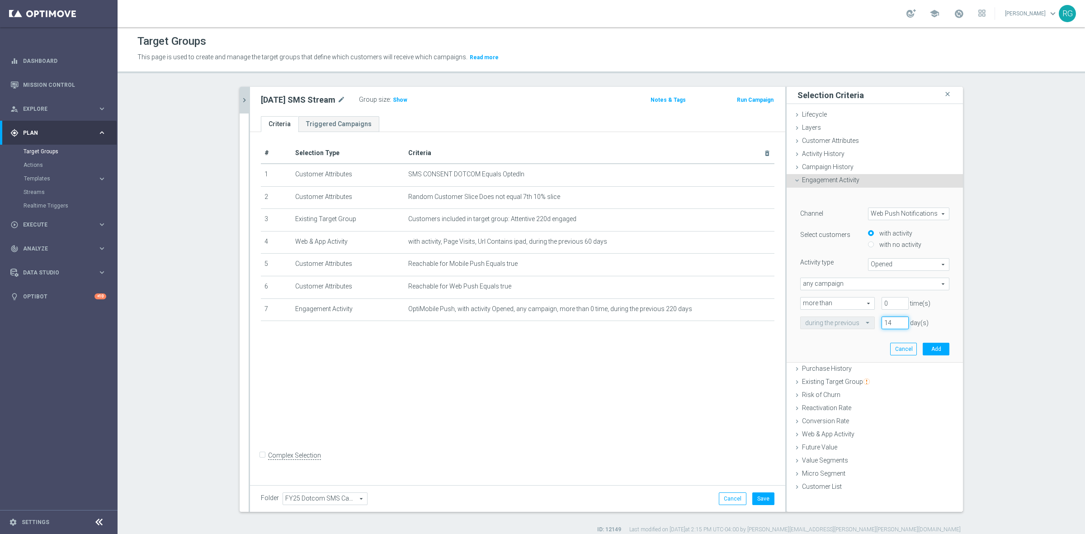
click at [843, 322] on div "14 day(s)" at bounding box center [895, 322] width 41 height 13
type input "0"
type input "220"
click at [843, 347] on button "Add" at bounding box center [935, 349] width 27 height 13
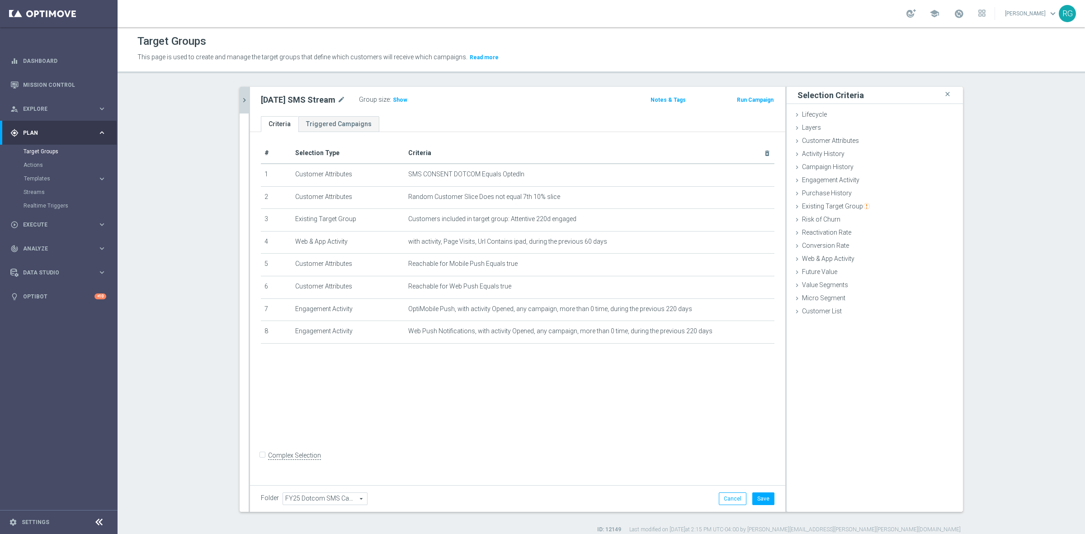
click at [261, 451] on input "Complex Selection" at bounding box center [264, 456] width 6 height 13
checkbox input "true"
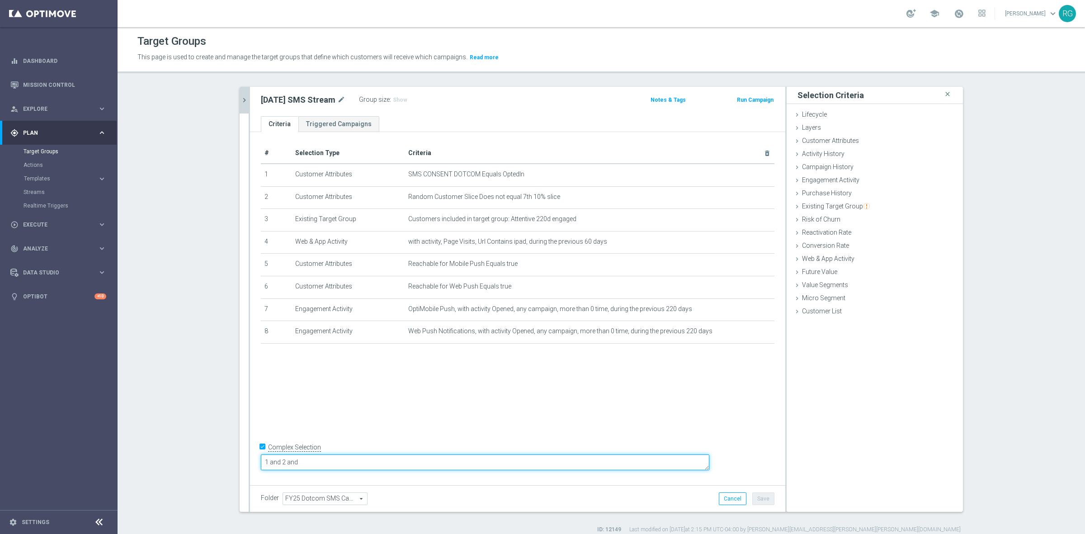
drag, startPoint x: 362, startPoint y: 458, endPoint x: 303, endPoint y: 456, distance: 58.8
click at [303, 451] on form "Complex Selection 1 and 2 and Invalid Expression" at bounding box center [517, 461] width 513 height 42
type textarea "(1 or 5 or 6) and 2 and (3 or 4 or 7 or 8)"
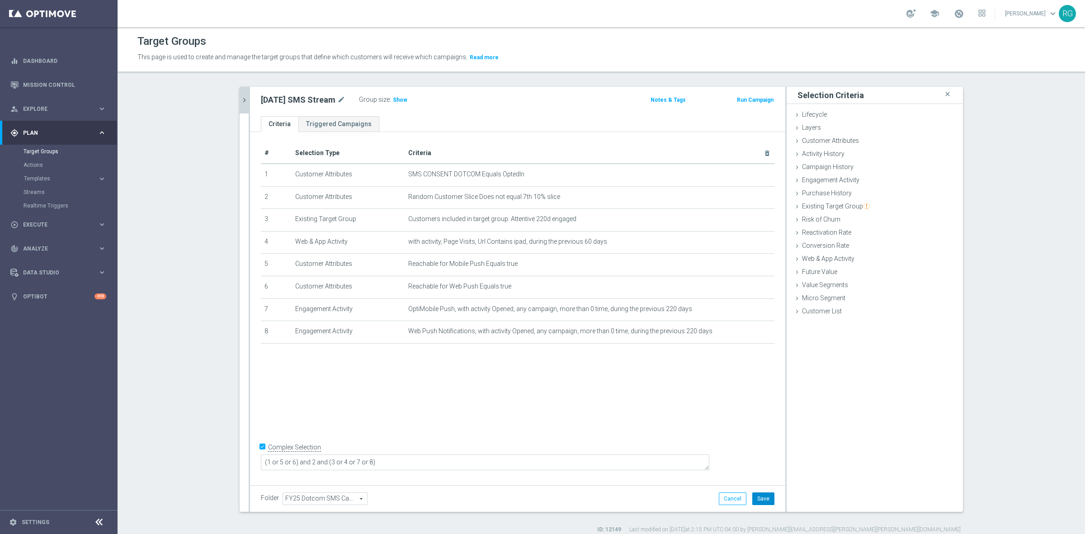
drag, startPoint x: 760, startPoint y: 497, endPoint x: 663, endPoint y: 447, distance: 108.3
click at [760, 451] on button "Save" at bounding box center [763, 498] width 22 height 13
click at [392, 95] on h3 "Show" at bounding box center [400, 100] width 16 height 10
click at [793, 259] on icon at bounding box center [796, 258] width 7 height 7
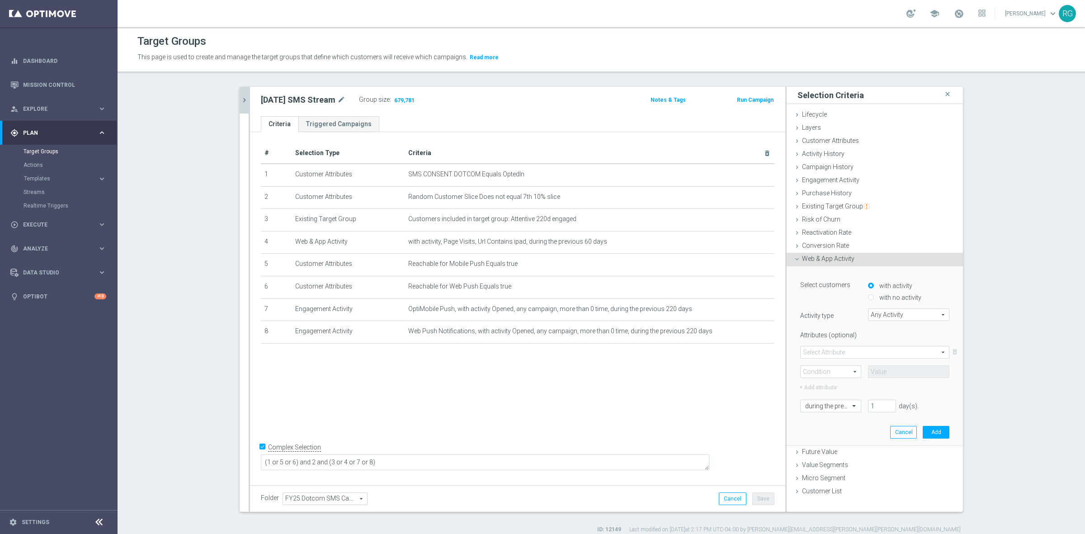
click at [843, 314] on span "Any Activity" at bounding box center [908, 315] width 80 height 12
click at [843, 335] on label "Page Visits" at bounding box center [908, 340] width 81 height 12
type input "Page Visits"
click at [843, 353] on span at bounding box center [874, 352] width 148 height 12
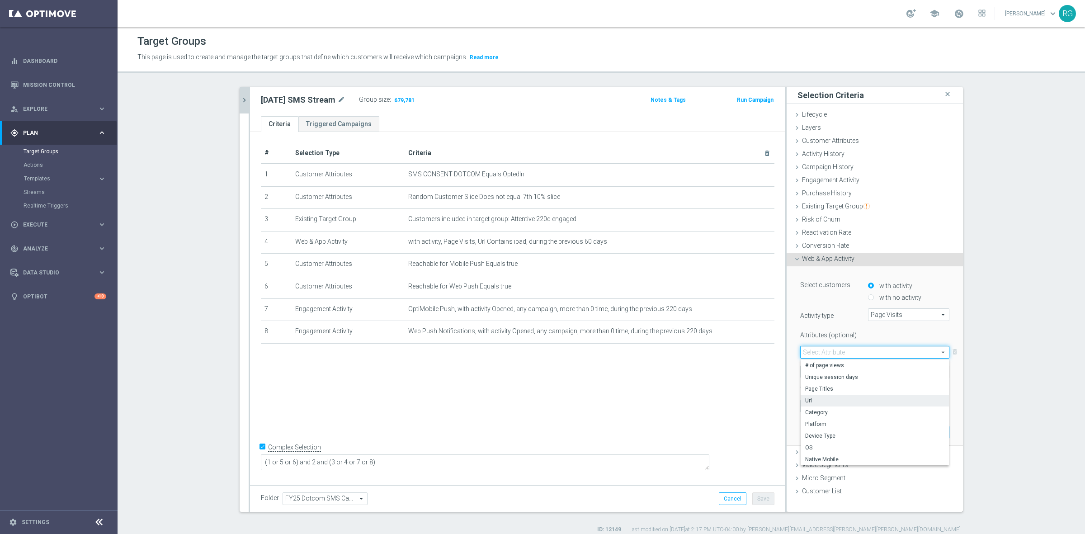
click at [836, 405] on label "Url" at bounding box center [874, 401] width 148 height 12
type input "Url"
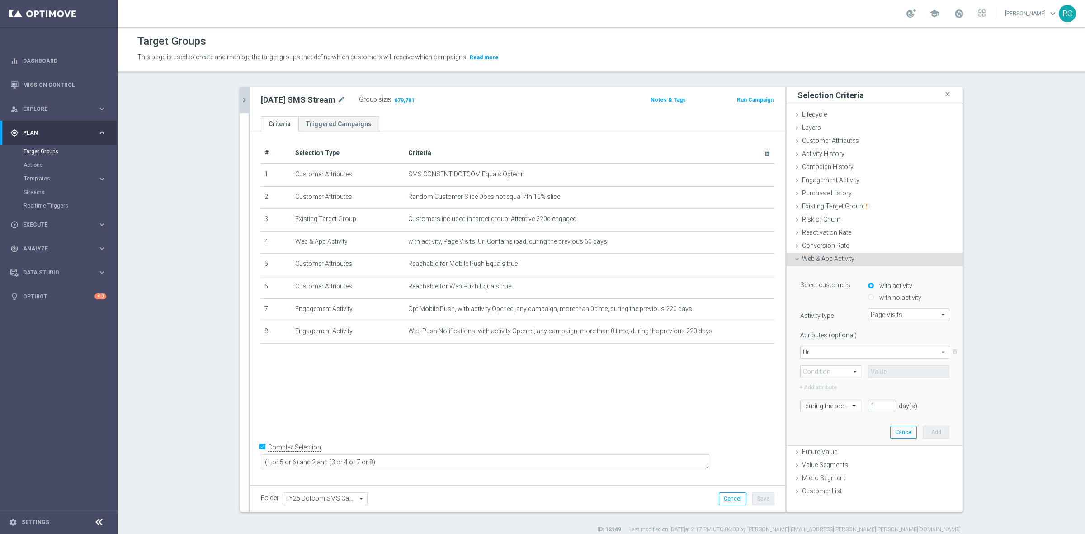
click at [804, 373] on span at bounding box center [830, 372] width 60 height 12
click at [817, 433] on span "Contains" at bounding box center [830, 431] width 51 height 7
type input "Contains"
click at [843, 374] on input "text" at bounding box center [908, 371] width 81 height 13
type input "electronics-deals"
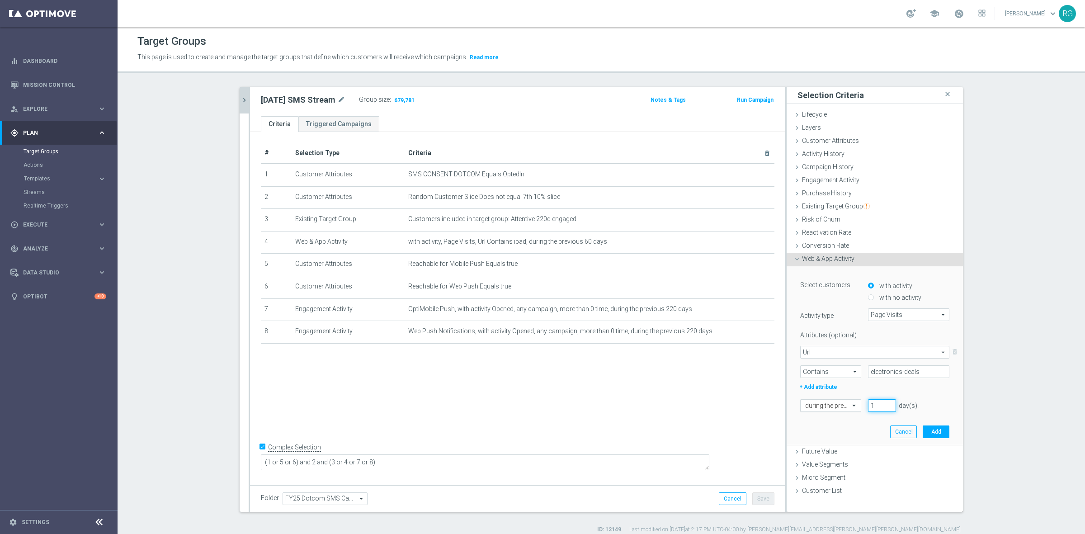
drag, startPoint x: 870, startPoint y: 407, endPoint x: 852, endPoint y: 408, distance: 17.6
click at [843, 408] on div "during the previous 1 day(s). Enter a number between 1 and 730" at bounding box center [874, 405] width 163 height 13
type input "60"
click at [843, 432] on button "Add" at bounding box center [935, 431] width 27 height 13
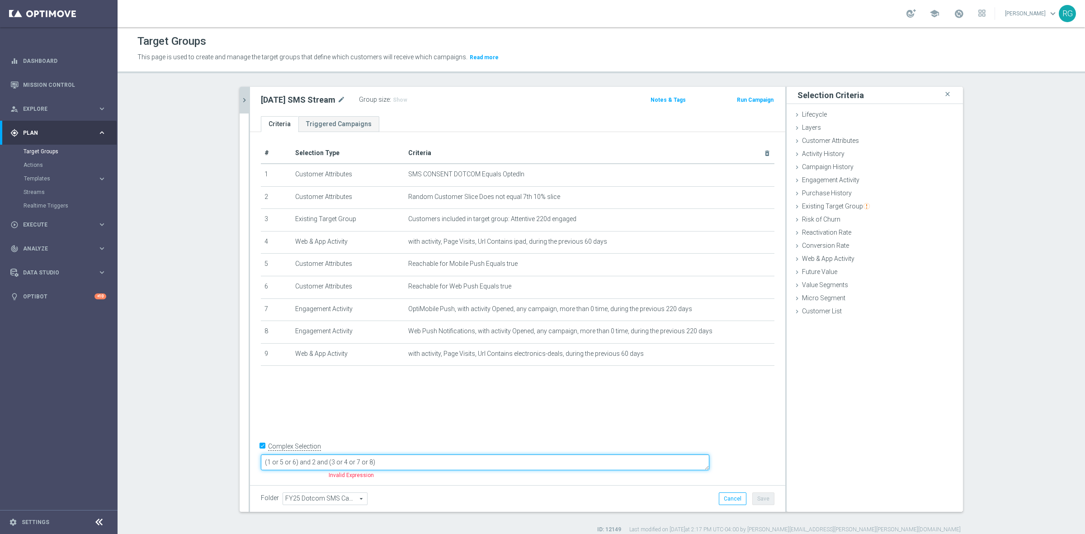
click at [428, 451] on textarea "(1 or 5 or 6) and 2 and (3 or 4 or 7 or 8)" at bounding box center [485, 462] width 448 height 16
type textarea "(1 or 5 or 6) and 2 and (3 or 4 or 7 or 8 or 9)"
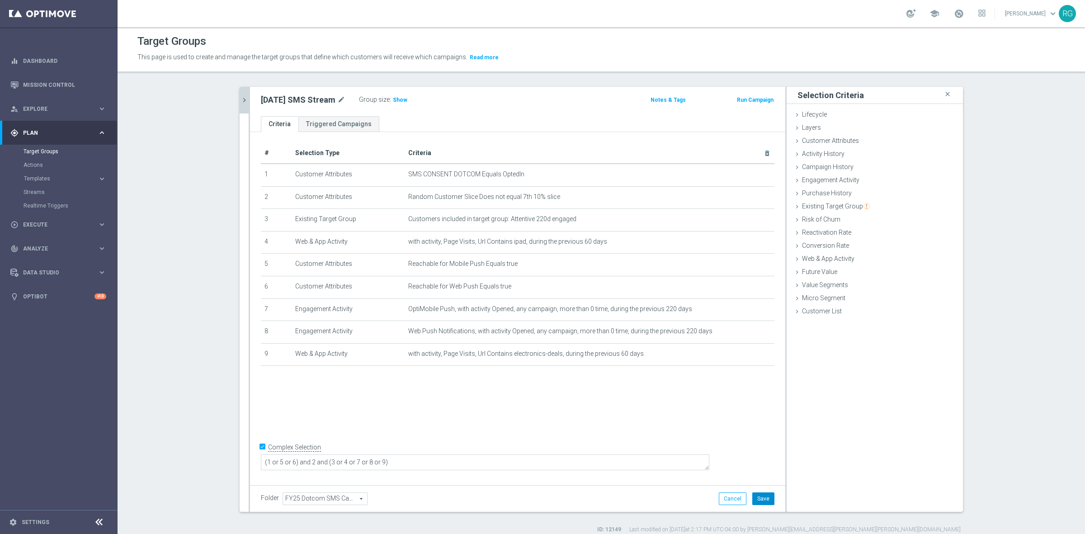
click at [752, 451] on button "Save" at bounding box center [763, 498] width 22 height 13
click at [393, 100] on span "Show" at bounding box center [400, 100] width 14 height 6
click at [337, 95] on icon "mode_edit" at bounding box center [341, 99] width 8 height 11
click at [292, 100] on input "[DATE] SMS Stream" at bounding box center [322, 100] width 122 height 13
type input "[DATE] SMS Push Stream"
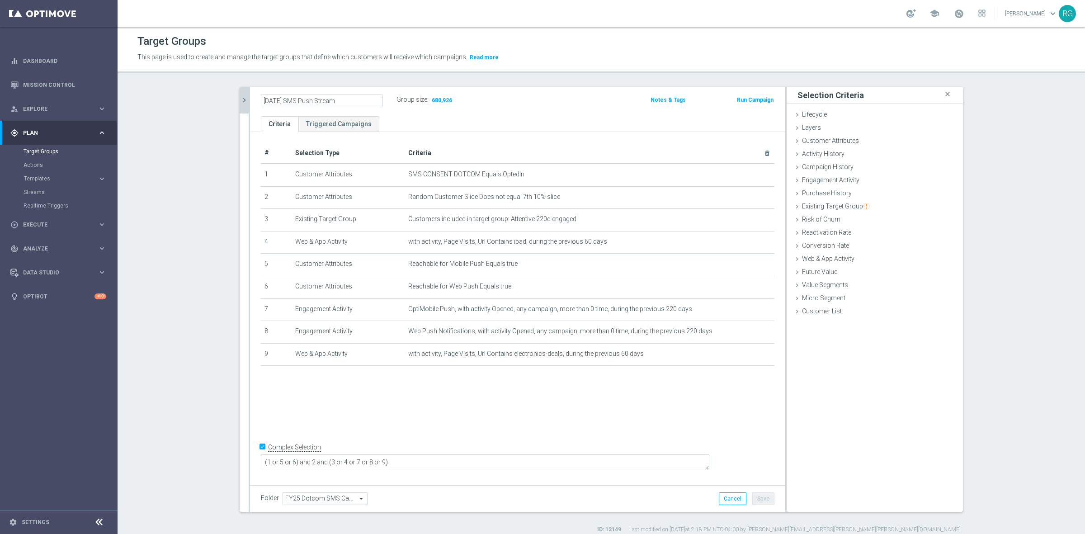
click at [511, 95] on div "[DATE] SMS Push Stream Group size : 680,926" at bounding box center [429, 101] width 351 height 14
click at [765, 451] on button "Save" at bounding box center [763, 498] width 22 height 13
click at [35, 193] on link "Streams" at bounding box center [59, 191] width 71 height 7
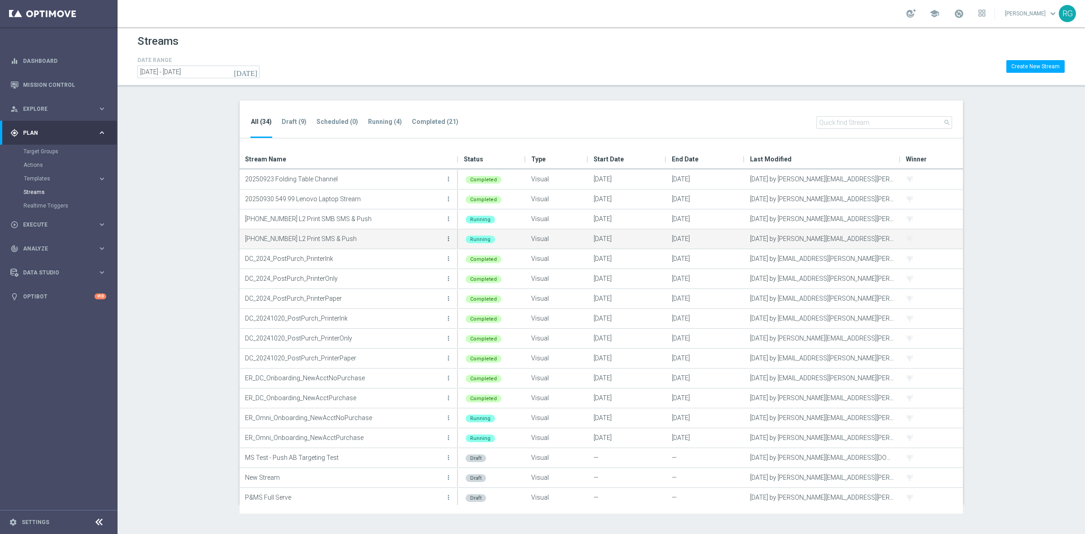
click at [448, 240] on icon "more_vert" at bounding box center [448, 238] width 7 height 7
click at [401, 305] on span "Duplicate" at bounding box center [397, 303] width 24 height 6
click at [448, 256] on icon "more_vert" at bounding box center [448, 258] width 7 height 7
click at [405, 263] on div "create Edit" at bounding box center [407, 268] width 72 height 13
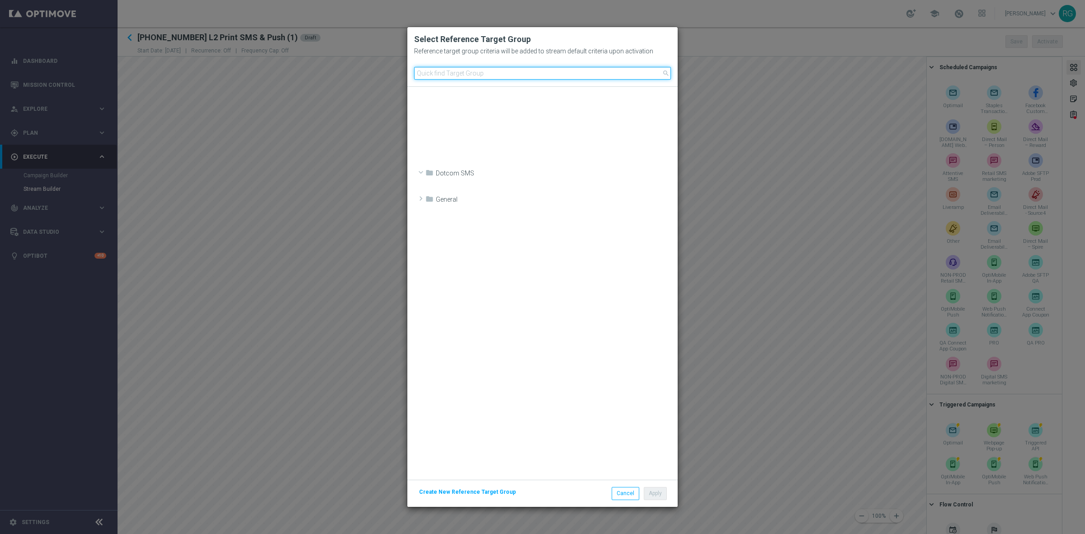
scroll to position [367, 0]
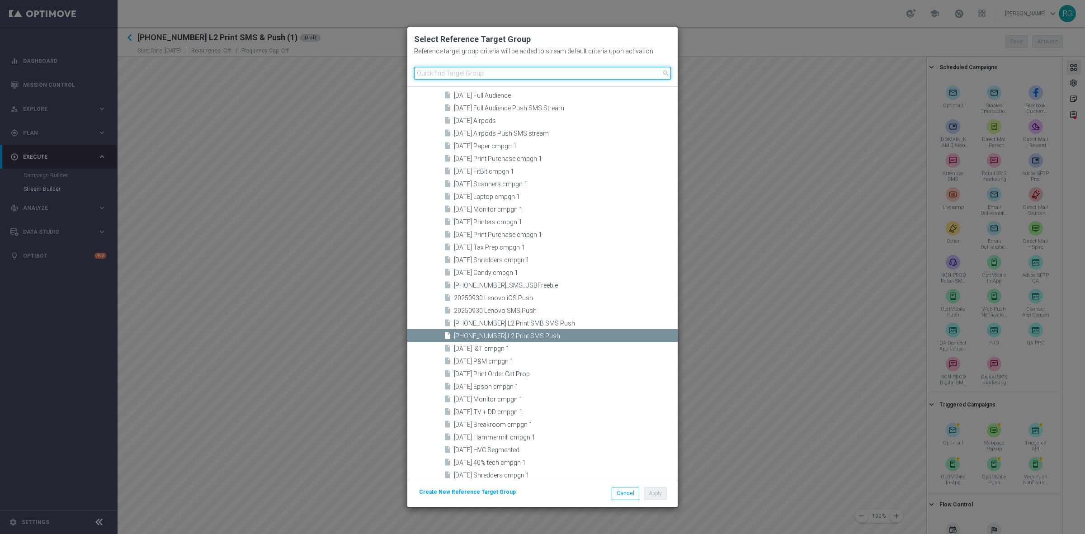
click at [481, 73] on input at bounding box center [542, 73] width 257 height 13
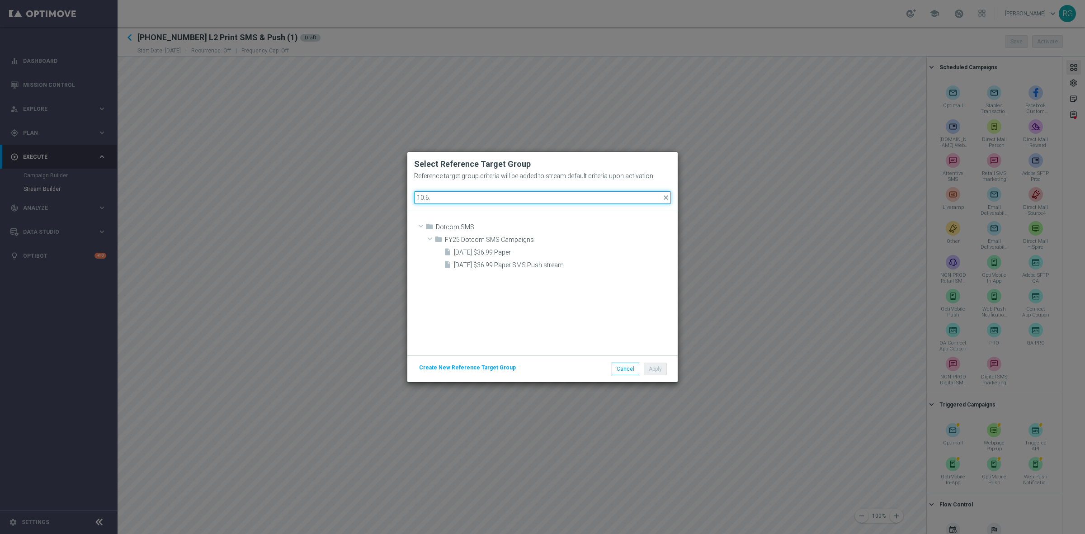
scroll to position [0, 0]
type input "[DATE]"
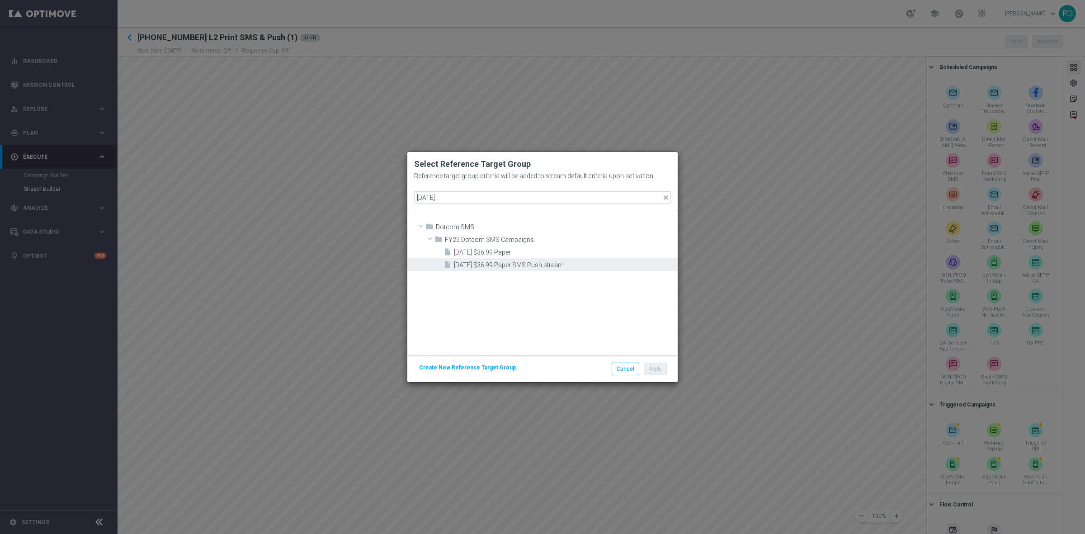
click at [541, 263] on span "[DATE] $36.99 Paper SMS Push stream" at bounding box center [564, 265] width 221 height 8
click at [658, 369] on button "Apply" at bounding box center [655, 368] width 23 height 13
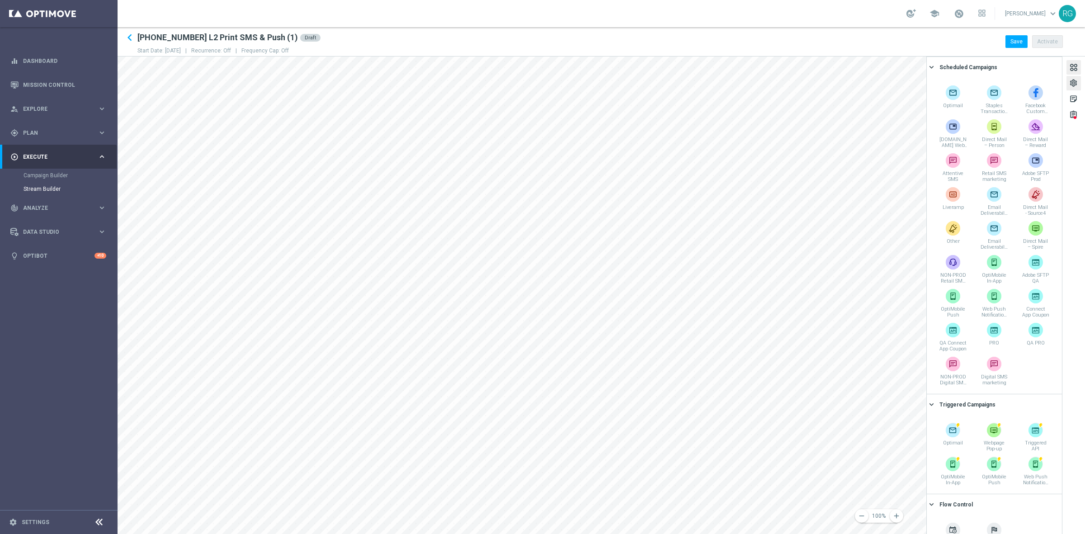
click at [843, 82] on div "settings" at bounding box center [1073, 85] width 9 height 12
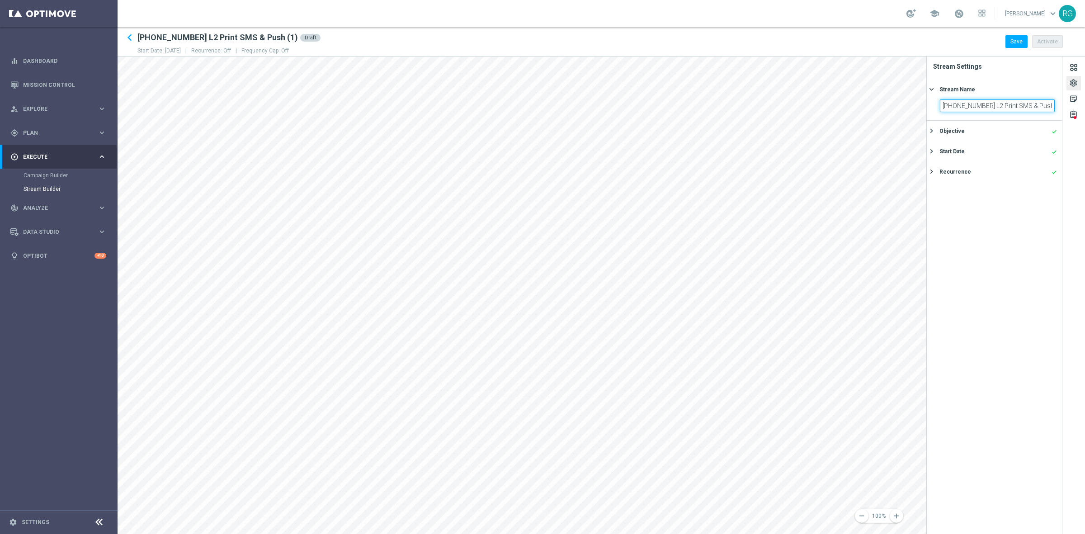
click at [843, 106] on input "[PHONE_NUMBER] L2 Print SMS & Push (1)" at bounding box center [997, 105] width 115 height 13
drag, startPoint x: 992, startPoint y: 107, endPoint x: 973, endPoint y: 107, distance: 19.4
click at [843, 107] on input "[PHONE_NUMBER] L2 Print SMS & Push (1)" at bounding box center [997, 105] width 115 height 13
click at [843, 104] on input "20251006 Paper SMS & Push (1)" at bounding box center [997, 105] width 115 height 13
type input "20251006 Paper SMS & Push"
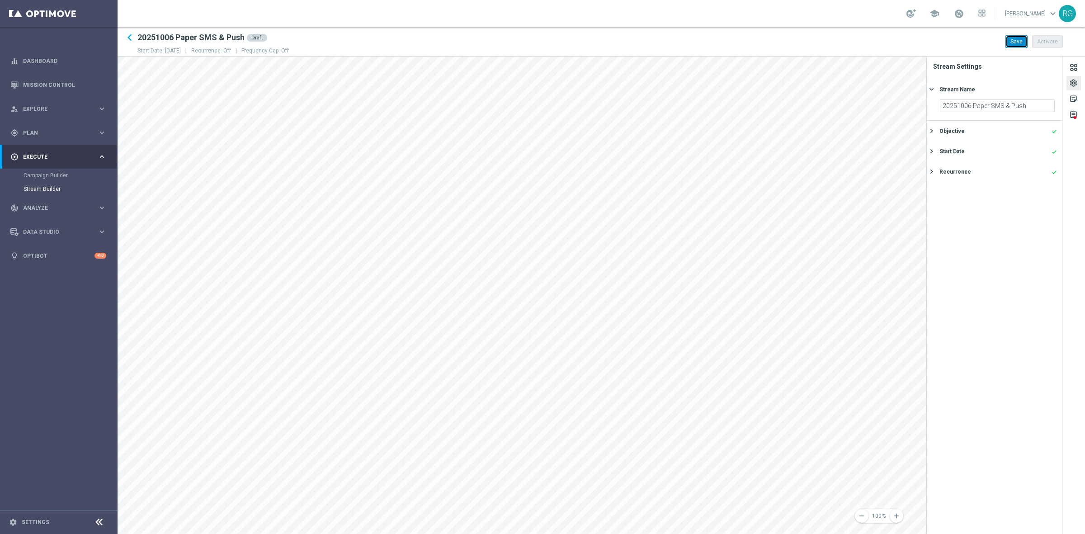
click at [843, 36] on button "Save" at bounding box center [1016, 41] width 22 height 13
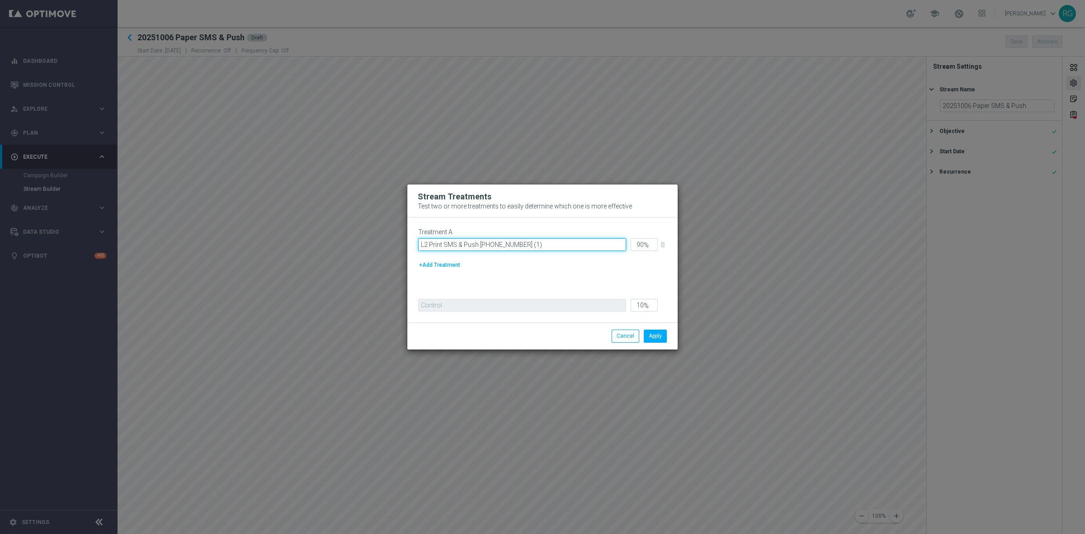
drag, startPoint x: 443, startPoint y: 244, endPoint x: 391, endPoint y: 246, distance: 52.0
click at [391, 246] on modal-container "Stream Treatments Test two or more treatments to easily determine which one is …" at bounding box center [542, 267] width 1085 height 534
click at [500, 247] on input "Paper SMS & Push [PHONE_NUMBER] (1)" at bounding box center [522, 244] width 208 height 13
type input "Paper SMS & Push [PHONE_NUMBER]"
click at [658, 336] on button "Apply" at bounding box center [655, 335] width 23 height 13
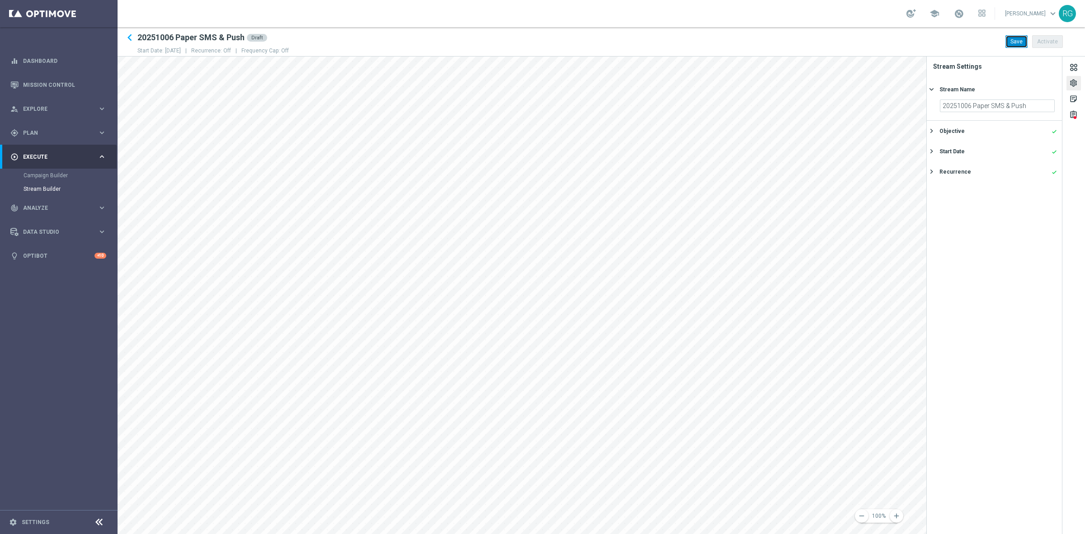
click at [843, 37] on button "Save" at bounding box center [1016, 41] width 22 height 13
click at [843, 114] on div "assignment" at bounding box center [1073, 116] width 9 height 12
click at [843, 99] on div "Mandatory field is incomplete" at bounding box center [979, 99] width 77 height 8
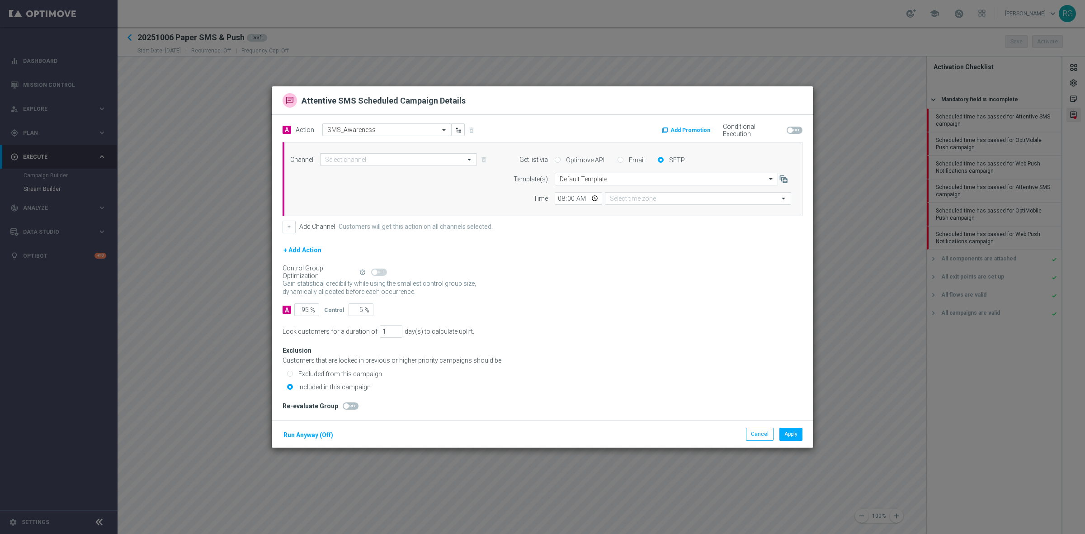
type input "Attentive SMS"
click at [752, 427] on div "Cancel Apply Run Anyway (Off)" at bounding box center [542, 433] width 541 height 27
click at [754, 430] on button "Cancel" at bounding box center [760, 434] width 28 height 13
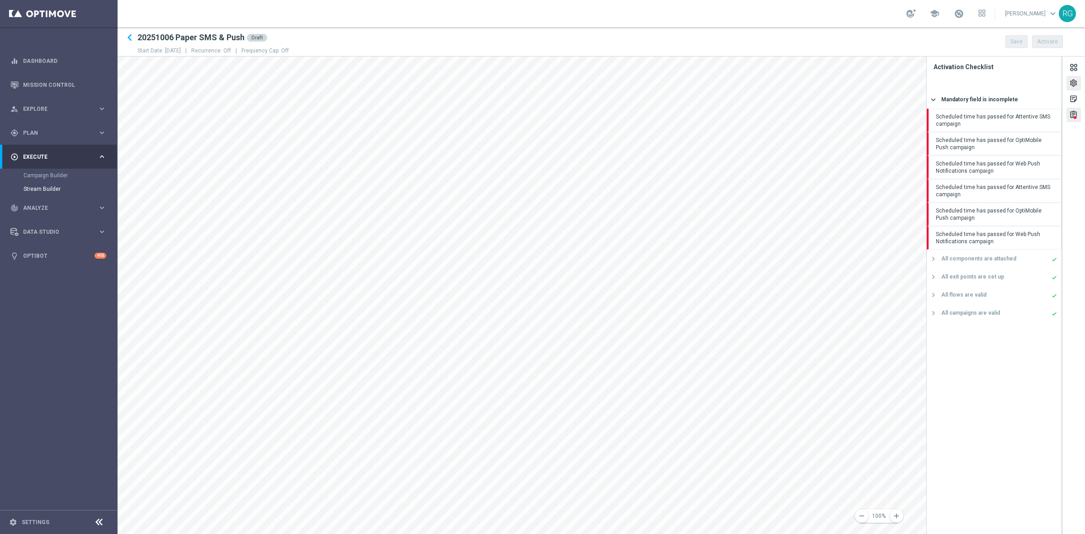
click at [843, 80] on div "settings" at bounding box center [1073, 85] width 9 height 12
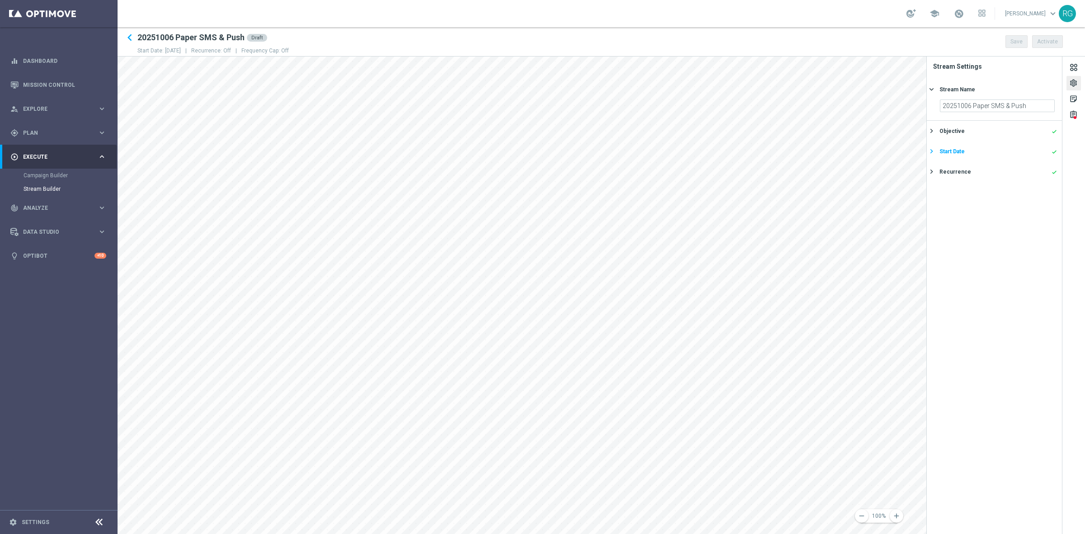
click at [843, 147] on div "Start Date" at bounding box center [951, 151] width 25 height 8
click at [843, 147] on icon "[DATE]" at bounding box center [1041, 145] width 27 height 10
click at [843, 211] on span "6" at bounding box center [934, 211] width 14 height 14
type input "[DATE]"
click at [843, 42] on button "Save" at bounding box center [1016, 41] width 22 height 13
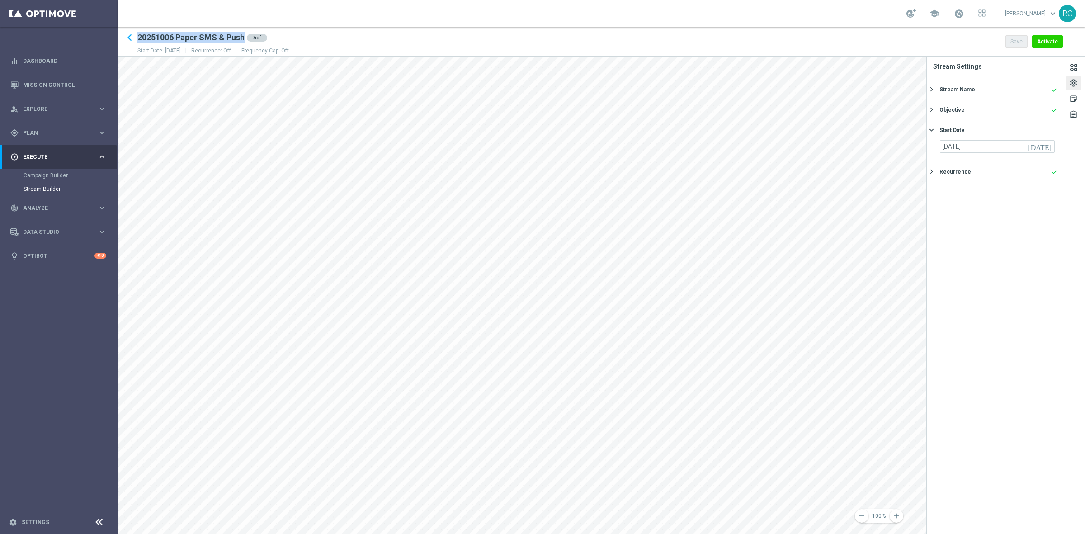
drag, startPoint x: 138, startPoint y: 37, endPoint x: 243, endPoint y: 33, distance: 105.4
click at [243, 33] on h2 "20251006 Paper SMS & Push" at bounding box center [190, 37] width 107 height 11
copy h2 "20251006 Paper SMS & Push"
click at [478, 20] on div "school [PERSON_NAME] keyboard_arrow_down RG" at bounding box center [601, 13] width 967 height 27
click at [480, 39] on div "keyboard_arrow_left 20251006 Paper SMS & Push Draft Start Date: [DATE] | Recurr…" at bounding box center [601, 42] width 967 height 22
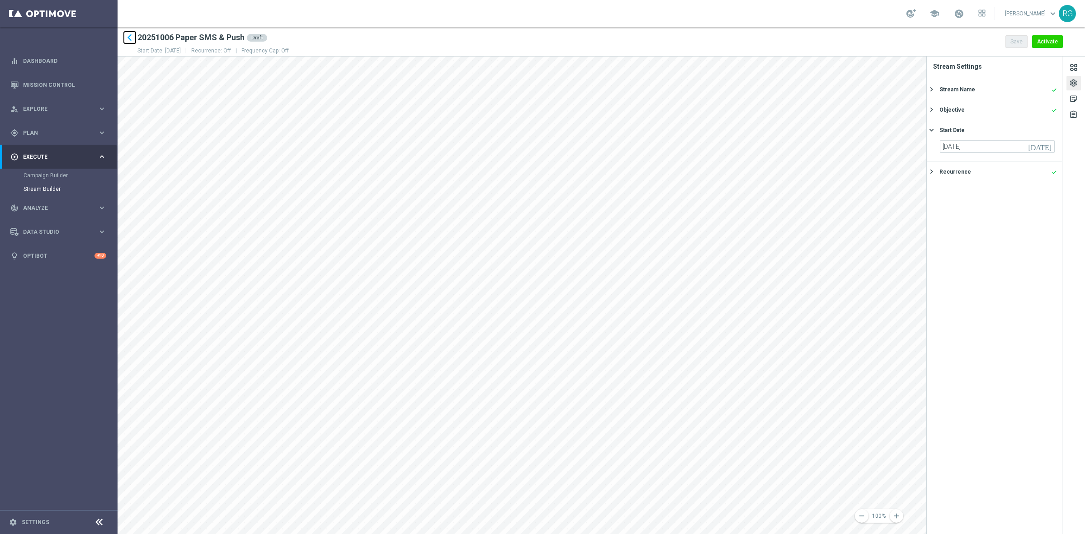
click at [127, 35] on icon "keyboard_arrow_left" at bounding box center [130, 38] width 14 height 14
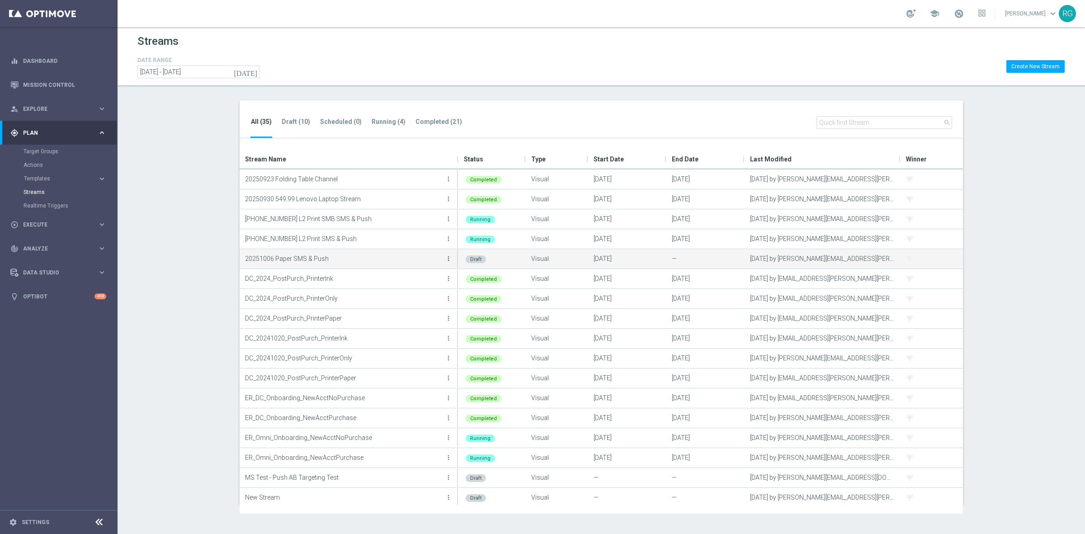
click at [448, 260] on icon "more_vert" at bounding box center [448, 258] width 7 height 7
click at [418, 291] on div "Duplicate" at bounding box center [412, 294] width 55 height 6
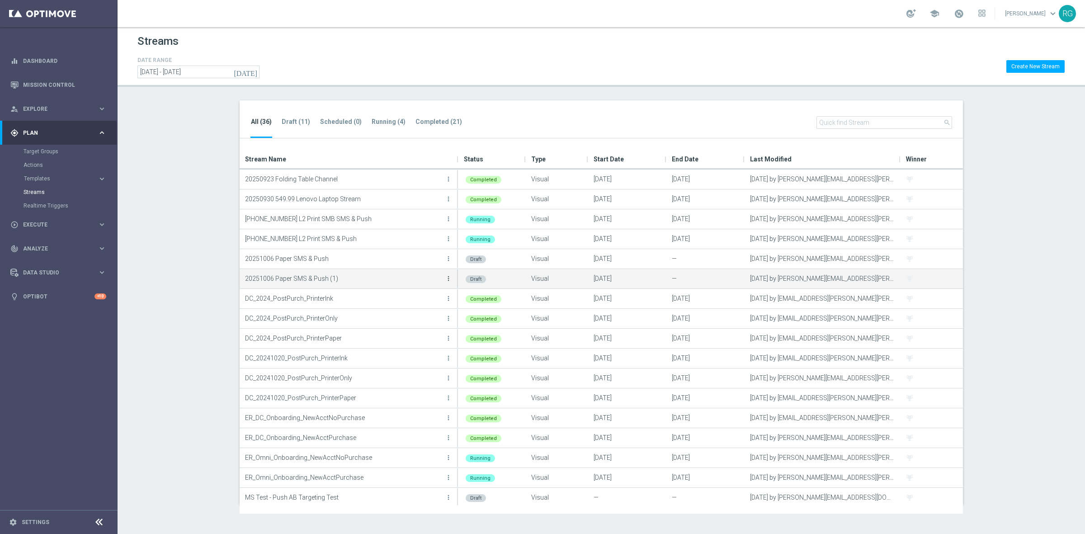
click at [448, 278] on icon "more_vert" at bounding box center [448, 278] width 7 height 7
click at [418, 287] on div "Edit" at bounding box center [412, 288] width 55 height 6
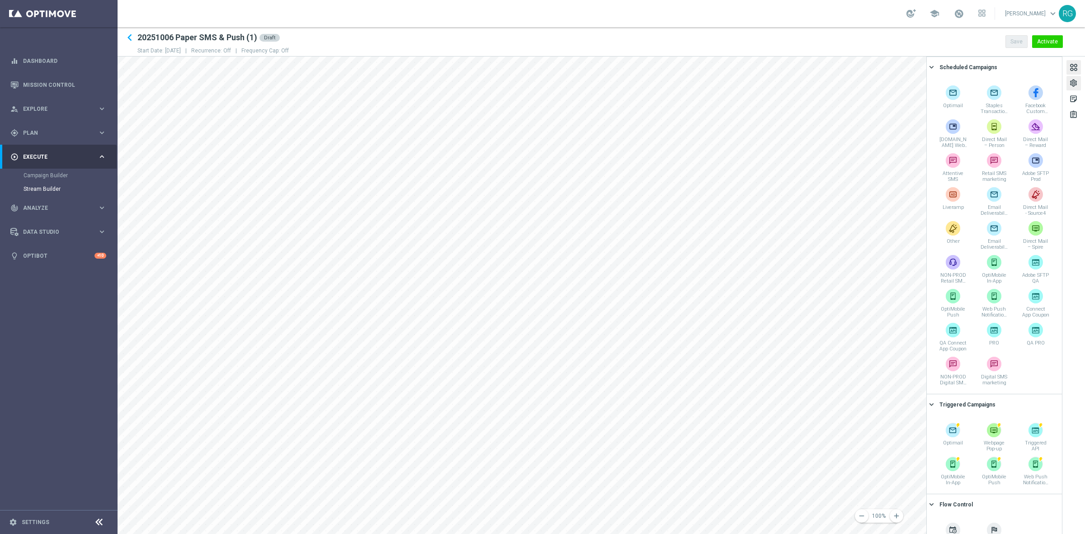
click at [843, 82] on div "settings" at bounding box center [1073, 85] width 9 height 12
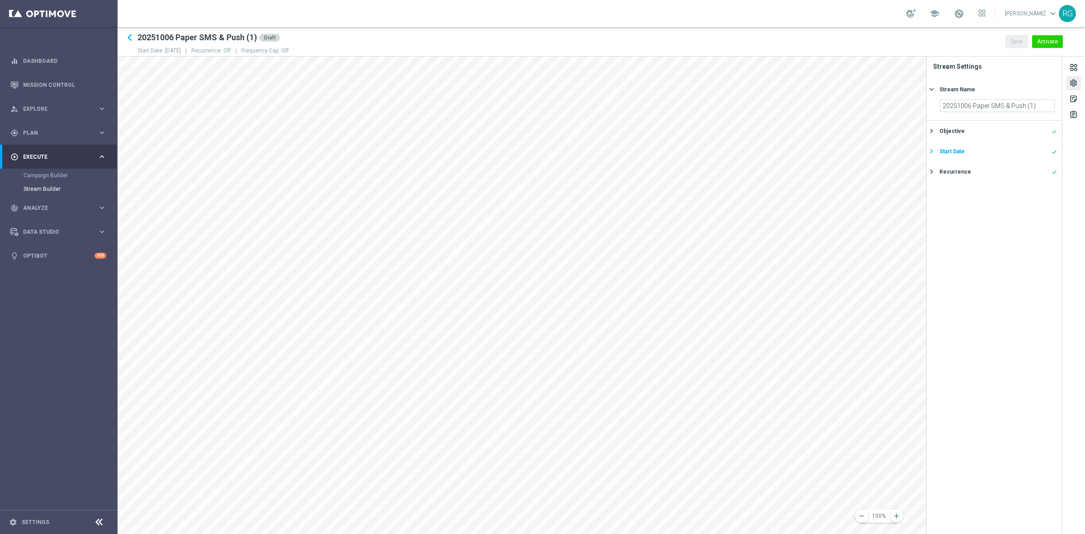
click at [843, 149] on div "Start Date" at bounding box center [951, 151] width 25 height 8
click at [843, 143] on icon "[DATE]" at bounding box center [1041, 145] width 27 height 10
click at [843, 206] on span "7" at bounding box center [951, 211] width 14 height 14
type input "[DATE]"
click at [843, 37] on button "Save" at bounding box center [1016, 41] width 22 height 13
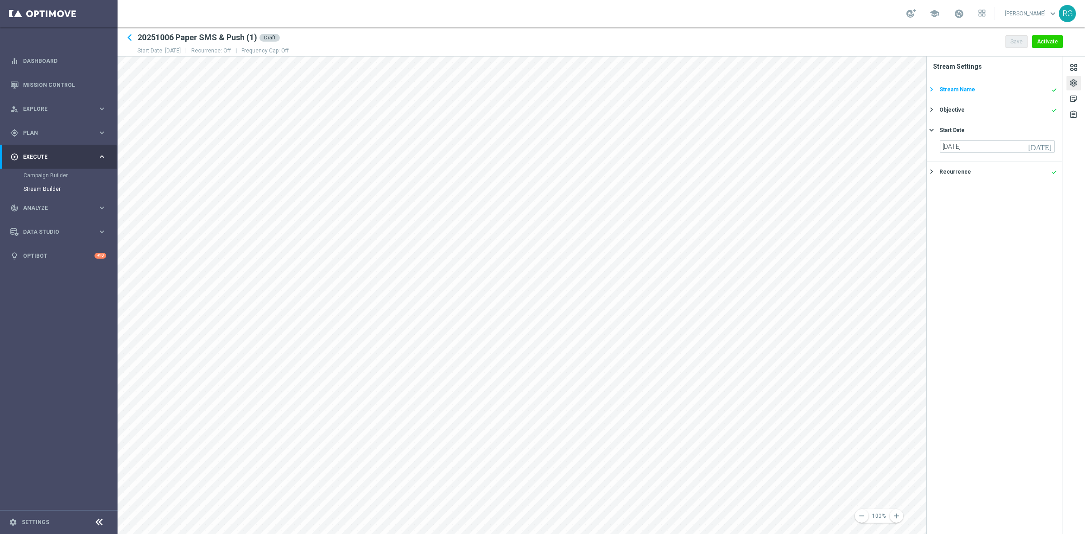
click at [843, 89] on icon "keyboard_arrow_right" at bounding box center [931, 89] width 9 height 9
click at [843, 103] on input "20251006 Paper SMS & Push (1)" at bounding box center [997, 105] width 115 height 13
click at [843, 103] on input "[PHONE_NUMBER] Ipad SMS & Push (1)" at bounding box center [997, 105] width 115 height 13
type input "[PHONE_NUMBER] Ipad SMS & Push"
click at [843, 42] on button "Save" at bounding box center [1016, 41] width 22 height 13
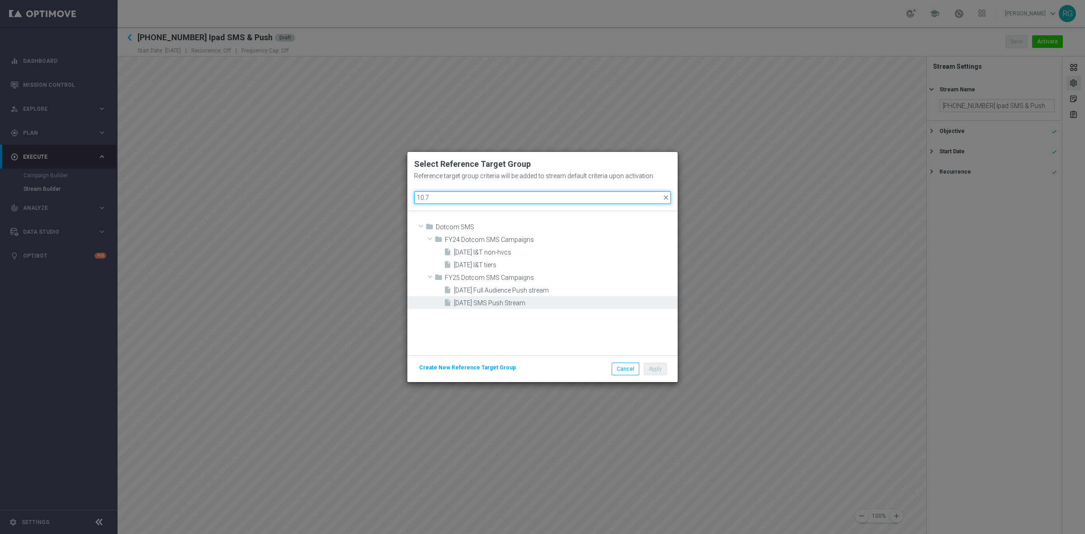
type input "10.7"
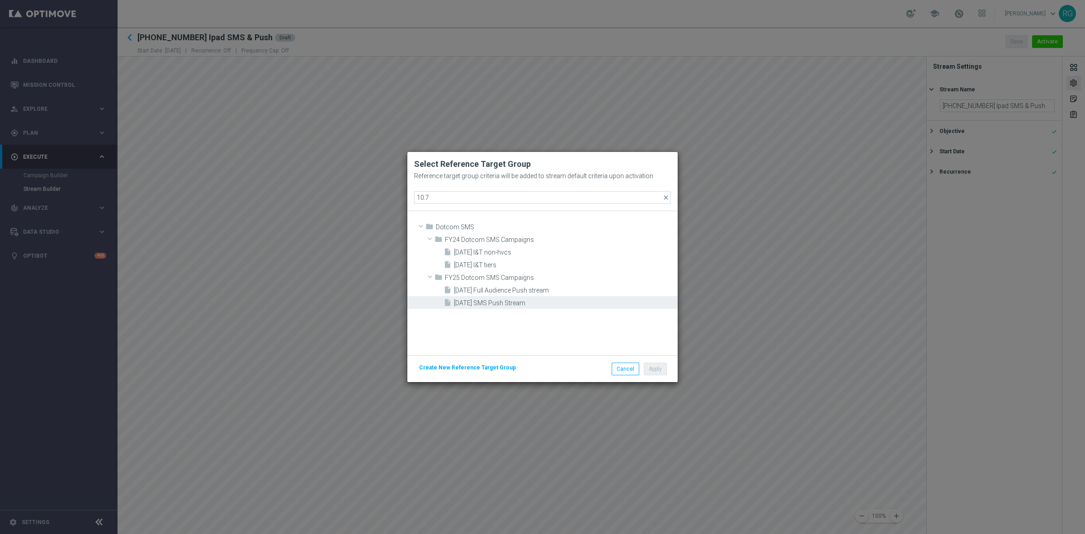
click at [511, 301] on span "[DATE] SMS Push Stream" at bounding box center [564, 303] width 221 height 8
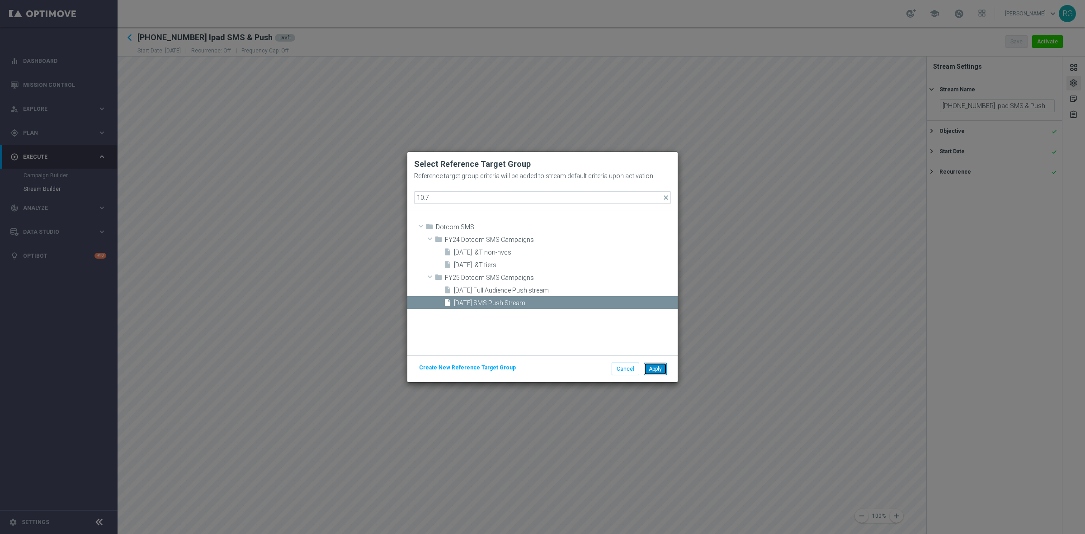
click at [661, 369] on button "Apply" at bounding box center [655, 368] width 23 height 13
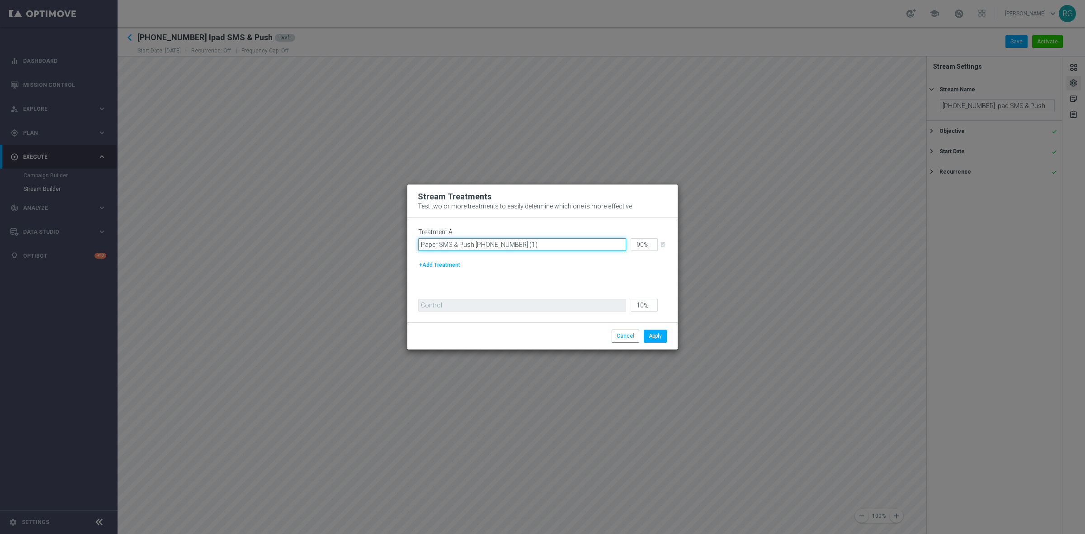
drag, startPoint x: 437, startPoint y: 245, endPoint x: 367, endPoint y: 244, distance: 69.2
click at [367, 244] on modal-container "Stream Treatments Test two or more treatments to easily determine which one is …" at bounding box center [542, 267] width 1085 height 534
click at [518, 243] on input "Ipad SMS & Push [PHONE_NUMBER] (1)" at bounding box center [522, 244] width 208 height 13
type input "Ipad SMS & Push [PHONE_NUMBER]"
click at [659, 338] on button "Apply" at bounding box center [655, 335] width 23 height 13
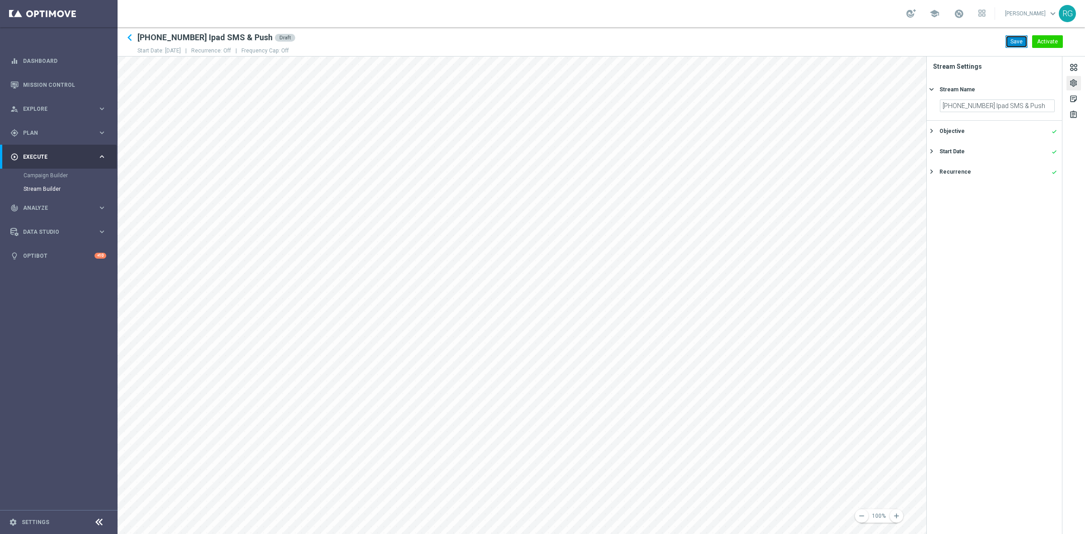
click at [1013, 35] on button "Save" at bounding box center [1016, 41] width 22 height 13
drag, startPoint x: 136, startPoint y: 37, endPoint x: 239, endPoint y: 38, distance: 102.2
click at [239, 38] on div "keyboard_arrow_left 20251007 Ipad SMS & Push Draft Start Date: 07 Oct 2025 | Re…" at bounding box center [601, 42] width 967 height 22
copy div "[PHONE_NUMBER] Ipad SMS & Push"
click at [127, 40] on icon "keyboard_arrow_left" at bounding box center [130, 38] width 14 height 14
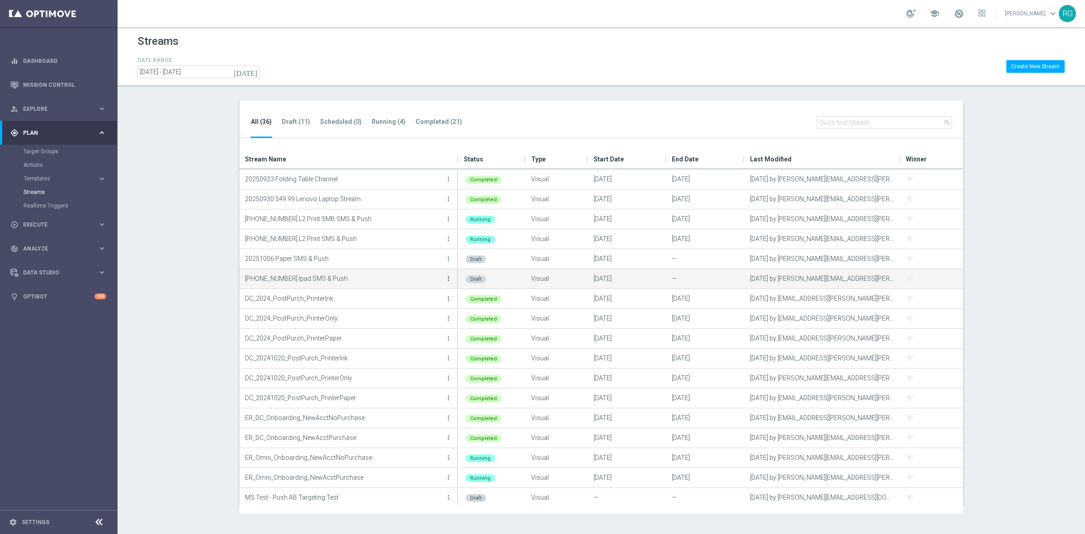
click at [447, 279] on icon "more_vert" at bounding box center [448, 278] width 7 height 7
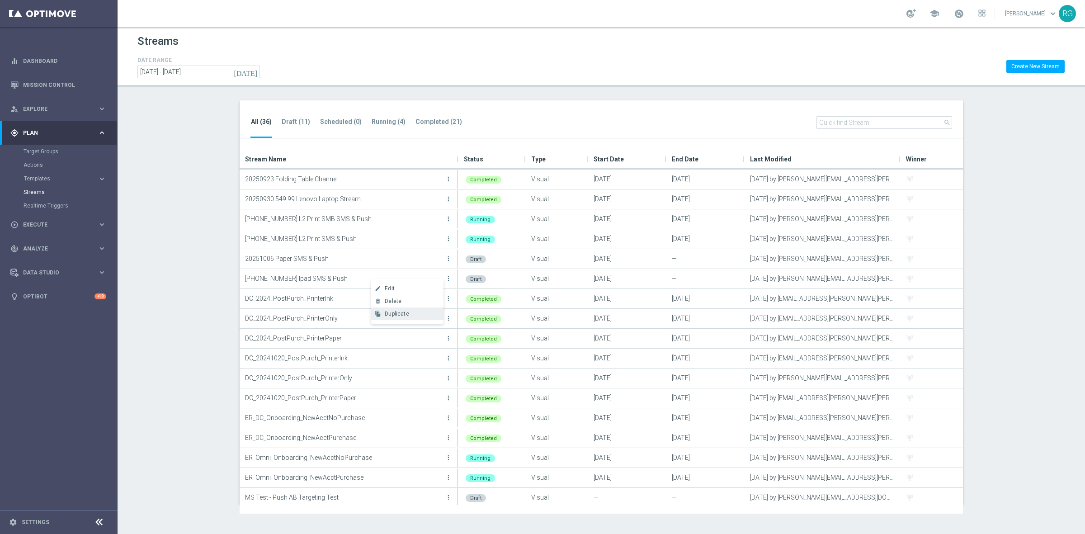
click at [412, 315] on div "Duplicate" at bounding box center [412, 313] width 55 height 6
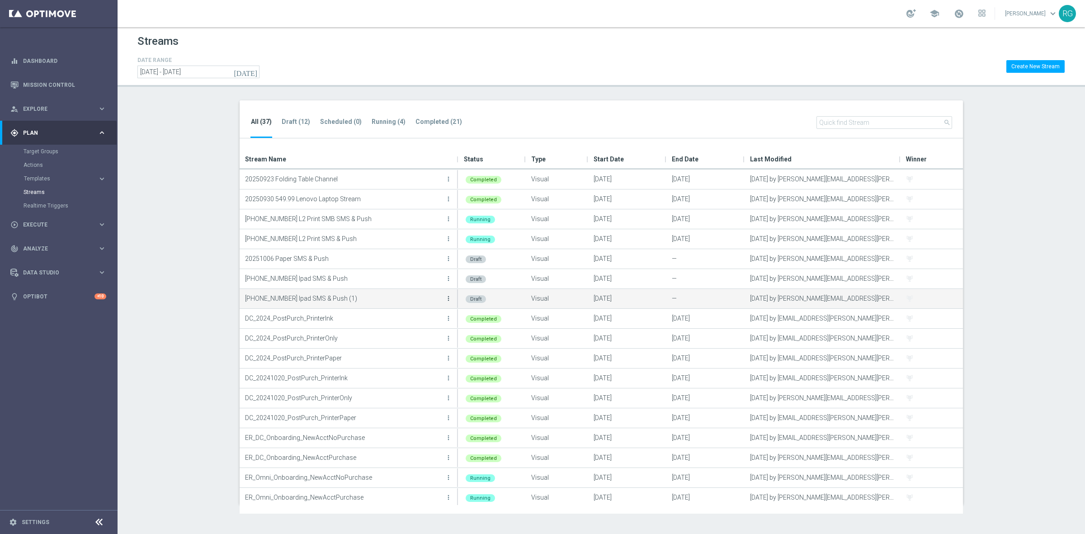
click at [448, 301] on icon "more_vert" at bounding box center [448, 298] width 7 height 7
click at [414, 304] on div "create Edit" at bounding box center [407, 308] width 72 height 13
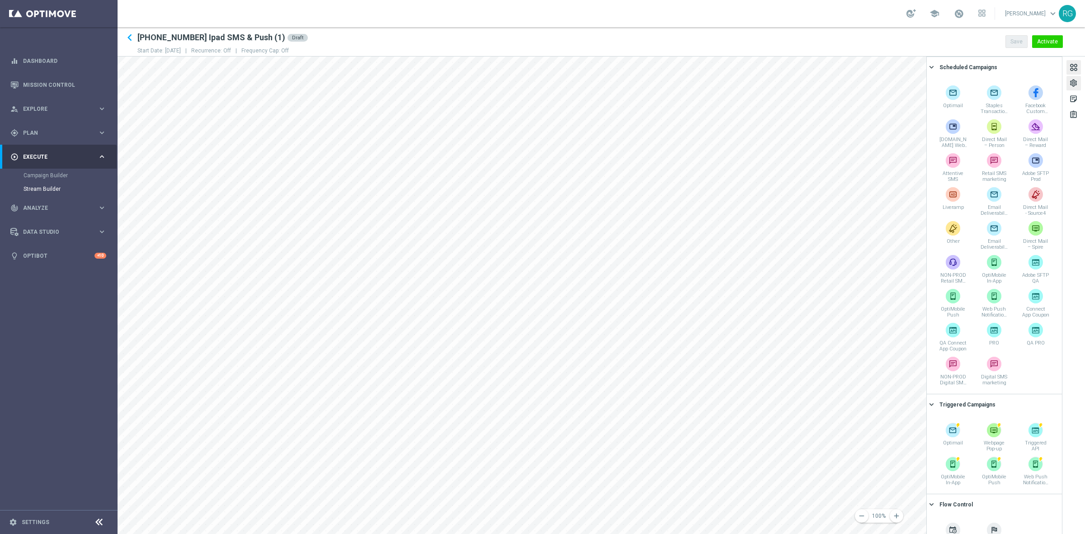
click at [1073, 84] on div "settings" at bounding box center [1073, 85] width 9 height 12
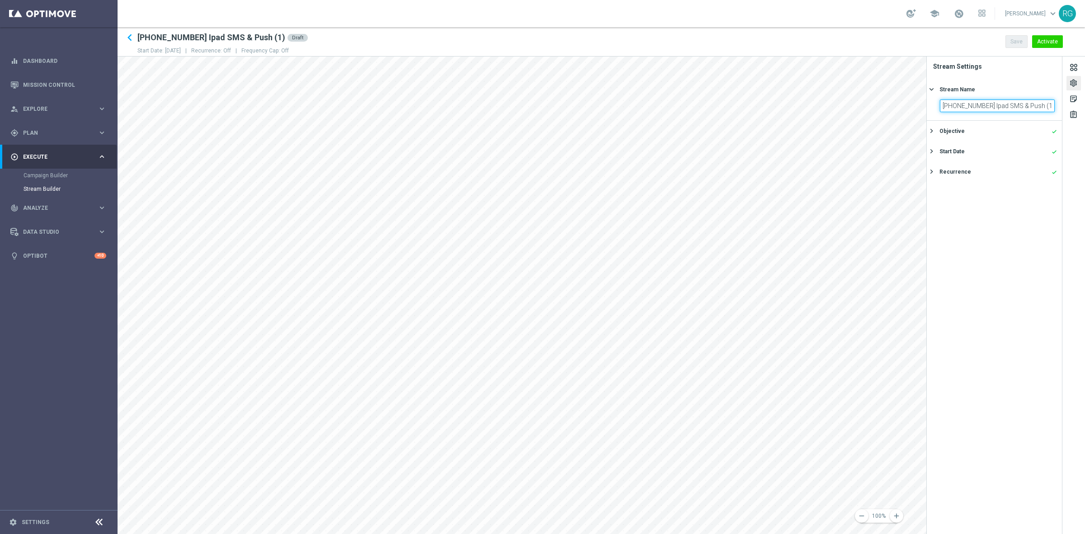
click at [969, 106] on input "[PHONE_NUMBER] Ipad SMS & Push (1)" at bounding box center [997, 105] width 115 height 13
click at [983, 104] on input "20251008 Ipad SMS & Push (1)" at bounding box center [997, 105] width 115 height 13
click at [1030, 105] on input "20251008 I&T SMS & Push (1)" at bounding box center [997, 105] width 115 height 13
type input "20251008 I&T SMS & Push"
click at [950, 153] on div "Start Date" at bounding box center [951, 151] width 25 height 8
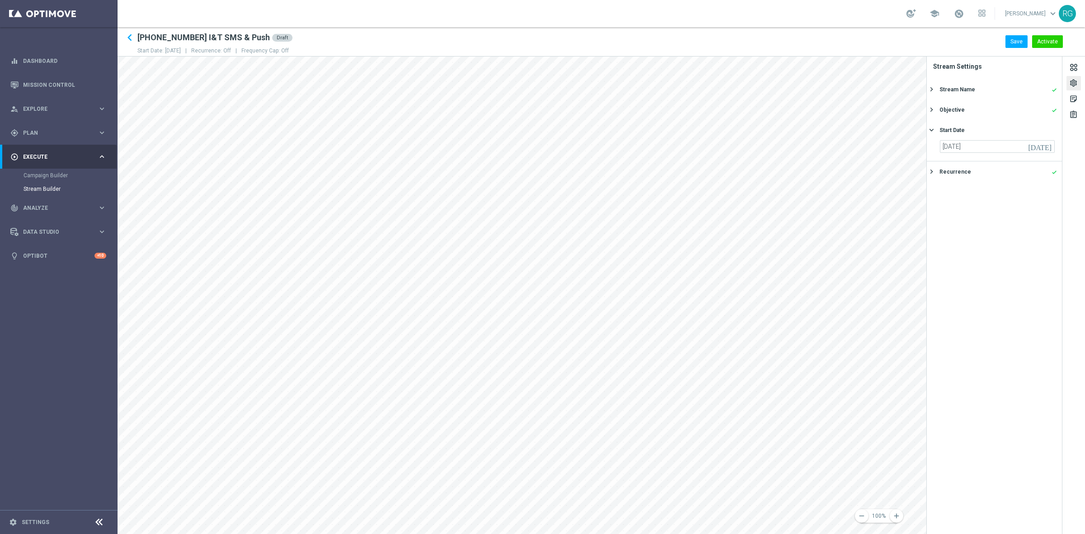
click at [1049, 146] on icon "[DATE]" at bounding box center [1041, 145] width 27 height 10
click at [972, 208] on span "8" at bounding box center [967, 211] width 14 height 14
type input "08 Oct 2025"
click at [1018, 43] on button "Save" at bounding box center [1016, 41] width 22 height 13
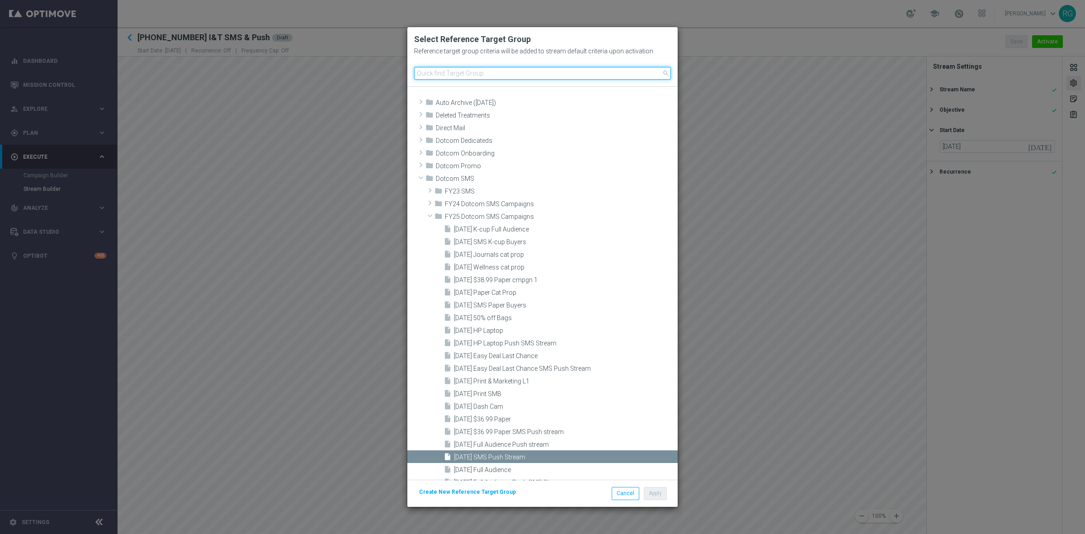
click at [444, 71] on input at bounding box center [542, 73] width 257 height 13
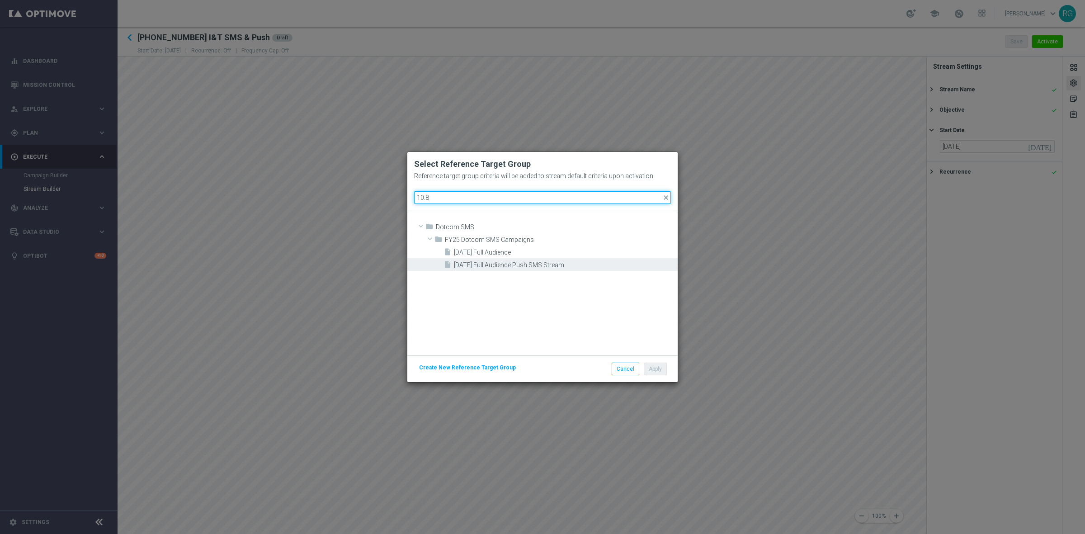
type input "10.8"
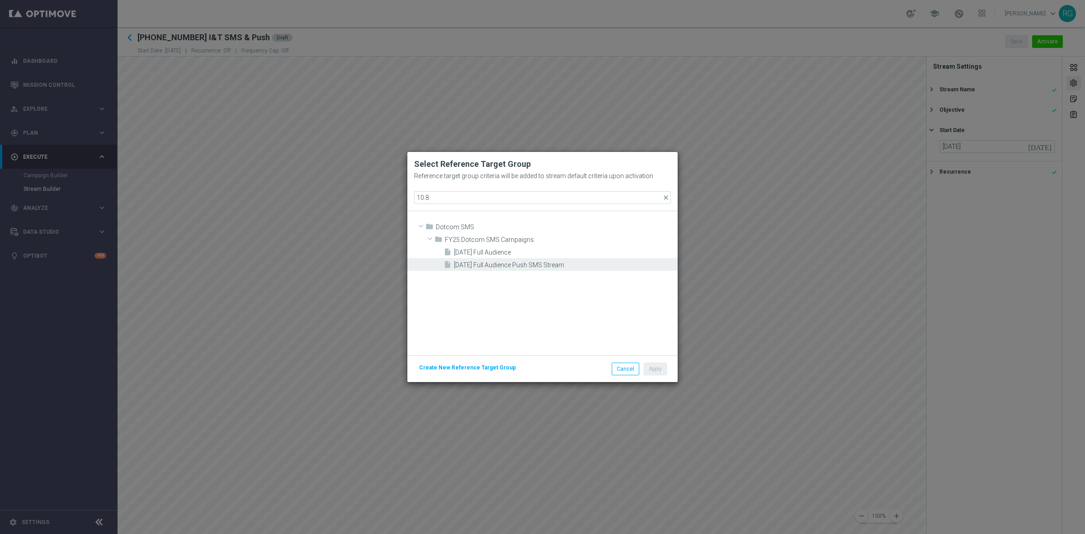
click at [534, 263] on span "[DATE] Full Audience Push SMS Stream" at bounding box center [564, 265] width 221 height 8
click at [659, 367] on button "Apply" at bounding box center [655, 368] width 23 height 13
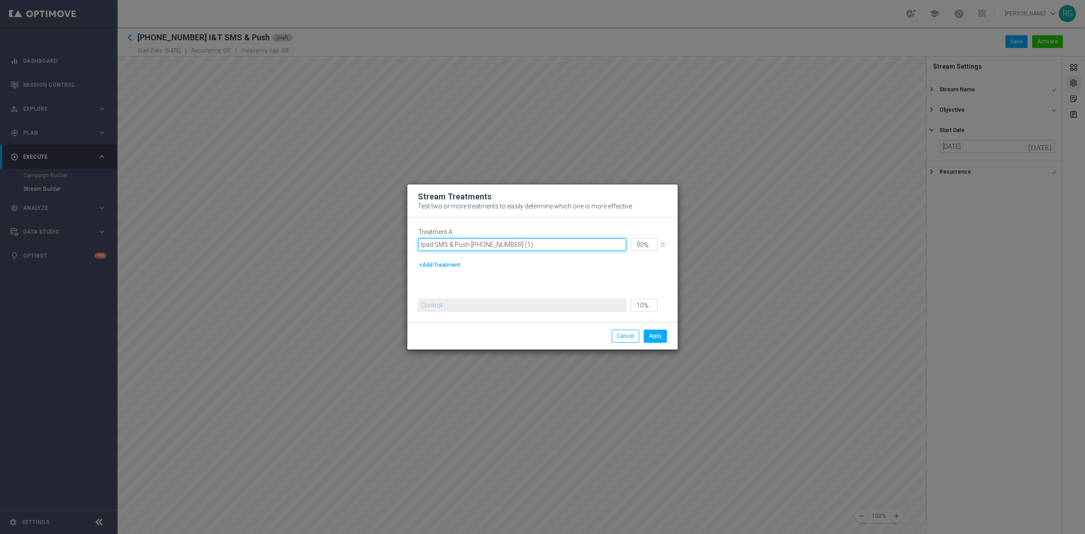
click at [434, 242] on input "Ipad SMS & Push 20251007 (1)" at bounding box center [522, 244] width 208 height 13
click at [525, 237] on div "Treatment A I&T SMS & Push 20251007 (1)" at bounding box center [522, 239] width 208 height 23
click at [519, 245] on input "I&T SMS & Push 20251007 (1)" at bounding box center [522, 244] width 208 height 13
type input "I&T SMS & Push 20251007"
click at [661, 335] on button "Apply" at bounding box center [655, 335] width 23 height 13
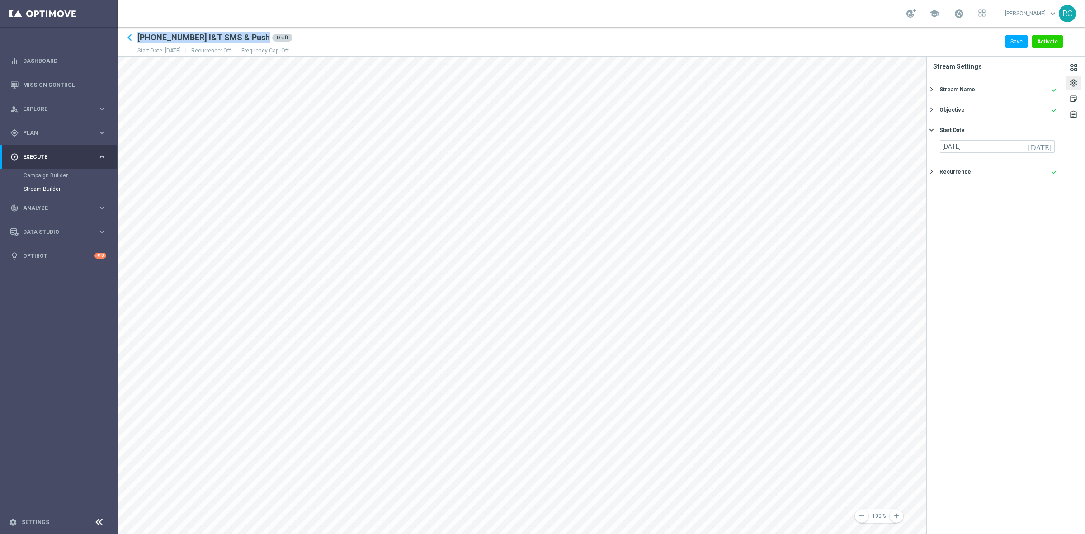
drag, startPoint x: 138, startPoint y: 37, endPoint x: 237, endPoint y: 34, distance: 99.5
click at [237, 34] on div "keyboard_arrow_left 20251008 I&T SMS & Push Draft" at bounding box center [214, 38] width 155 height 14
copy div "20251008 I&T SMS & Push"
click at [132, 38] on icon "keyboard_arrow_left" at bounding box center [130, 38] width 14 height 14
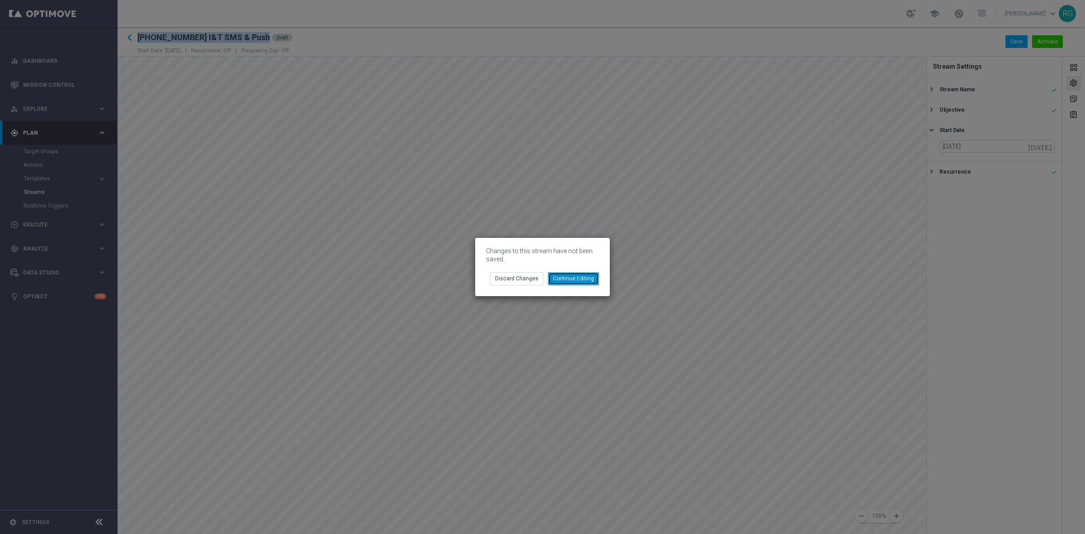
click at [575, 277] on button "Continue Editing" at bounding box center [573, 278] width 51 height 13
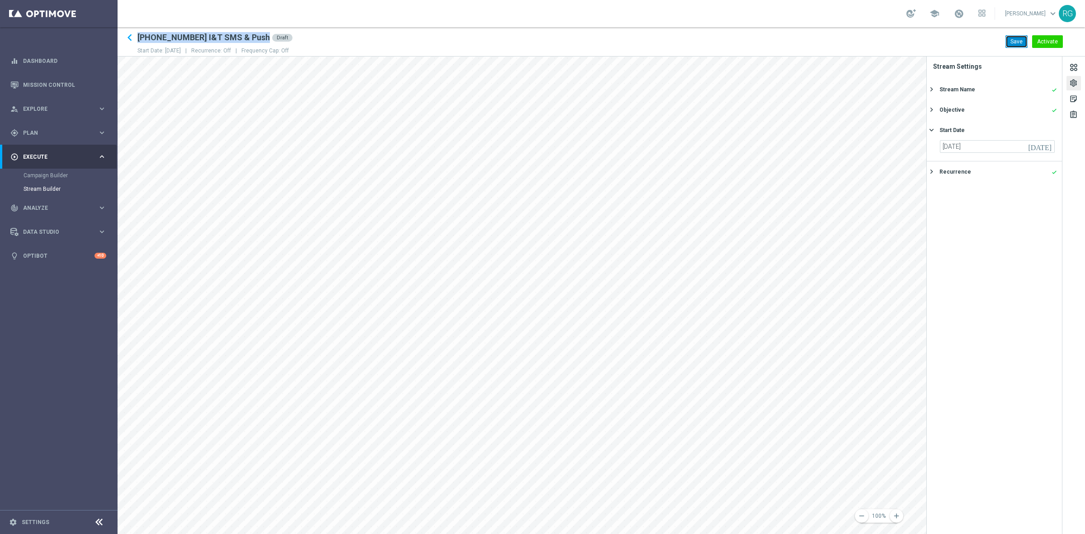
click at [1017, 41] on button "Save" at bounding box center [1016, 41] width 22 height 13
click at [131, 40] on icon "keyboard_arrow_left" at bounding box center [130, 38] width 14 height 14
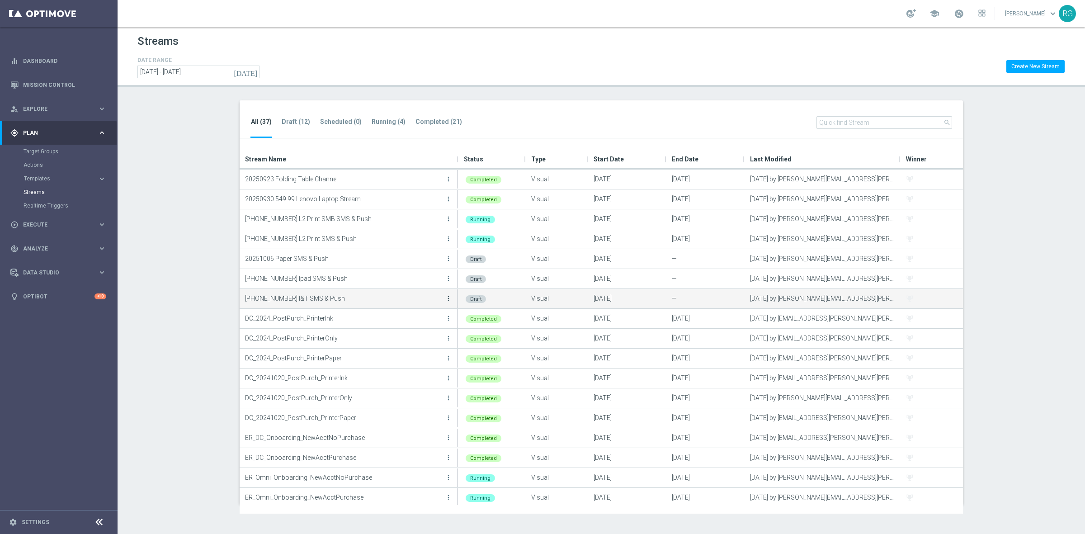
click at [448, 297] on icon "more_vert" at bounding box center [448, 298] width 7 height 7
click at [417, 331] on div "Duplicate" at bounding box center [412, 333] width 55 height 6
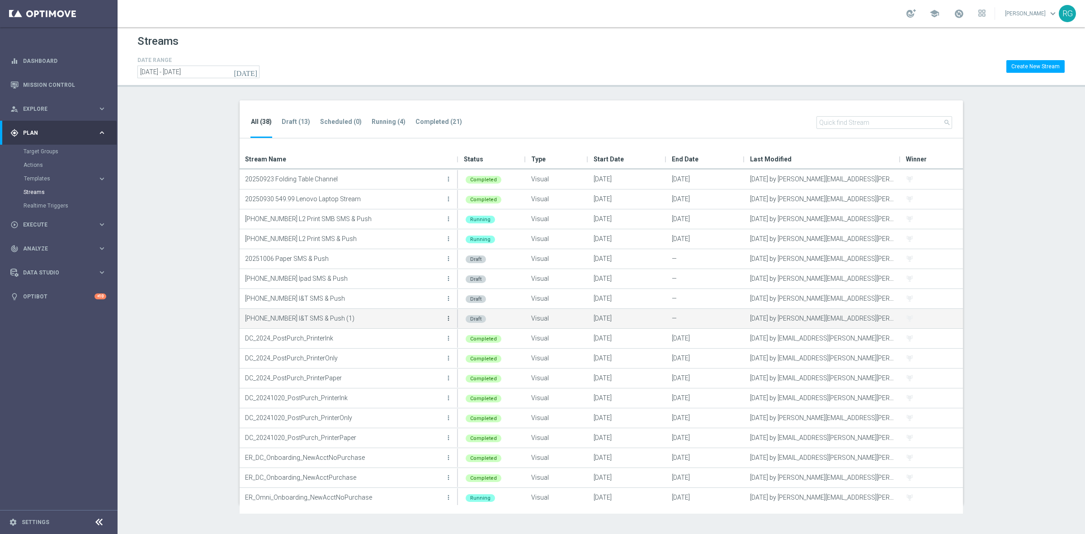
click at [447, 315] on icon "more_vert" at bounding box center [448, 318] width 7 height 7
click at [403, 323] on div "create Edit" at bounding box center [407, 328] width 72 height 13
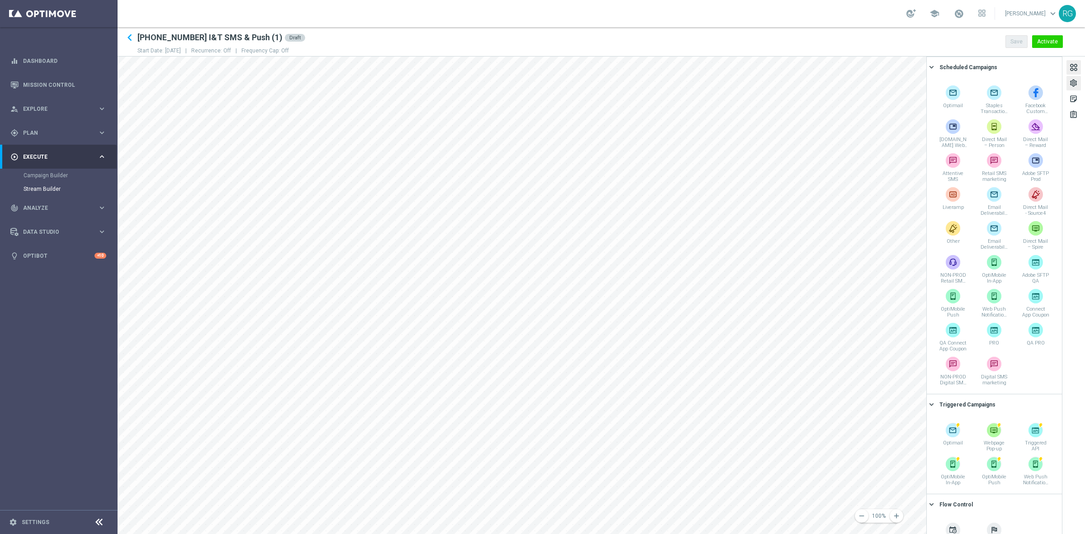
click at [1074, 82] on div "settings" at bounding box center [1073, 85] width 9 height 12
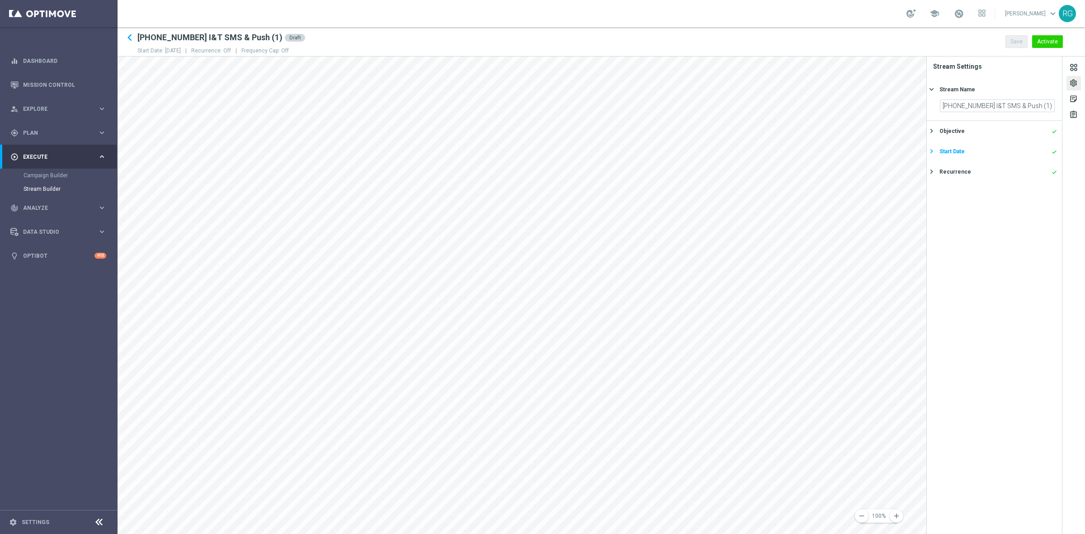
click at [966, 150] on div "Start Date done" at bounding box center [998, 151] width 118 height 8
click at [1044, 145] on icon "[DATE]" at bounding box center [1041, 145] width 27 height 10
click at [979, 211] on span "9" at bounding box center [984, 211] width 14 height 14
type input "09 Oct 2025"
click at [931, 87] on icon "keyboard_arrow_right" at bounding box center [931, 89] width 9 height 9
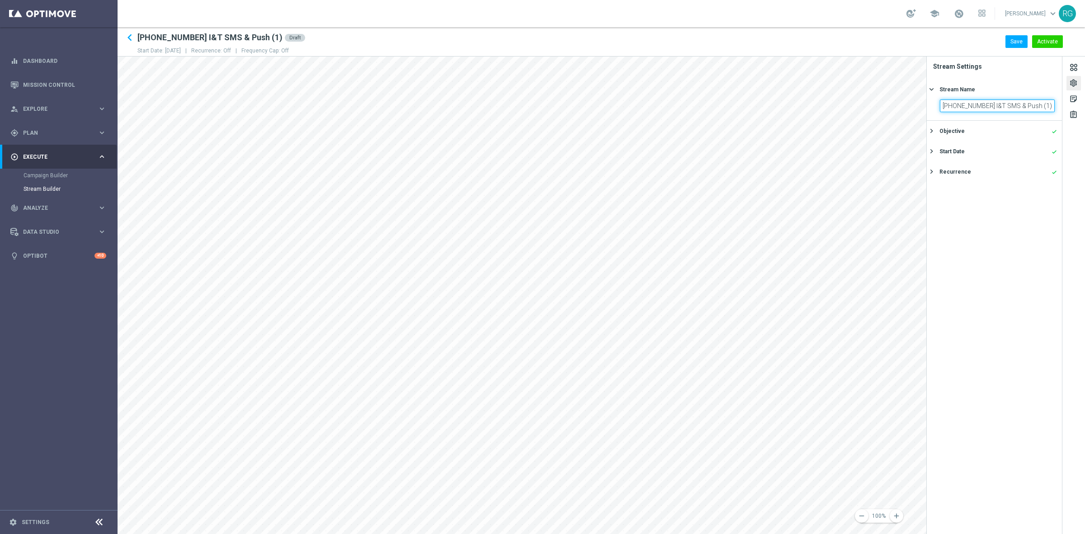
click at [969, 105] on input "20251008 I&T SMS & Push (1)" at bounding box center [997, 105] width 115 height 13
click at [1040, 104] on input "20251009 Airpods SMS & Push (1)" at bounding box center [997, 105] width 115 height 13
type input "20251009 Airpods SMS & Push"
click at [1017, 39] on button "Save" at bounding box center [1016, 41] width 22 height 13
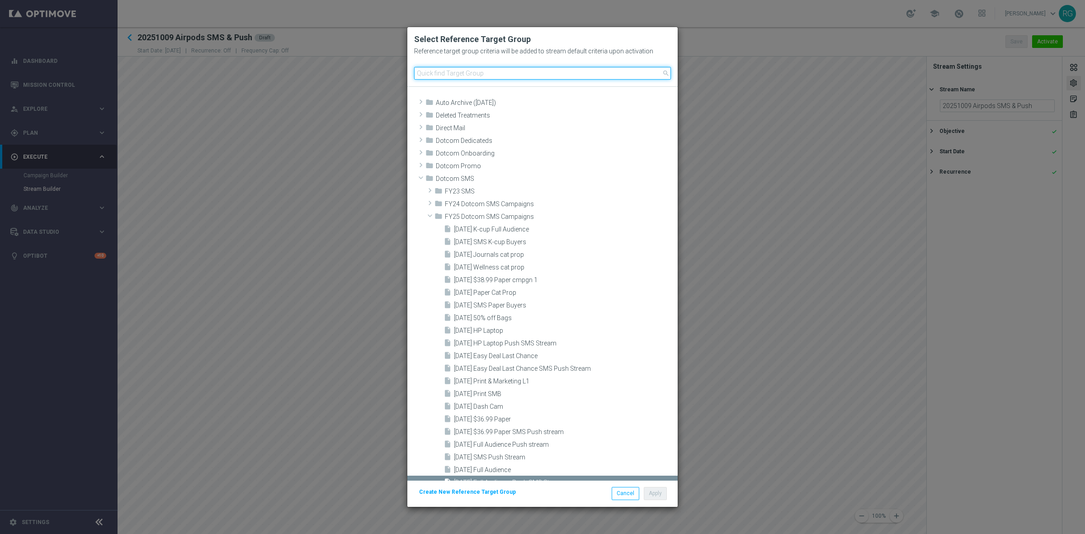
click at [478, 71] on input at bounding box center [542, 73] width 257 height 13
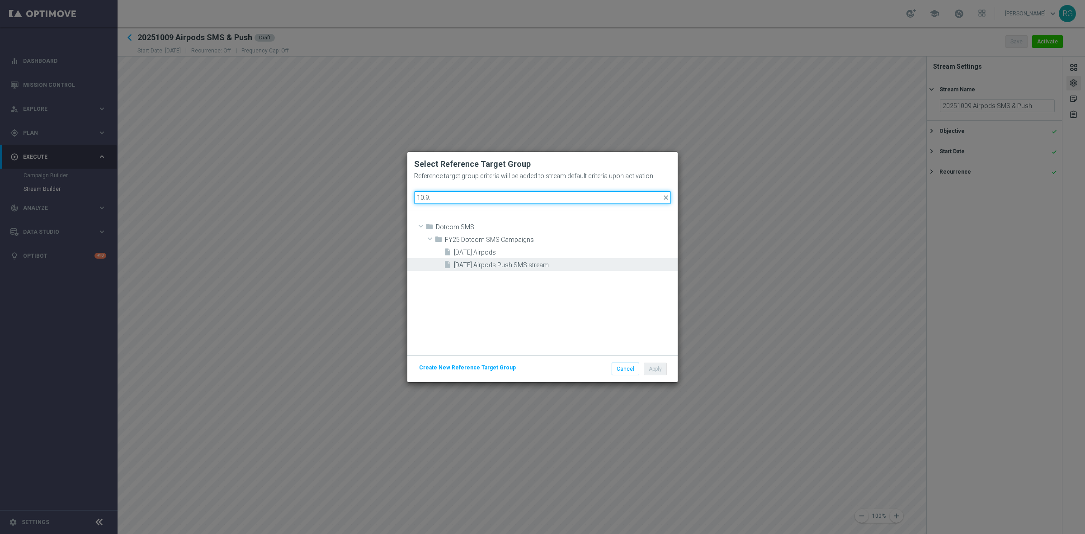
type input "10.9."
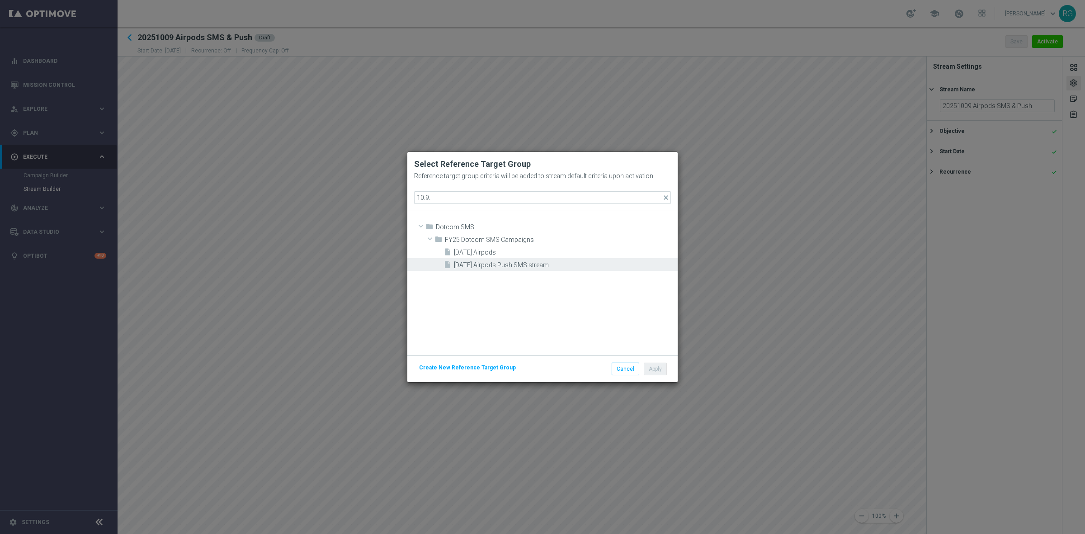
click at [502, 261] on span "[DATE] Airpods Push SMS stream" at bounding box center [564, 265] width 221 height 8
click at [660, 370] on button "Apply" at bounding box center [655, 368] width 23 height 13
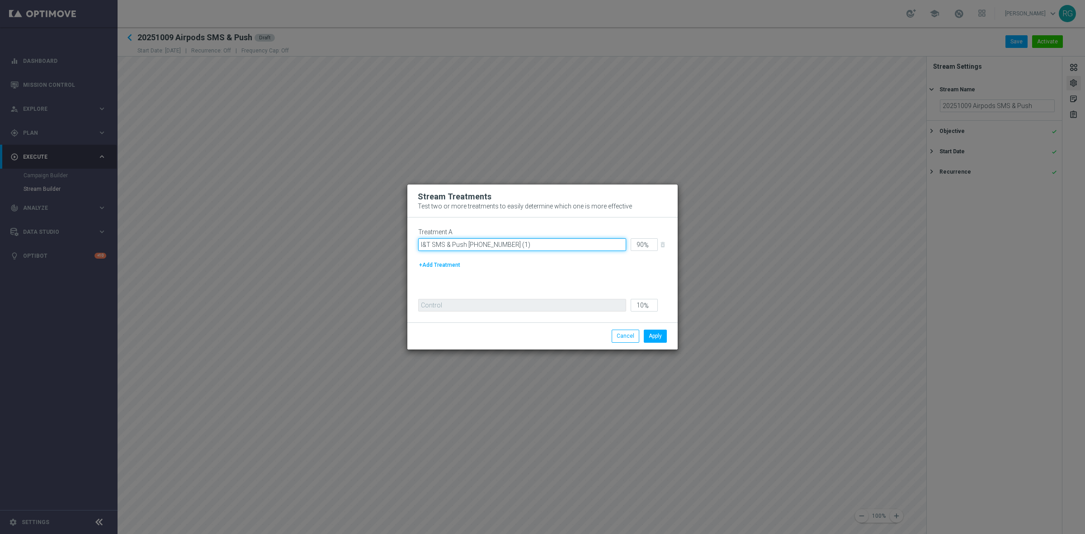
click at [429, 245] on input "I&T SMS & Push 20251007 (1)" at bounding box center [522, 244] width 208 height 13
click at [534, 246] on input "Airpods SMS & Push 20251007 (1)" at bounding box center [522, 244] width 208 height 13
type input "Airpods SMS & Push 20251009"
click at [651, 336] on button "Apply" at bounding box center [655, 335] width 23 height 13
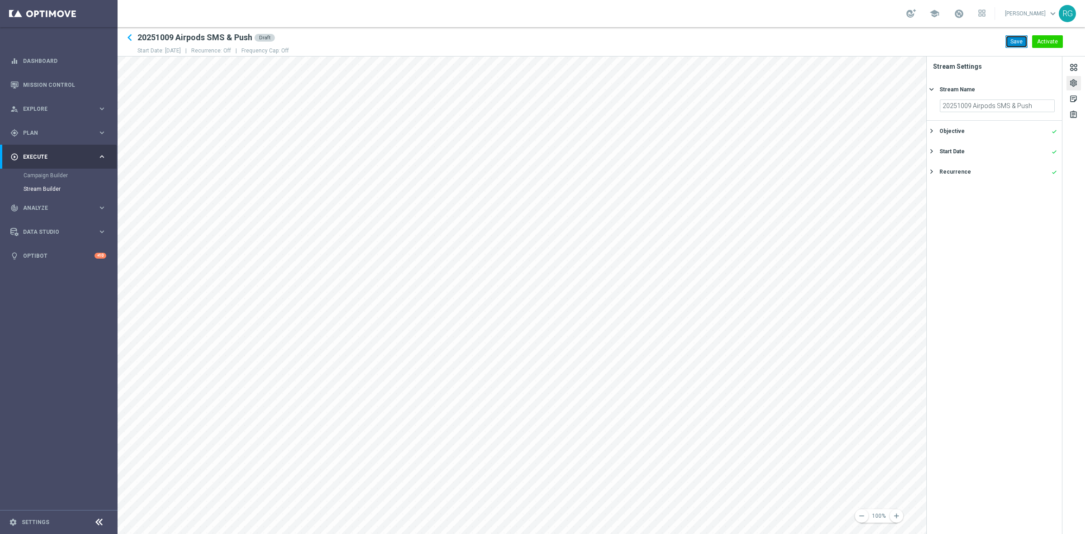
click at [1017, 44] on button "Save" at bounding box center [1016, 41] width 22 height 13
click at [129, 34] on icon "keyboard_arrow_left" at bounding box center [130, 38] width 14 height 14
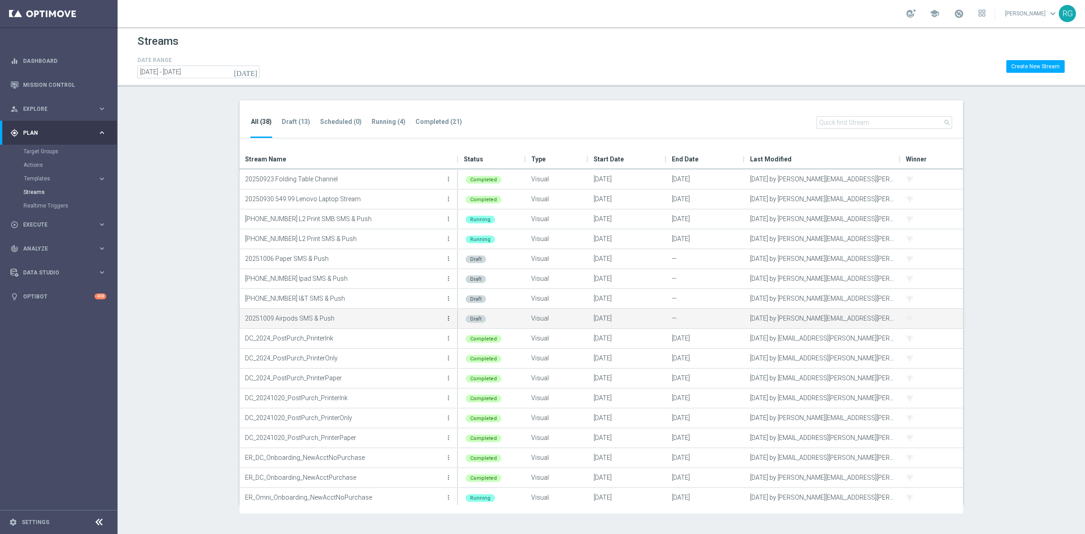
click at [448, 319] on icon "more_vert" at bounding box center [448, 318] width 7 height 7
click at [422, 352] on div "Duplicate" at bounding box center [412, 353] width 55 height 6
click at [447, 338] on icon "more_vert" at bounding box center [448, 337] width 7 height 7
click at [428, 348] on div "Edit" at bounding box center [412, 348] width 55 height 6
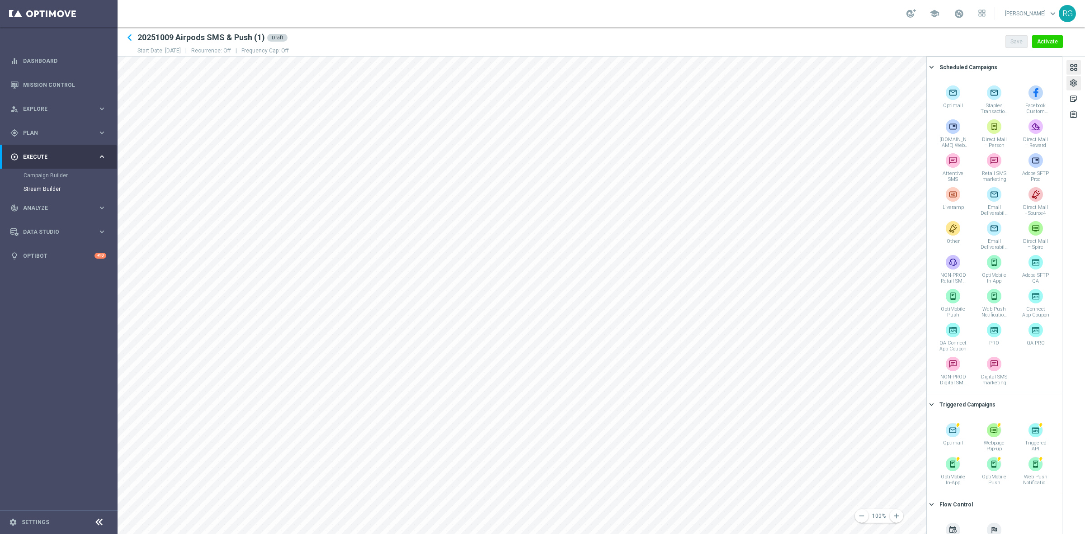
click at [1074, 82] on div "settings" at bounding box center [1073, 85] width 9 height 12
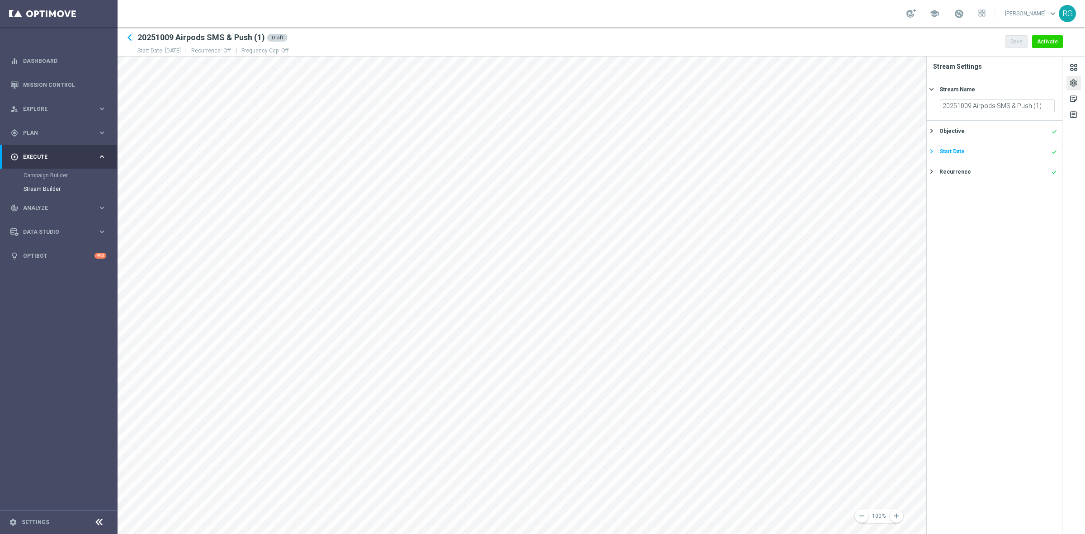
click at [935, 150] on icon "keyboard_arrow_right" at bounding box center [931, 151] width 9 height 9
click at [1049, 148] on icon "[DATE]" at bounding box center [1041, 145] width 27 height 10
click at [1001, 212] on span "10" at bounding box center [1001, 211] width 14 height 14
type input "10 Oct 2025"
click at [954, 91] on div "Stream Name" at bounding box center [957, 89] width 36 height 8
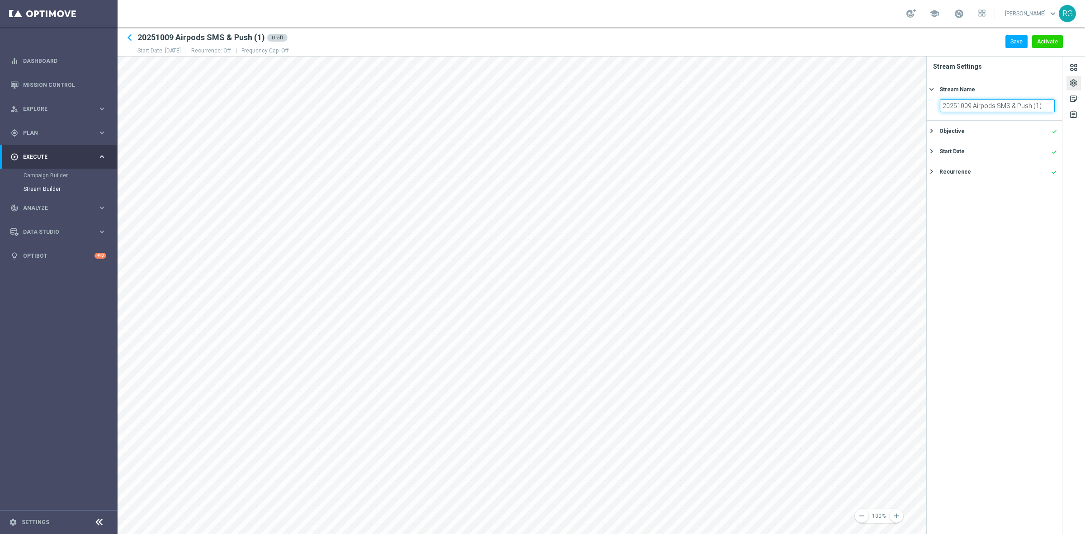
click at [969, 107] on input "20251009 Airpods SMS & Push (1)" at bounding box center [997, 105] width 115 height 13
type input "20251010 Laptop SMS & Push"
click at [1013, 37] on button "Save" at bounding box center [1016, 41] width 22 height 13
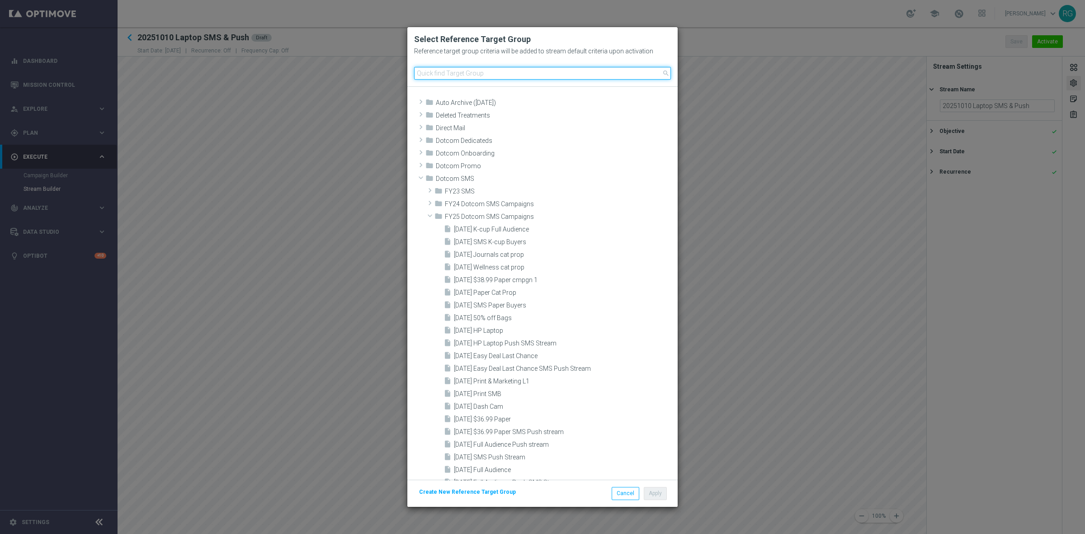
click at [438, 72] on input at bounding box center [542, 73] width 257 height 13
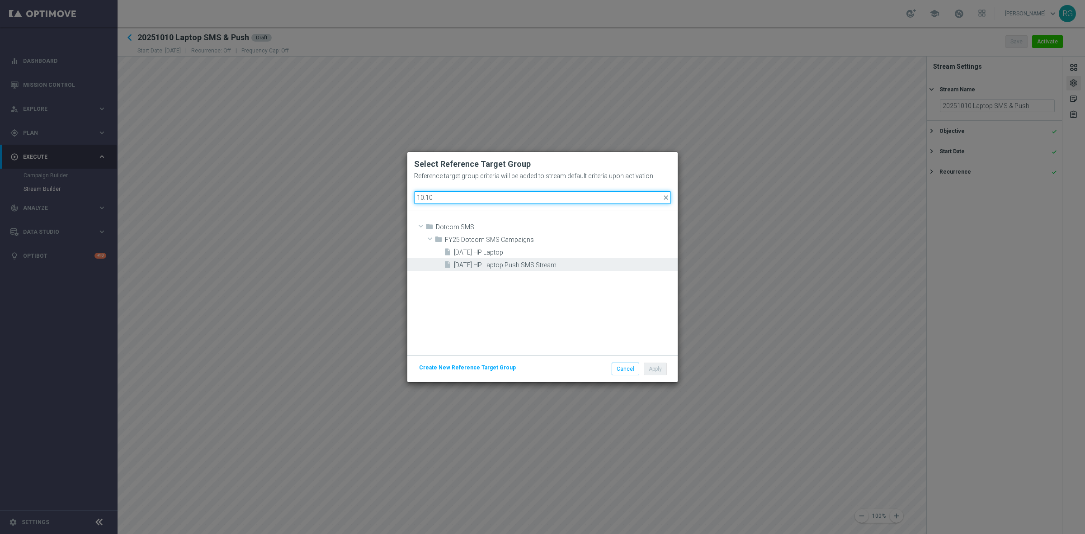
type input "10.10"
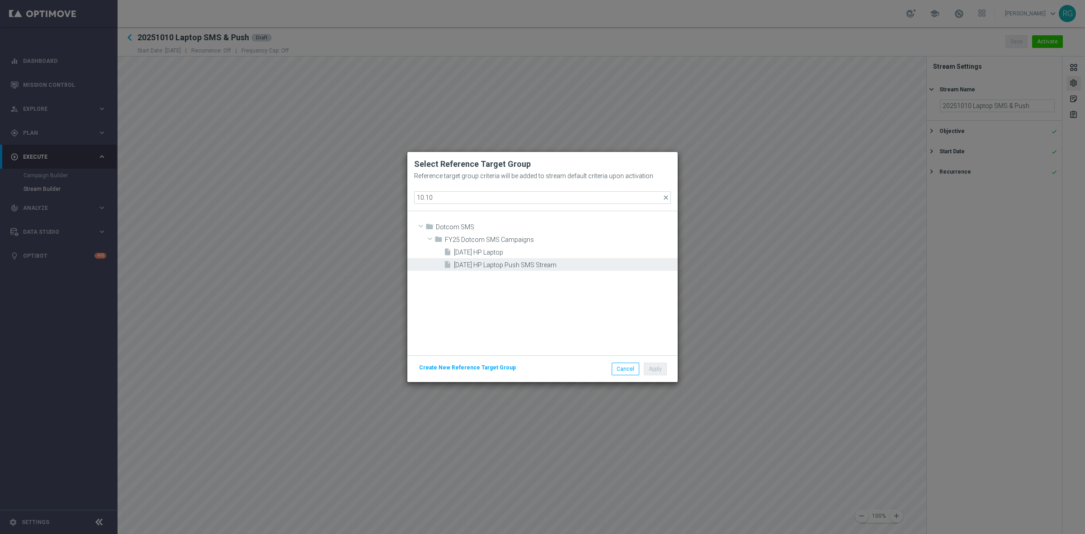
click at [555, 267] on span "[DATE] HP Laptop Push SMS Stream" at bounding box center [564, 265] width 221 height 8
click at [657, 369] on button "Apply" at bounding box center [655, 368] width 23 height 13
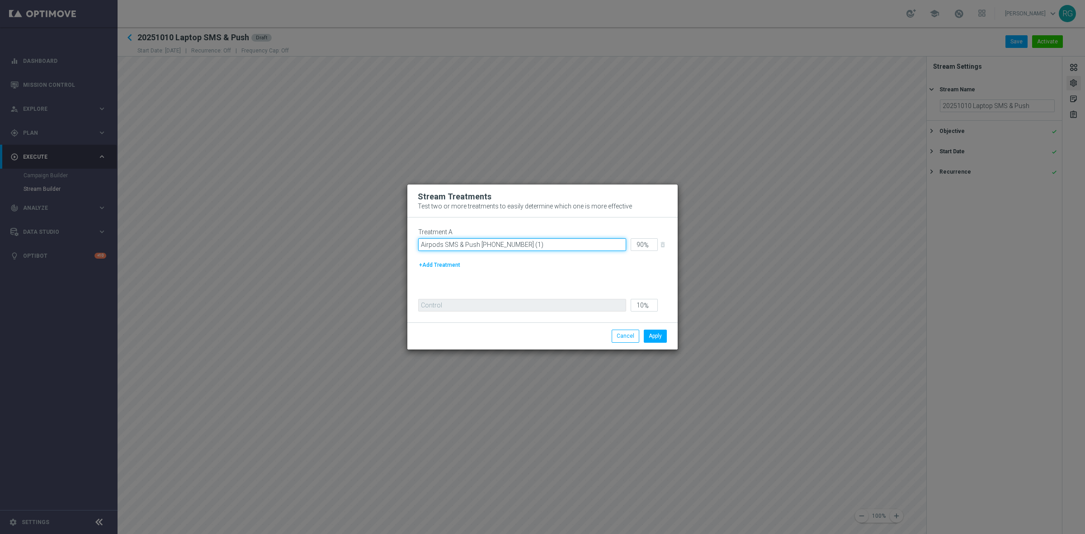
drag, startPoint x: 442, startPoint y: 245, endPoint x: 396, endPoint y: 238, distance: 45.8
click at [396, 238] on modal-container "Stream Treatments Test two or more treatments to easily determine which one is …" at bounding box center [542, 267] width 1085 height 534
click at [530, 243] on input "Laptop SMS & Push 20251009 (1)" at bounding box center [522, 244] width 208 height 13
type input "Laptop SMS & Push 20251010"
click at [656, 333] on button "Apply" at bounding box center [655, 335] width 23 height 13
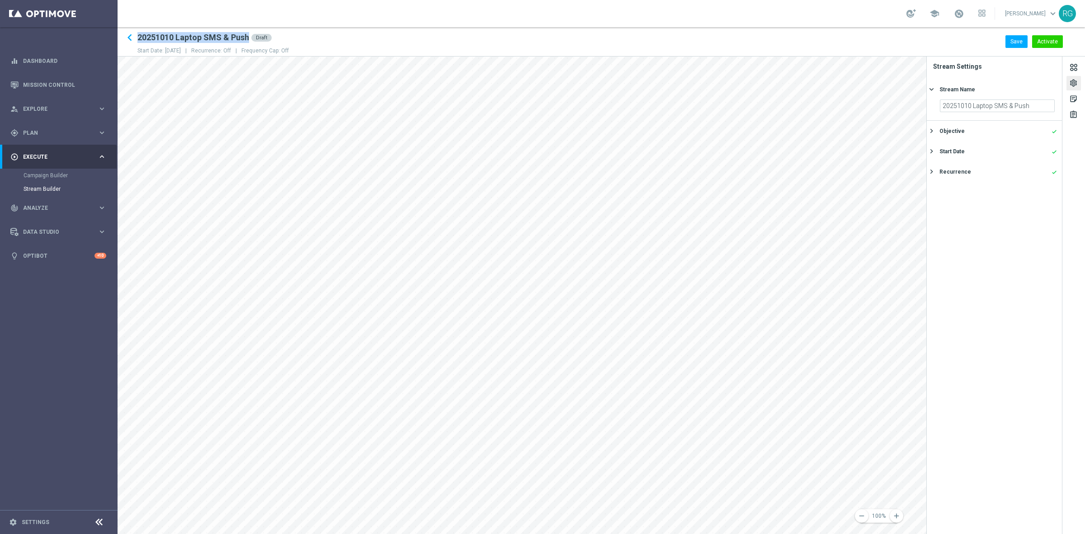
drag, startPoint x: 138, startPoint y: 36, endPoint x: 248, endPoint y: 39, distance: 109.4
click at [248, 39] on h2 "20251010 Laptop SMS & Push" at bounding box center [193, 37] width 112 height 11
copy h2 "20251010 Laptop SMS & Push"
click at [1011, 43] on button "Save" at bounding box center [1016, 41] width 22 height 13
click at [131, 37] on icon "keyboard_arrow_left" at bounding box center [130, 38] width 14 height 14
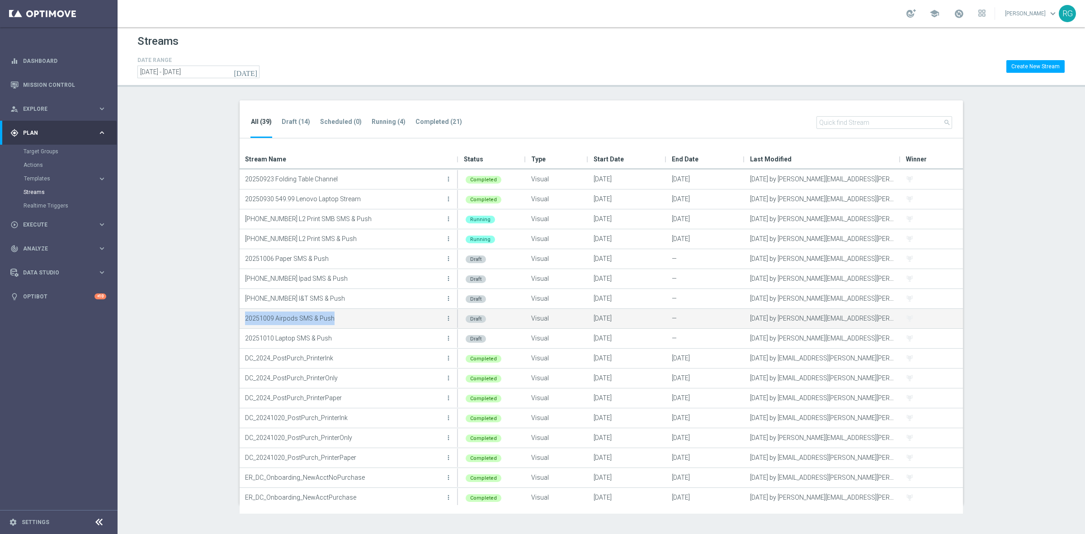
drag, startPoint x: 245, startPoint y: 319, endPoint x: 332, endPoint y: 321, distance: 87.7
click at [332, 321] on p "20251009 Airpods SMS & Push" at bounding box center [344, 318] width 198 height 14
copy p "20251009 Airpods SMS & Push"
click at [450, 337] on icon "more_vert" at bounding box center [448, 337] width 7 height 7
click at [405, 372] on span "Duplicate" at bounding box center [397, 373] width 24 height 6
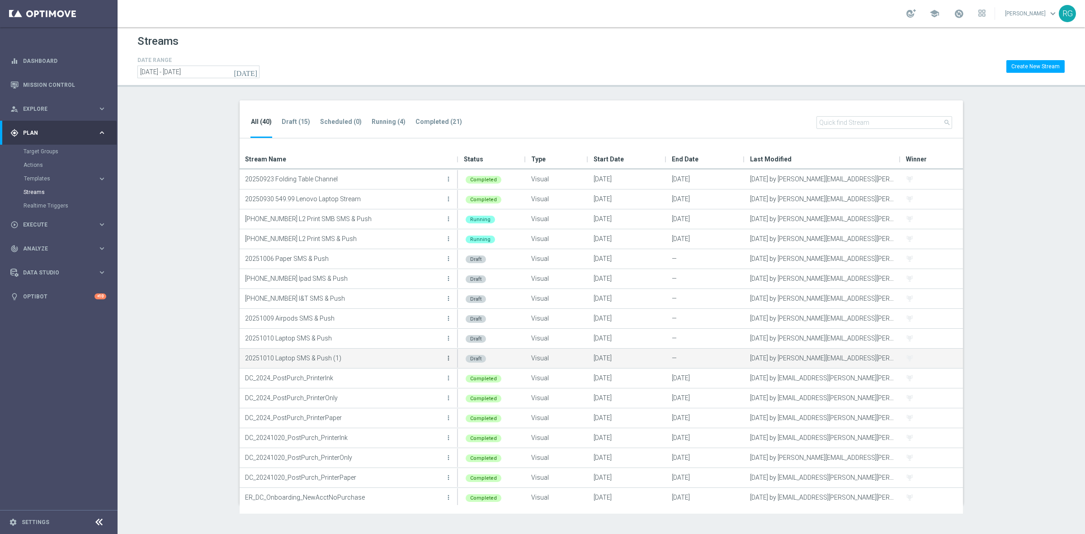
click at [447, 359] on icon "more_vert" at bounding box center [448, 357] width 7 height 7
click at [434, 371] on div "create Edit" at bounding box center [407, 368] width 72 height 13
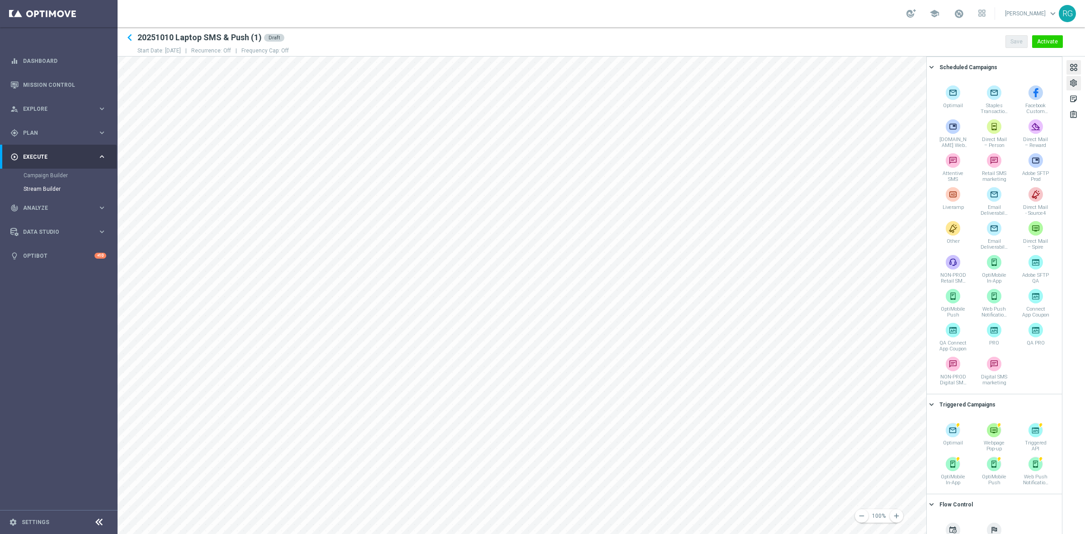
click at [1076, 81] on div "settings" at bounding box center [1073, 85] width 9 height 12
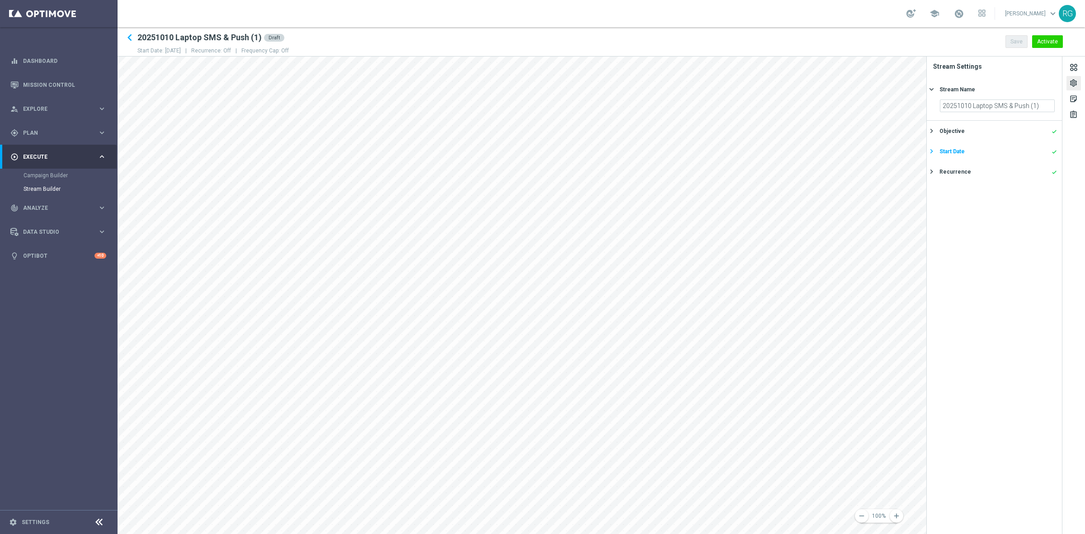
click at [957, 153] on div "Start Date" at bounding box center [951, 151] width 25 height 8
click at [1048, 146] on icon "[DATE]" at bounding box center [1041, 145] width 27 height 10
click at [1012, 210] on span "11" at bounding box center [1017, 211] width 14 height 14
type input "11 Oct 2025"
click at [949, 86] on div "Stream Name" at bounding box center [957, 89] width 36 height 8
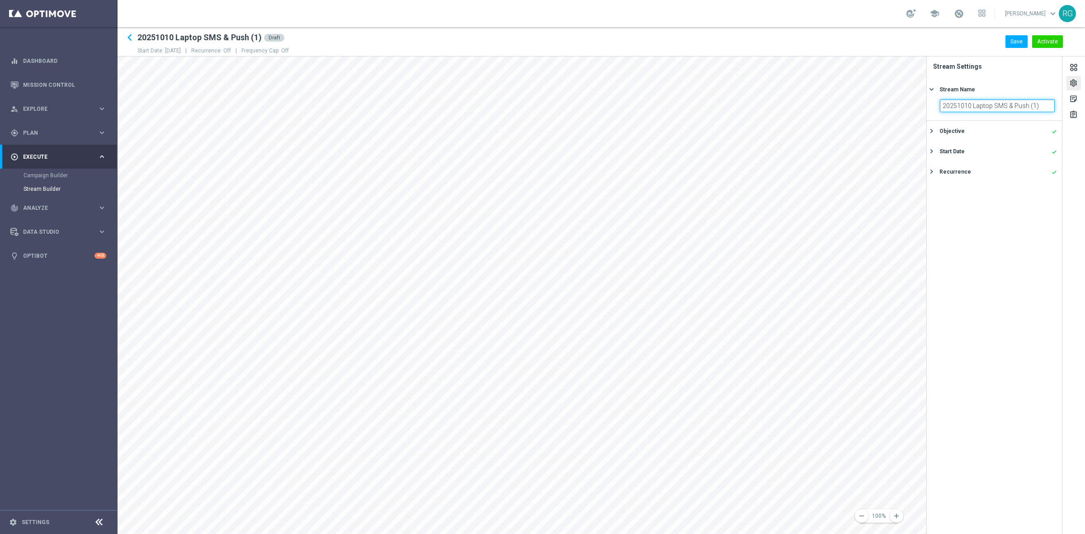
click at [969, 104] on input "20251010 Laptop SMS & Push (1)" at bounding box center [997, 105] width 115 height 13
type input "20251011 Easy Last Chance SMS & Push"
click at [1019, 38] on button "Save" at bounding box center [1016, 41] width 22 height 13
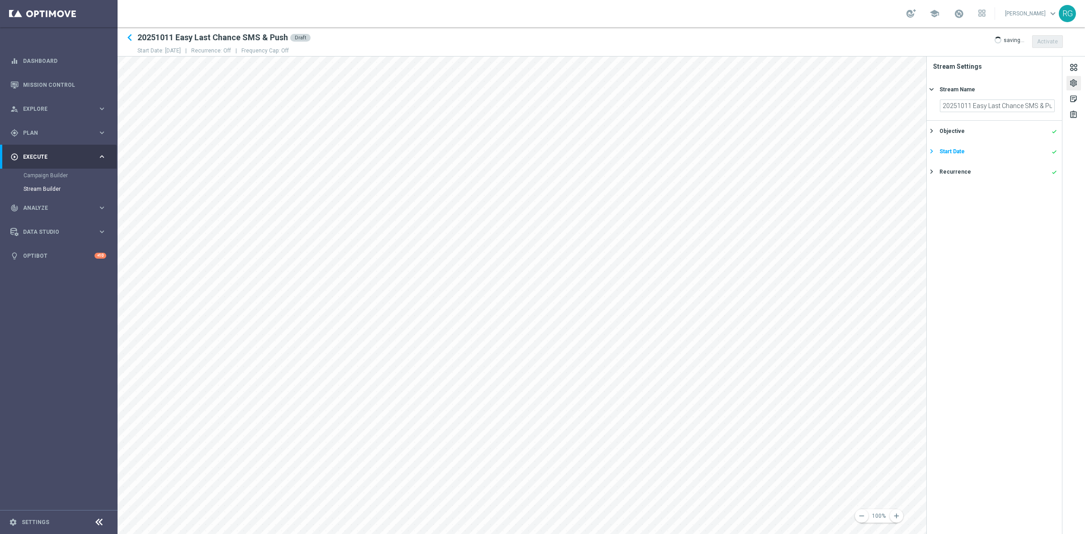
click at [948, 149] on div "Start Date" at bounding box center [951, 151] width 25 height 8
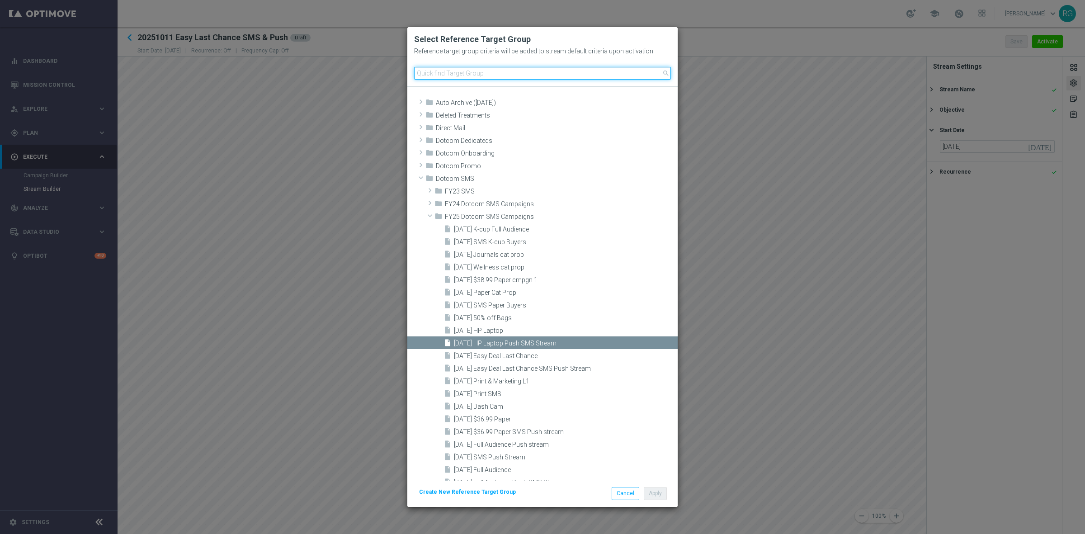
click at [489, 73] on input at bounding box center [542, 73] width 257 height 13
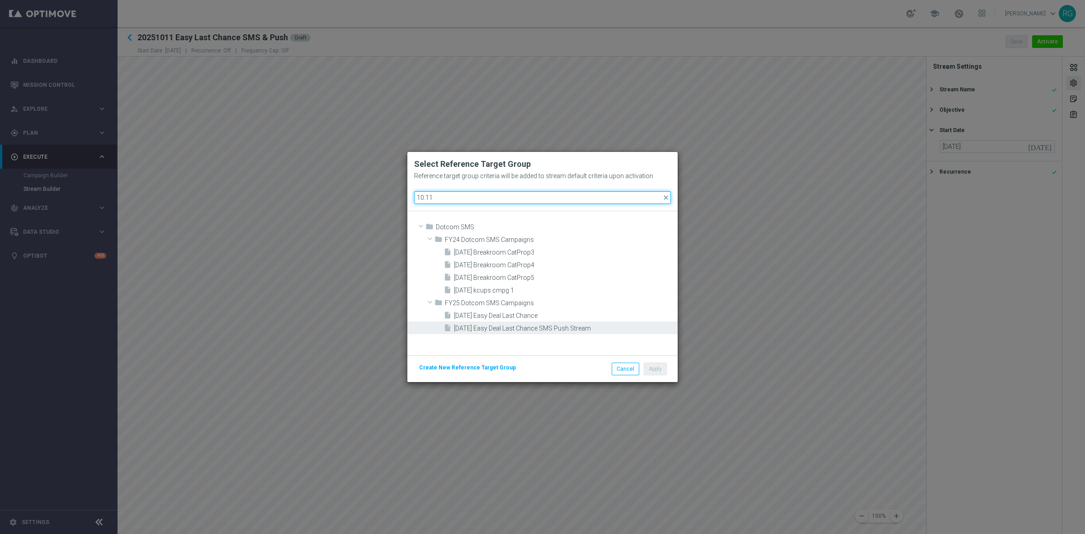
type input "10.11"
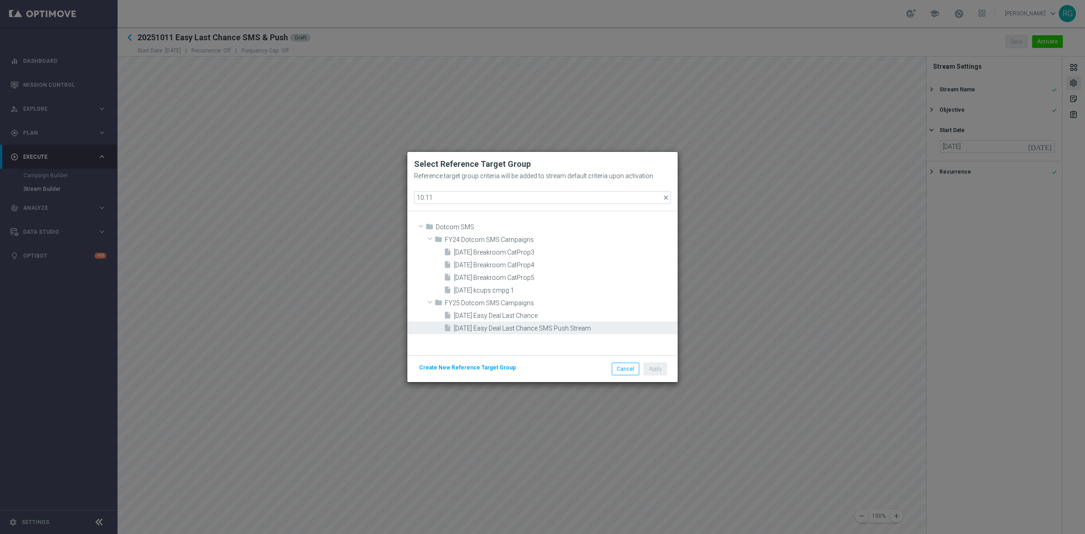
click at [541, 328] on span "[DATE] Easy Deal Last Chance SMS Push Stream" at bounding box center [564, 328] width 221 height 8
click at [654, 369] on button "Apply" at bounding box center [655, 368] width 23 height 13
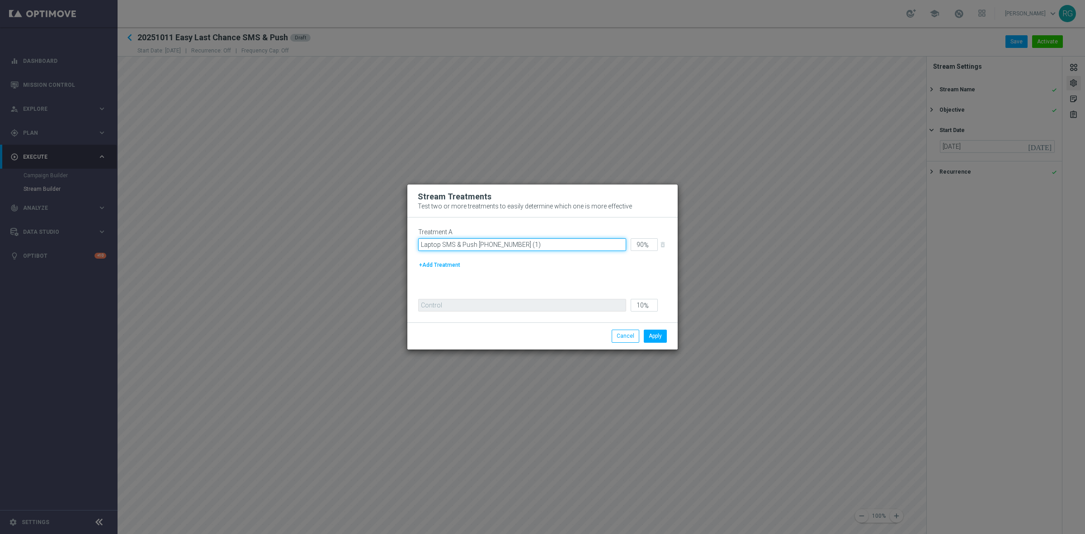
click at [439, 245] on input "Laptop SMS & Push 20251010 (1)" at bounding box center [522, 244] width 208 height 13
drag, startPoint x: 439, startPoint y: 245, endPoint x: 406, endPoint y: 245, distance: 33.0
click at [406, 245] on modal-container "Stream Treatments Test two or more treatments to easily determine which one is …" at bounding box center [542, 267] width 1085 height 534
click at [535, 243] on input "Last Chance SMS & Push 20251010 (1)" at bounding box center [522, 244] width 208 height 13
type input "Last Chance SMS & Push 20251011"
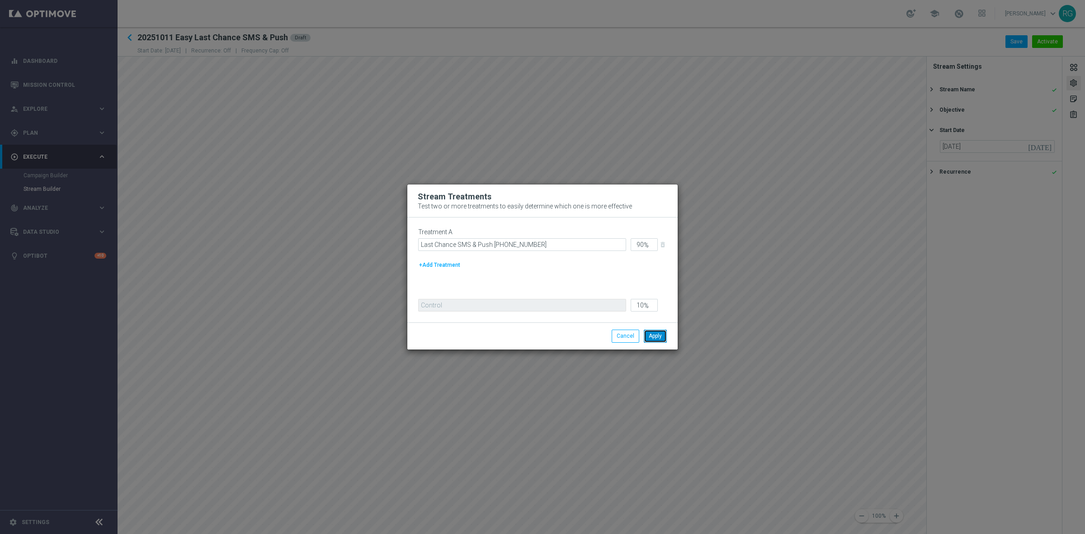
click at [653, 338] on button "Apply" at bounding box center [655, 335] width 23 height 13
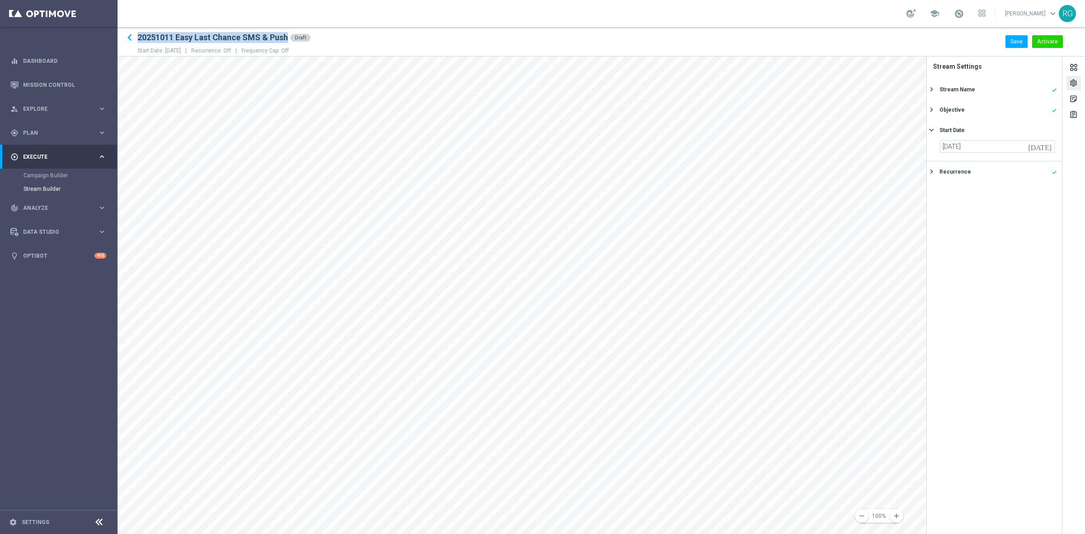
drag, startPoint x: 138, startPoint y: 36, endPoint x: 287, endPoint y: 35, distance: 149.1
click at [287, 35] on h2 "20251011 Easy Last Chance SMS & Push" at bounding box center [212, 37] width 150 height 11
copy h2 "20251011 Easy Last Chance SMS & Push"
click at [1014, 44] on button "Save" at bounding box center [1016, 41] width 22 height 13
click at [32, 130] on span "Plan" at bounding box center [60, 132] width 75 height 5
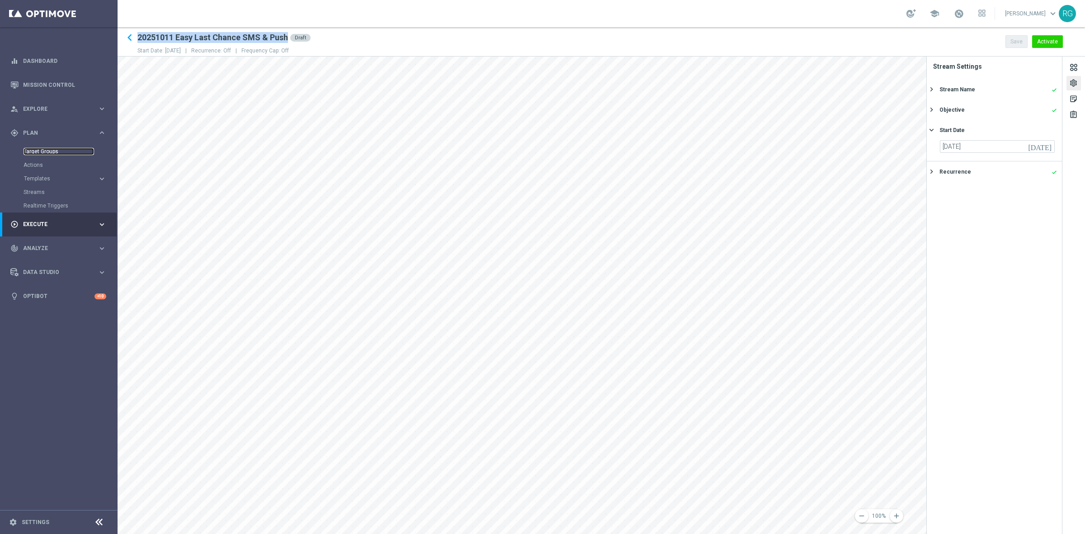
click at [30, 151] on link "Target Groups" at bounding box center [59, 151] width 71 height 7
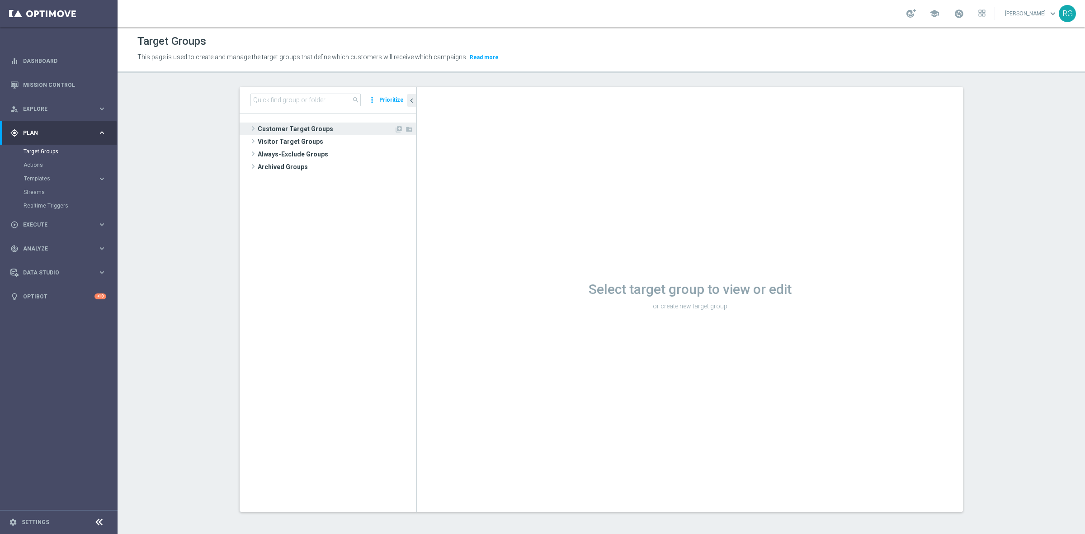
click at [251, 128] on span at bounding box center [253, 128] width 9 height 11
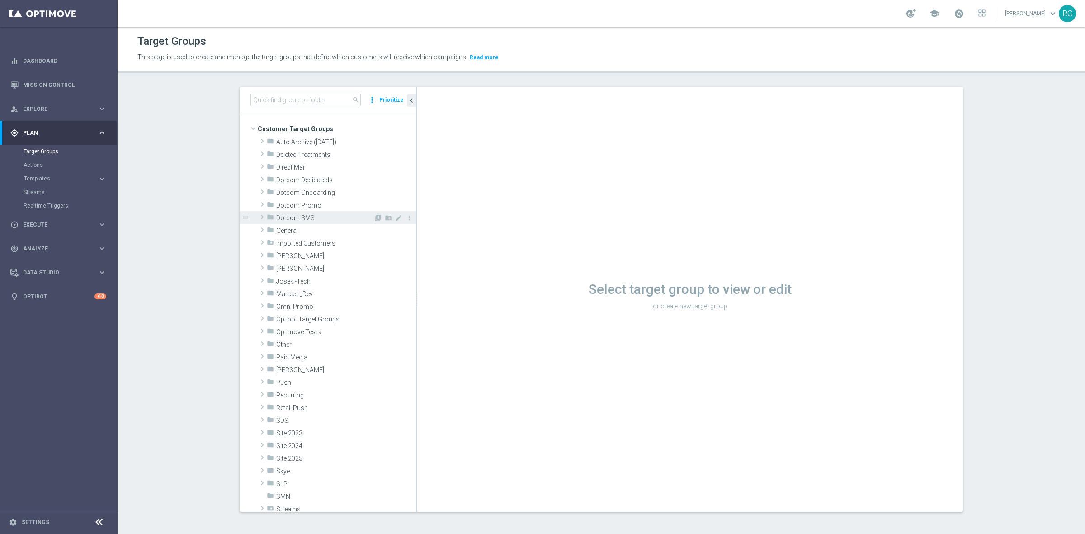
click at [258, 213] on span at bounding box center [262, 217] width 9 height 11
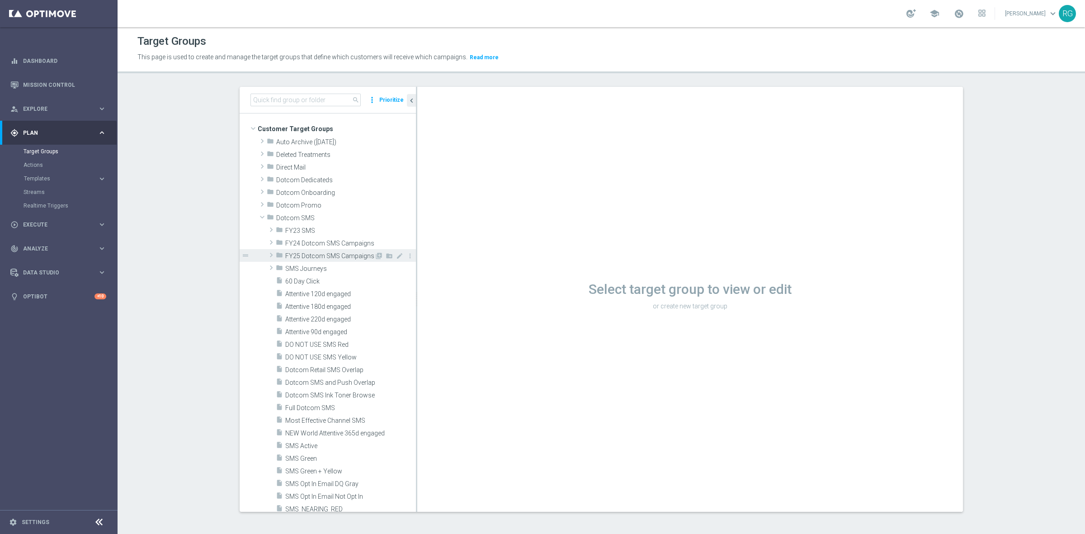
click at [268, 254] on span at bounding box center [271, 254] width 9 height 11
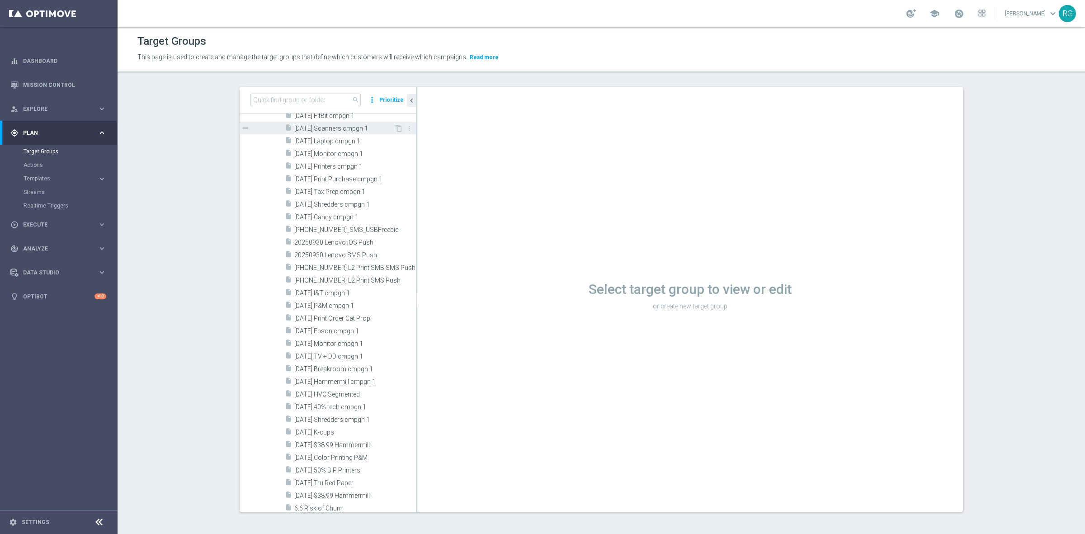
scroll to position [508, 0]
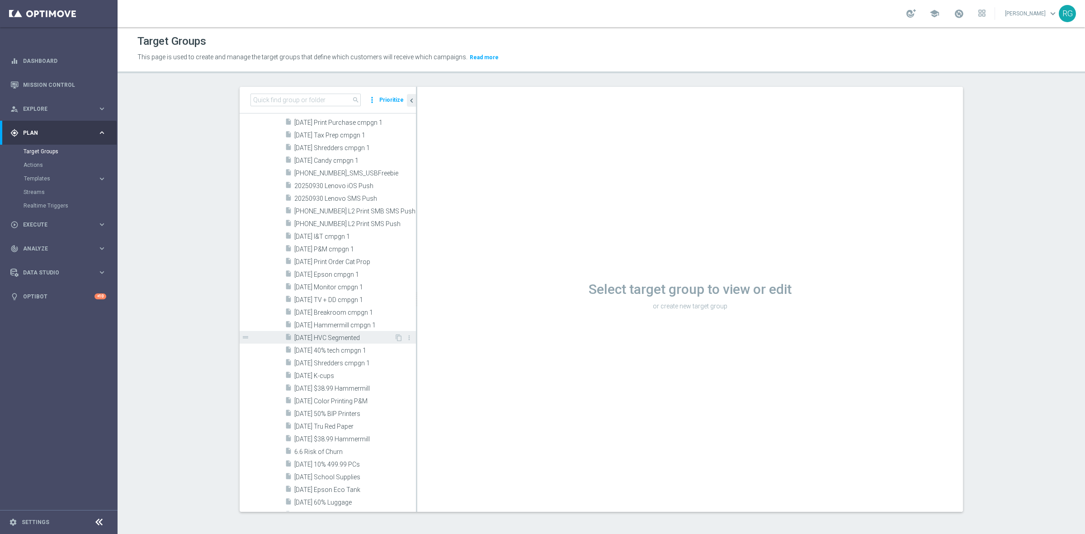
click at [335, 338] on span "[DATE] HVC Segmented" at bounding box center [344, 338] width 100 height 8
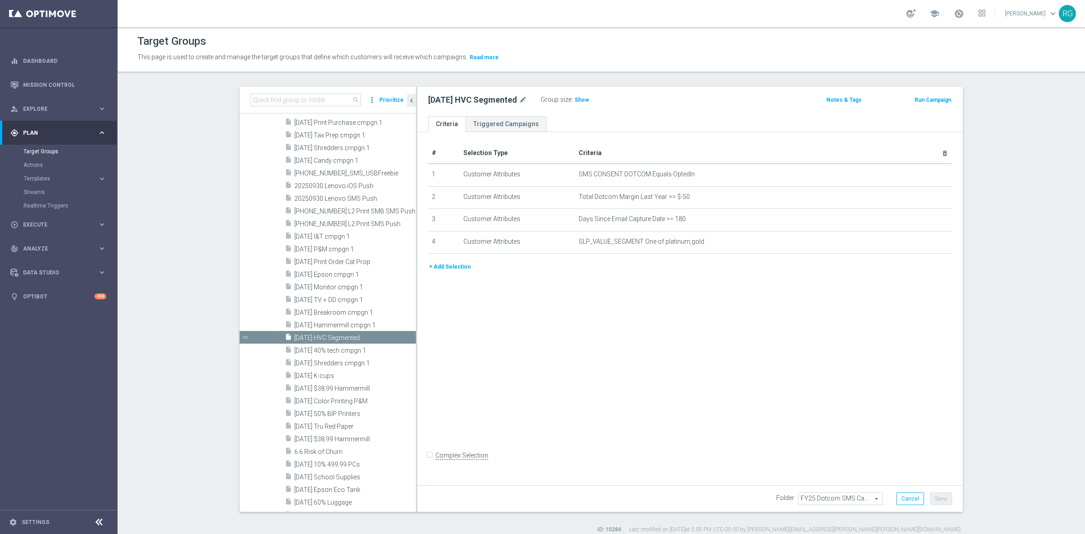
drag, startPoint x: 382, startPoint y: 338, endPoint x: 434, endPoint y: 333, distance: 52.2
click at [0, 0] on icon "content_copy" at bounding box center [0, 0] width 0 height 0
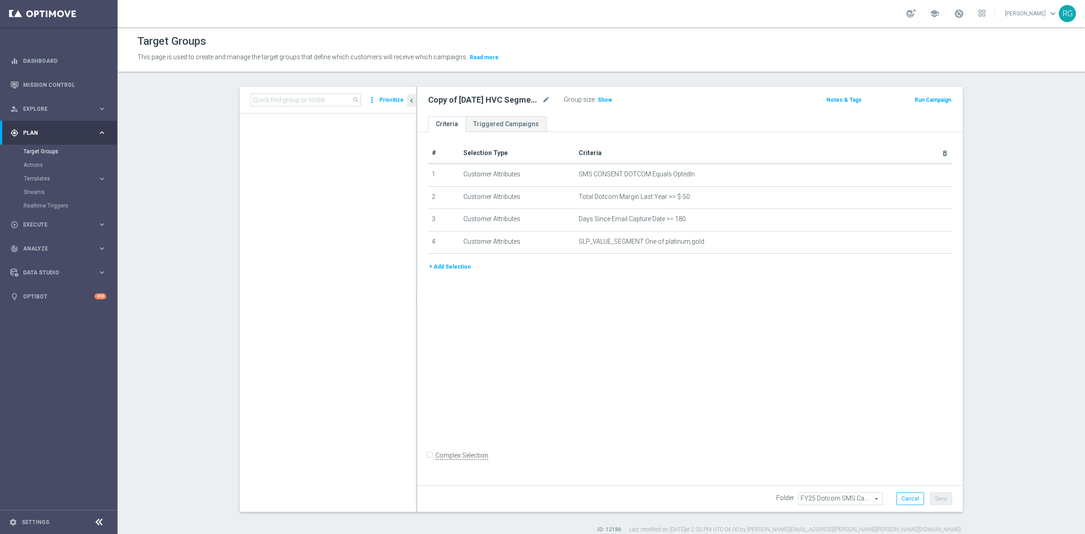
scroll to position [1411, 0]
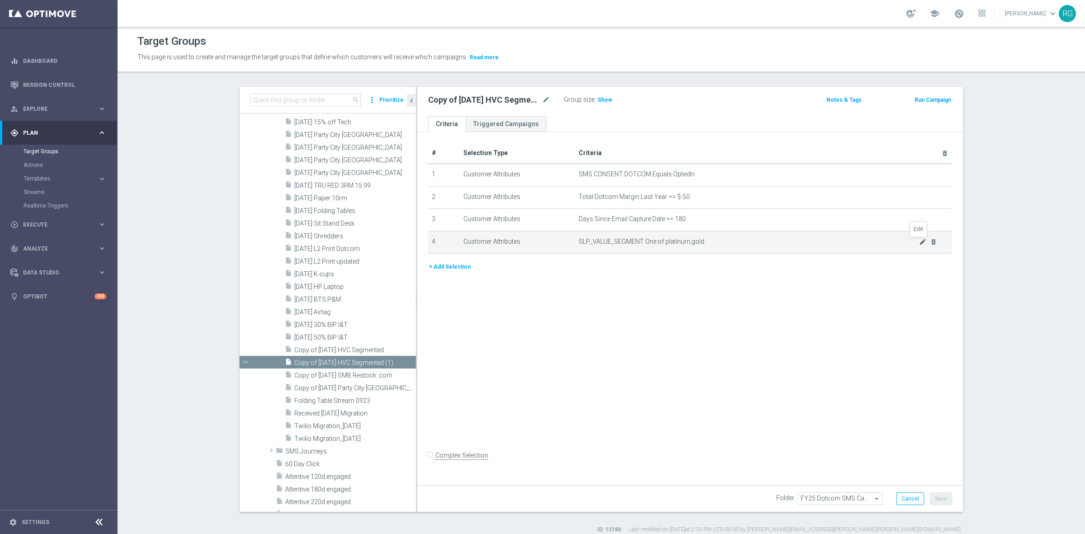
click at [919, 240] on icon "mode_edit" at bounding box center [922, 241] width 7 height 7
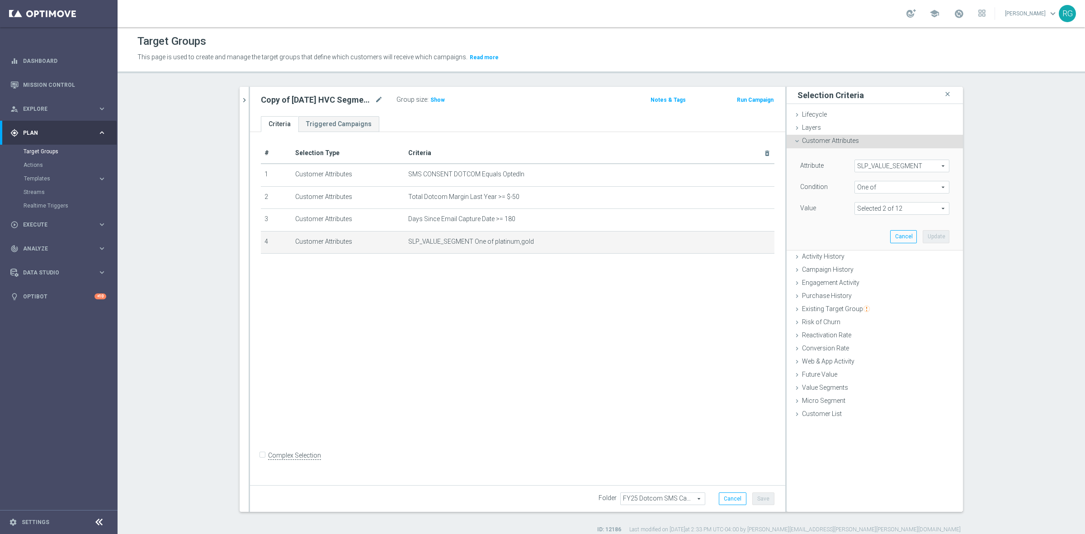
click at [900, 207] on span at bounding box center [902, 208] width 94 height 12
click at [861, 306] on input "plus1" at bounding box center [864, 308] width 6 height 6
checkbox input "true"
type input "Selected 3 of 12"
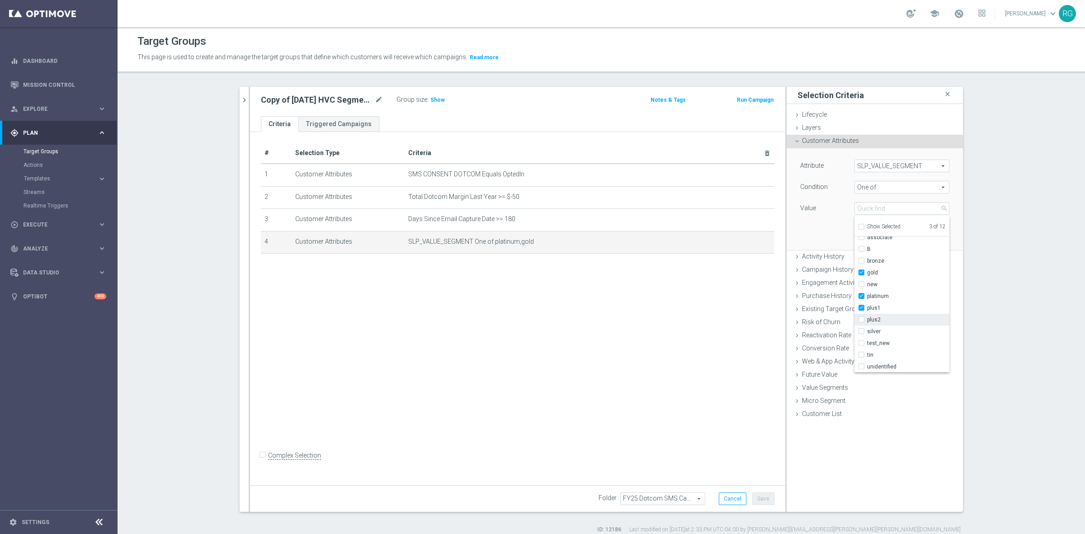
click at [861, 320] on input "plus2" at bounding box center [864, 320] width 6 height 6
checkbox input "true"
type input "Selected 4 of 12"
click at [861, 318] on input "plus2" at bounding box center [864, 320] width 6 height 6
checkbox input "false"
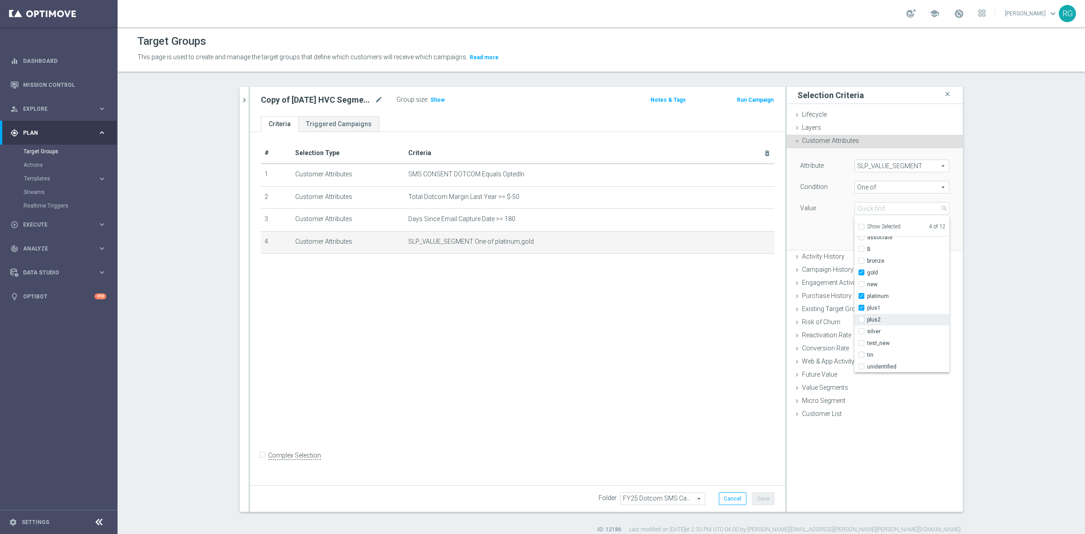
type input "Selected 3 of 12"
click at [867, 330] on label "silver" at bounding box center [908, 331] width 82 height 12
click at [861, 330] on input "silver" at bounding box center [864, 332] width 6 height 6
checkbox input "true"
type input "Selected 4 of 12"
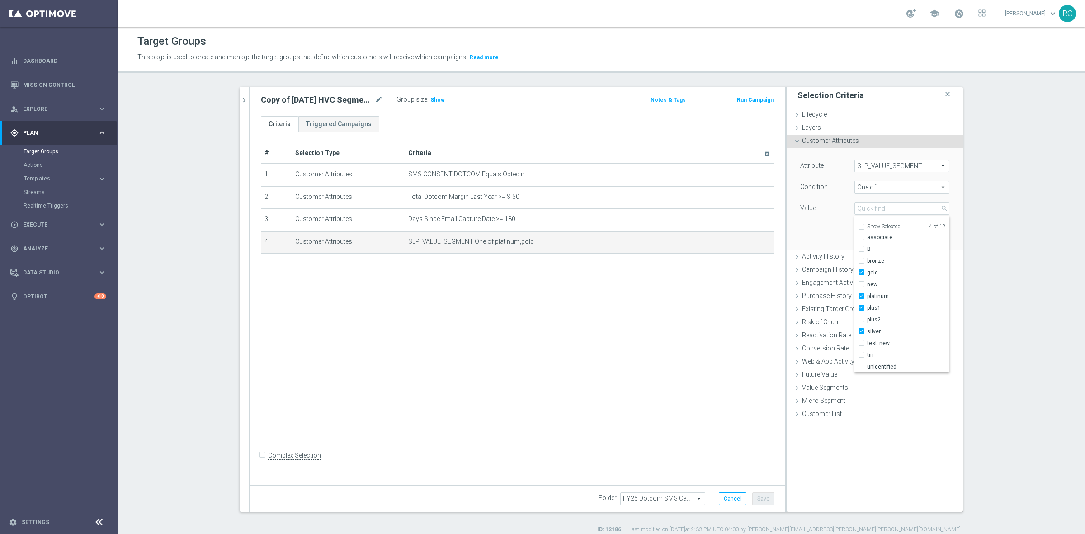
click at [819, 223] on div "Attribute SLP_VALUE_SEGMENT SLP_VALUE_SEGMENT arrow_drop_down search Condition …" at bounding box center [874, 198] width 163 height 101
click at [923, 234] on button "Update" at bounding box center [935, 236] width 27 height 13
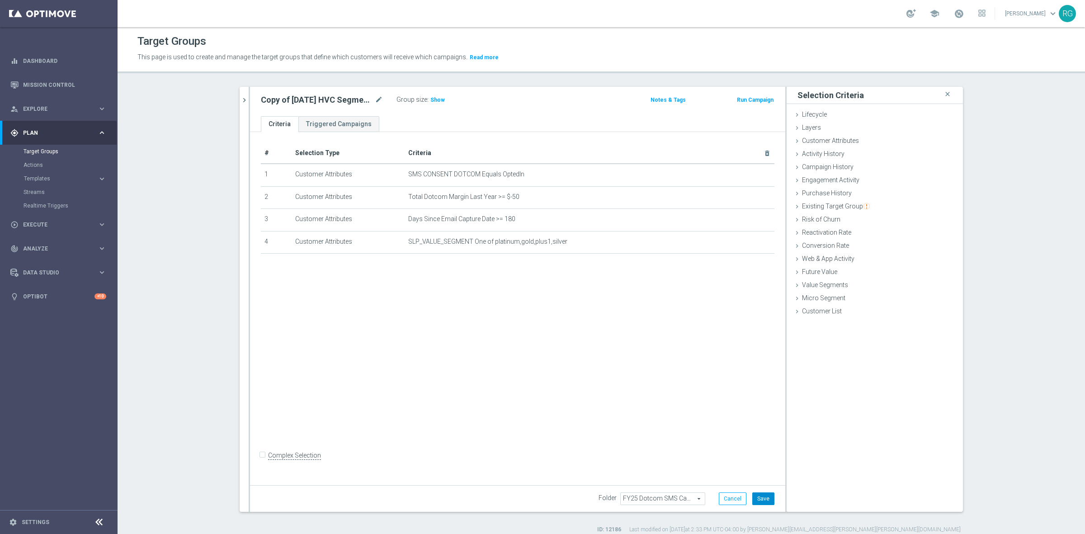
drag, startPoint x: 760, startPoint y: 500, endPoint x: 782, endPoint y: 486, distance: 26.2
click at [760, 498] on button "Save" at bounding box center [763, 498] width 22 height 13
click at [430, 97] on span "Show" at bounding box center [437, 100] width 14 height 6
click at [755, 197] on icon "delete_forever" at bounding box center [755, 196] width 7 height 7
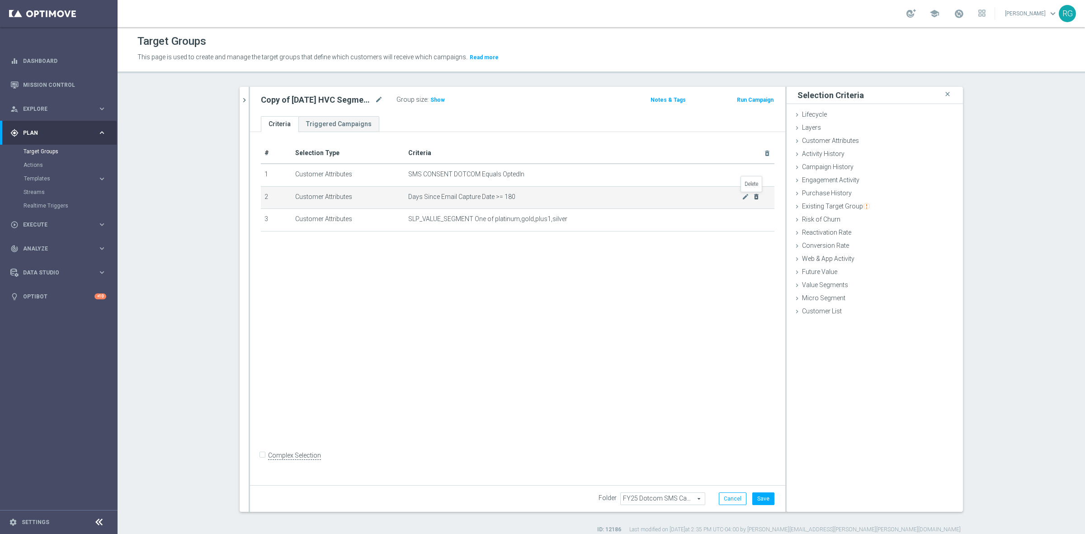
click at [755, 197] on icon "delete_forever" at bounding box center [755, 196] width 7 height 7
click at [432, 100] on span "Show" at bounding box center [437, 100] width 14 height 6
